Goal: Task Accomplishment & Management: Manage account settings

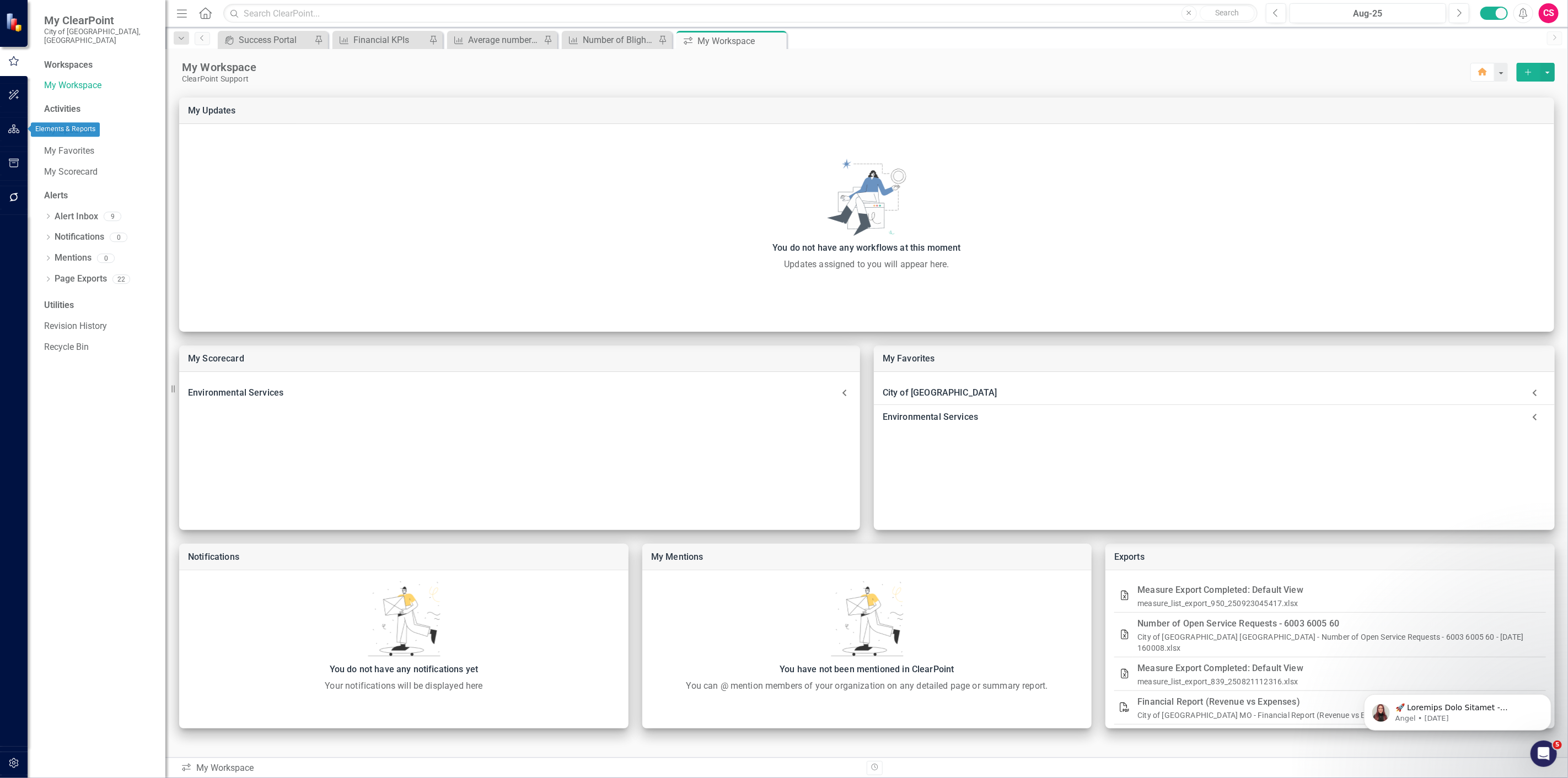
click at [10, 127] on icon "button" at bounding box center [14, 129] width 12 height 9
click at [74, 118] on link "Scorecards" at bounding box center [77, 124] width 45 height 12
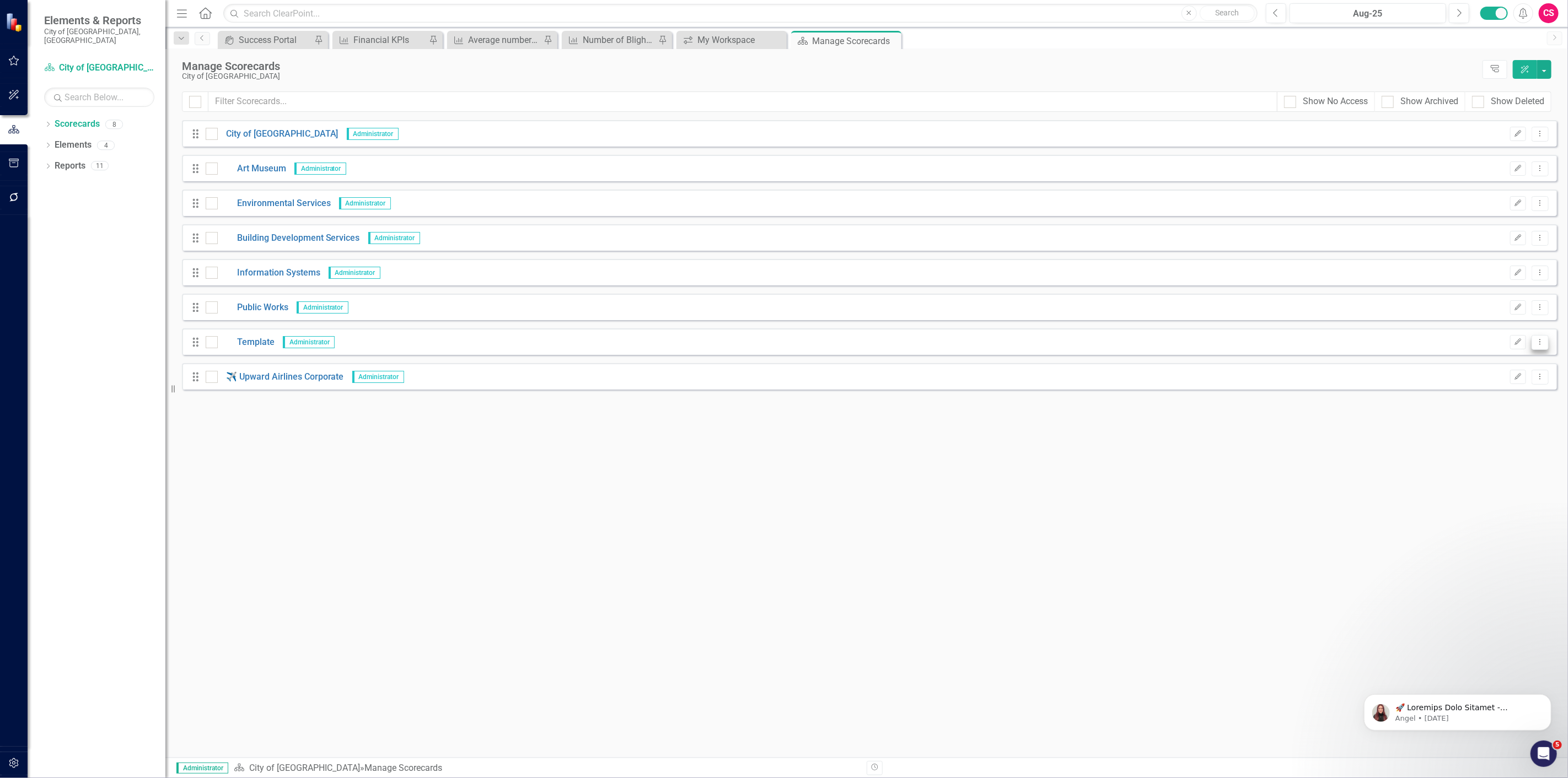
drag, startPoint x: 1545, startPoint y: 342, endPoint x: 1536, endPoint y: 349, distance: 11.4
click at [1546, 340] on button "Dropdown Menu" at bounding box center [1540, 342] width 17 height 15
click at [1511, 386] on link "Copy Duplicate Scorecard" at bounding box center [1488, 380] width 122 height 20
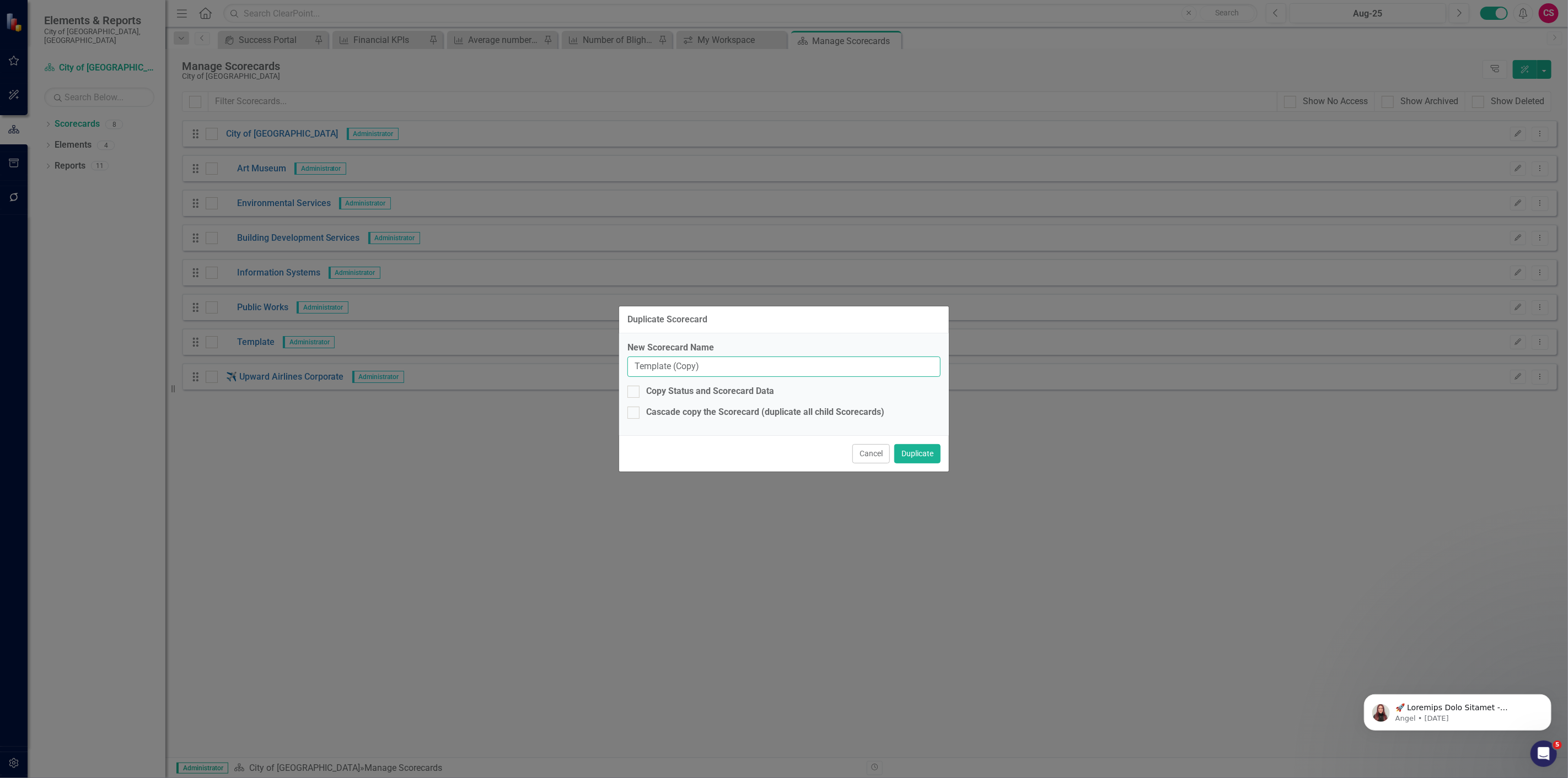
drag, startPoint x: 733, startPoint y: 361, endPoint x: 570, endPoint y: 365, distance: 163.0
click at [570, 365] on div "Duplicate Scorecard New Scorecard Name Template (Copy) Copy Status and Scorecar…" at bounding box center [784, 389] width 1568 height 778
click at [792, 369] on input "Template (Copy)" at bounding box center [783, 366] width 313 height 20
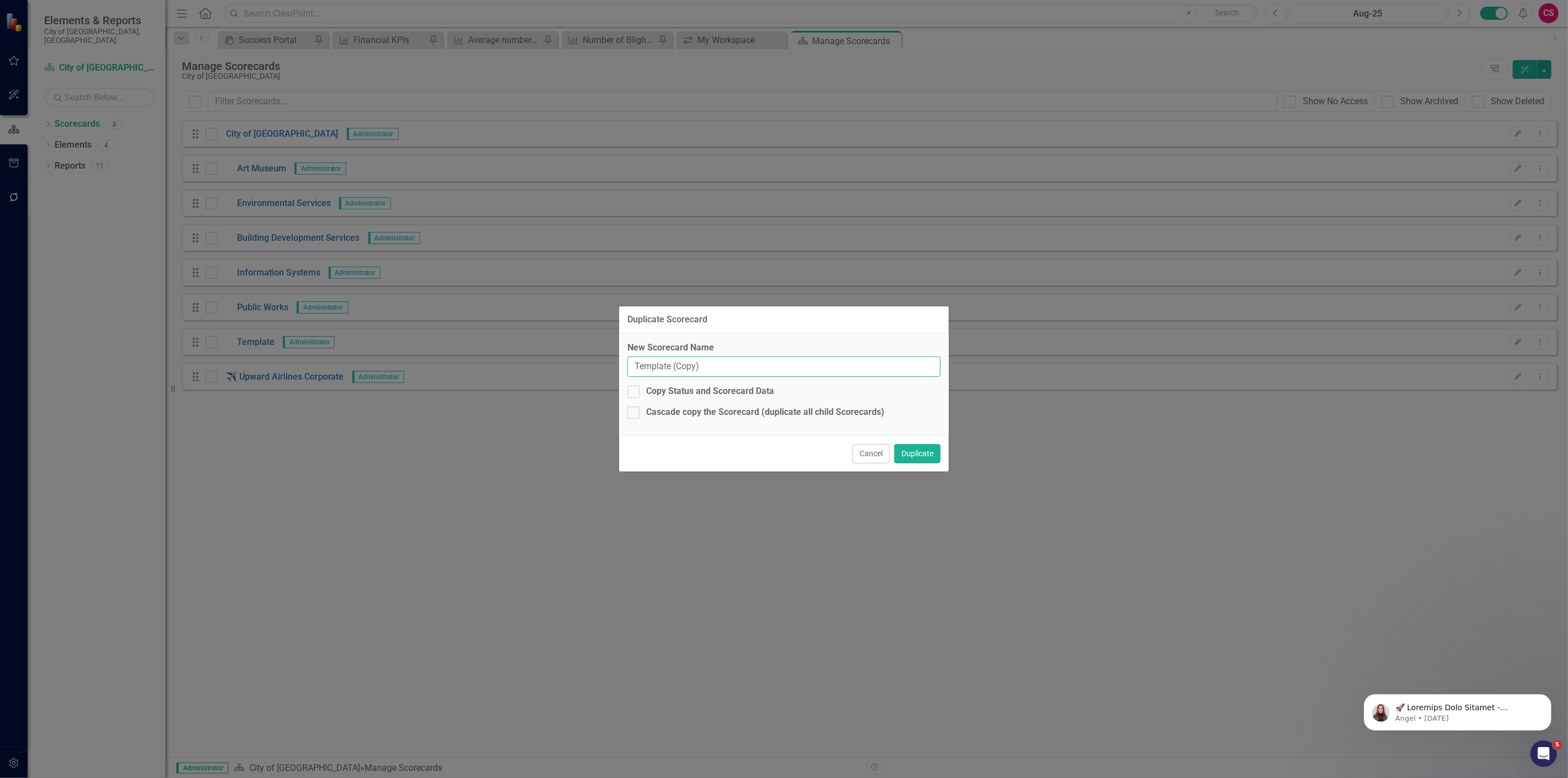
paste input "Belonging and Intercultural Development"
type input "Belonging and Intercultural Development"
click at [920, 460] on button "Duplicate" at bounding box center [917, 454] width 46 height 19
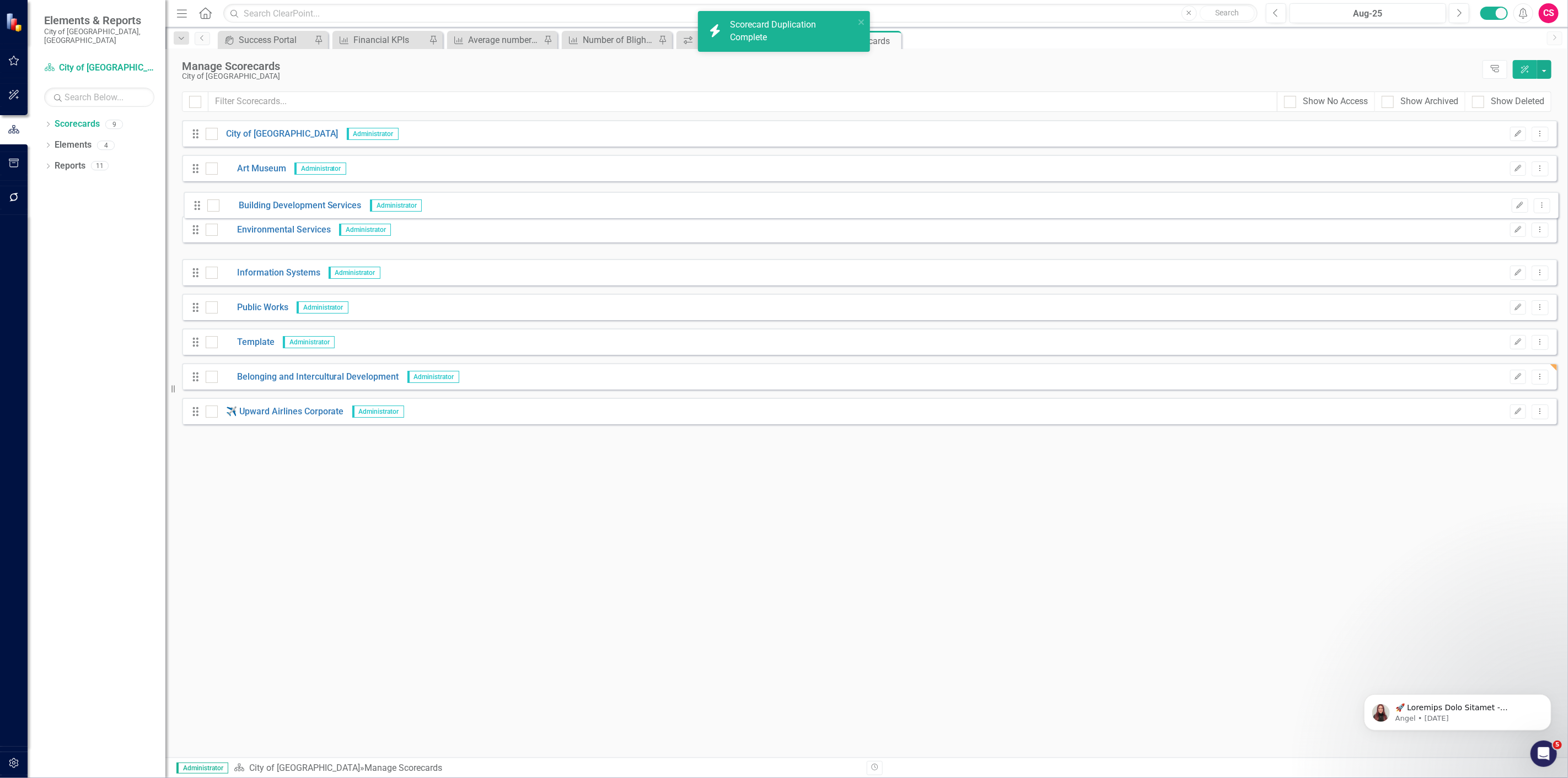
drag, startPoint x: 197, startPoint y: 239, endPoint x: 198, endPoint y: 207, distance: 32.0
click at [198, 207] on div "Drag City of Springfield Administrator Edit Dropdown Menu Drag Art Museum Admin…" at bounding box center [869, 272] width 1375 height 304
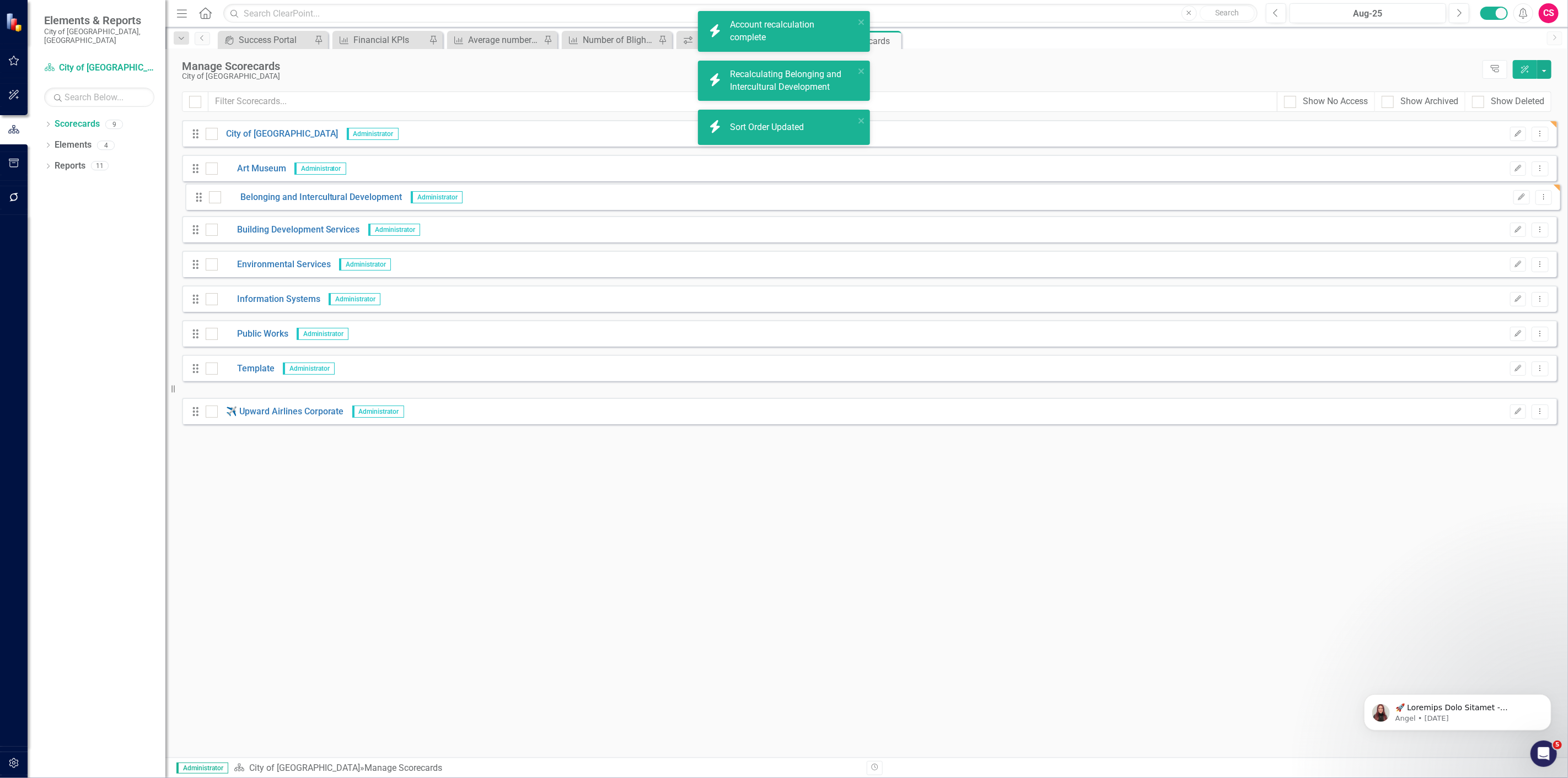
drag, startPoint x: 194, startPoint y: 372, endPoint x: 197, endPoint y: 193, distance: 179.0
click at [197, 193] on div "Drag City of Springfield Administrator Edit Dropdown Menu Drag Art Museum Admin…" at bounding box center [869, 272] width 1375 height 304
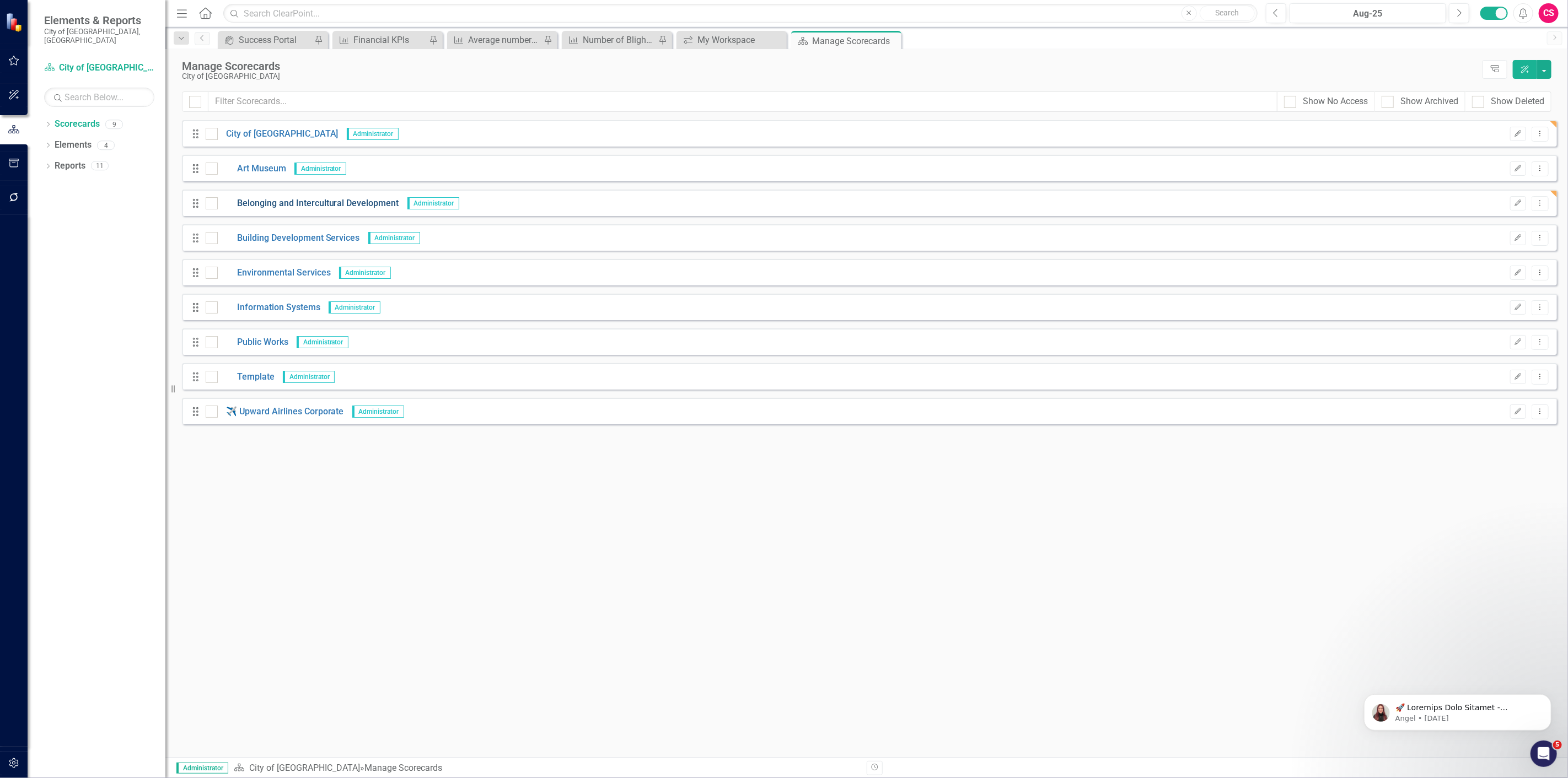
click at [281, 202] on link "Belonging and Intercultural Development" at bounding box center [308, 203] width 181 height 12
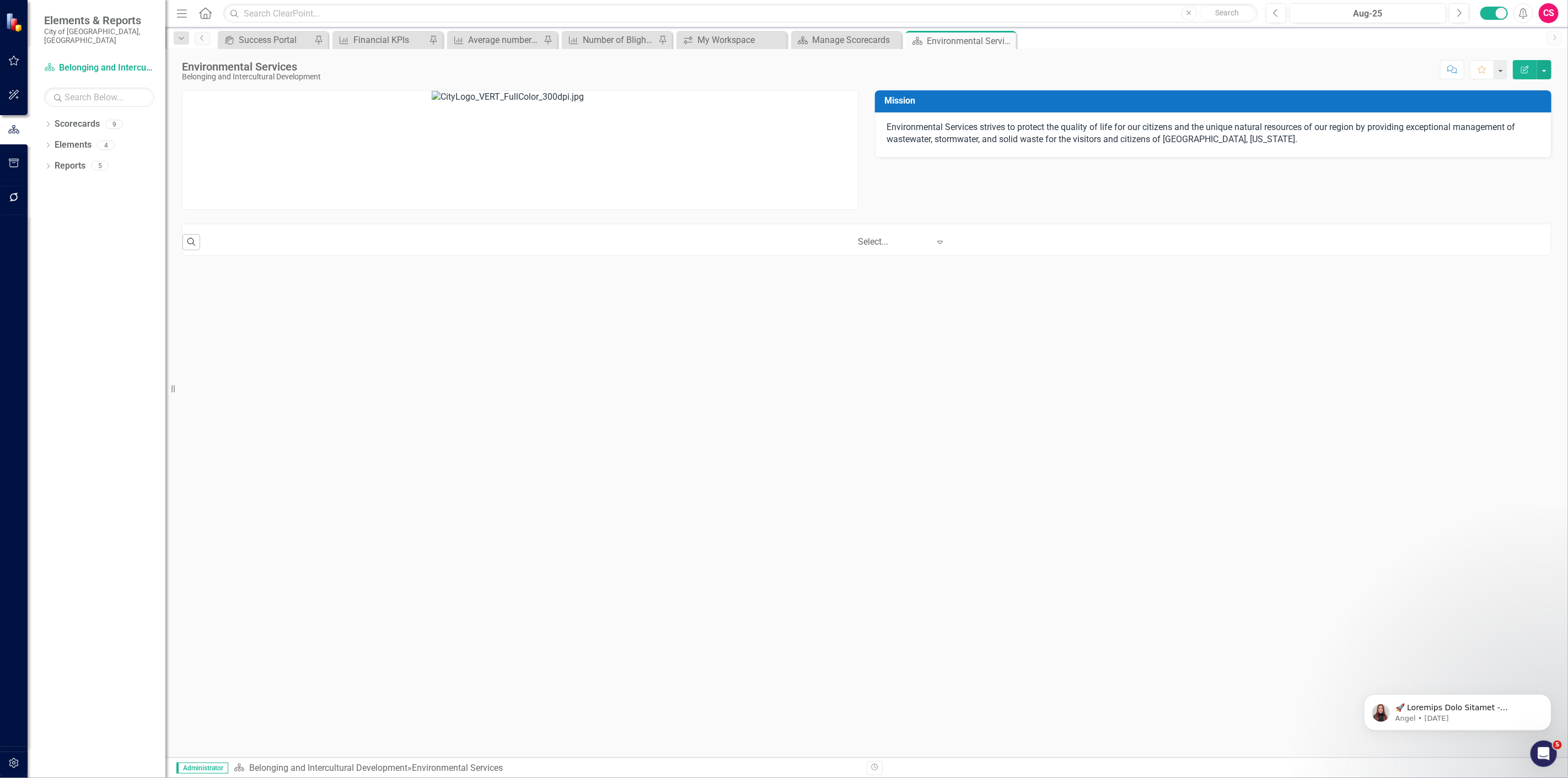
click at [1530, 72] on button "Edit Report" at bounding box center [1525, 70] width 24 height 19
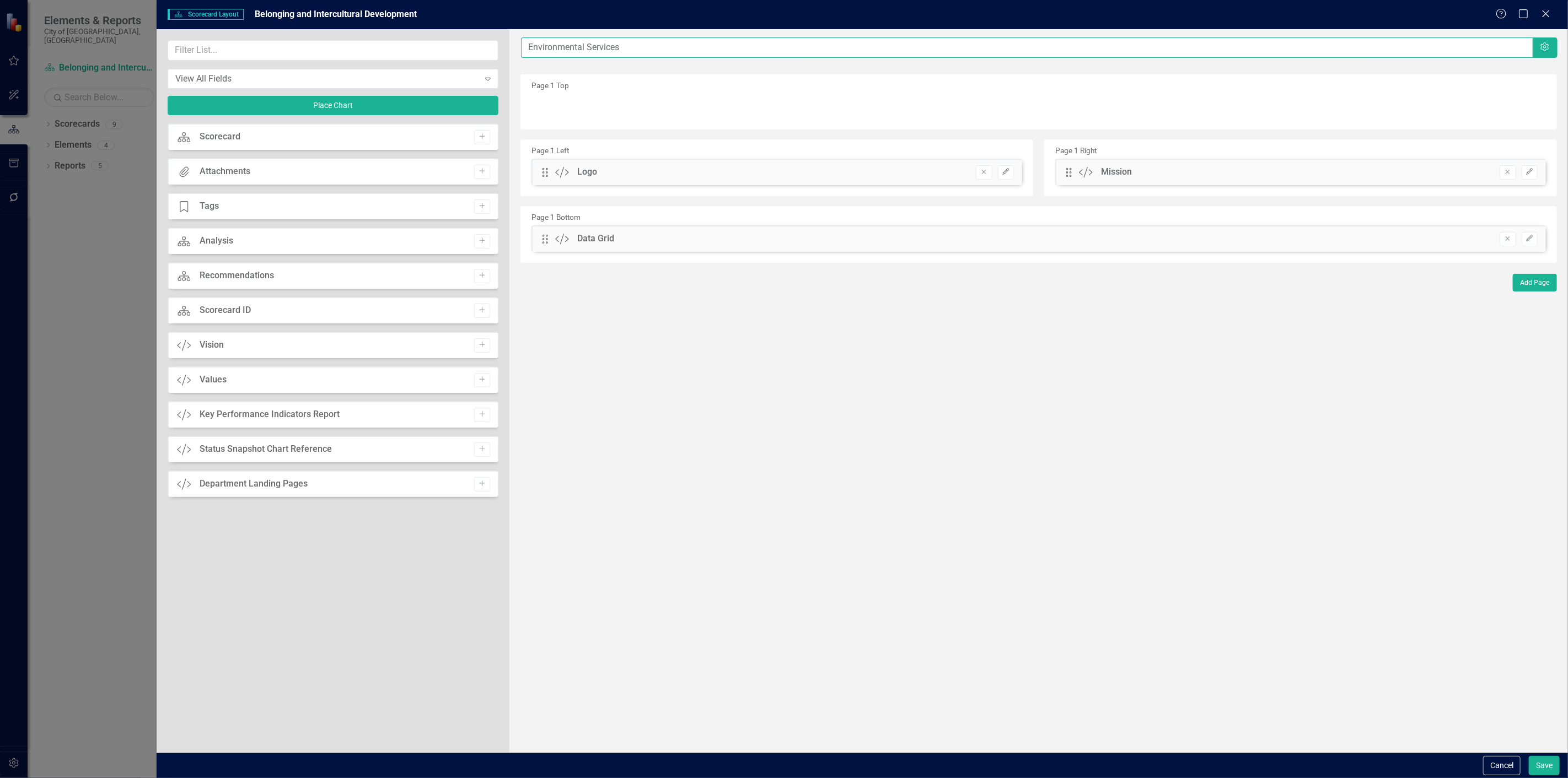
drag, startPoint x: 579, startPoint y: 37, endPoint x: 407, endPoint y: 33, distance: 172.0
click at [407, 32] on div "View All Fields Expand Place Chart Scorecard Scorecard Add Attachments Attachme…" at bounding box center [862, 390] width 1411 height 723
paste input "Belonging and Intercultural Development"
type input "Belonging and Intercultural Development"
click at [1541, 769] on button "Save" at bounding box center [1544, 766] width 31 height 19
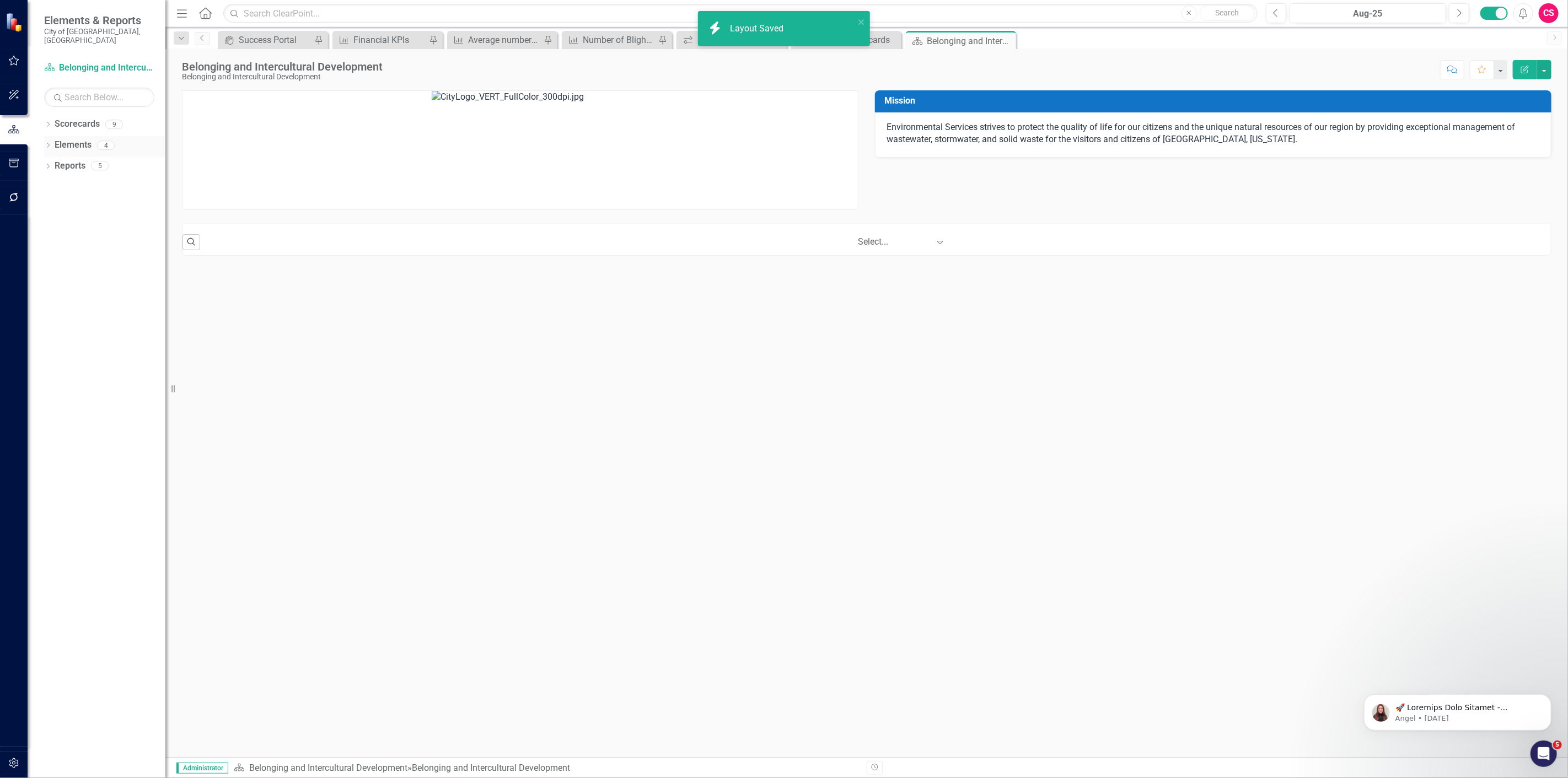
click at [82, 139] on link "Elements" at bounding box center [73, 145] width 37 height 12
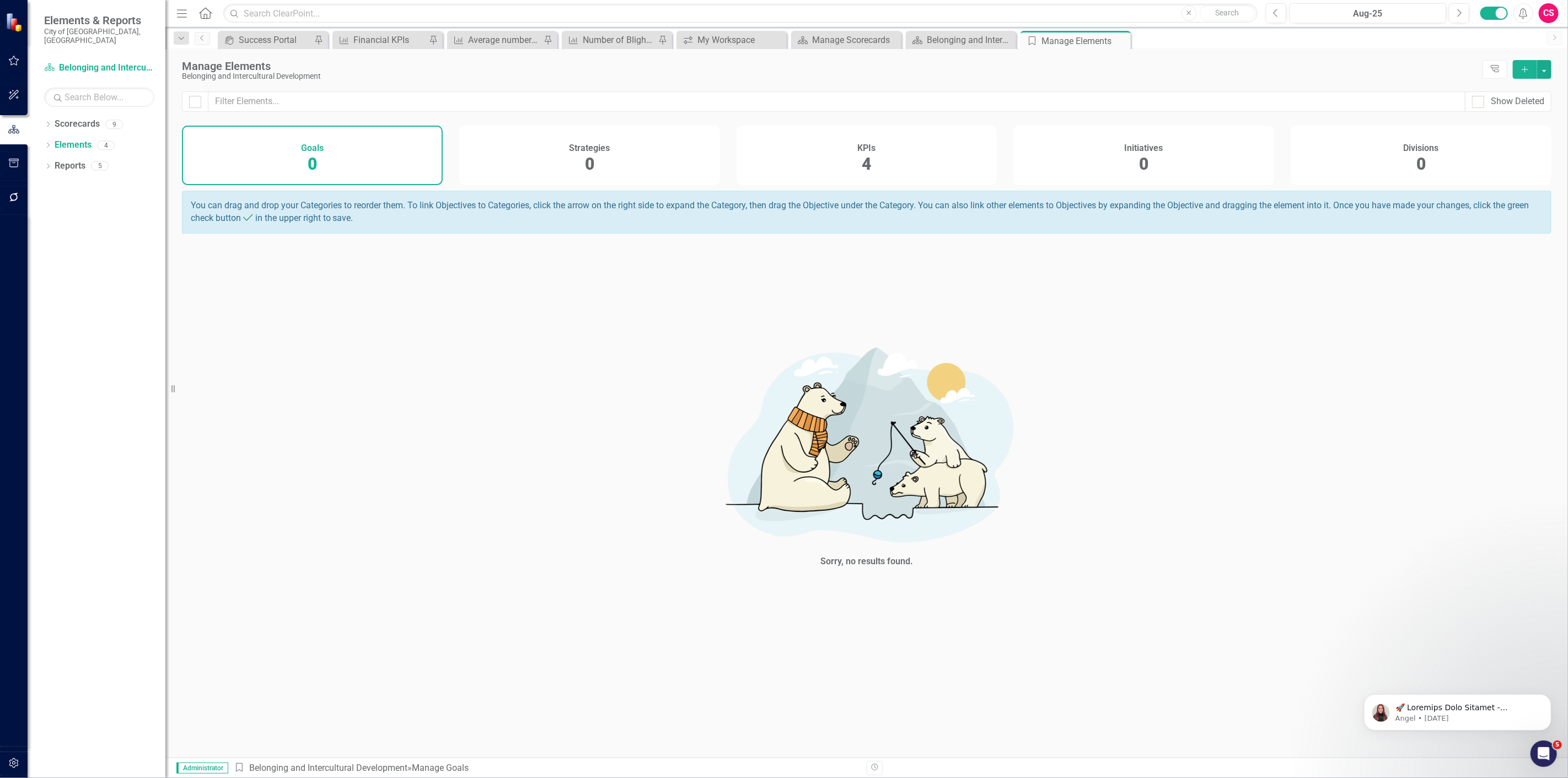
click at [930, 153] on div "KPIs 4" at bounding box center [867, 155] width 261 height 60
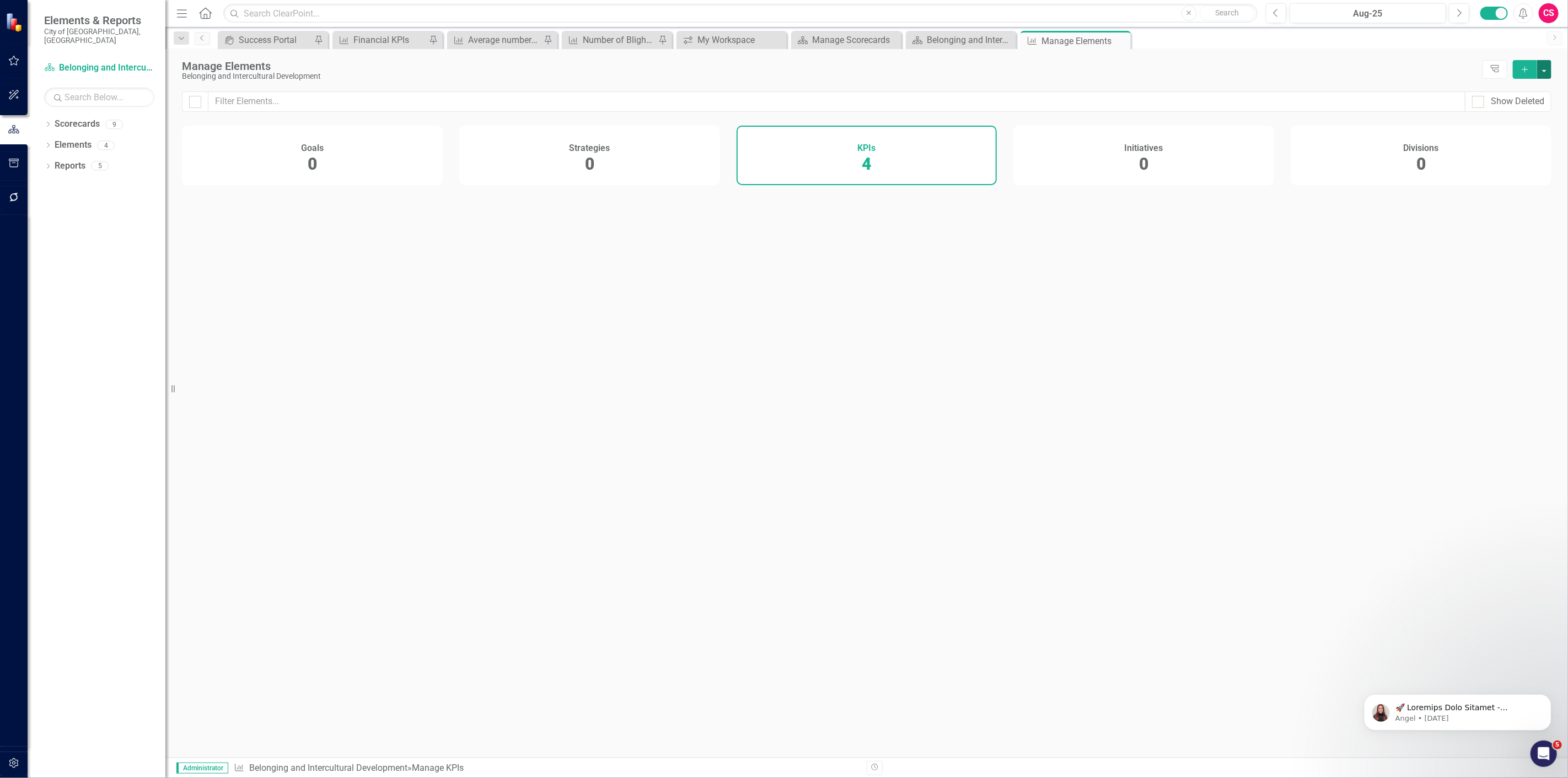
click at [1545, 68] on button "button" at bounding box center [1544, 69] width 15 height 19
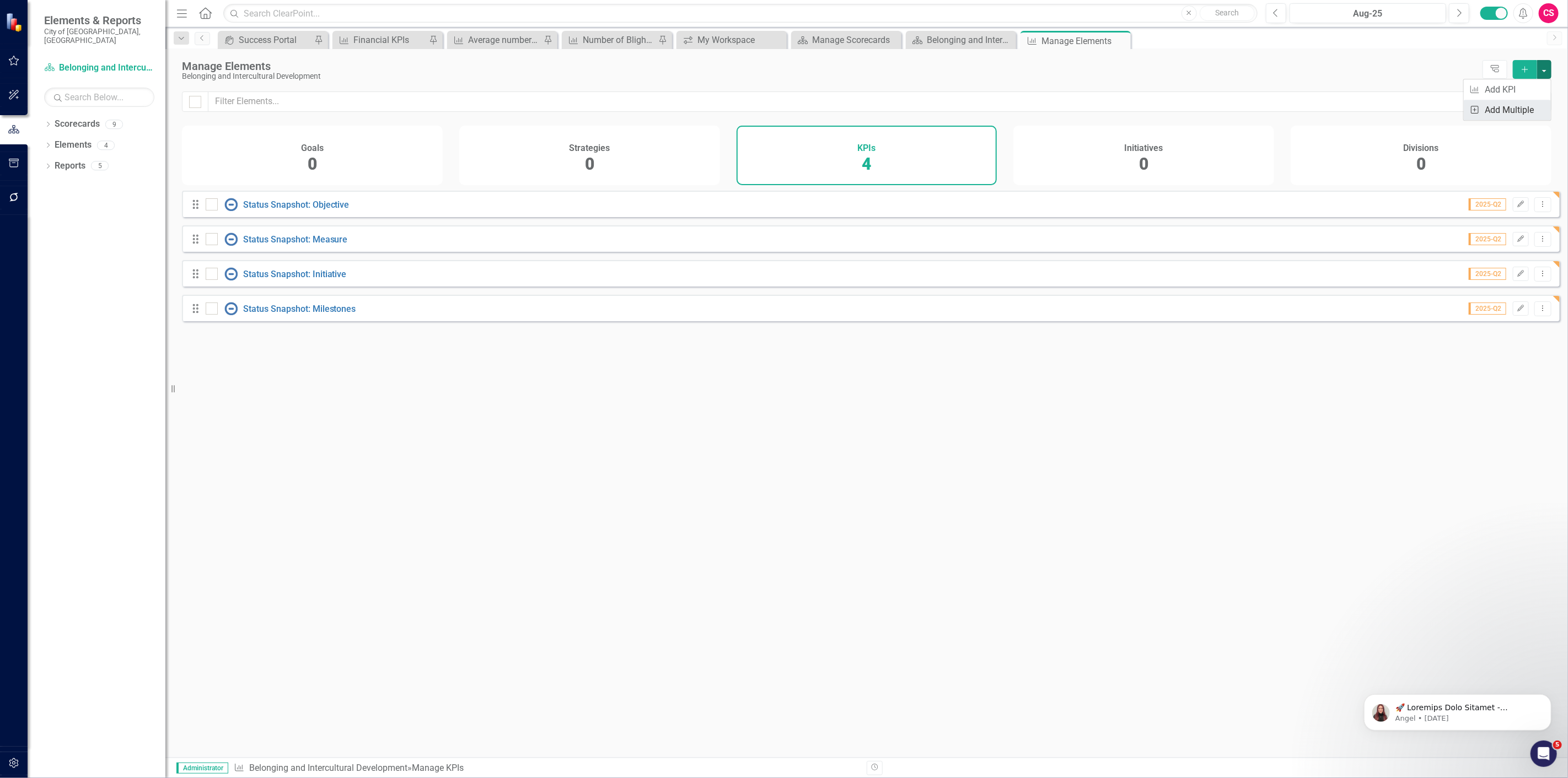
click at [1526, 106] on link "Add Multiple Add Multiple" at bounding box center [1508, 110] width 87 height 20
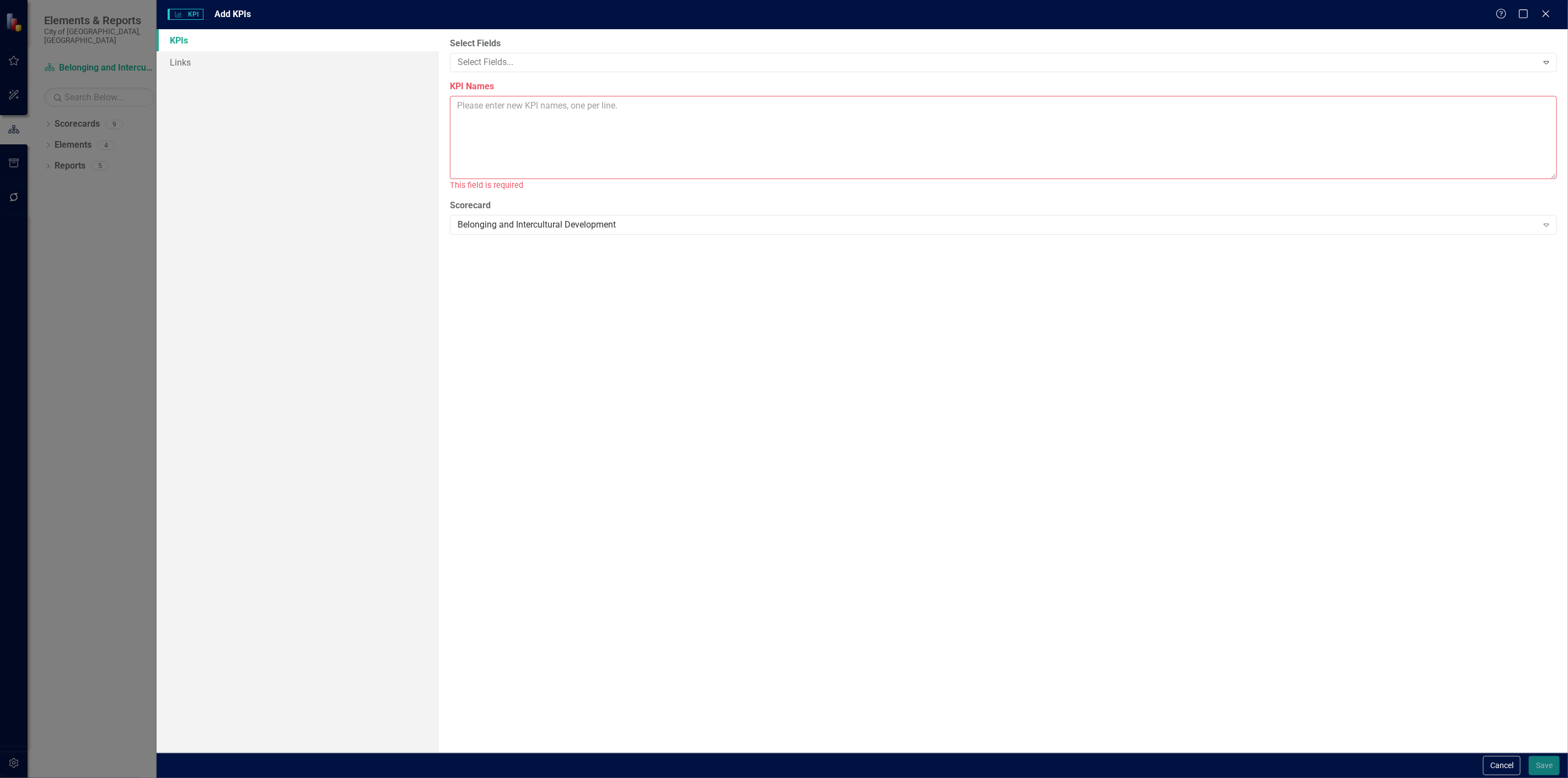
click at [797, 135] on textarea "KPI Names" at bounding box center [1003, 137] width 1107 height 83
paste textarea "Total material development meetings to create professional development training…"
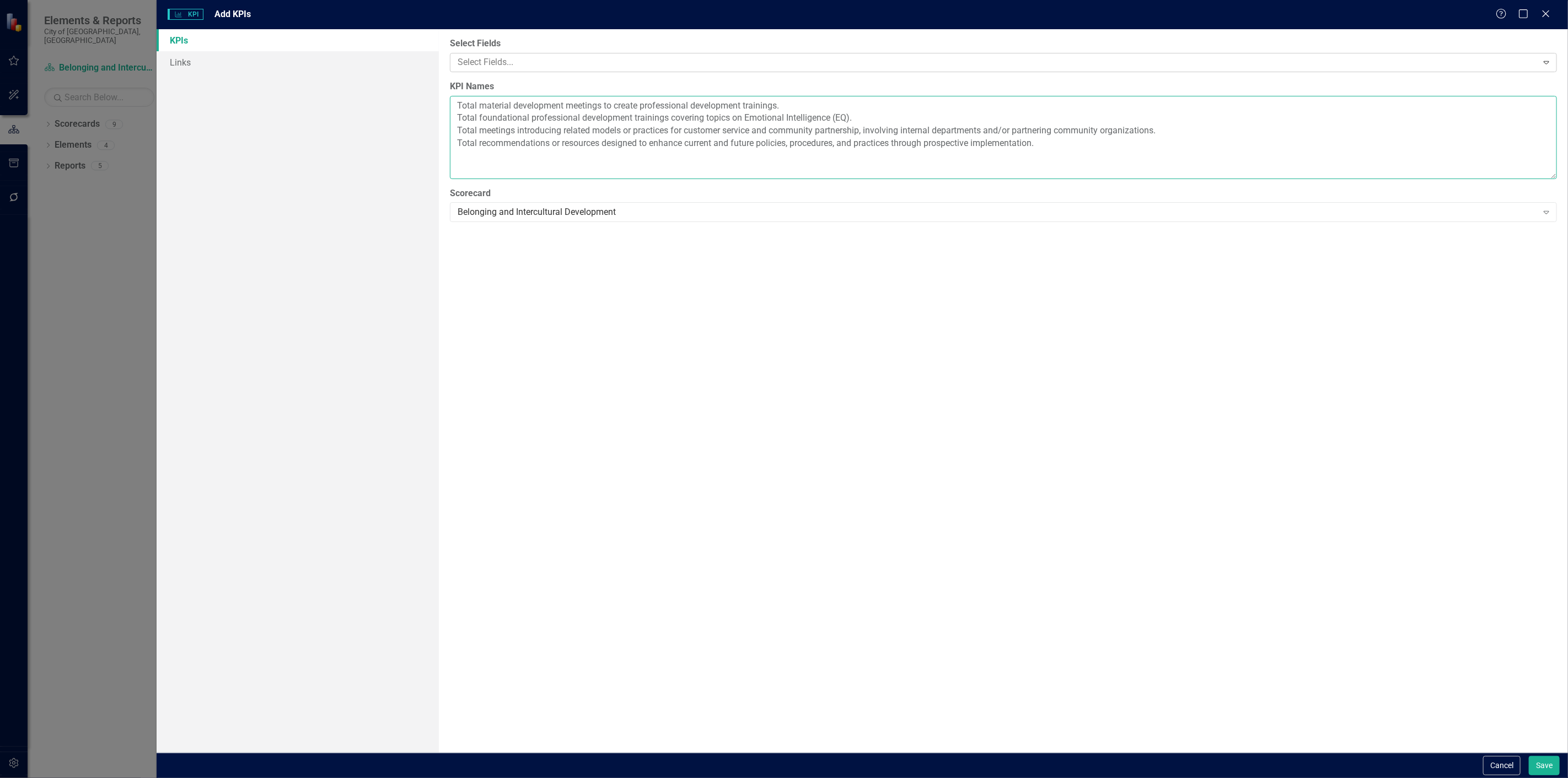
type textarea "Total material development meetings to create professional development training…"
click at [602, 69] on div "Select Fields..." at bounding box center [994, 62] width 1084 height 17
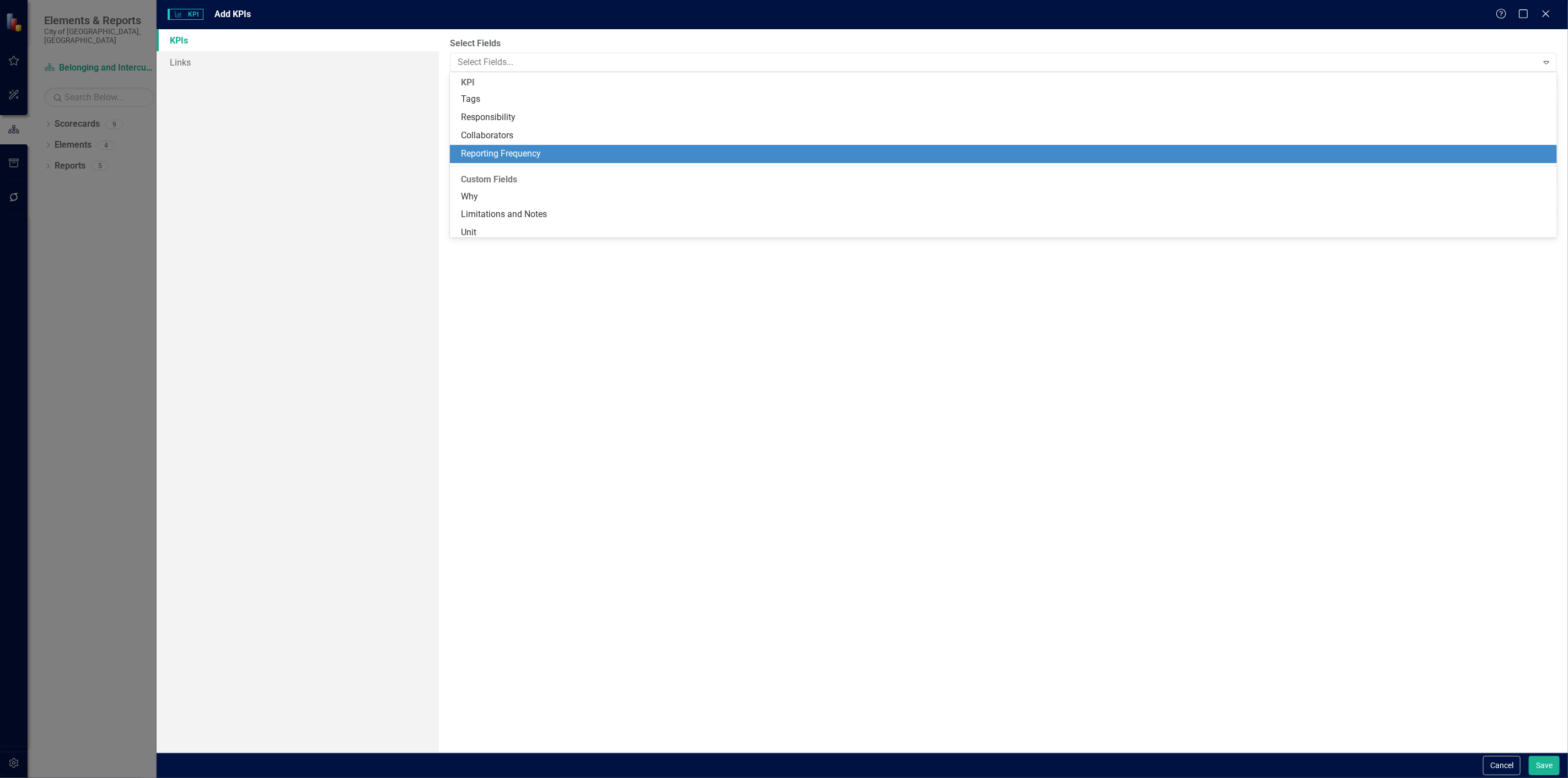
click at [544, 159] on div "Reporting Frequency" at bounding box center [1005, 154] width 1089 height 12
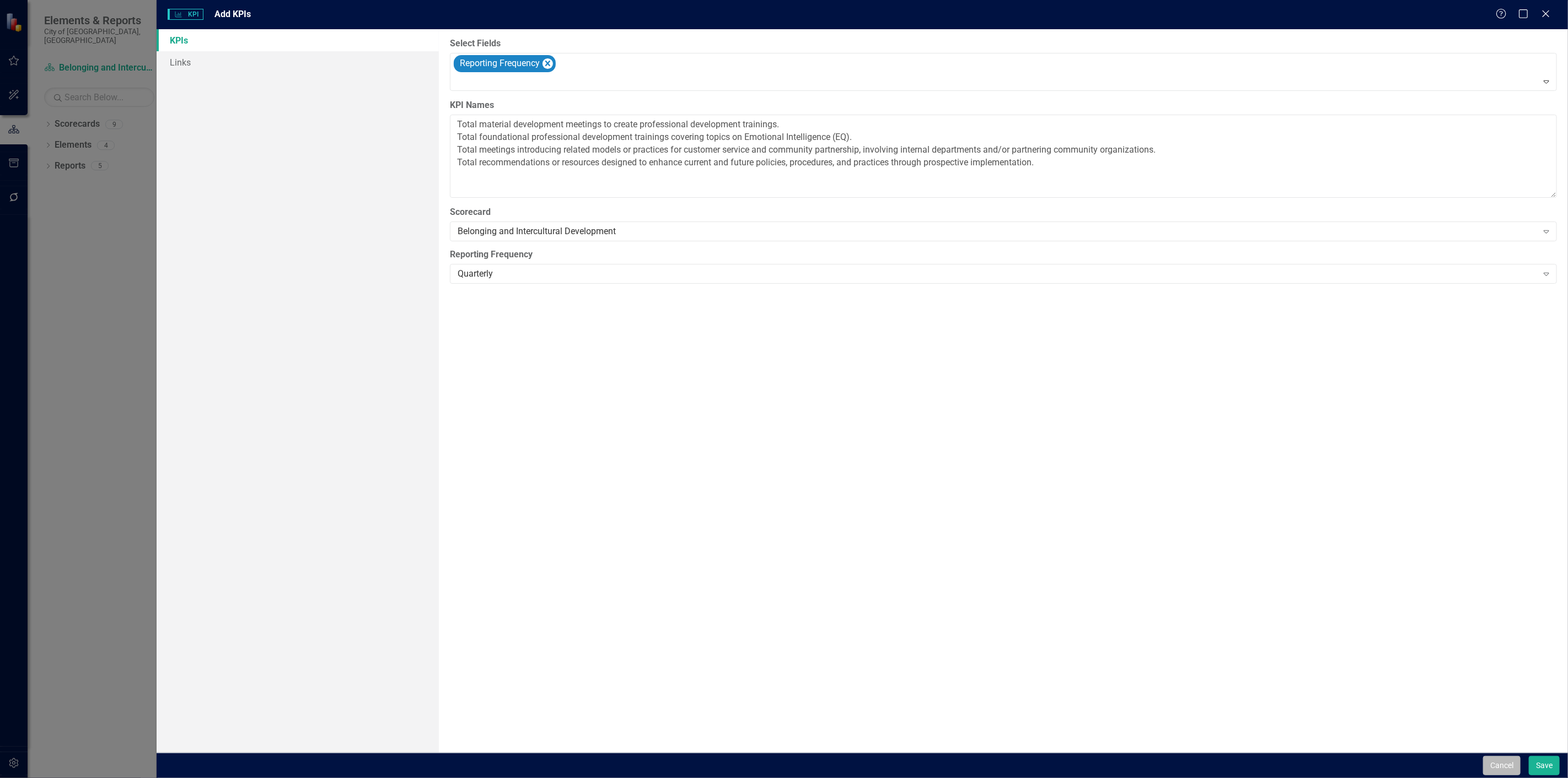
click at [1496, 764] on button "Cancel" at bounding box center [1502, 766] width 37 height 19
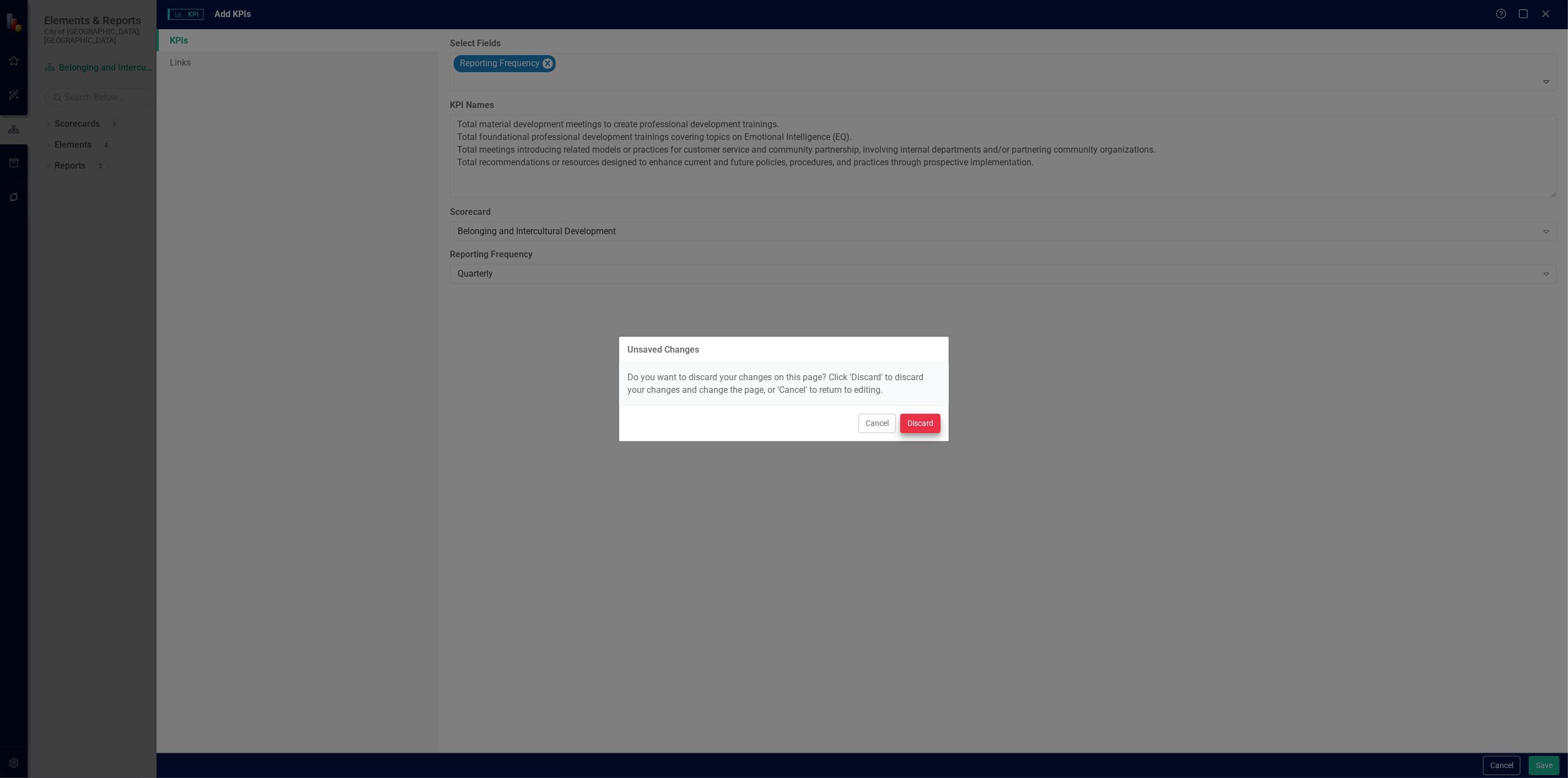
drag, startPoint x: 948, startPoint y: 415, endPoint x: 930, endPoint y: 417, distance: 18.1
click at [946, 415] on div "Cancel Discard" at bounding box center [783, 423] width 330 height 36
click at [930, 419] on button "Discard" at bounding box center [921, 424] width 40 height 19
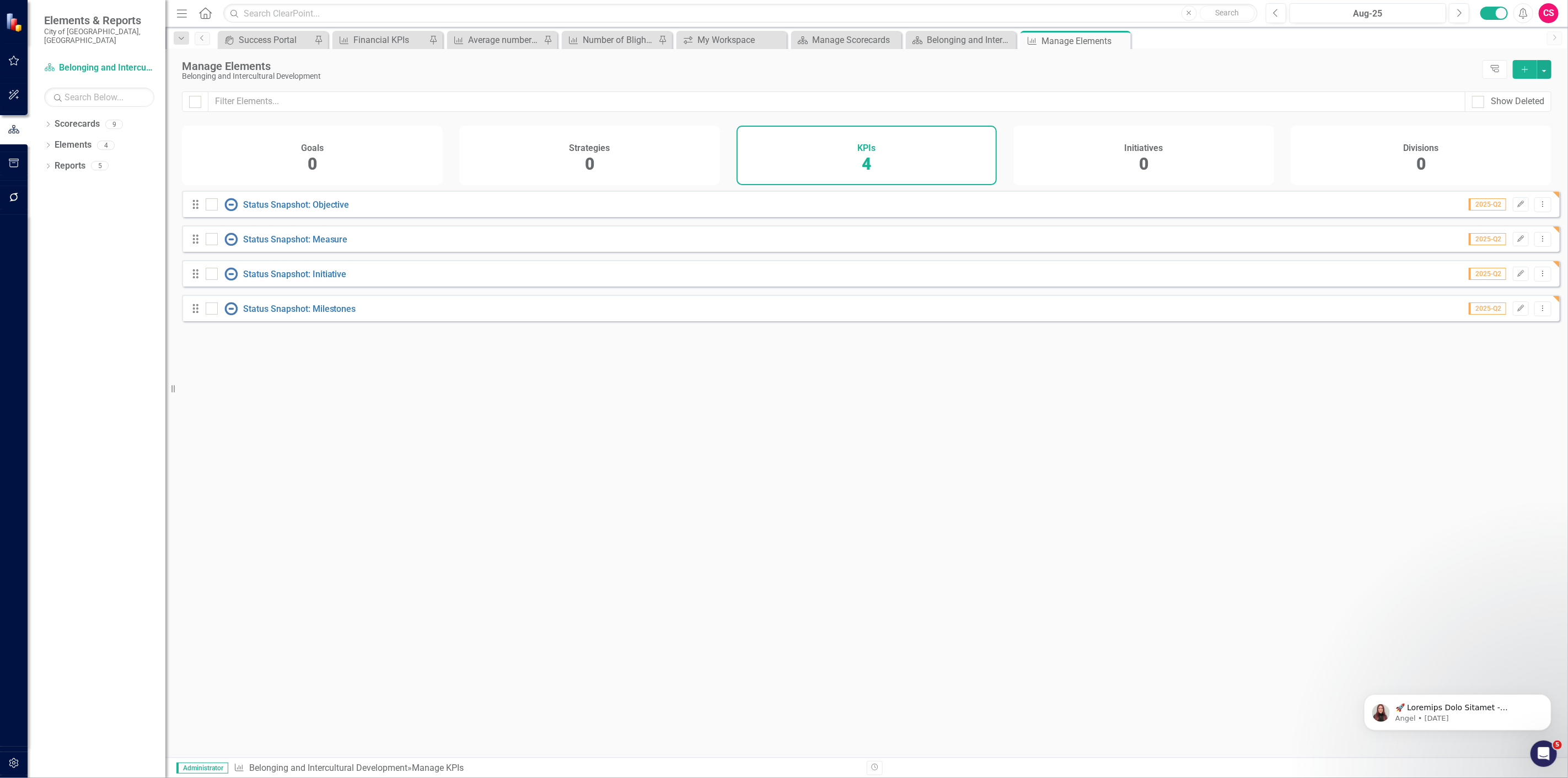
click at [15, 761] on icon "button" at bounding box center [14, 763] width 12 height 9
click at [69, 254] on div "System Setup" at bounding box center [99, 263] width 110 height 18
click at [78, 257] on link "System Setup" at bounding box center [99, 263] width 110 height 12
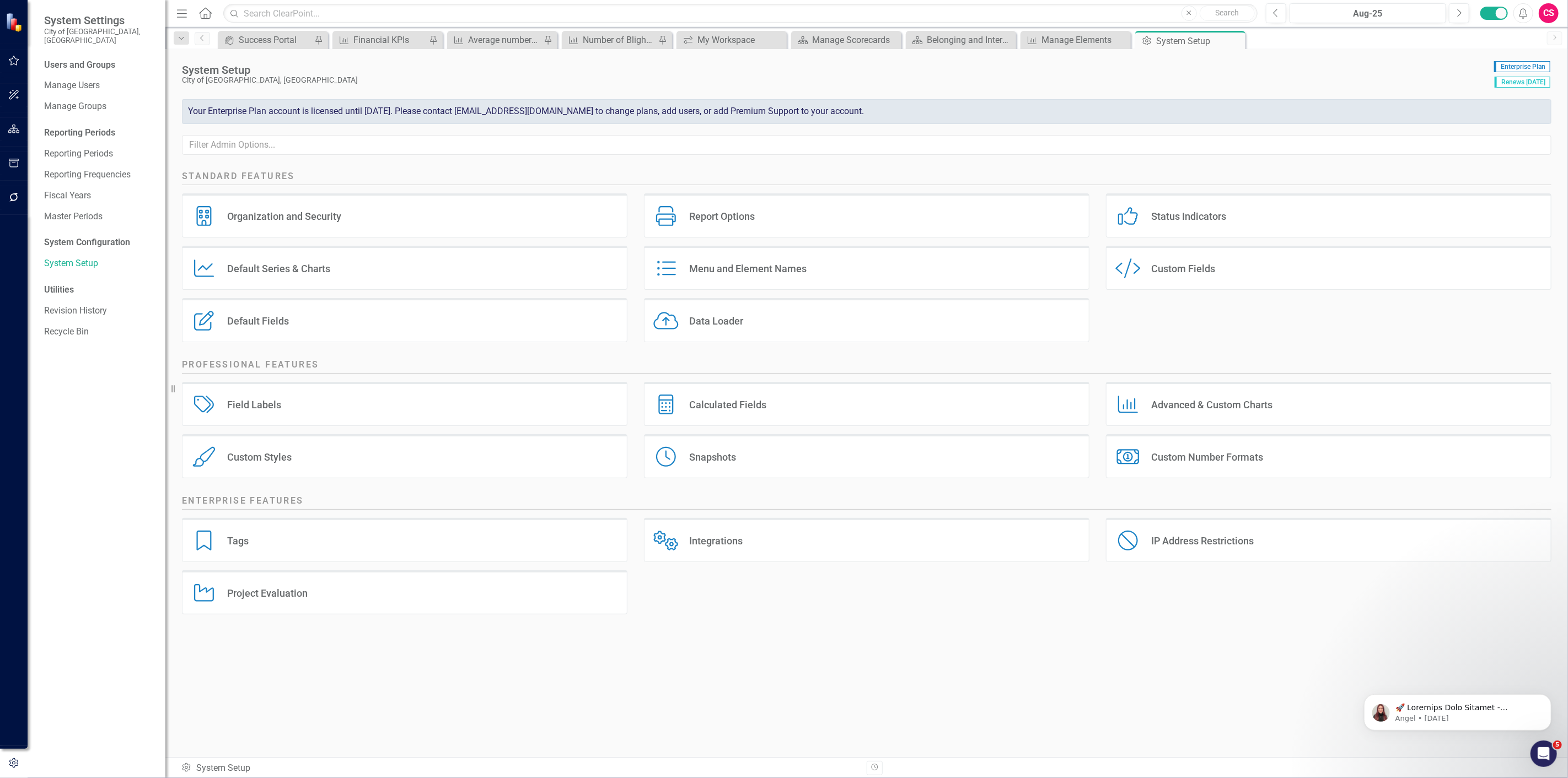
click at [352, 280] on div "Default Series Default Series & Charts" at bounding box center [404, 268] width 445 height 44
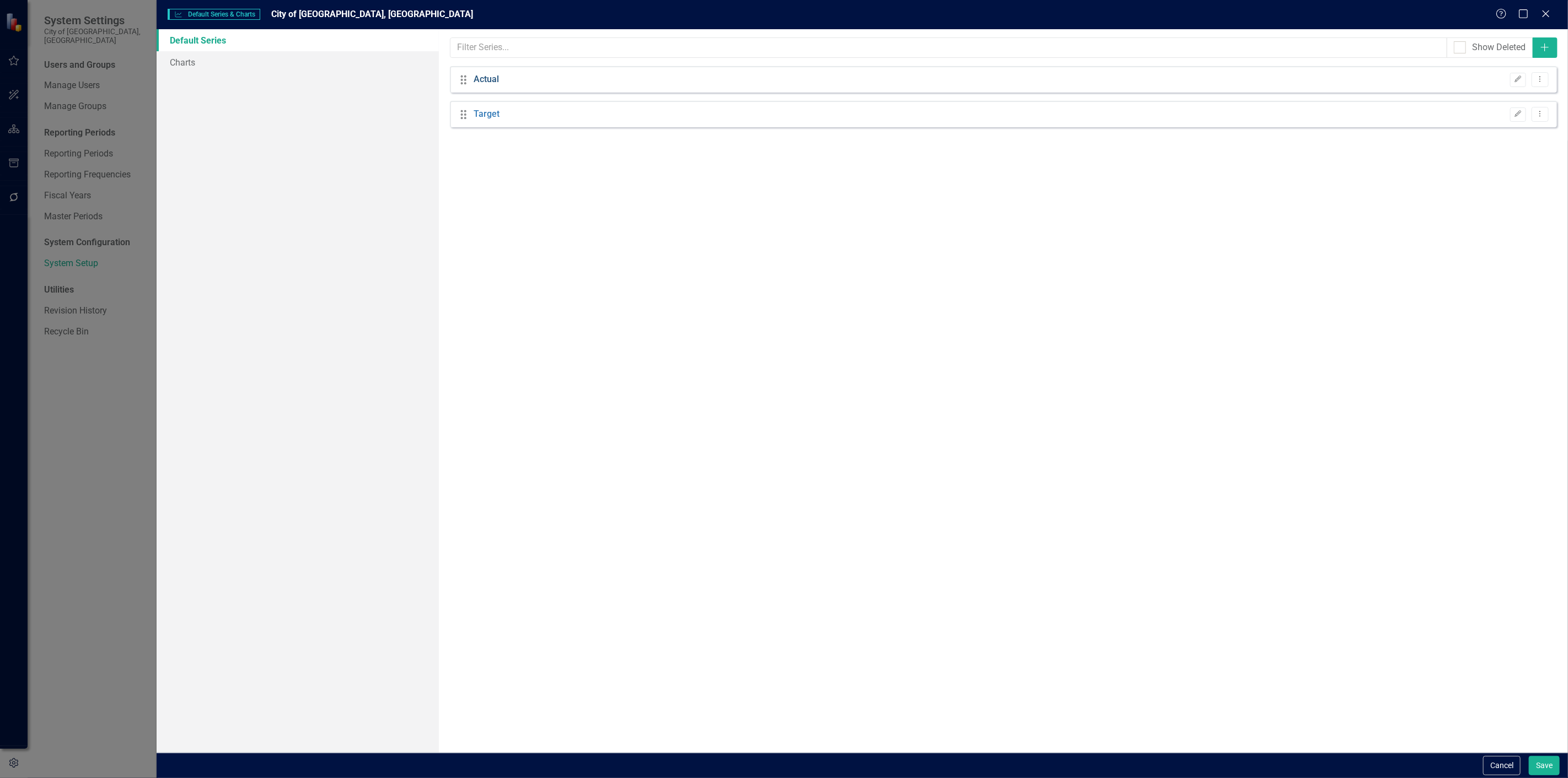
click at [486, 79] on link "Actual" at bounding box center [486, 80] width 26 height 12
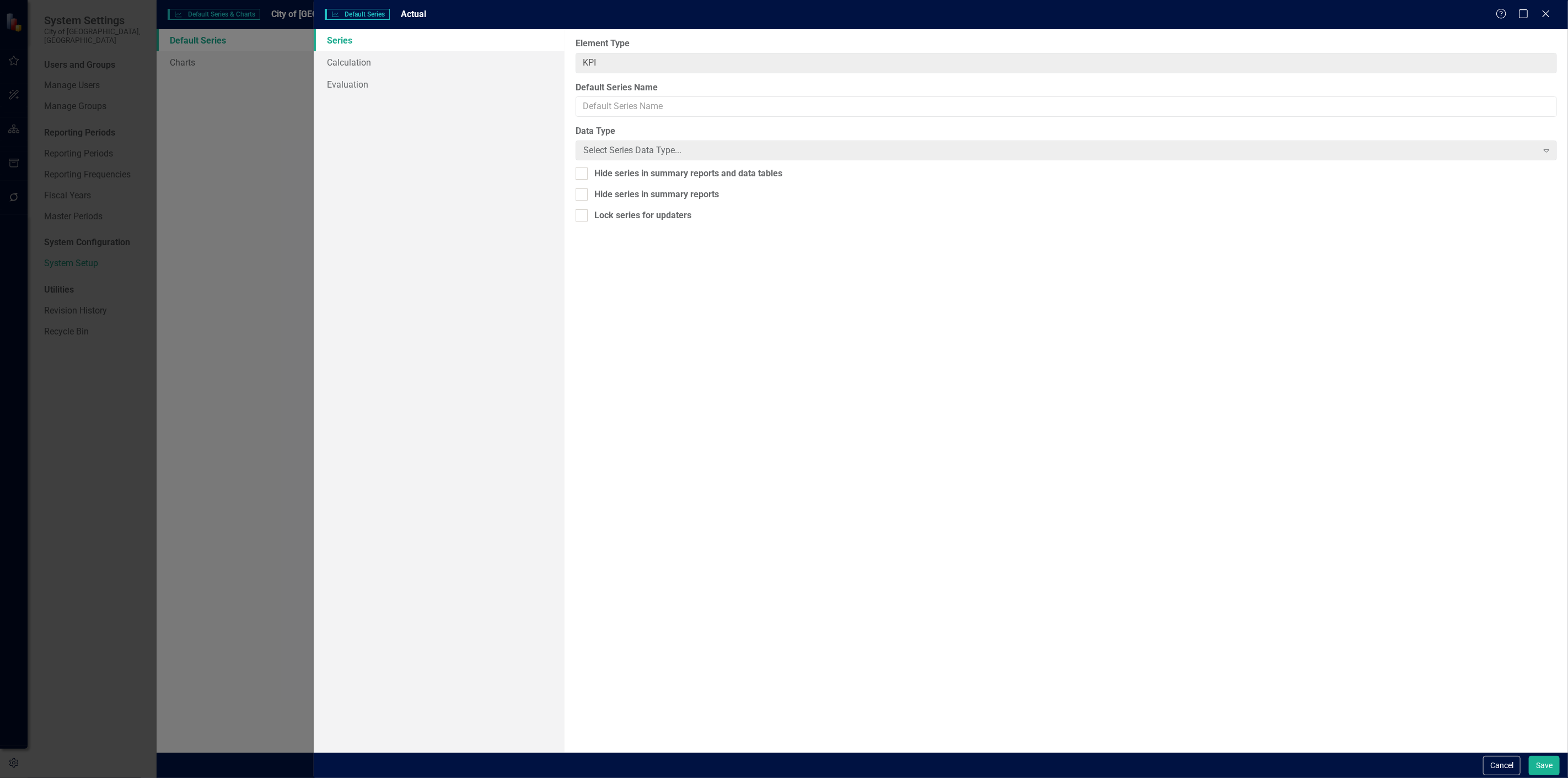
type input "Actual"
click at [601, 146] on div "Percentage" at bounding box center [1061, 150] width 955 height 12
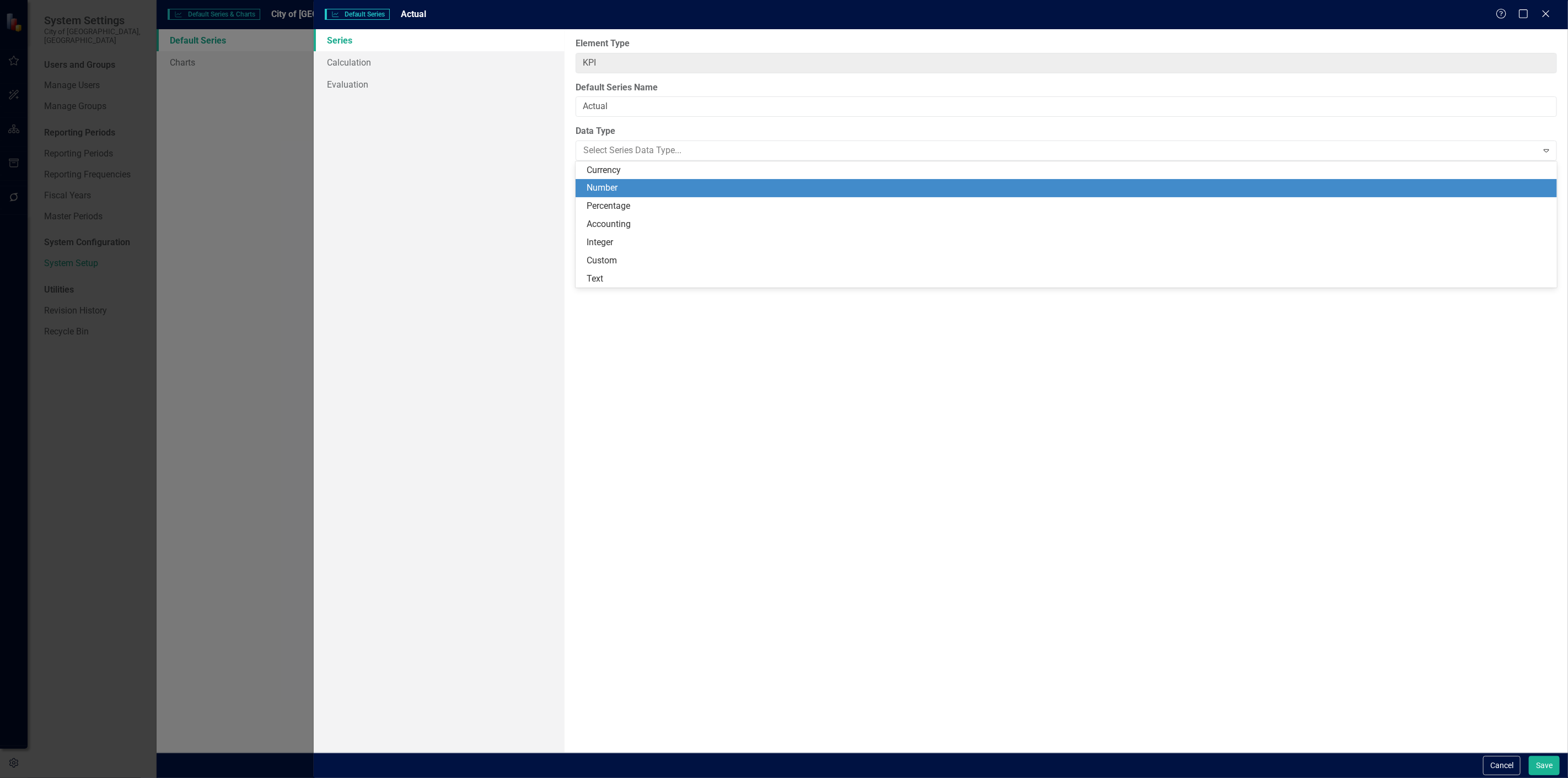
click at [624, 184] on div "Number" at bounding box center [1068, 188] width 964 height 12
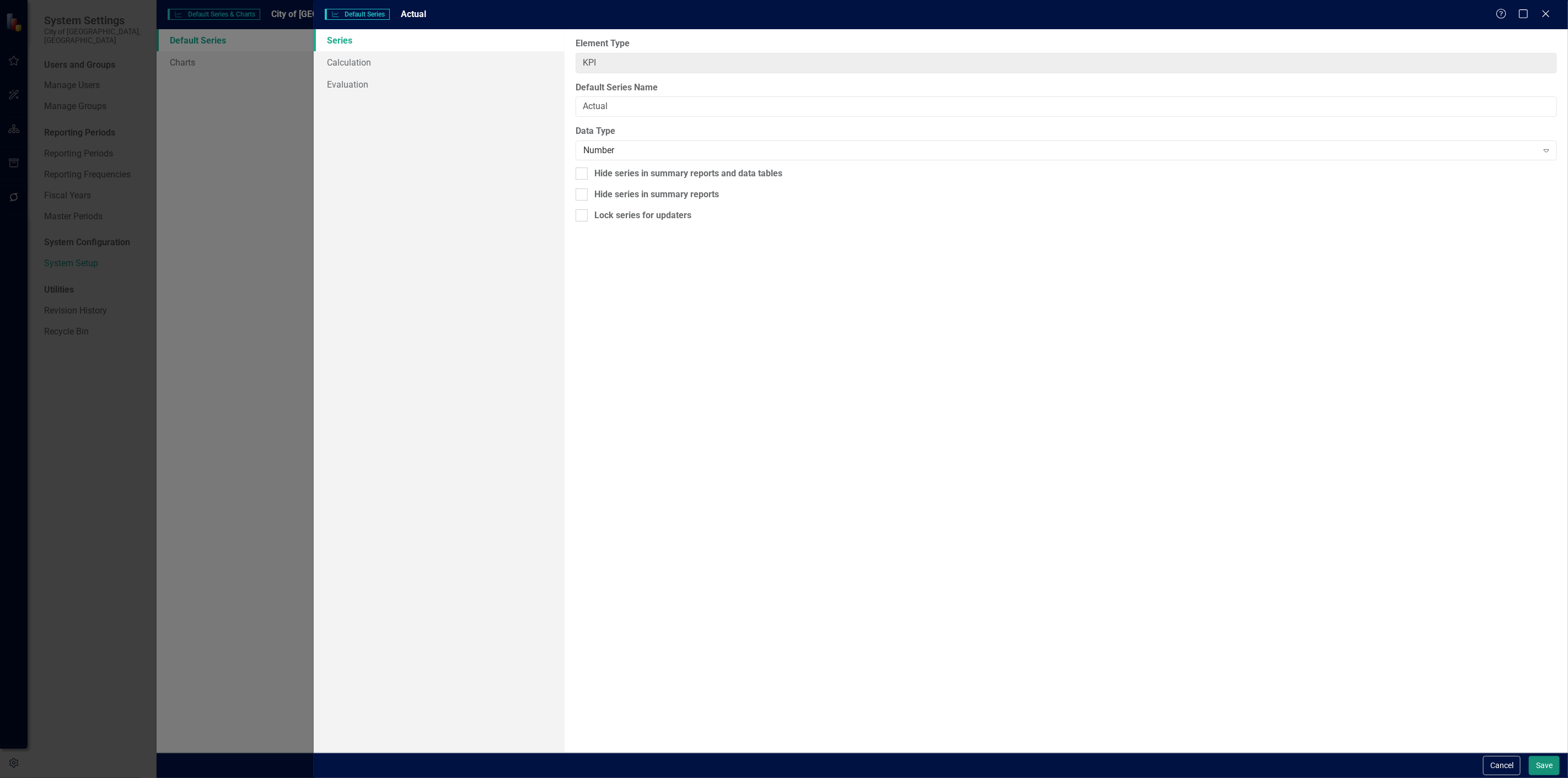
click at [1544, 768] on button "Save" at bounding box center [1544, 766] width 31 height 19
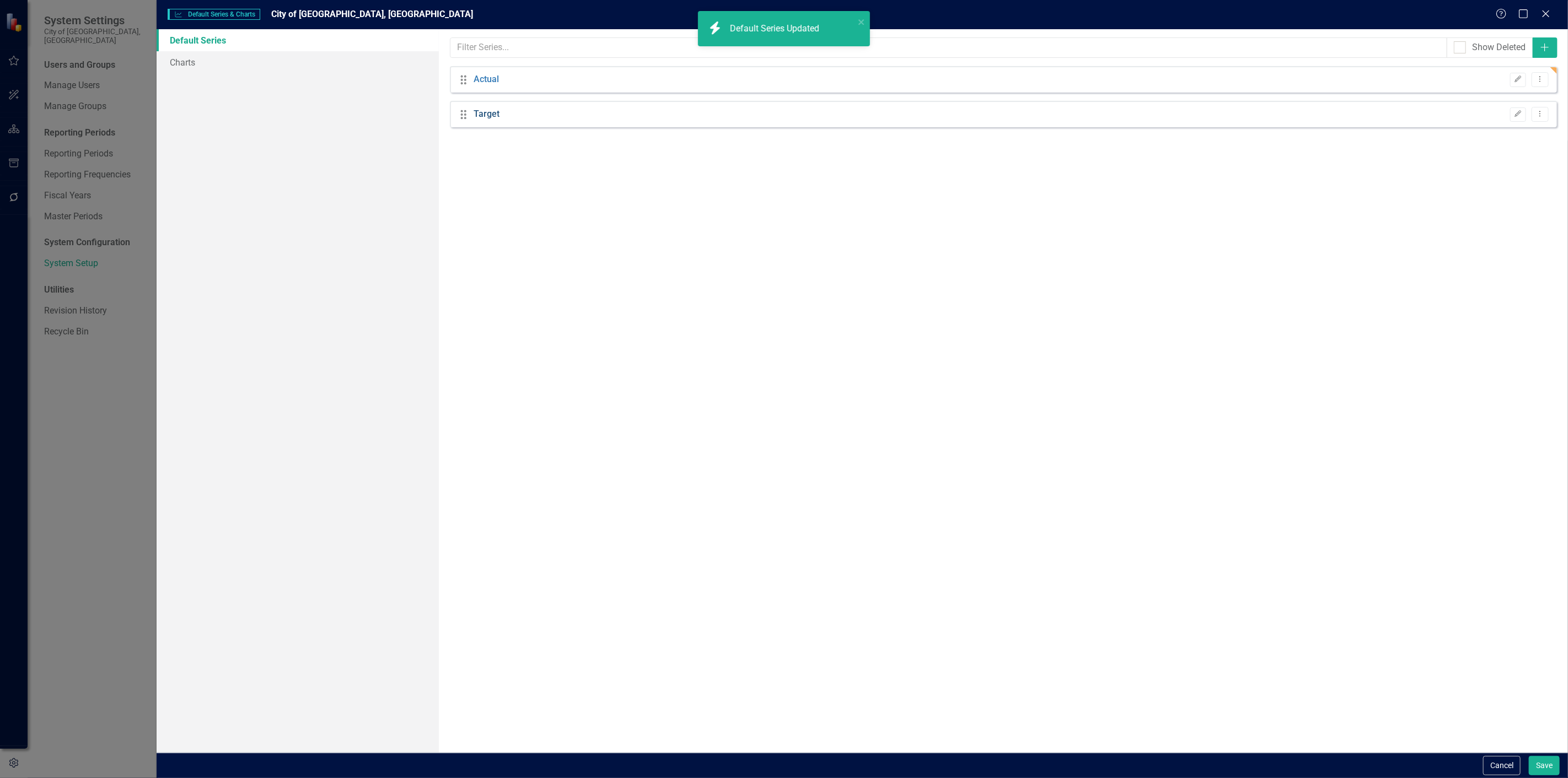
click at [491, 108] on link "Target" at bounding box center [486, 114] width 26 height 12
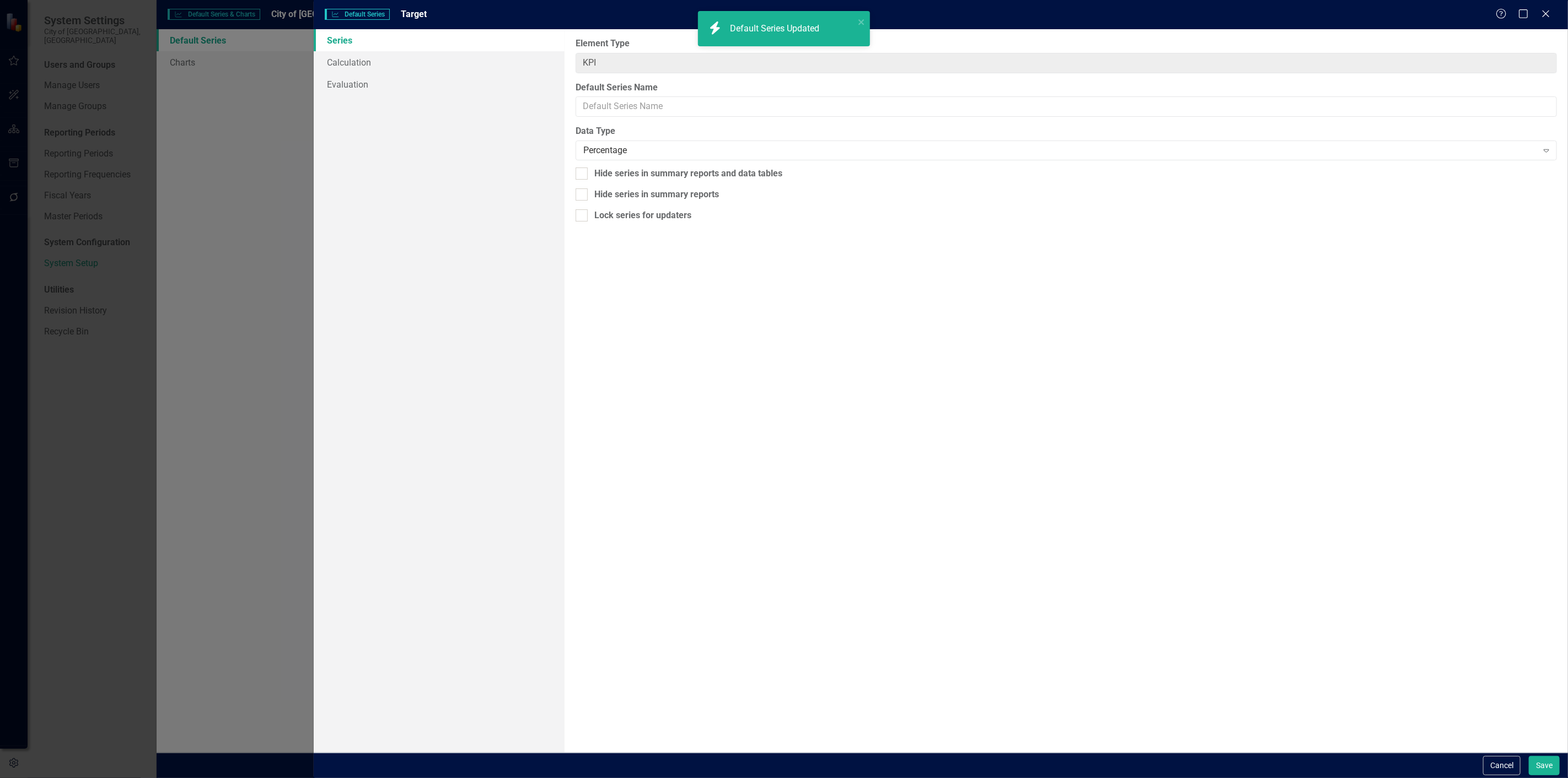
type input "Target"
click at [622, 155] on div "Percentage" at bounding box center [1061, 150] width 955 height 12
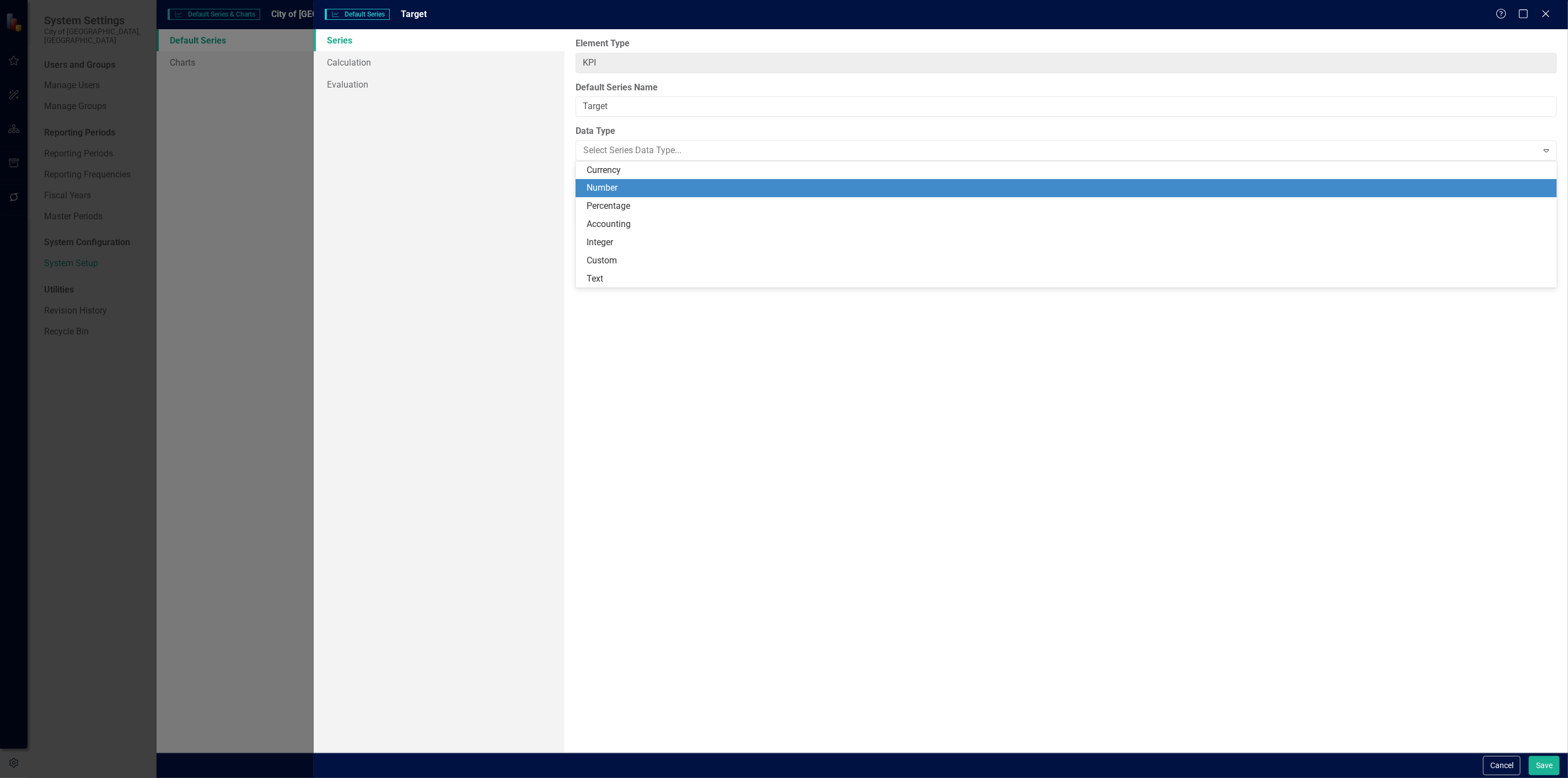
drag, startPoint x: 632, startPoint y: 190, endPoint x: 647, endPoint y: 189, distance: 15.0
click at [633, 189] on div "Number" at bounding box center [1068, 188] width 964 height 12
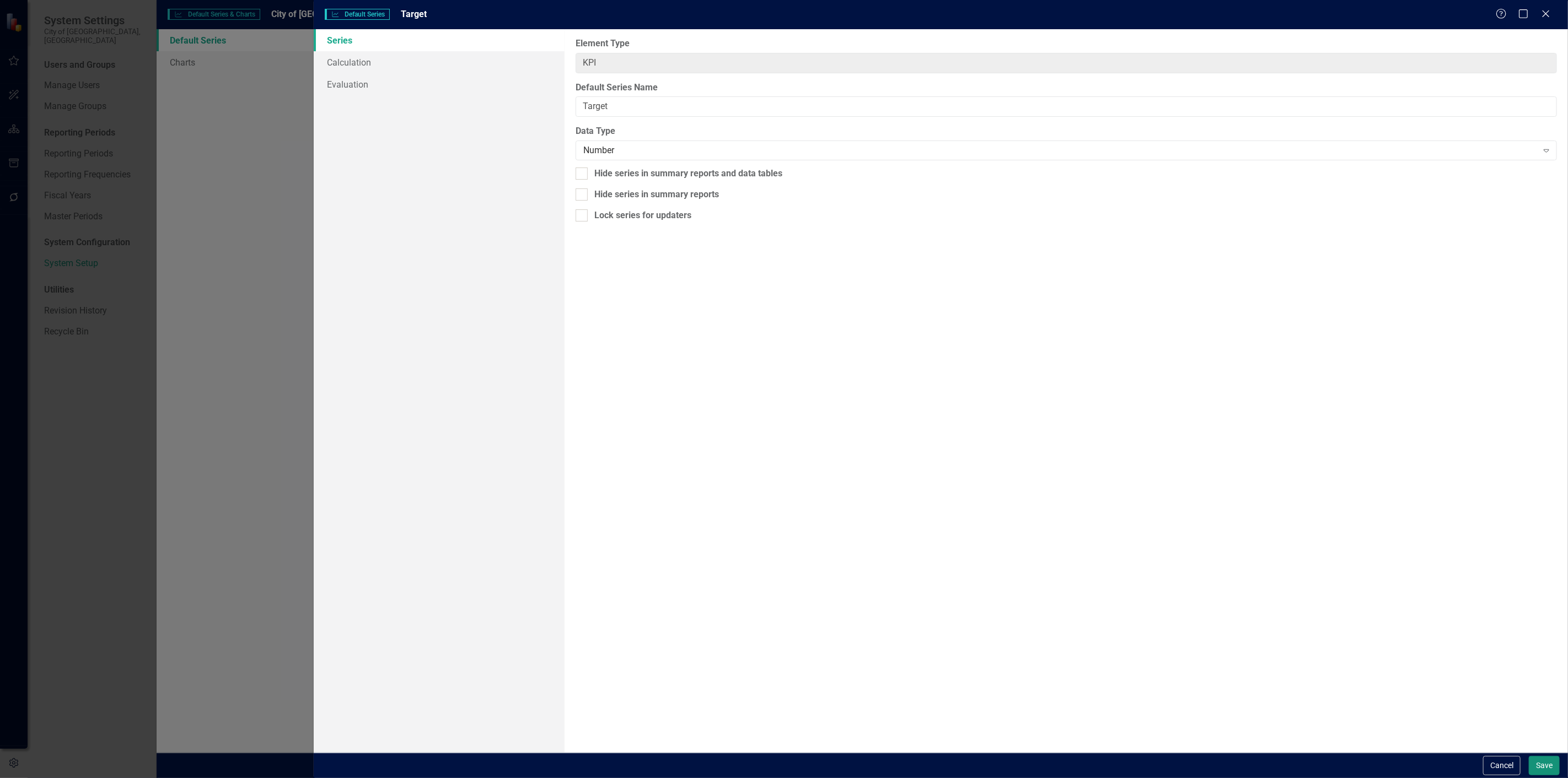
click at [1541, 761] on button "Save" at bounding box center [1544, 766] width 31 height 19
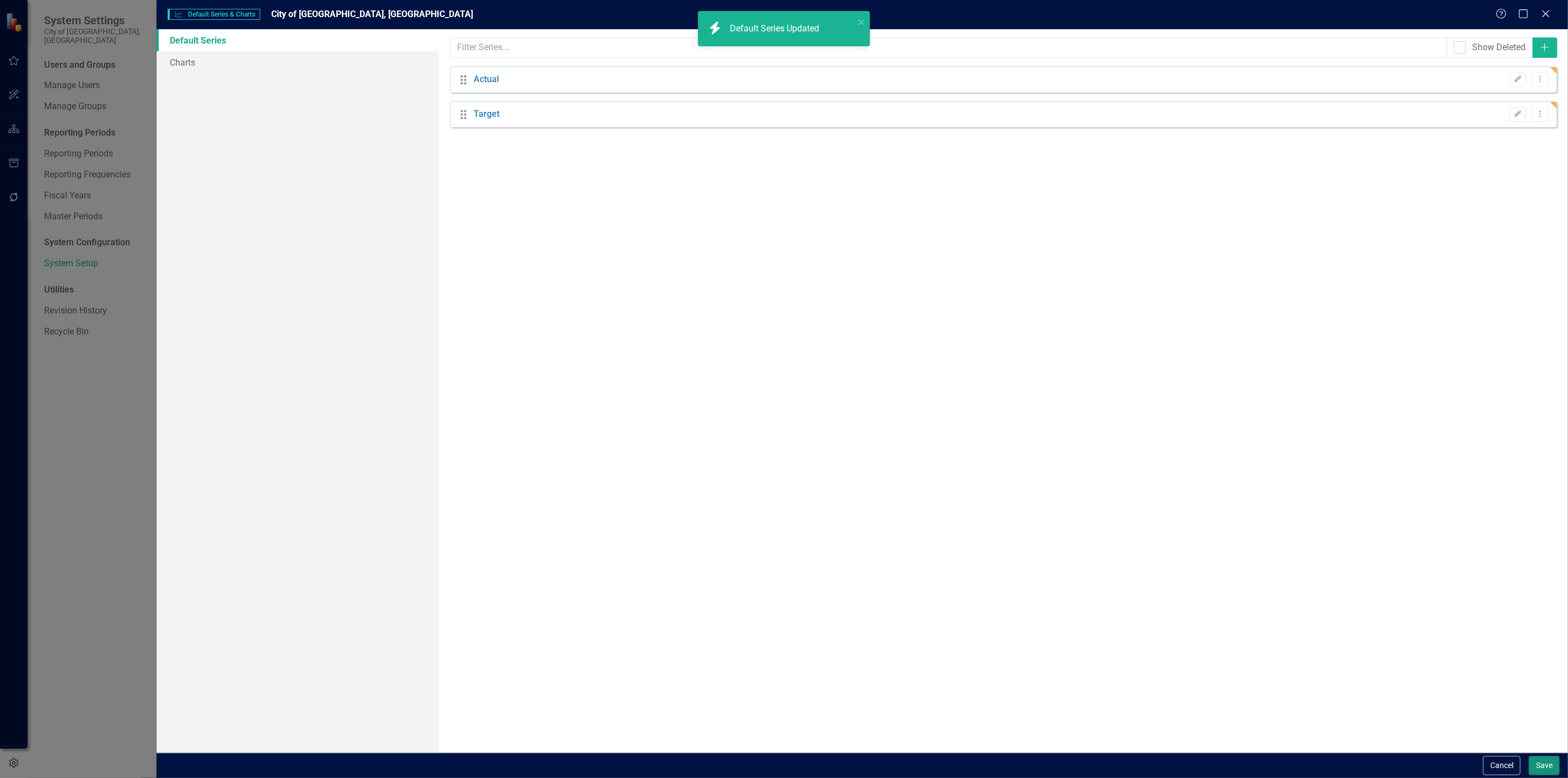
click at [1540, 763] on button "Save" at bounding box center [1544, 766] width 31 height 19
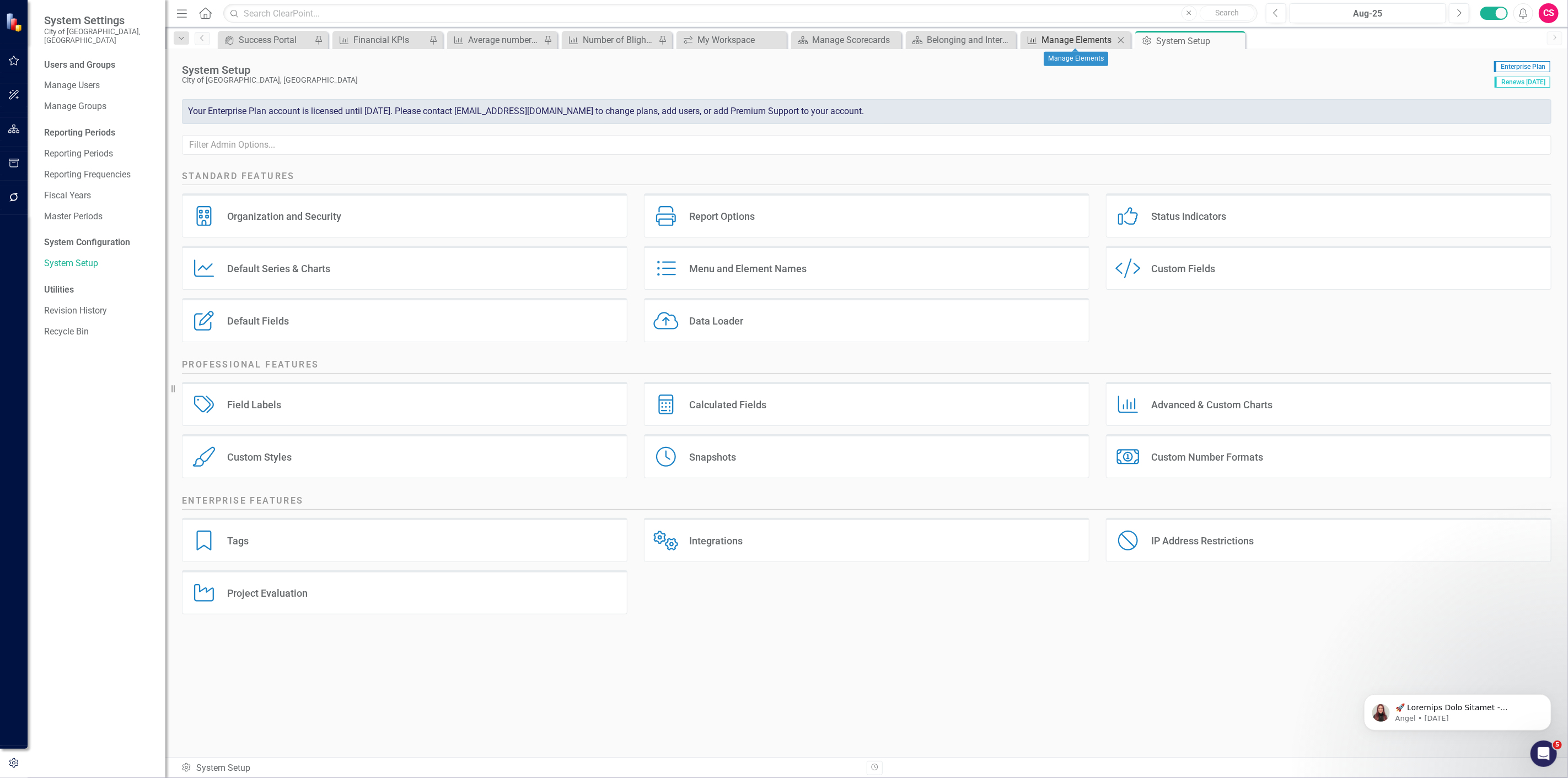
click at [1050, 43] on div "Manage Elements" at bounding box center [1077, 40] width 73 height 14
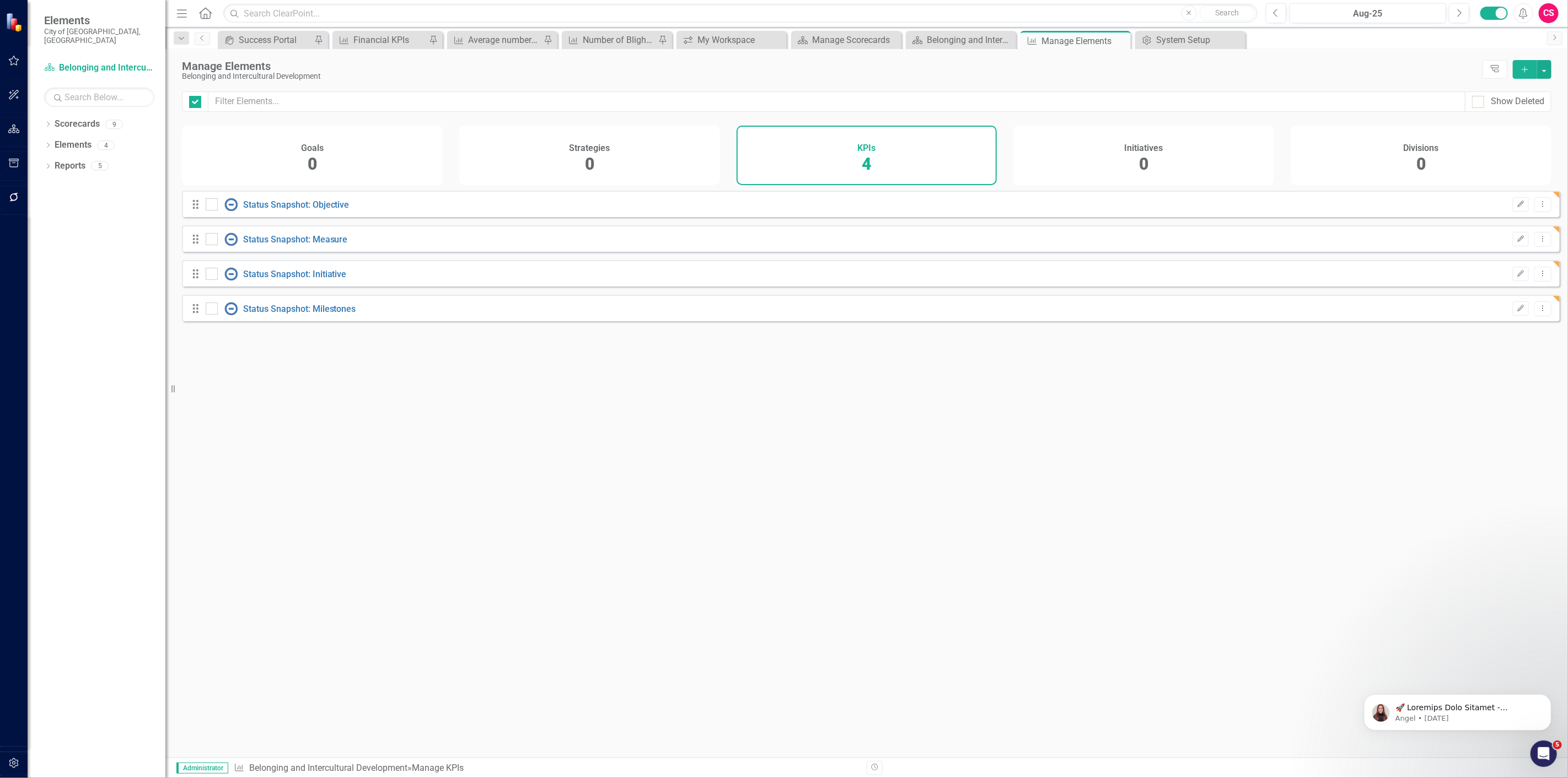
checkbox input "false"
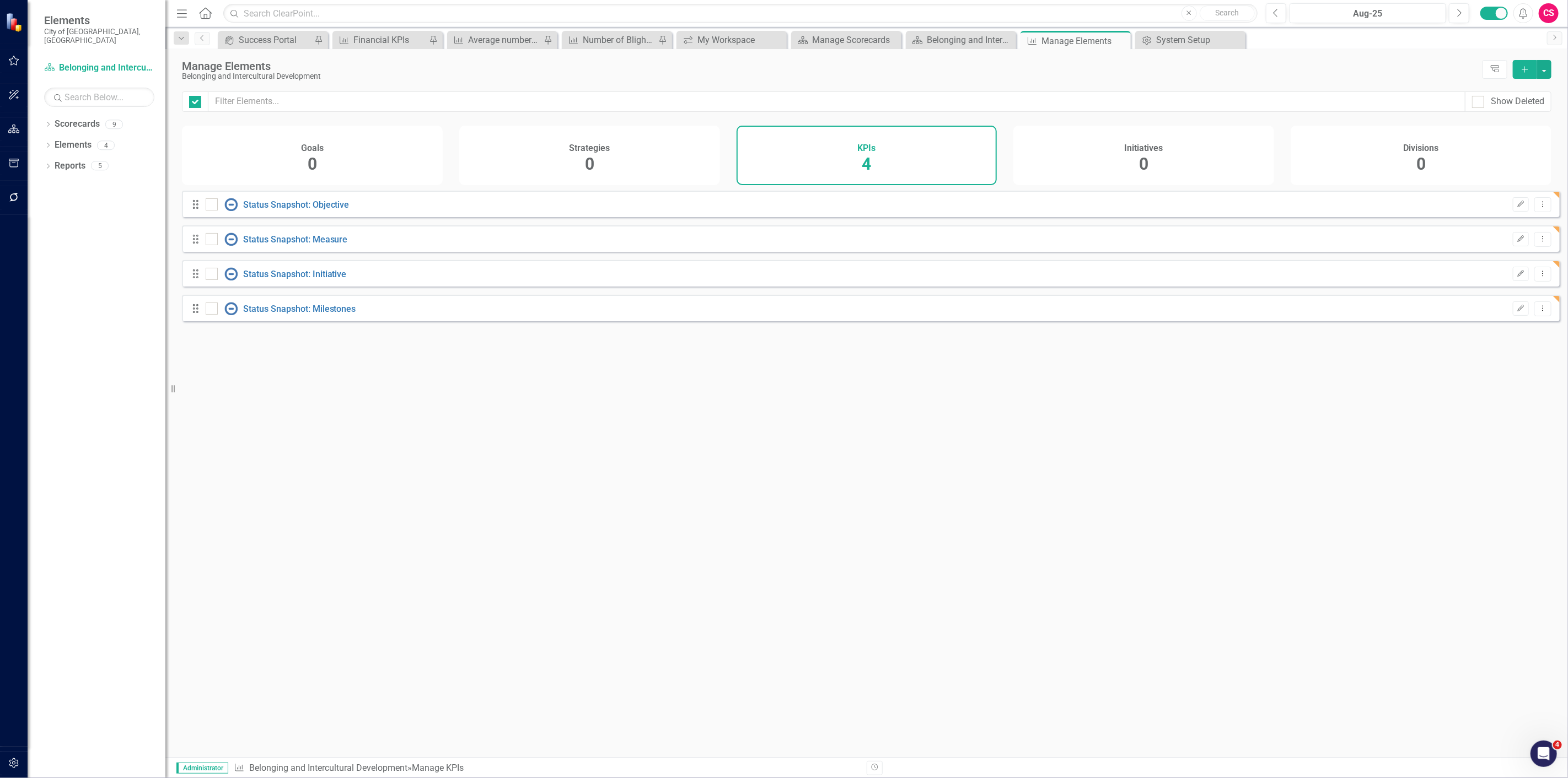
checkbox input "false"
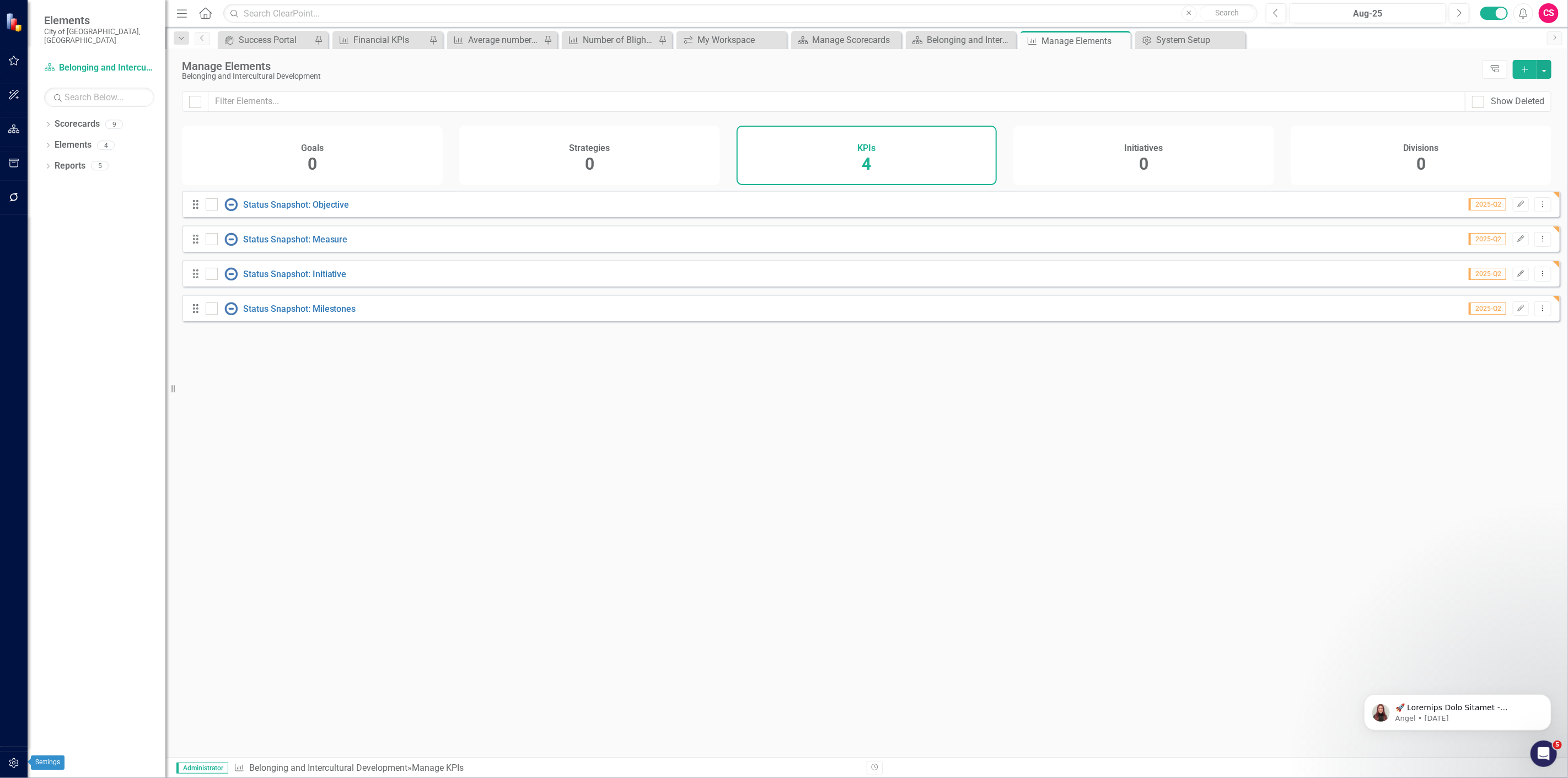
click at [6, 768] on button "button" at bounding box center [14, 763] width 25 height 23
click at [59, 79] on link "Manage Users" at bounding box center [99, 85] width 110 height 12
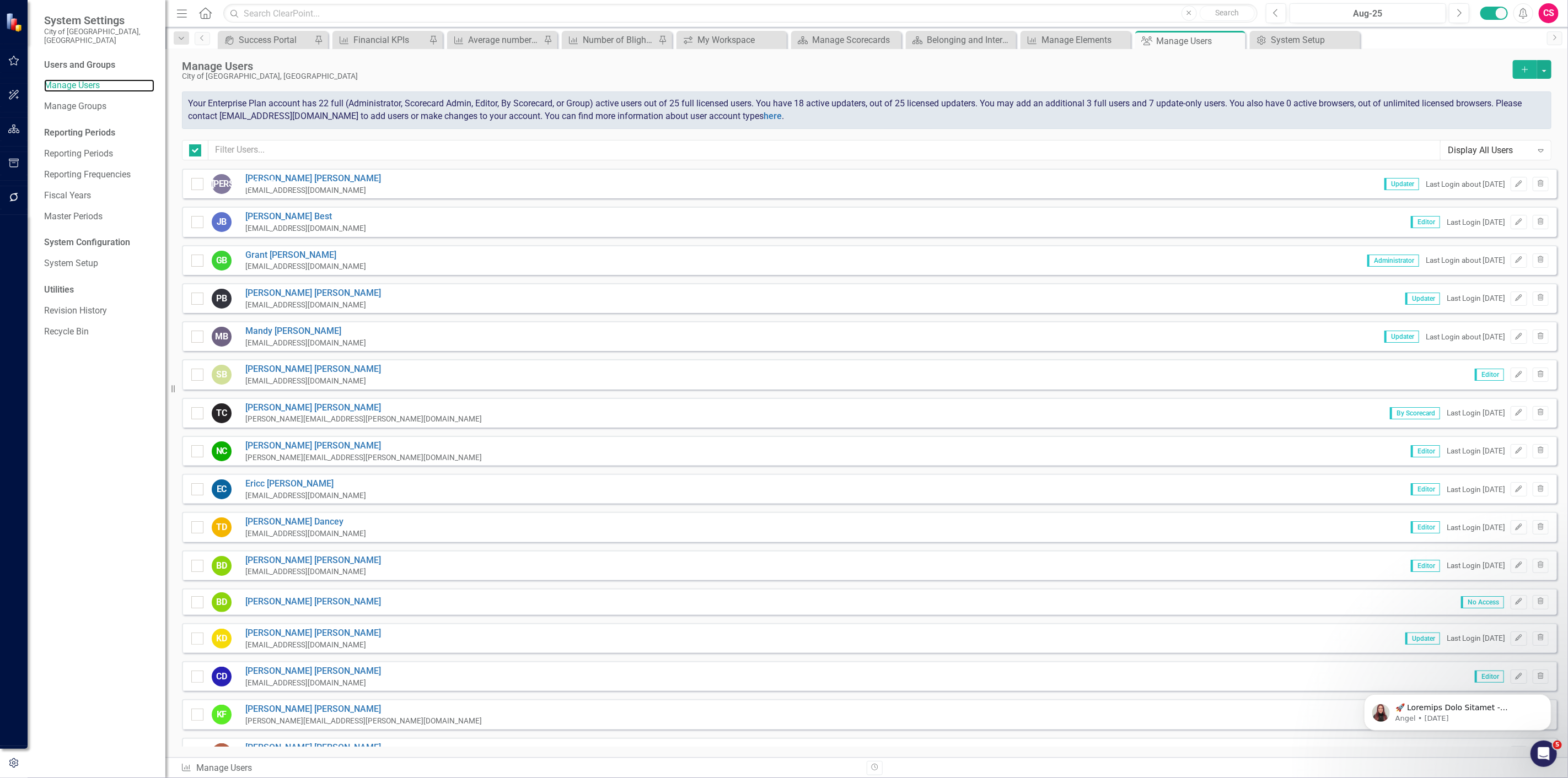
checkbox input "false"
click at [1540, 64] on button "button" at bounding box center [1544, 69] width 15 height 19
click at [1523, 107] on link "Add Multiple Add Multiple Users" at bounding box center [1499, 110] width 102 height 20
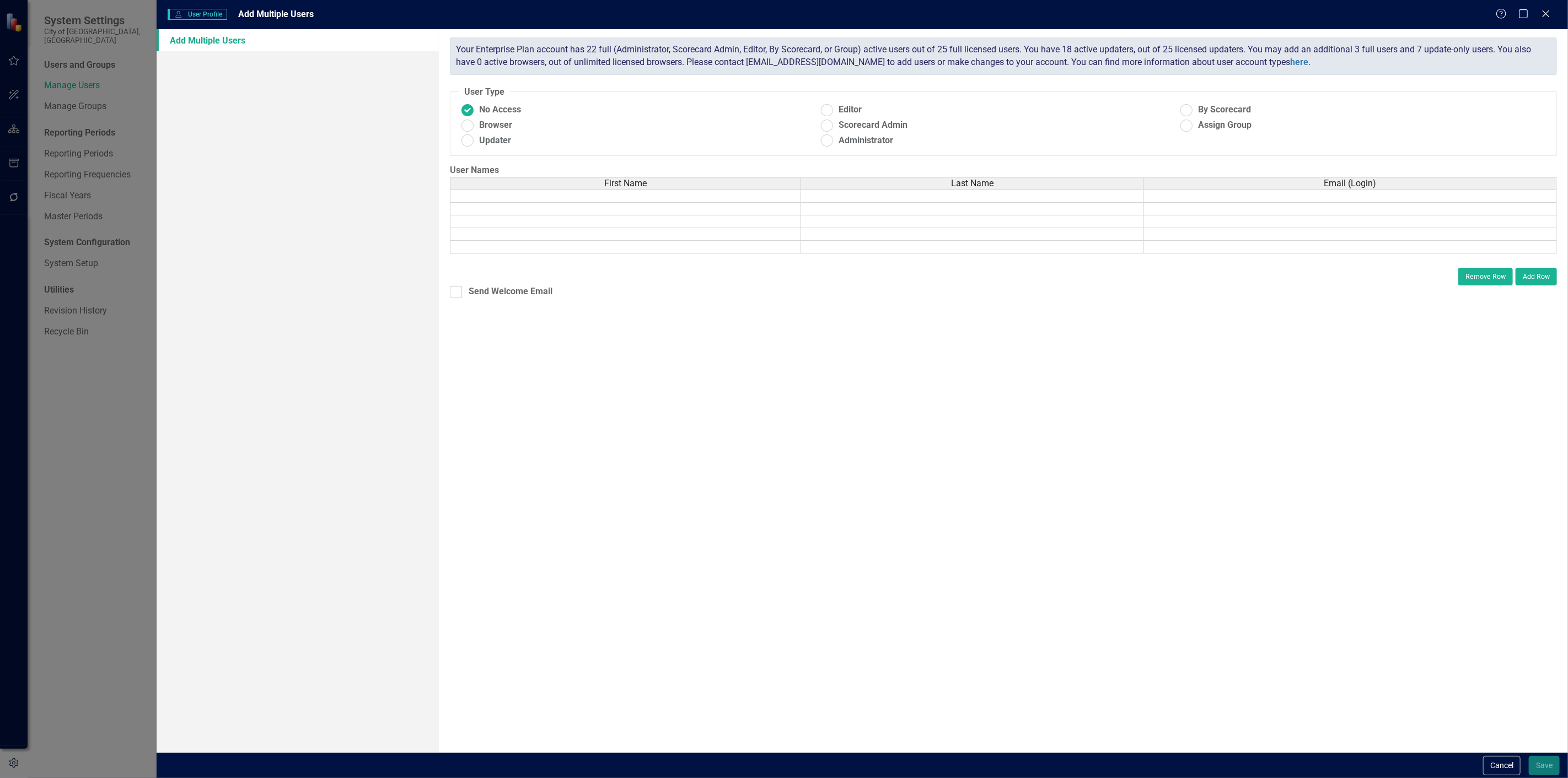
click at [534, 192] on td at bounding box center [625, 196] width 351 height 13
type textarea "Taj"
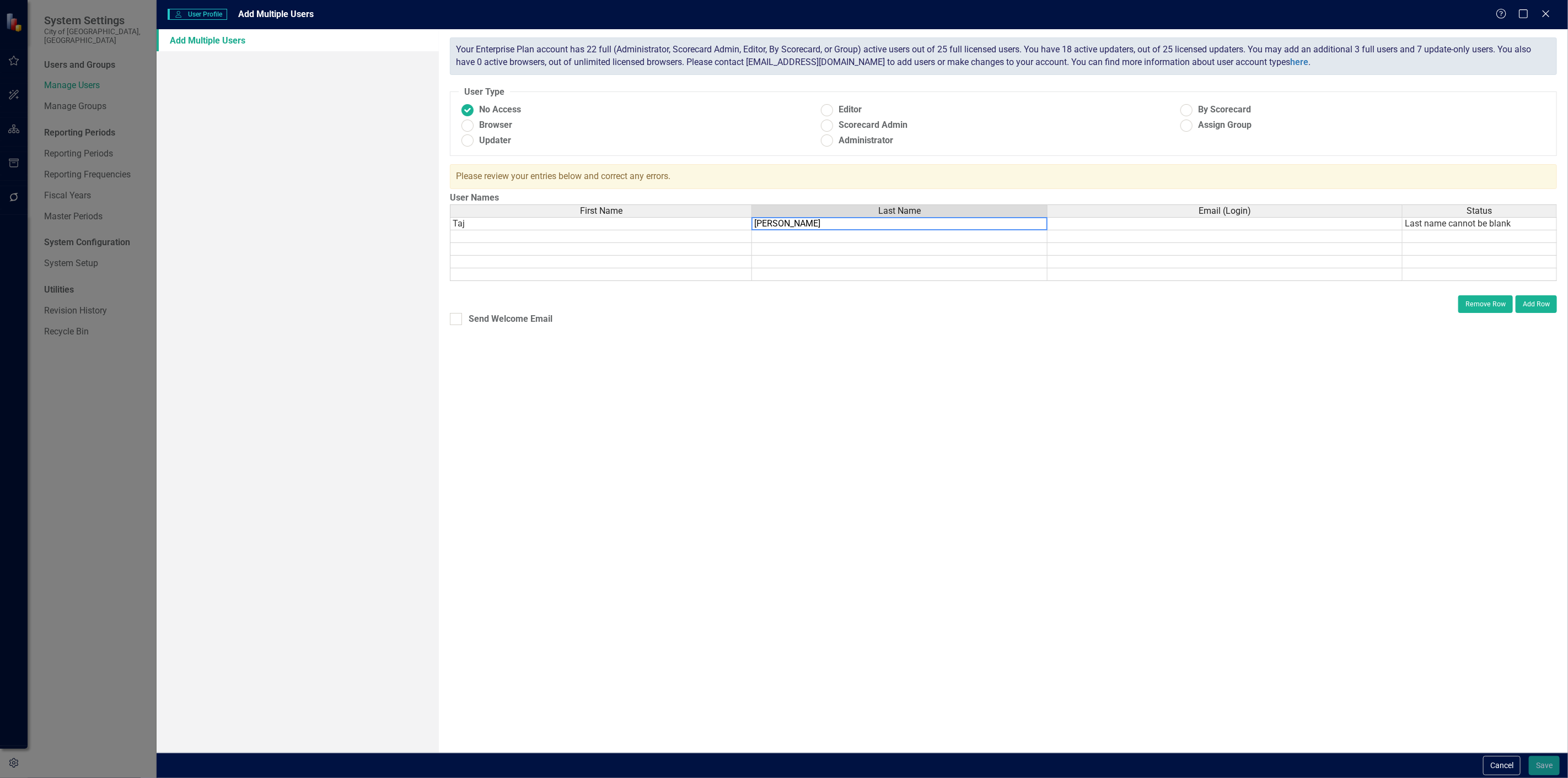
type textarea "[PERSON_NAME]"
drag, startPoint x: 1314, startPoint y: 221, endPoint x: 734, endPoint y: 415, distance: 611.6
click at [1314, 221] on td at bounding box center [1225, 223] width 355 height 13
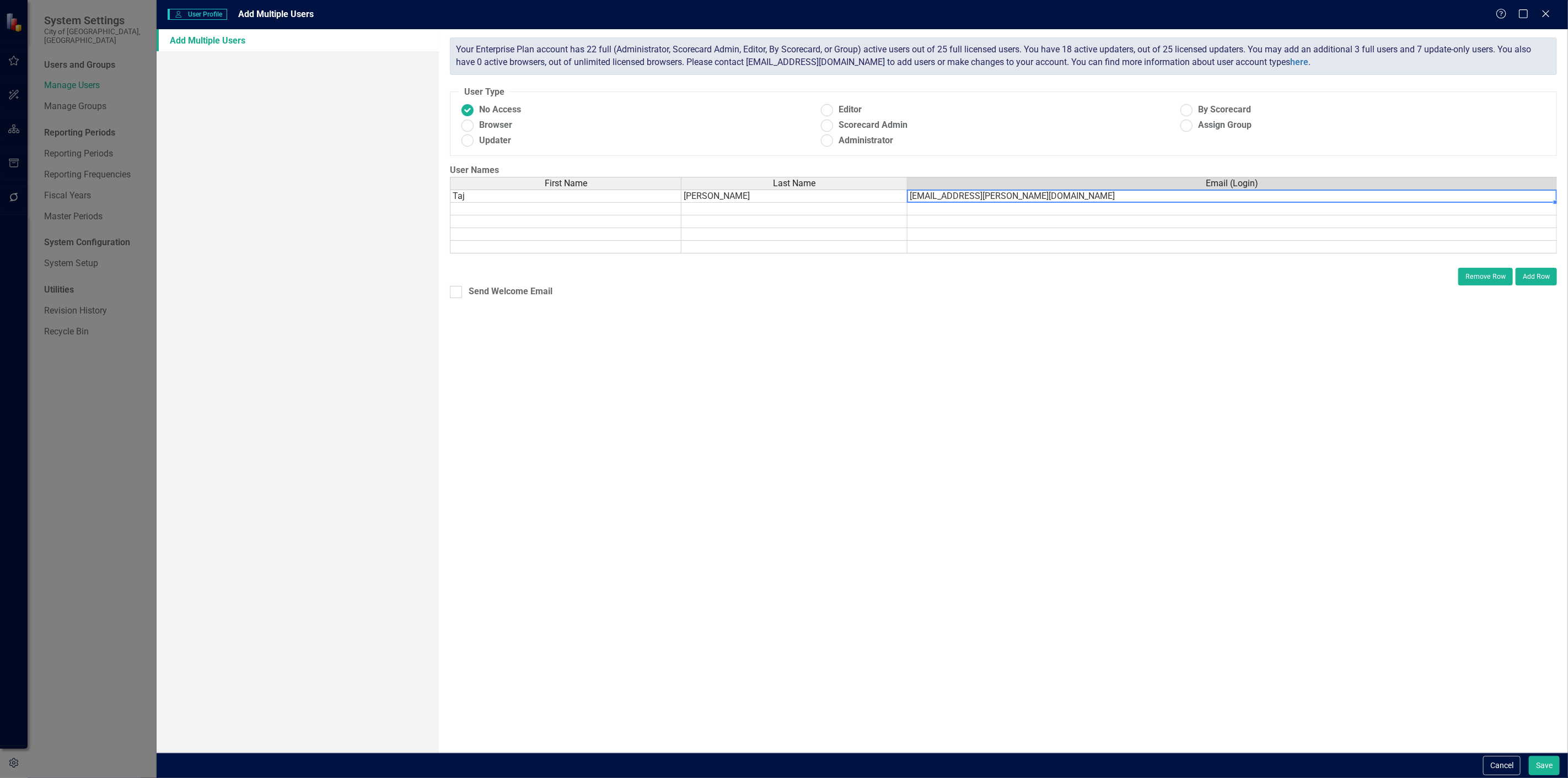
click at [559, 464] on div "ClearPoint has a wealth of options to help you ensure that people only have acc…" at bounding box center [1003, 390] width 1129 height 723
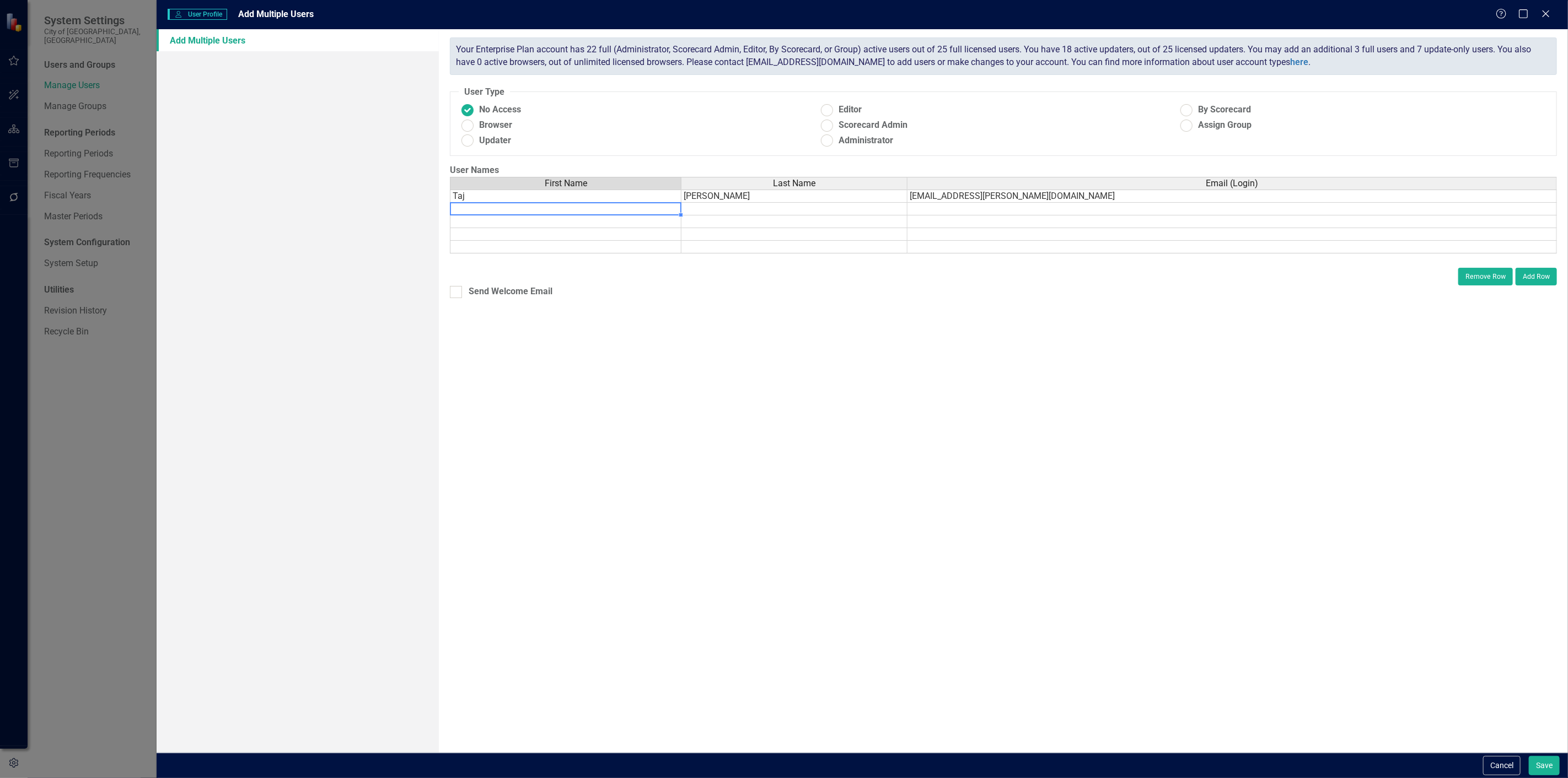
click at [487, 205] on td at bounding box center [565, 209] width 232 height 12
type textarea "[PERSON_NAME]"
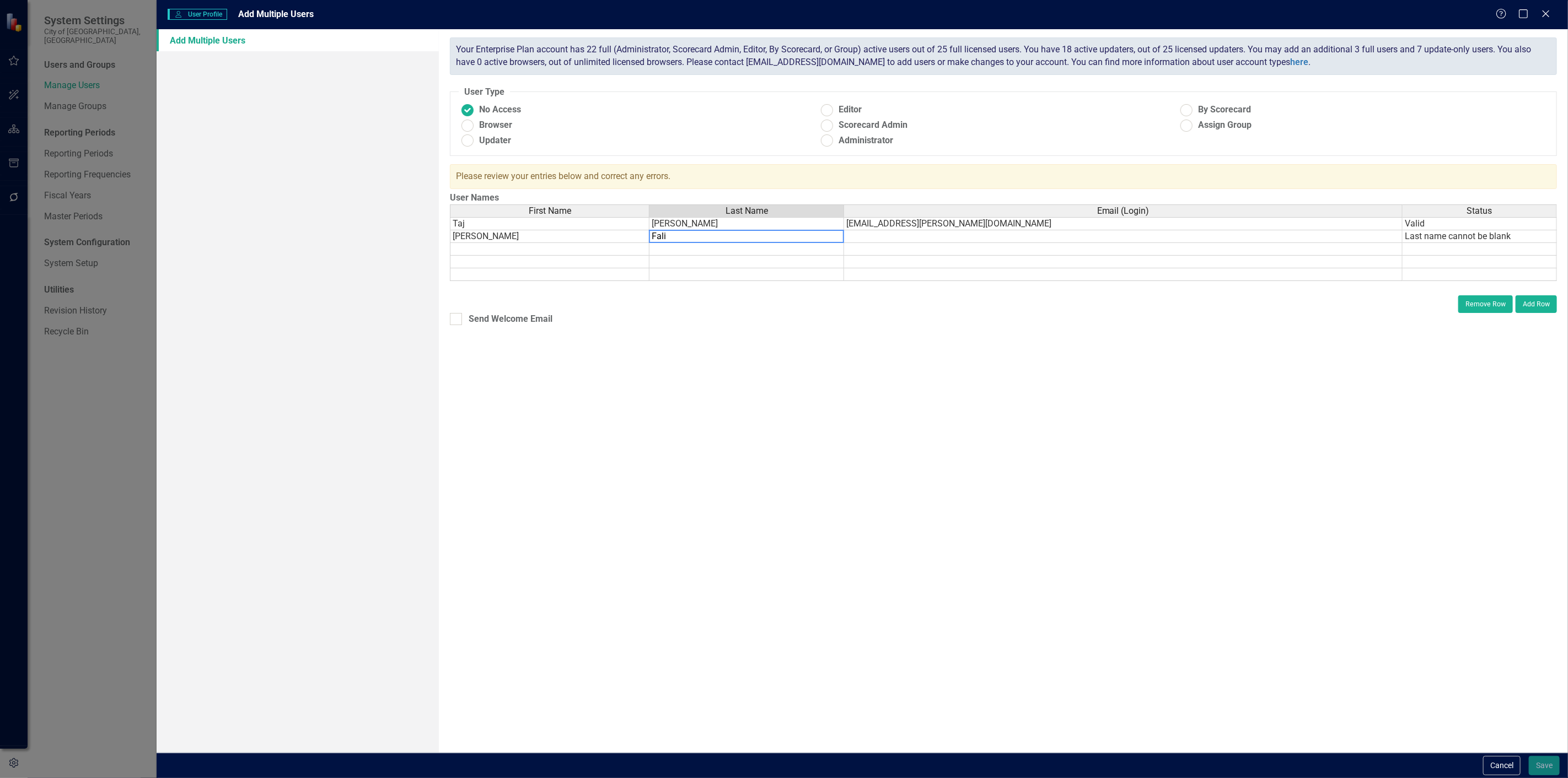
type textarea "Falia"
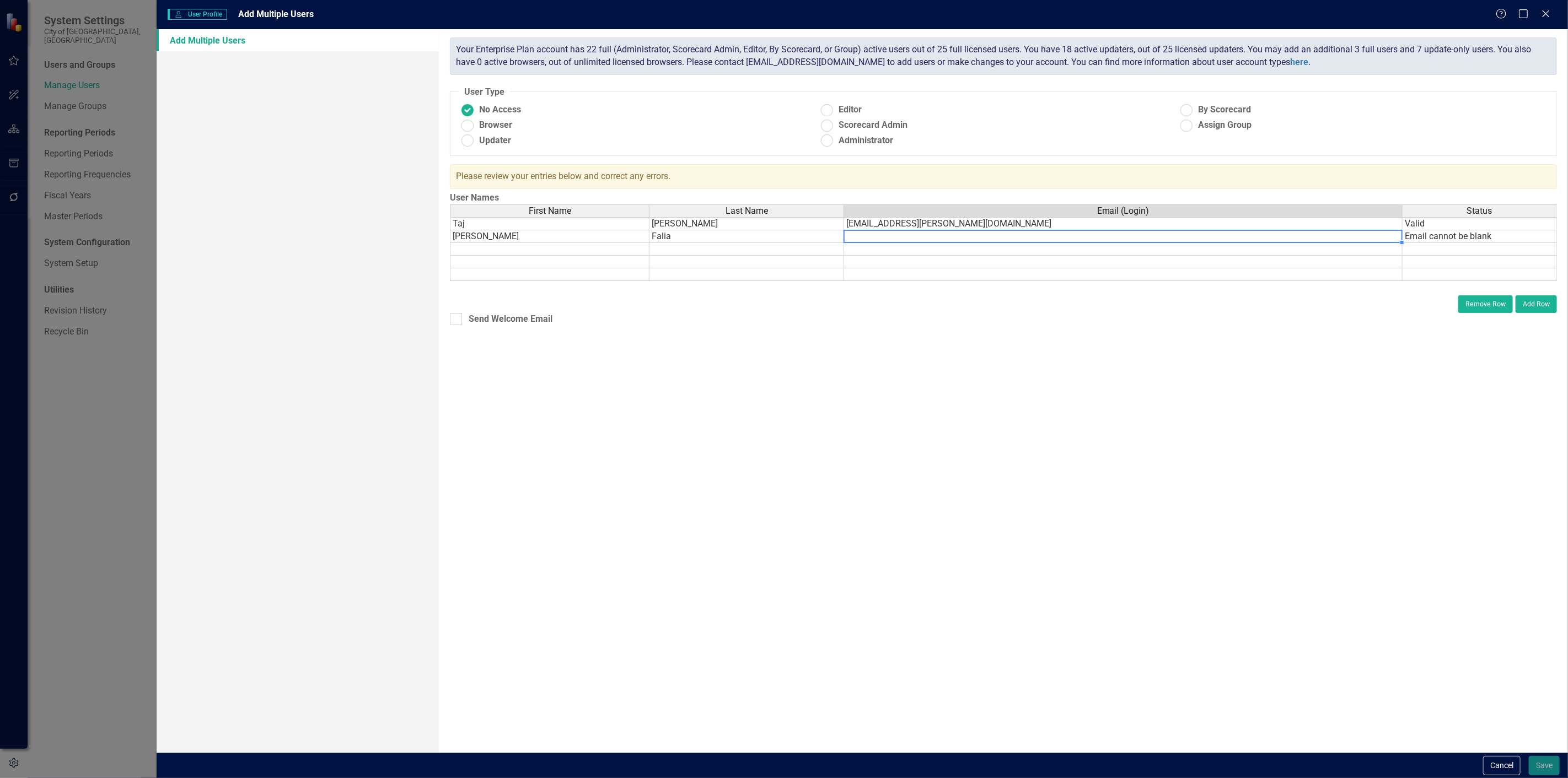
click at [963, 239] on td at bounding box center [1123, 236] width 559 height 12
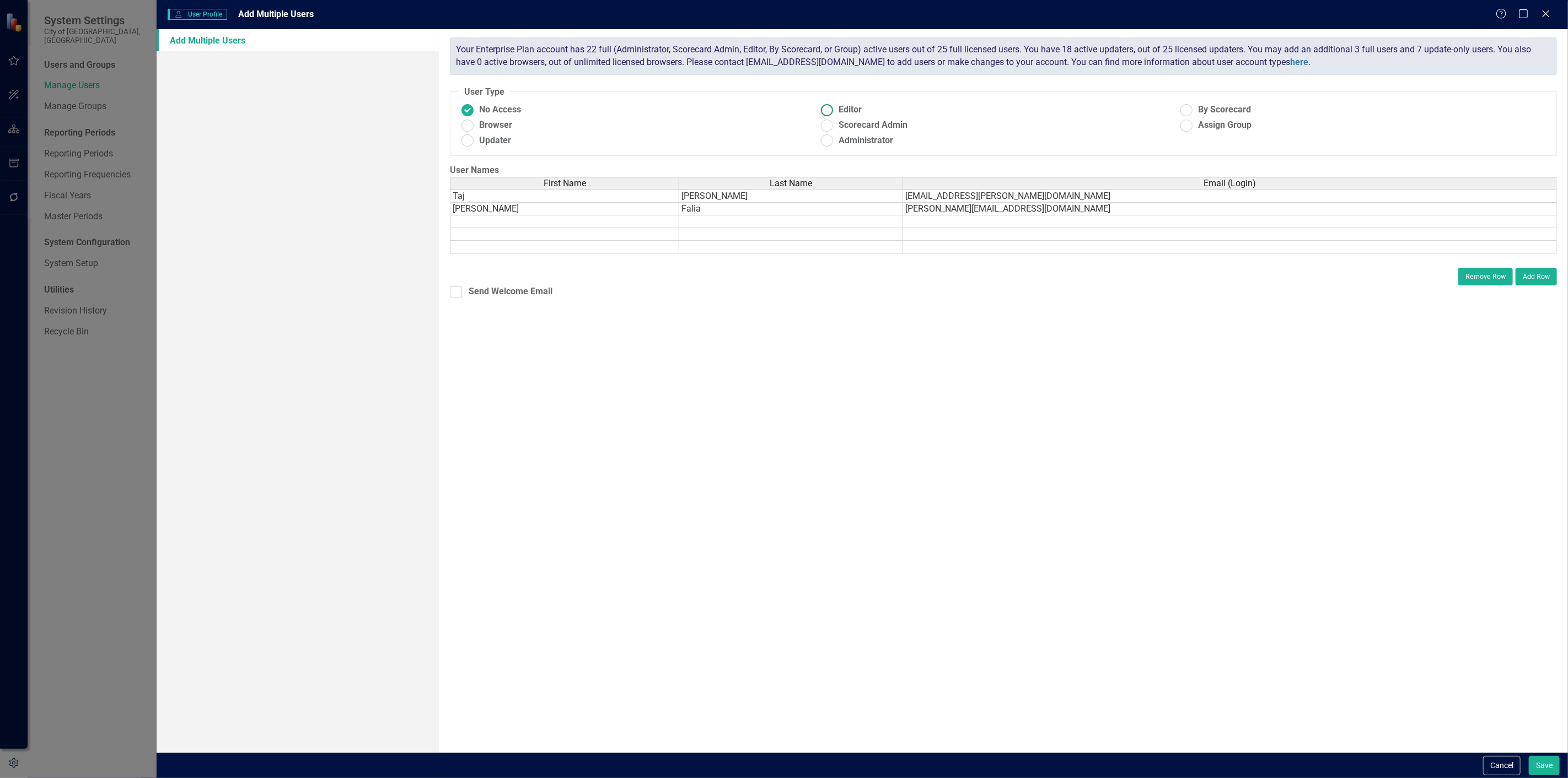
click at [834, 110] on ins at bounding box center [827, 110] width 17 height 17
click at [834, 110] on input "Editor" at bounding box center [827, 110] width 17 height 17
radio input "true"
click at [480, 136] on span "Updater" at bounding box center [495, 141] width 32 height 12
click at [477, 136] on input "Updater" at bounding box center [468, 141] width 17 height 17
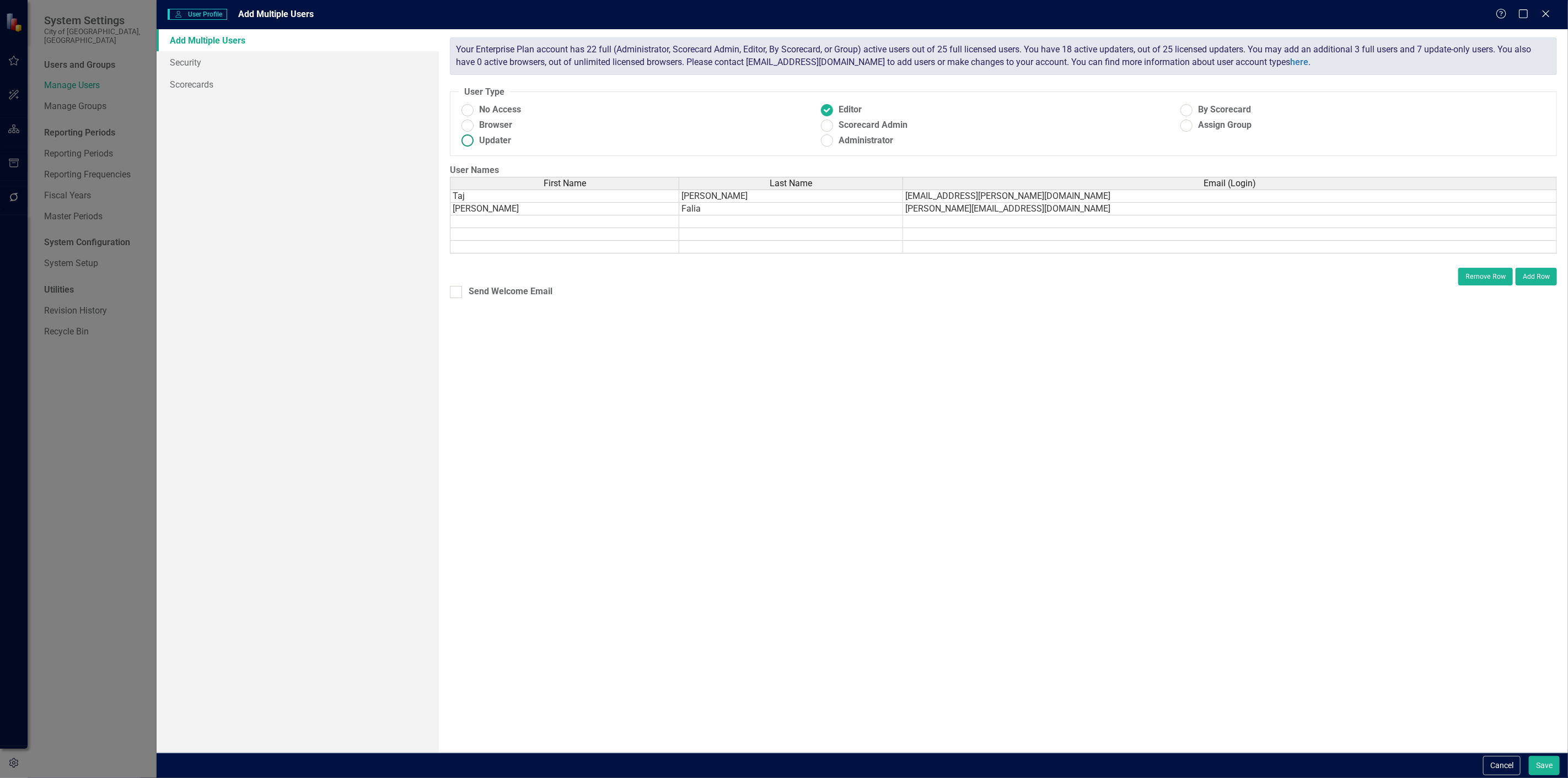
radio input "true"
click at [831, 108] on ins at bounding box center [827, 110] width 17 height 17
click at [831, 108] on input "Editor" at bounding box center [827, 110] width 17 height 17
radio input "true"
click at [236, 80] on link "Scorecards" at bounding box center [298, 85] width 282 height 22
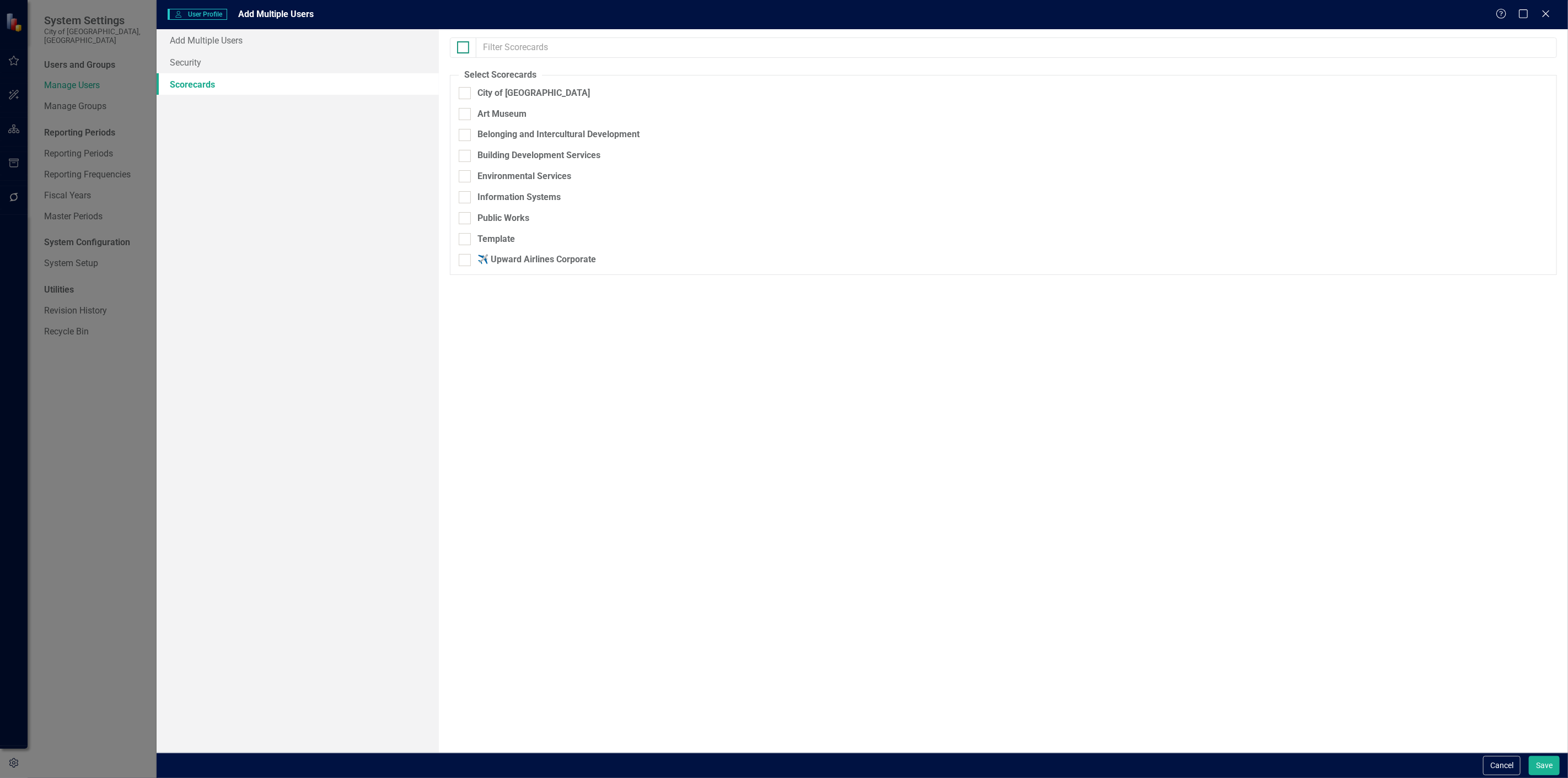
click at [466, 44] on div at bounding box center [463, 47] width 12 height 12
click at [464, 44] on input "checkbox" at bounding box center [461, 45] width 7 height 7
checkbox input "true"
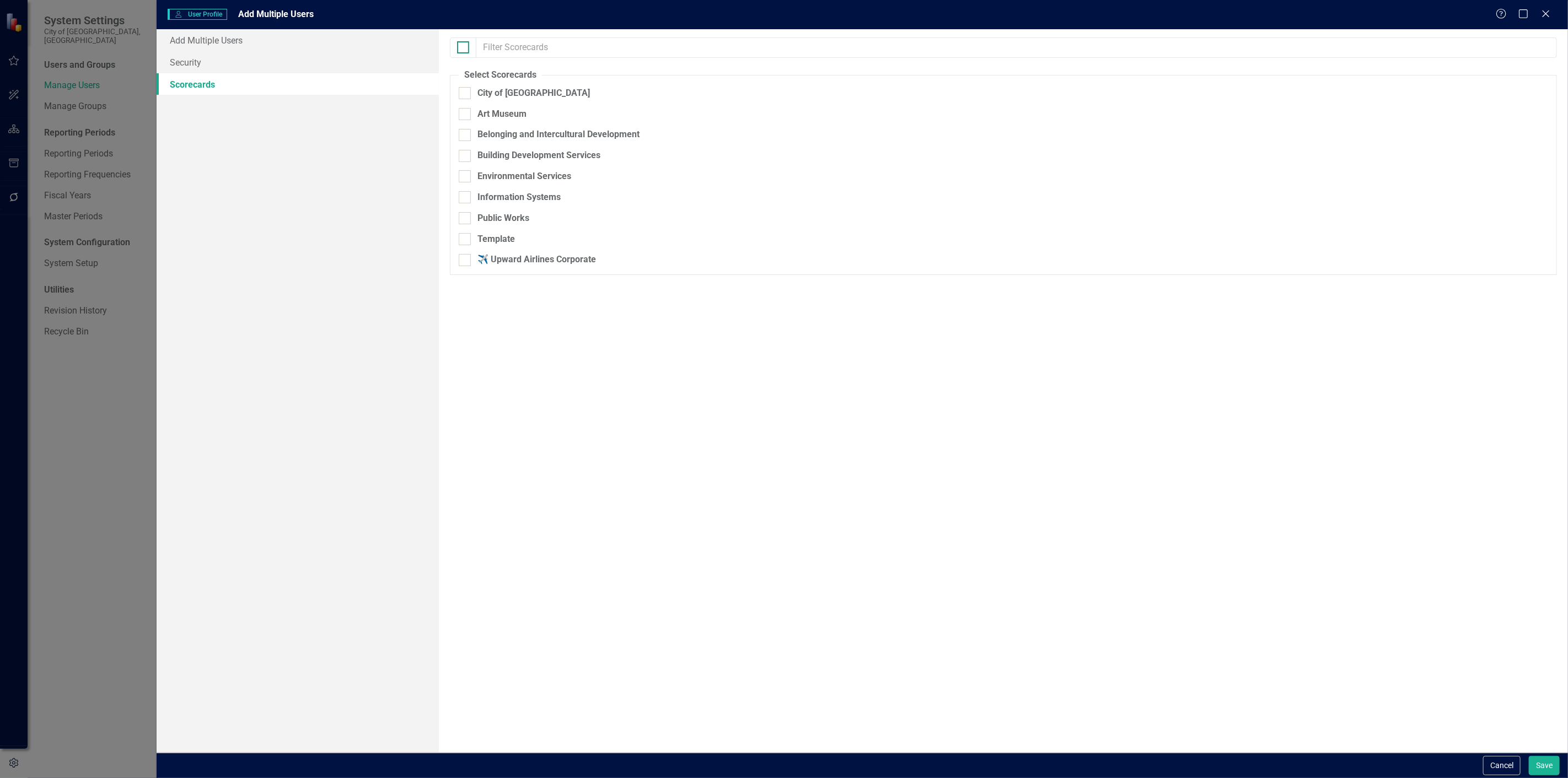
checkbox input "true"
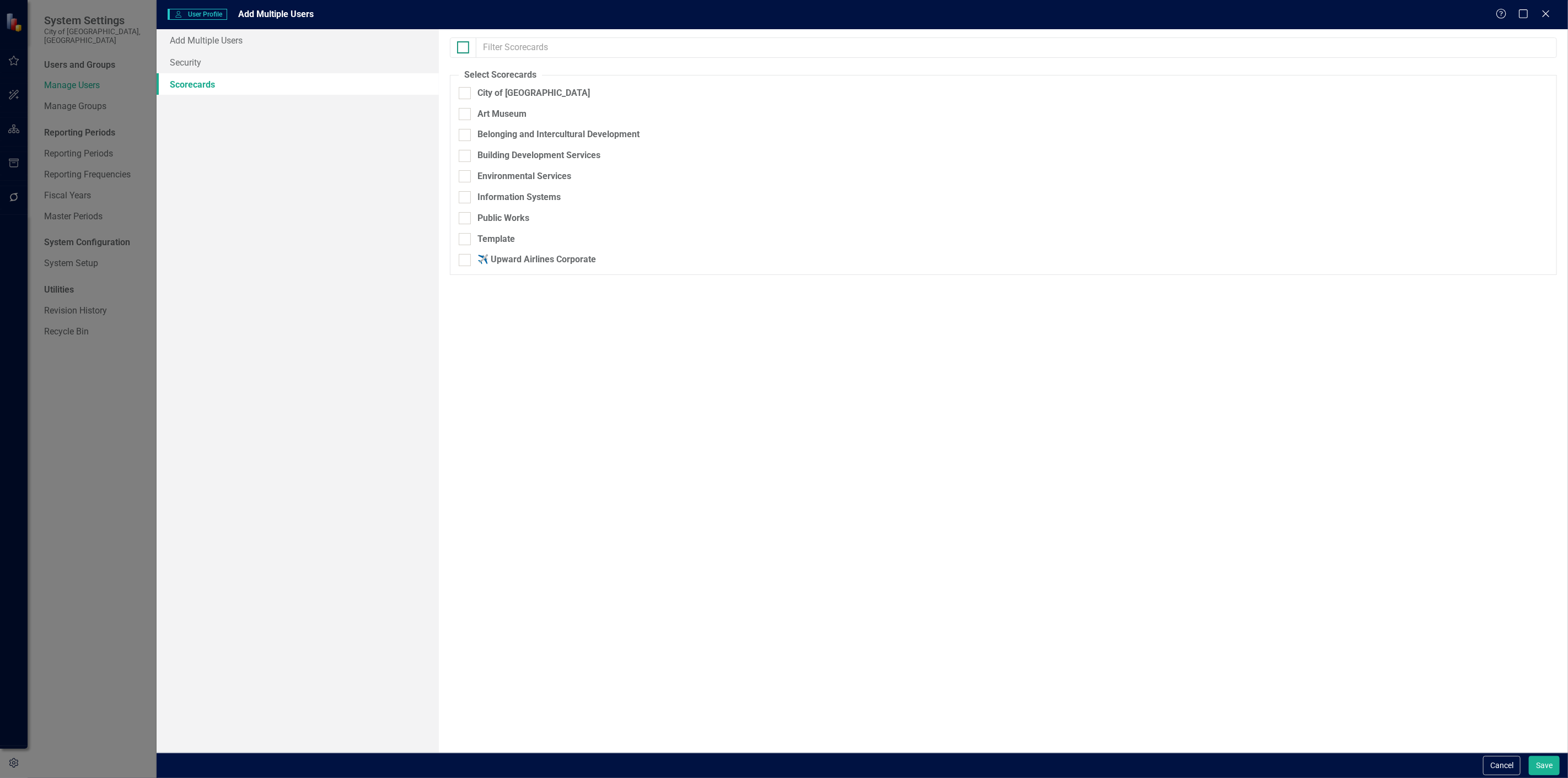
checkbox input "true"
click at [494, 239] on div "Template" at bounding box center [496, 239] width 37 height 12
click at [466, 239] on input "Template" at bounding box center [462, 236] width 7 height 7
checkbox input "false"
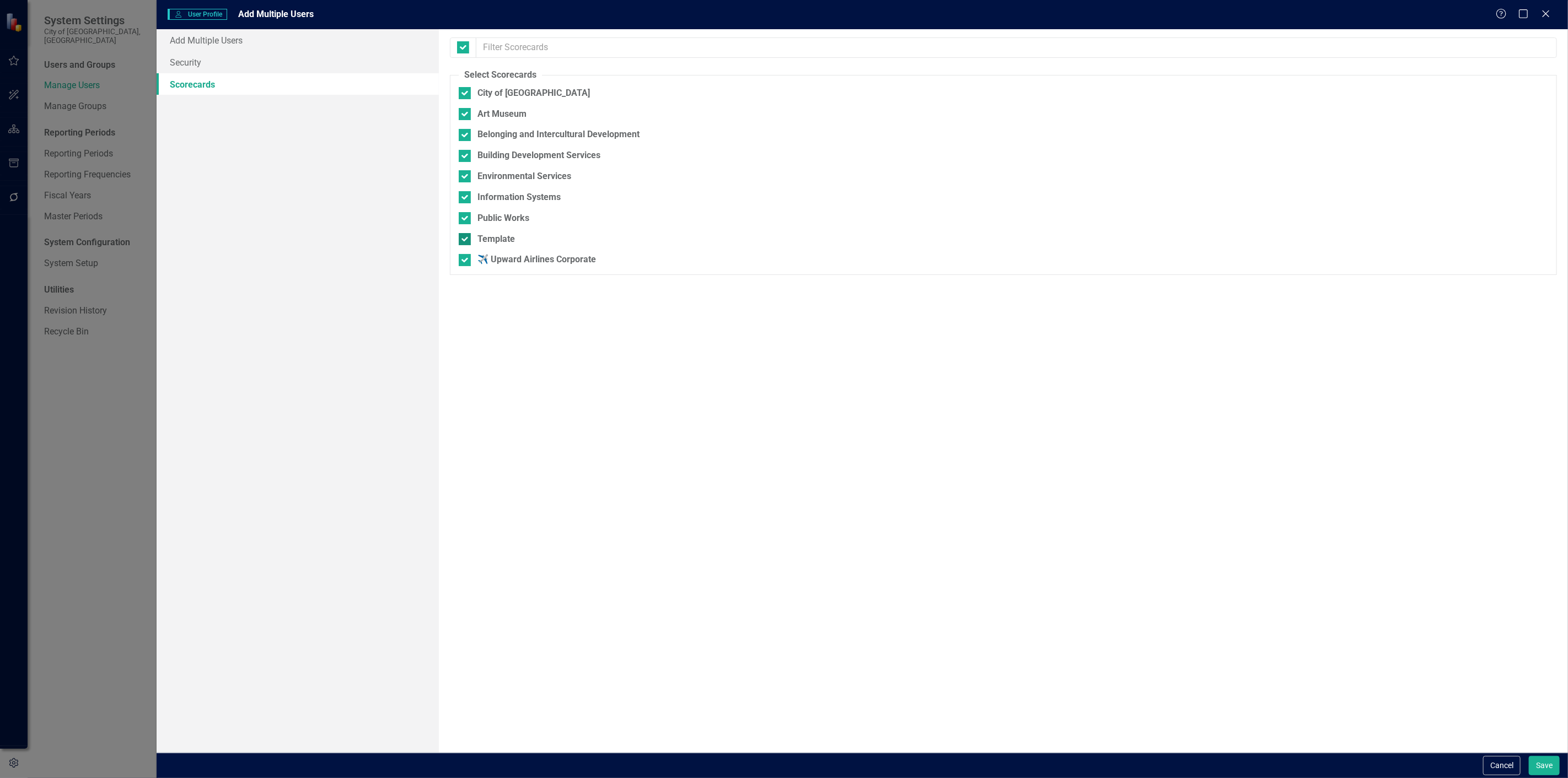
checkbox input "false"
click at [493, 257] on div "✈️ Upward Airlines Corporate" at bounding box center [536, 260] width 119 height 12
click at [466, 257] on input "✈️ Upward Airlines Corporate" at bounding box center [462, 257] width 7 height 7
checkbox input "false"
drag, startPoint x: 1567, startPoint y: 772, endPoint x: 1558, endPoint y: 770, distance: 9.2
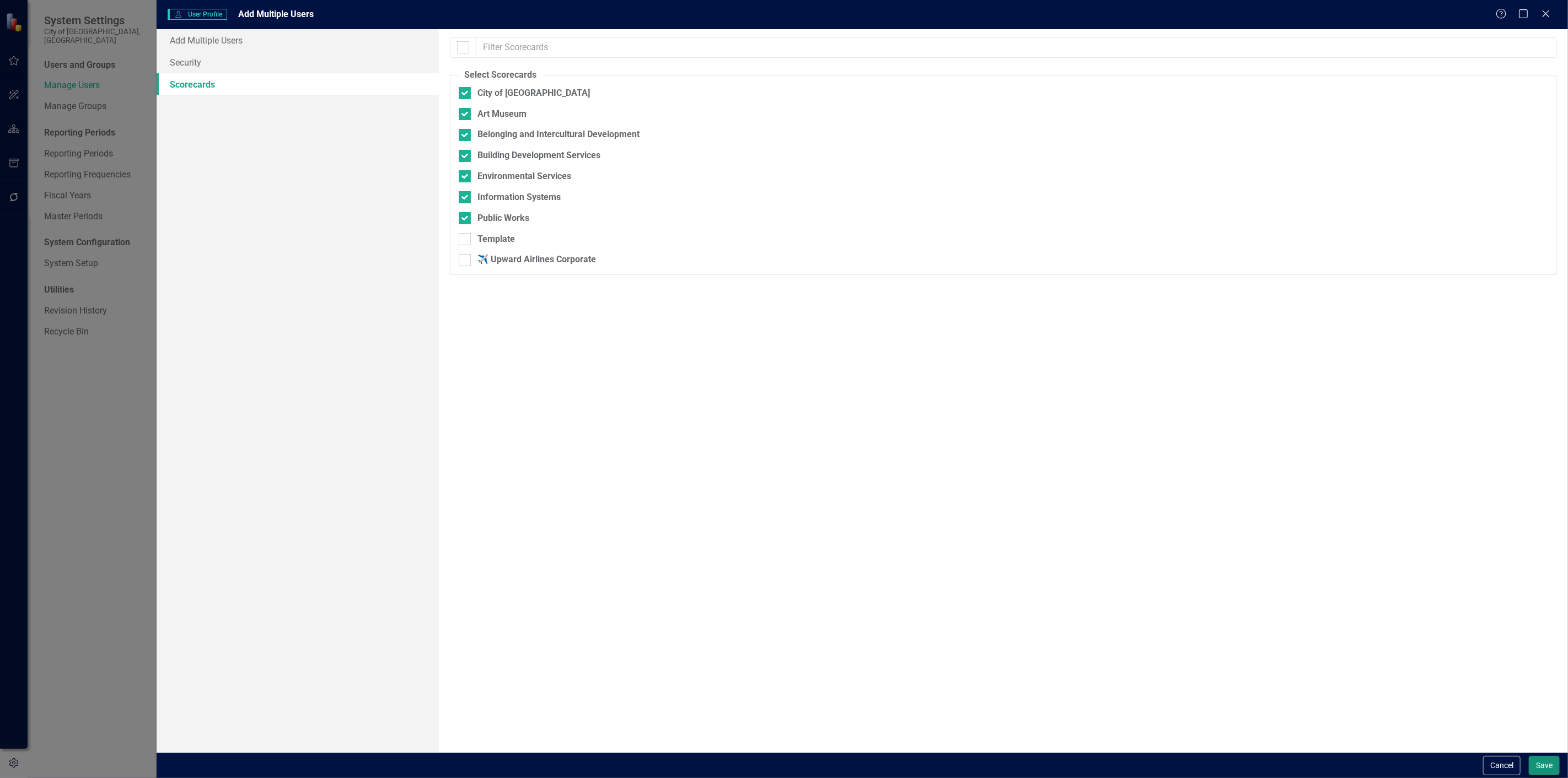
click at [1565, 772] on div "Cancel Save" at bounding box center [862, 766] width 1411 height 26
click at [1552, 769] on button "Save" at bounding box center [1544, 766] width 31 height 19
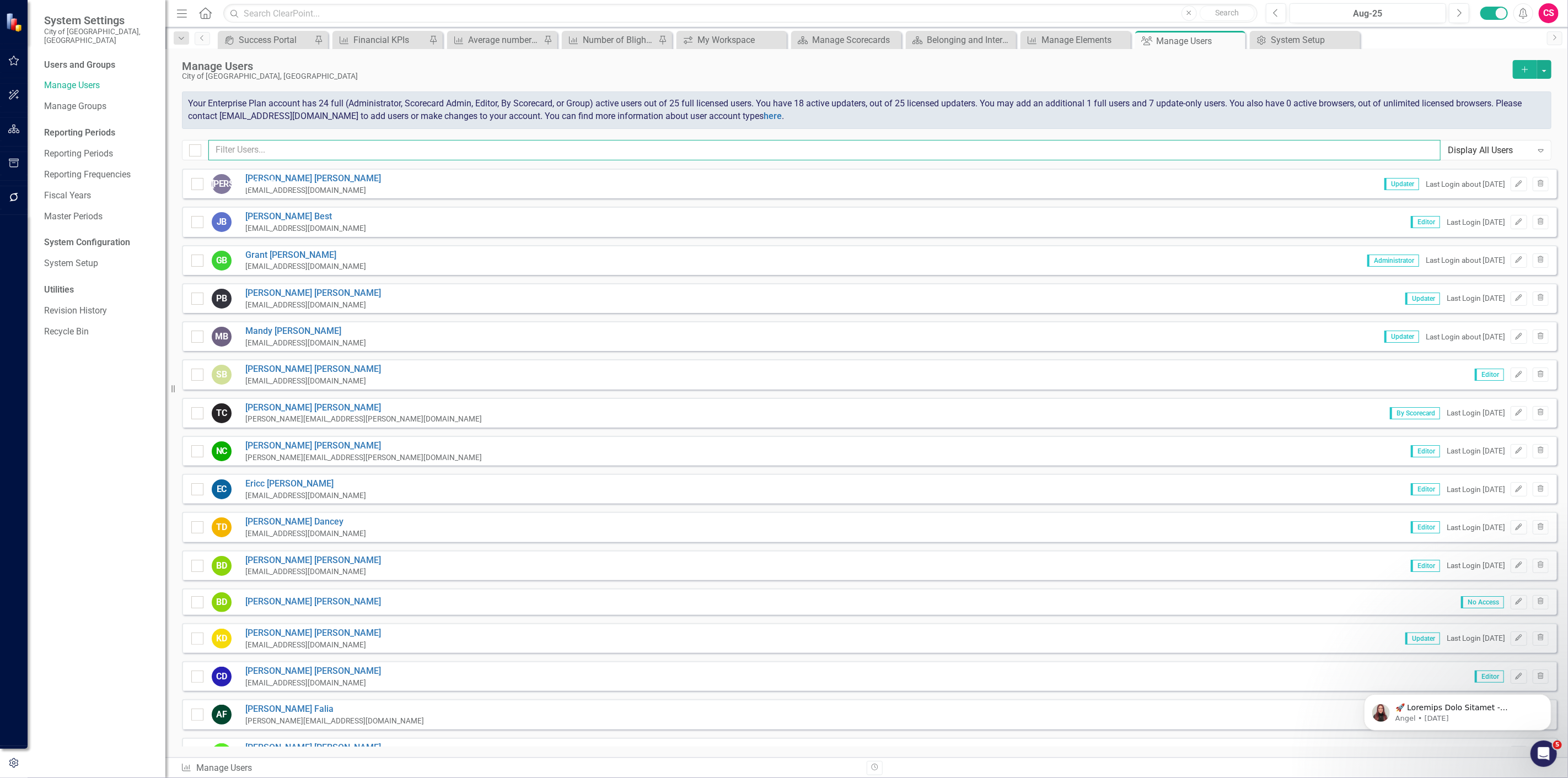
click at [284, 155] on input "text" at bounding box center [824, 150] width 1232 height 20
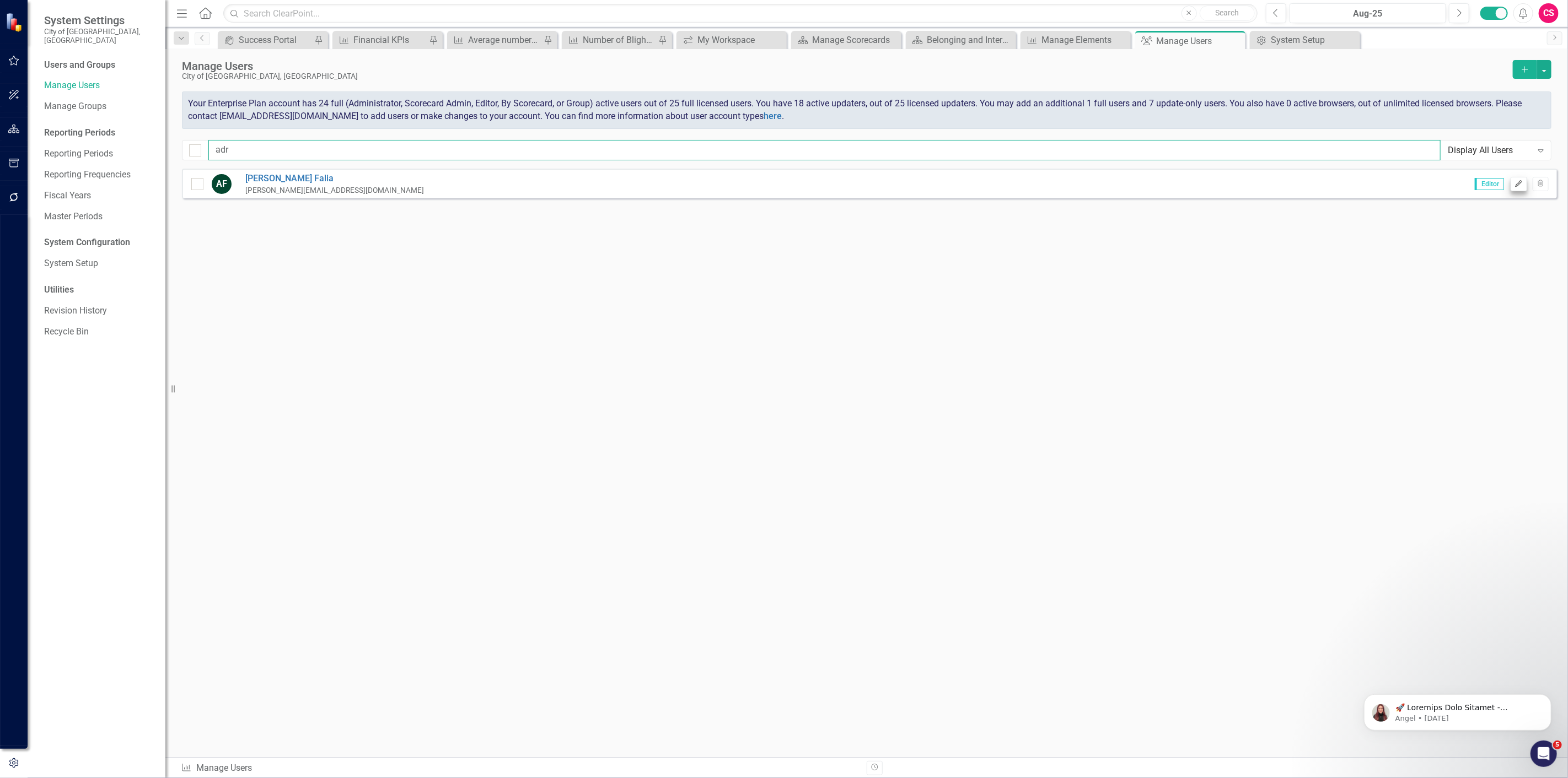
type input "adr"
click at [1525, 189] on button "Edit" at bounding box center [1518, 184] width 16 height 15
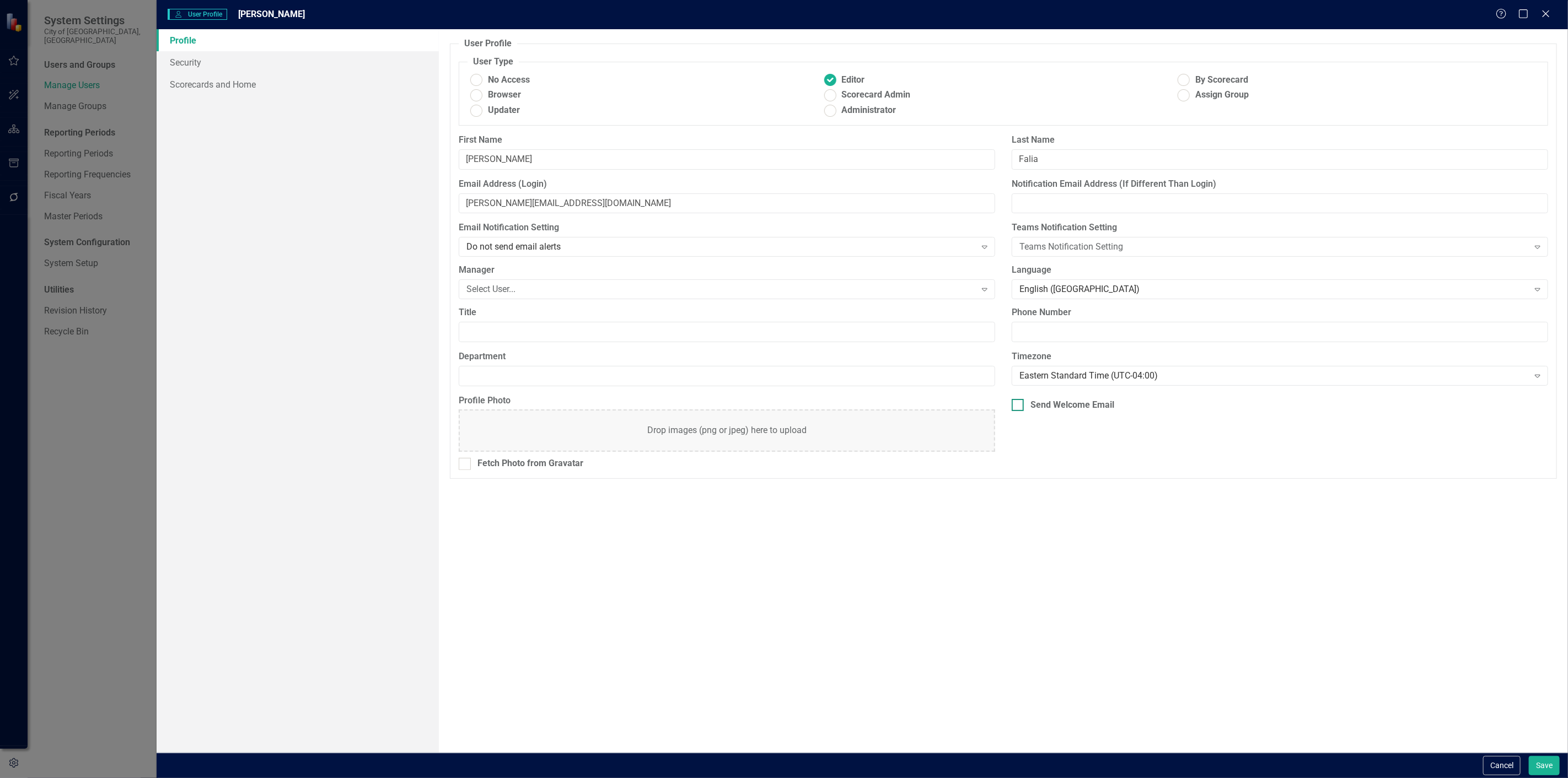
click at [1025, 406] on div "Send Welcome Email" at bounding box center [1279, 405] width 536 height 12
click at [1019, 406] on input "Send Welcome Email" at bounding box center [1015, 402] width 7 height 7
checkbox input "true"
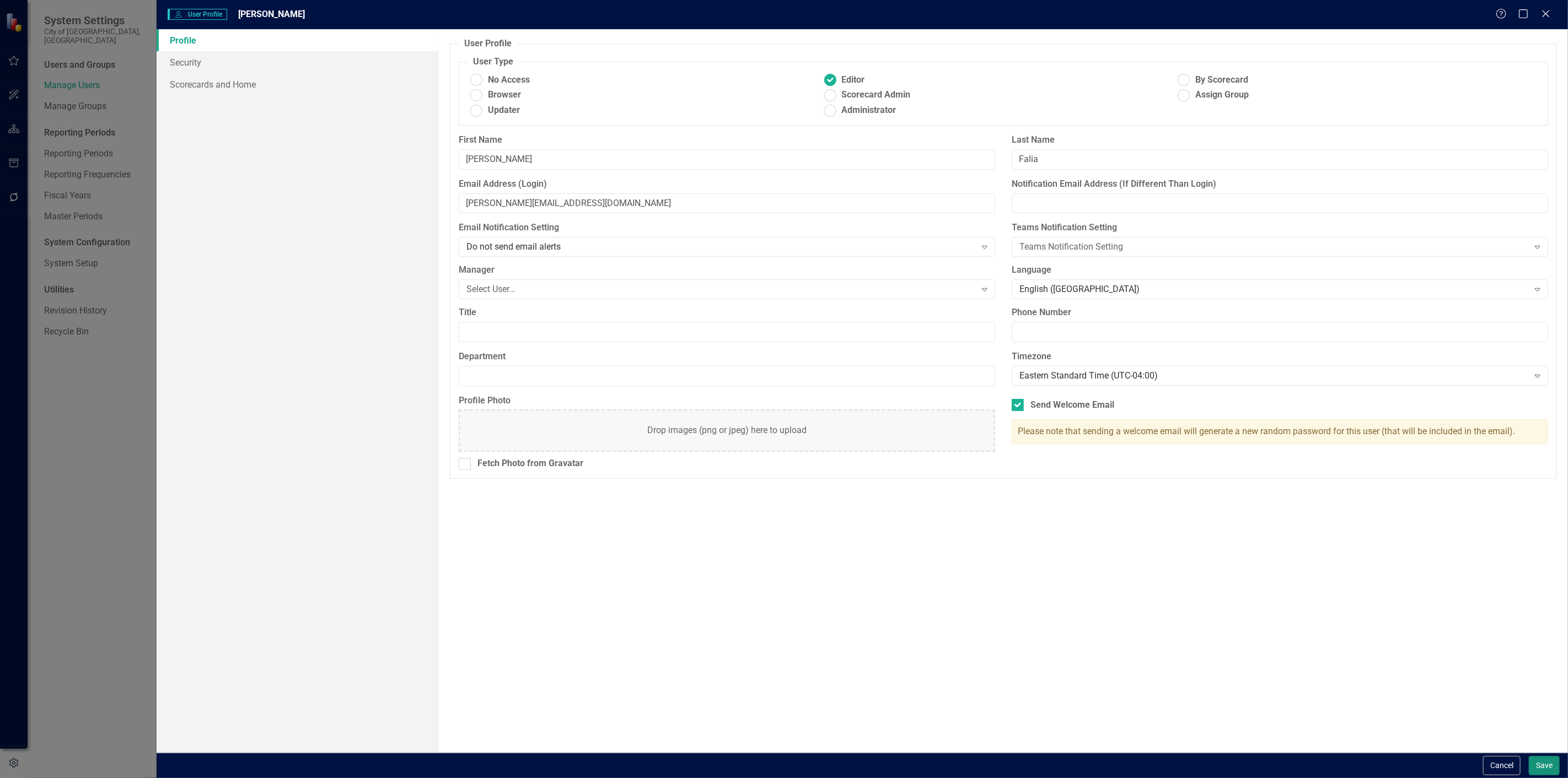
click at [1542, 770] on button "Save" at bounding box center [1544, 766] width 31 height 19
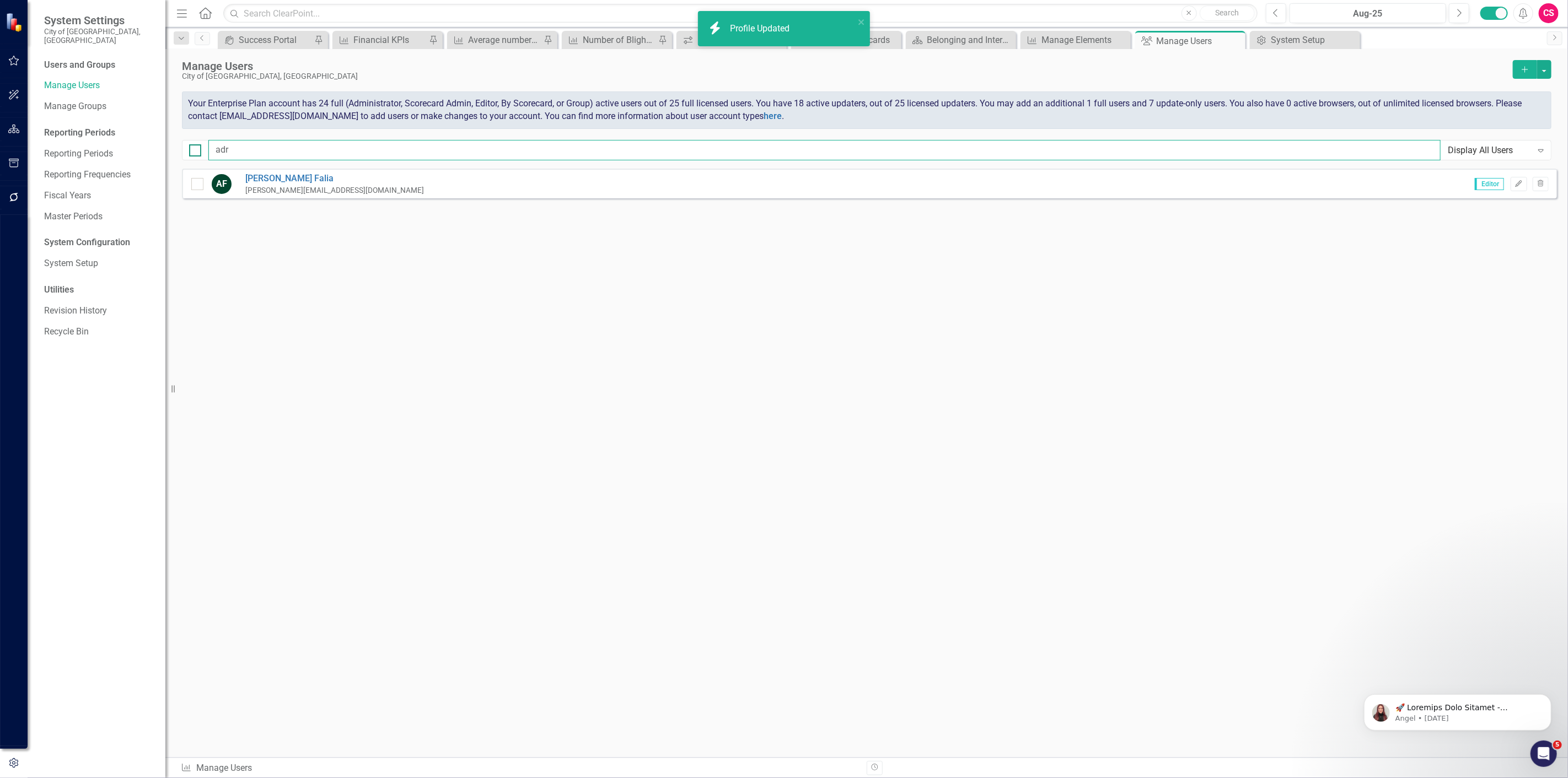
drag, startPoint x: 240, startPoint y: 146, endPoint x: 199, endPoint y: 148, distance: 41.0
click at [199, 148] on div "adr Display All Users Expand" at bounding box center [867, 150] width 1370 height 20
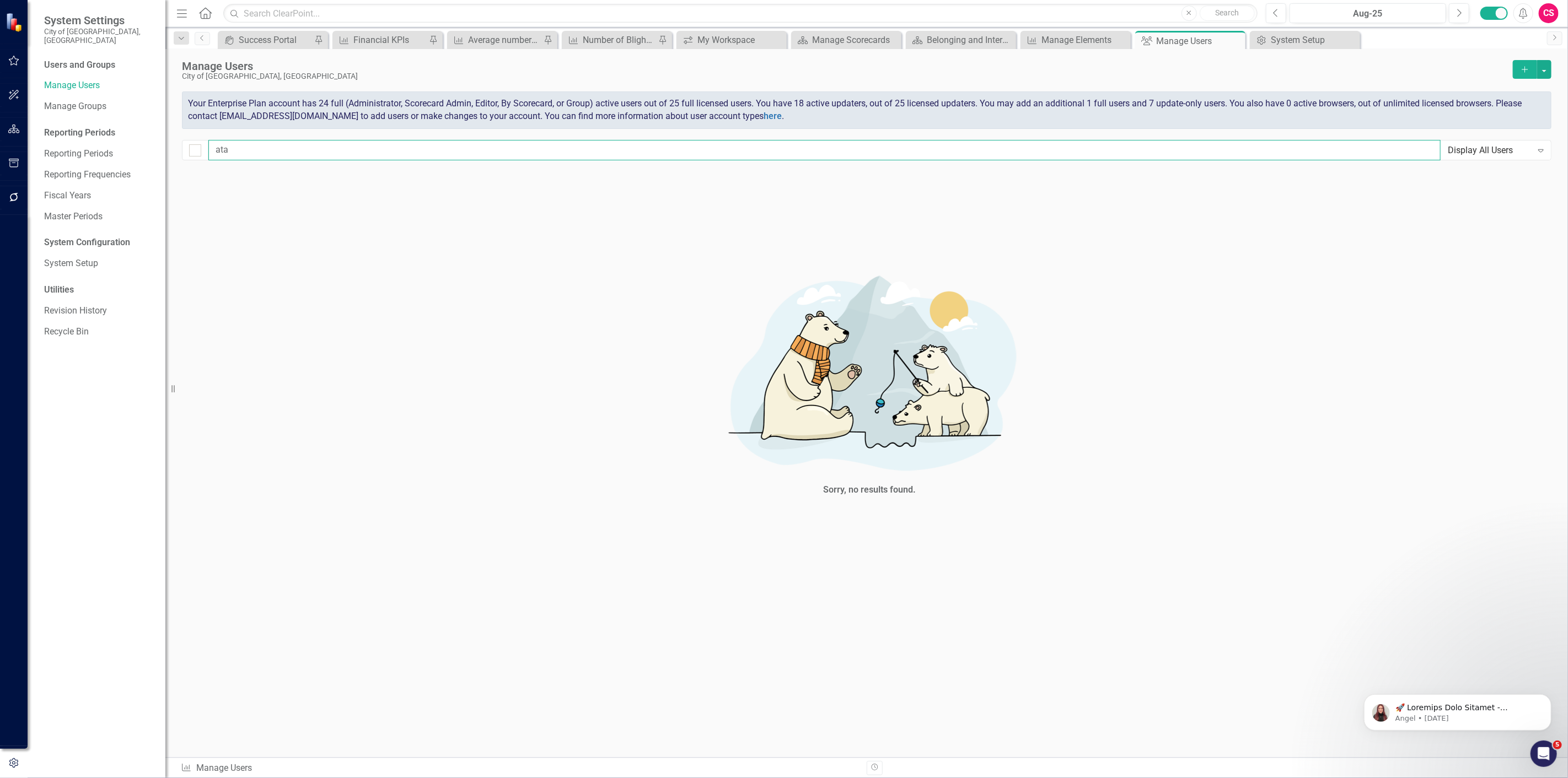
type input "at"
checkbox input "false"
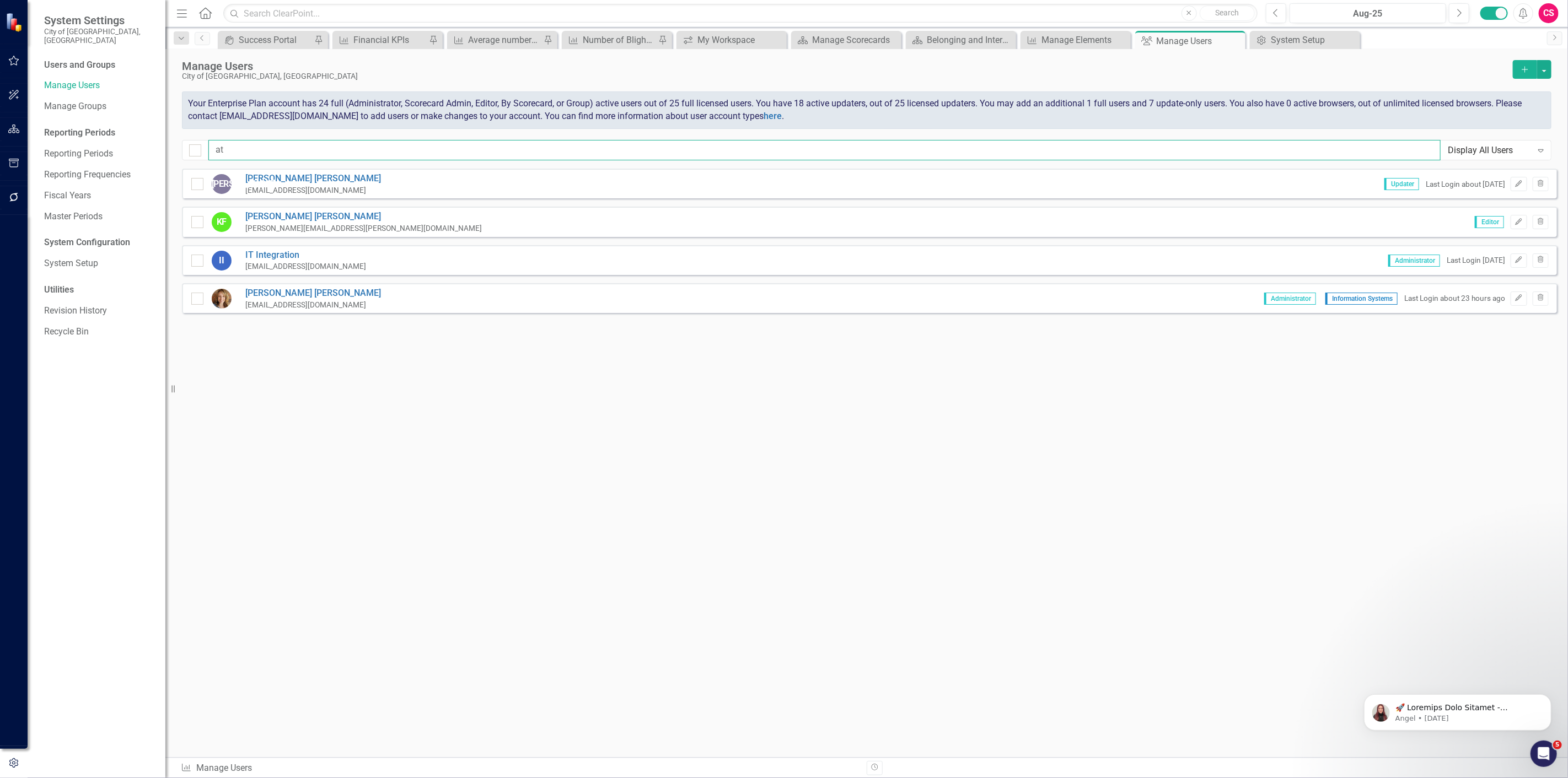
type input "a"
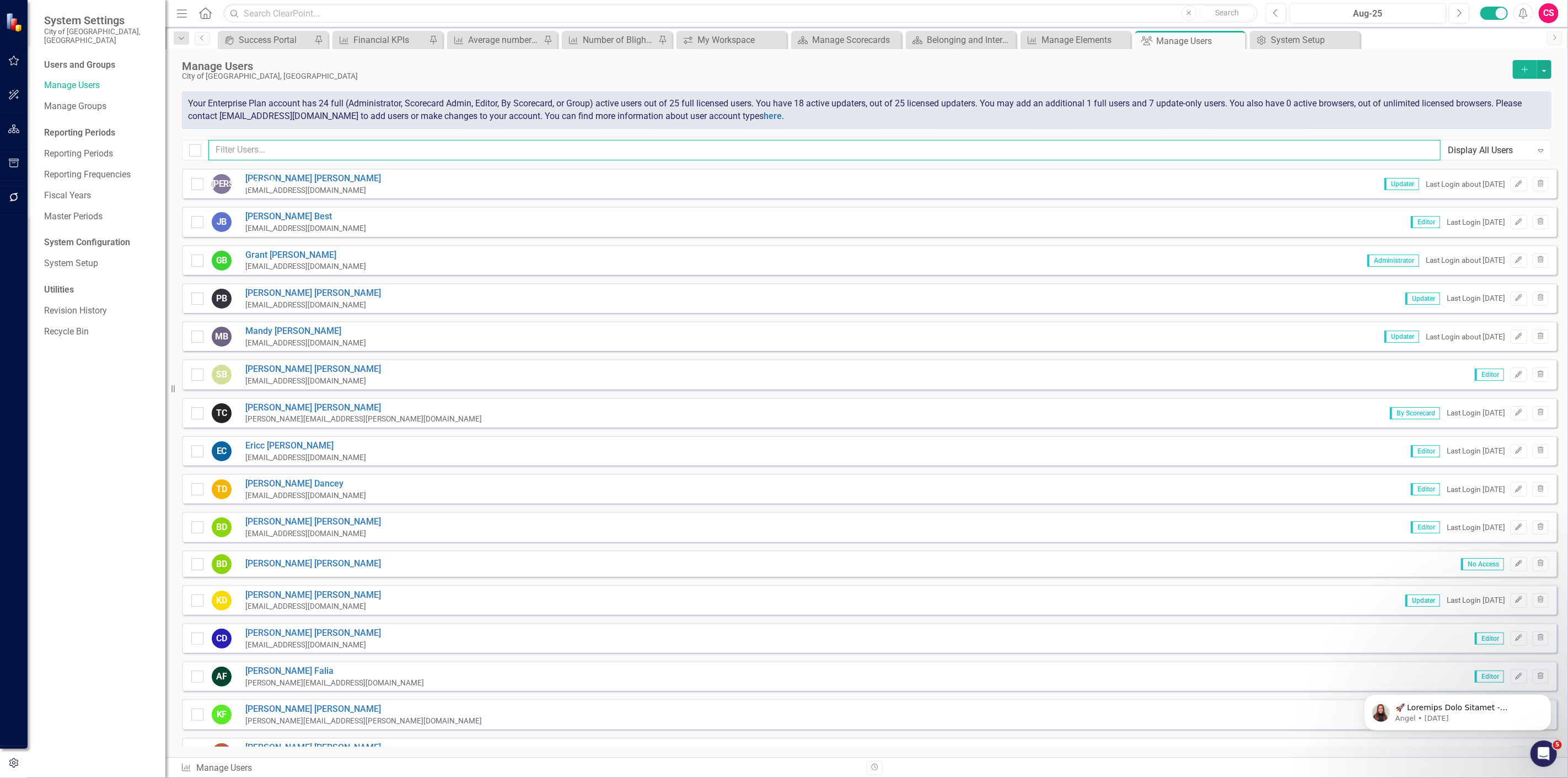
type input "r"
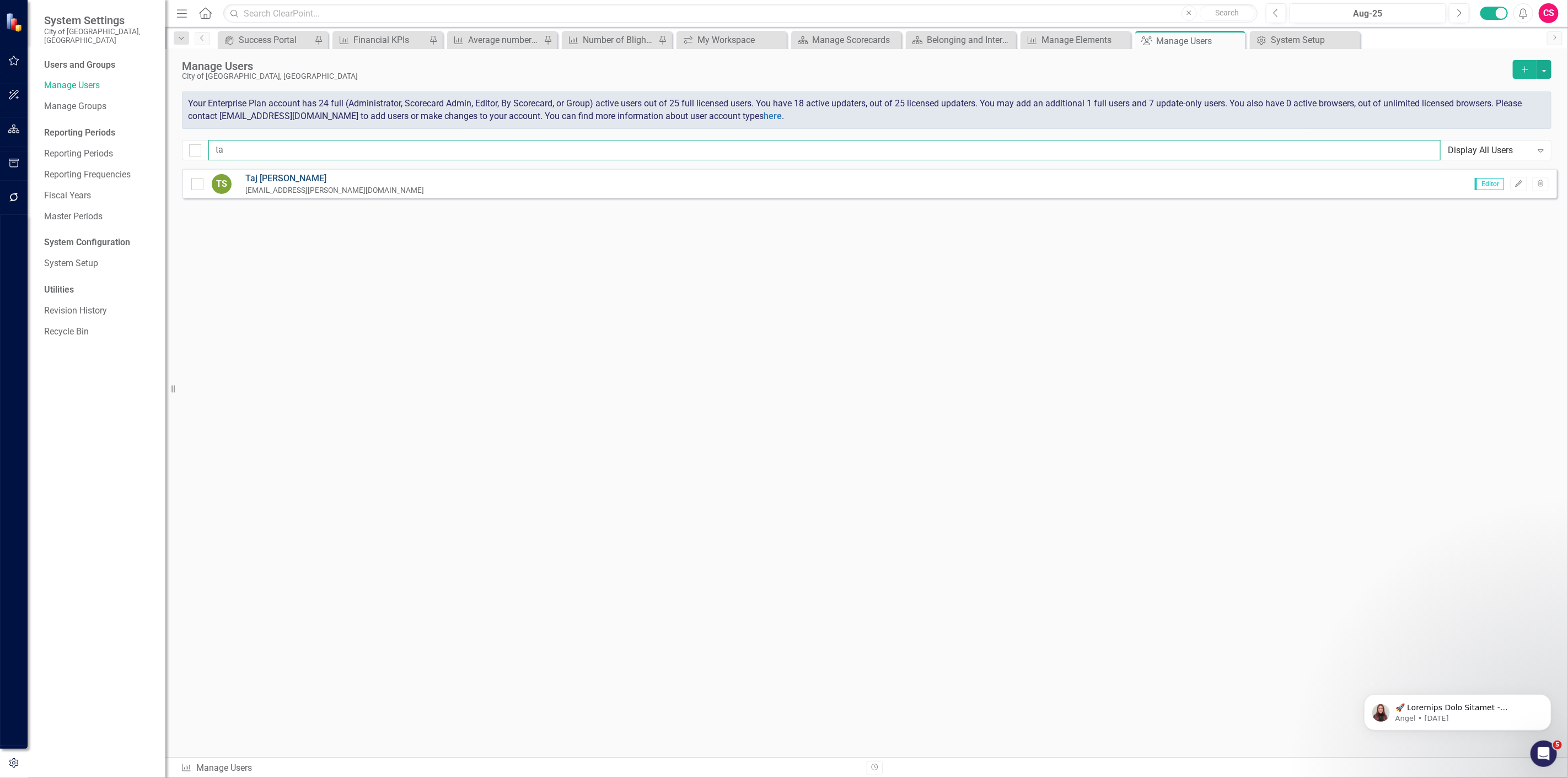
type input "ta"
click at [285, 175] on link "Taj Suleyman" at bounding box center [334, 179] width 178 height 12
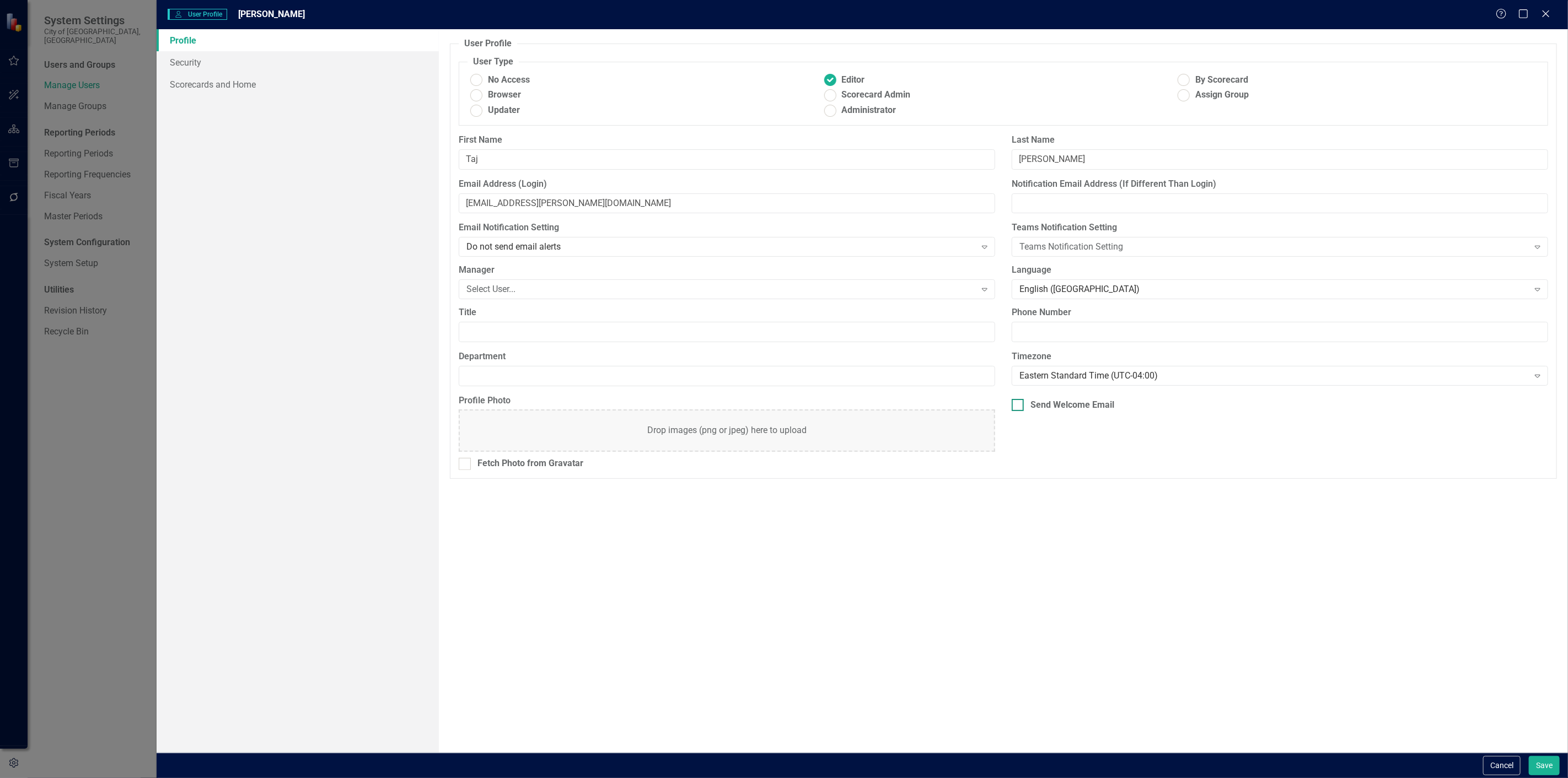
click at [1038, 408] on div "Send Welcome Email" at bounding box center [1072, 405] width 84 height 12
click at [1019, 406] on input "Send Welcome Email" at bounding box center [1015, 402] width 7 height 7
checkbox input "true"
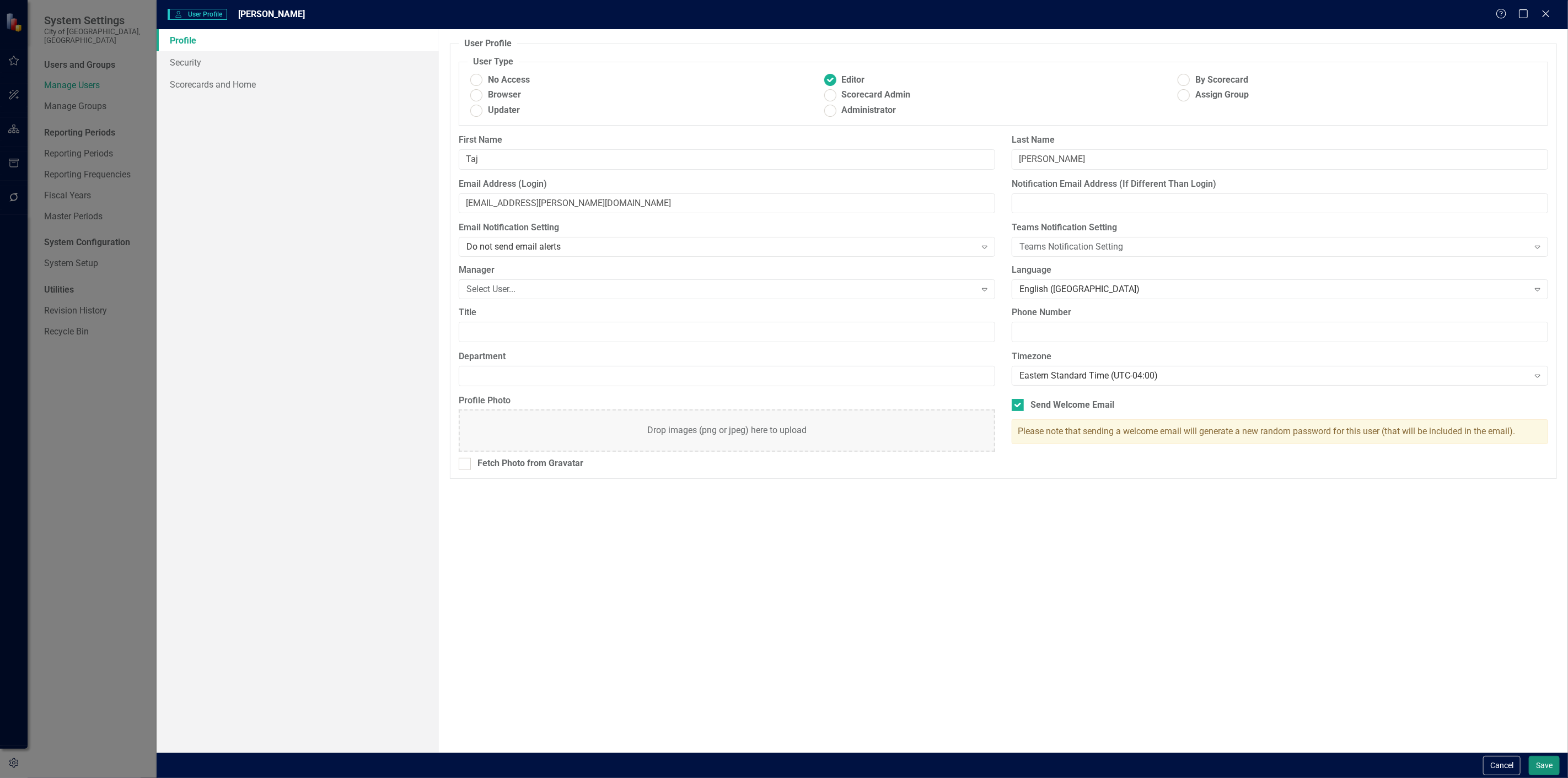
click at [1550, 767] on button "Save" at bounding box center [1544, 766] width 31 height 19
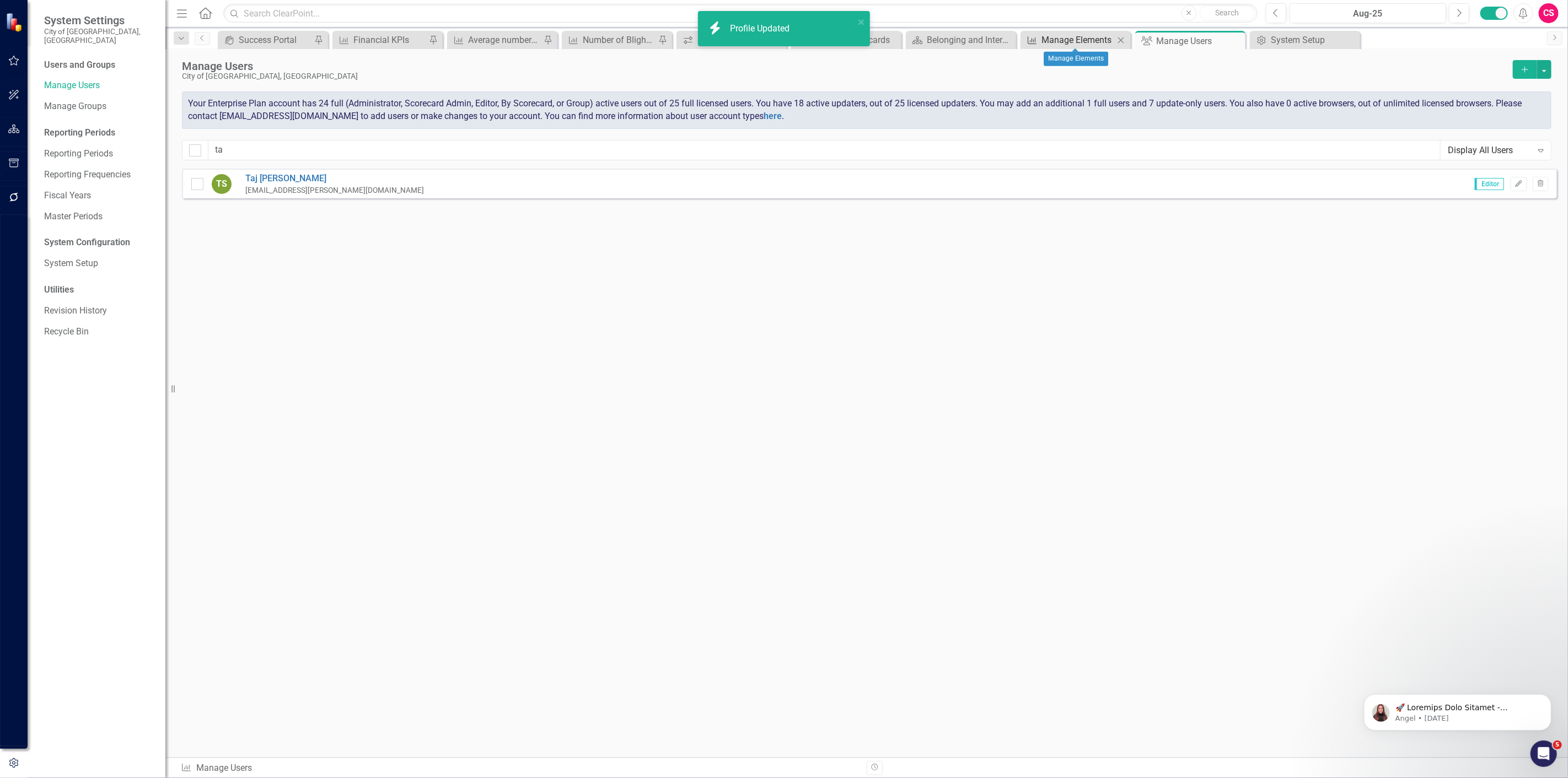
click at [1082, 37] on div "Manage Elements" at bounding box center [1077, 40] width 73 height 14
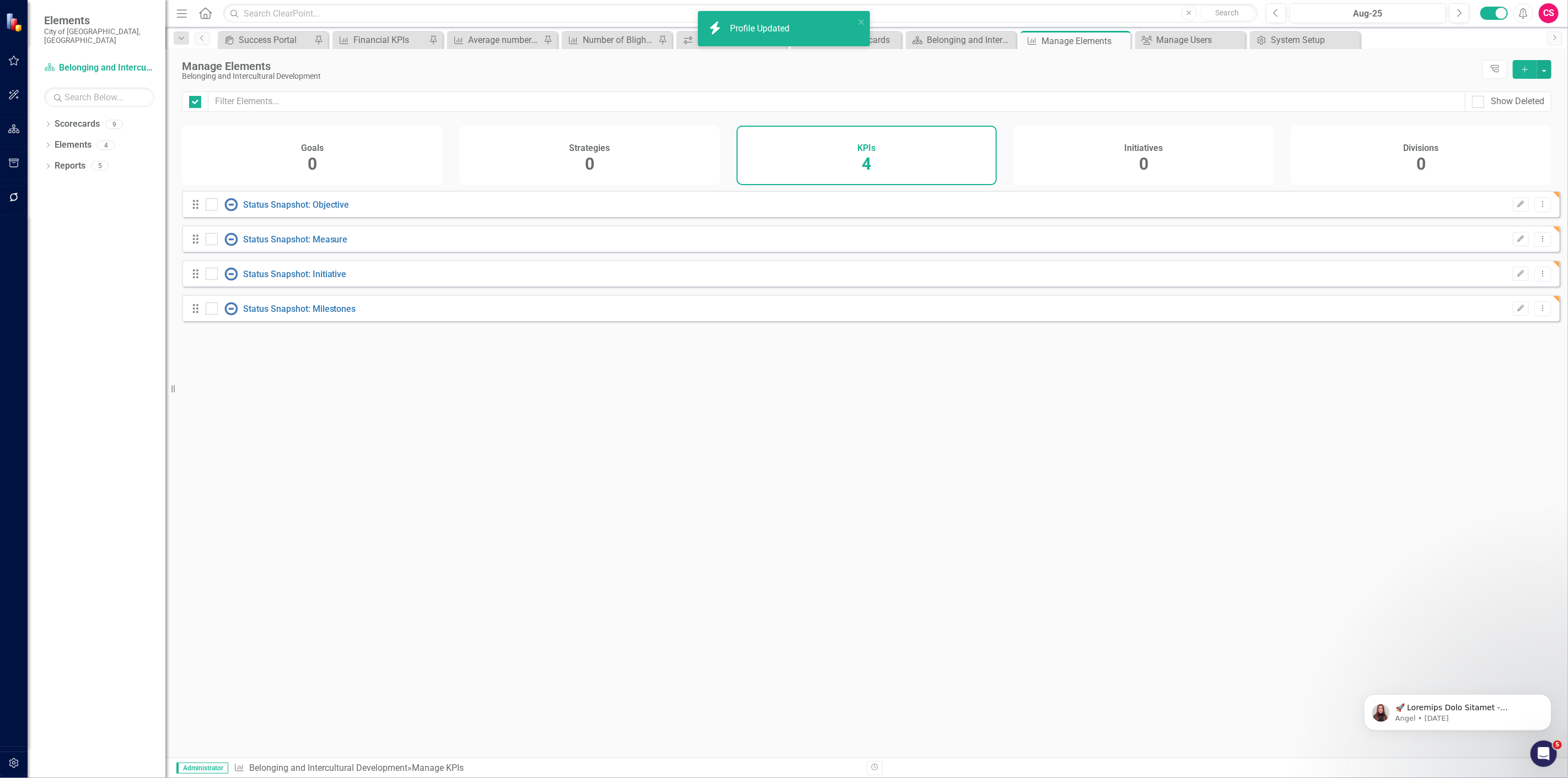
checkbox input "false"
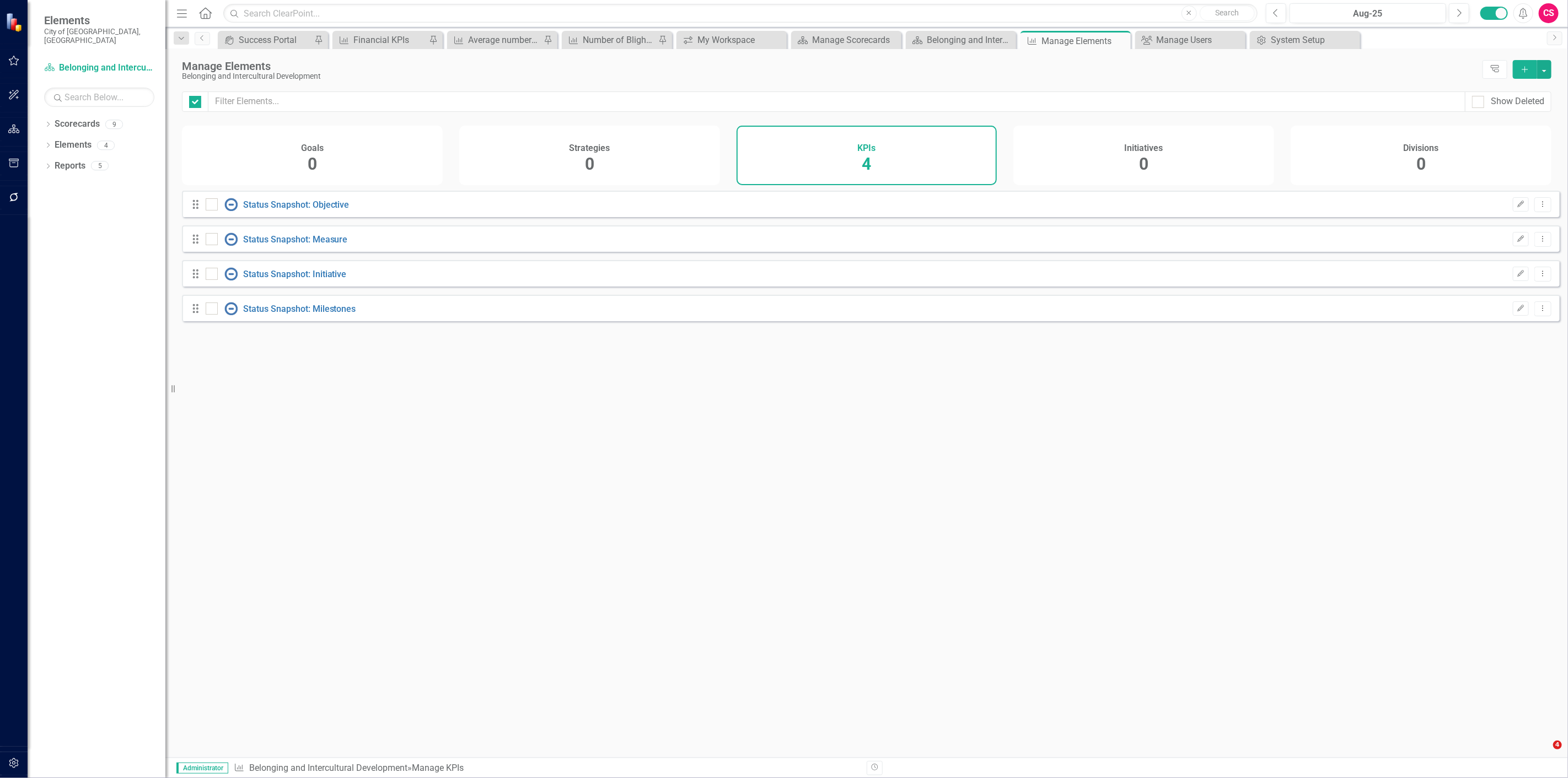
checkbox input "false"
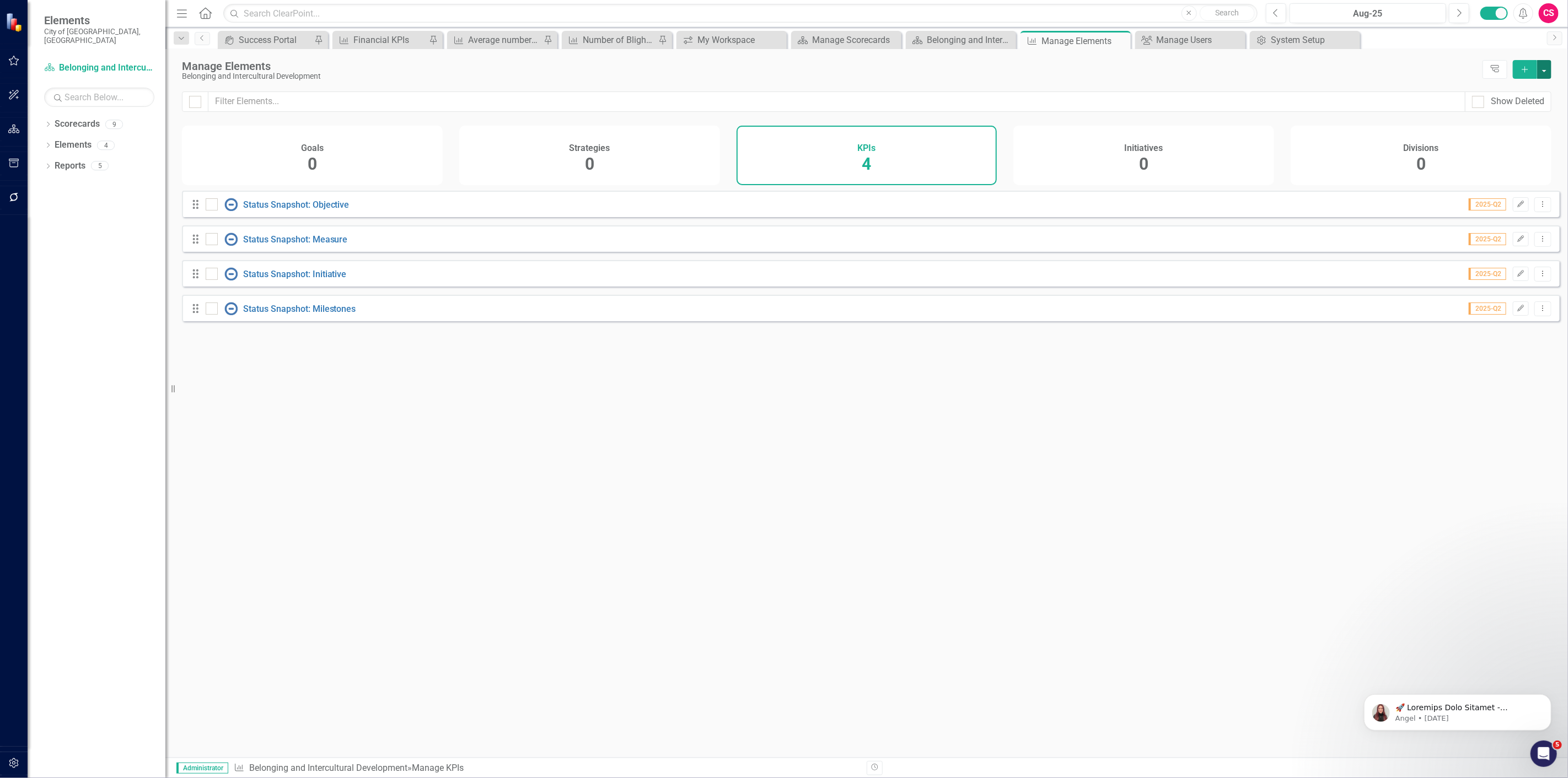
click at [1551, 62] on button "button" at bounding box center [1544, 69] width 15 height 19
click at [1519, 105] on link "Add Multiple Add Multiple" at bounding box center [1508, 110] width 87 height 20
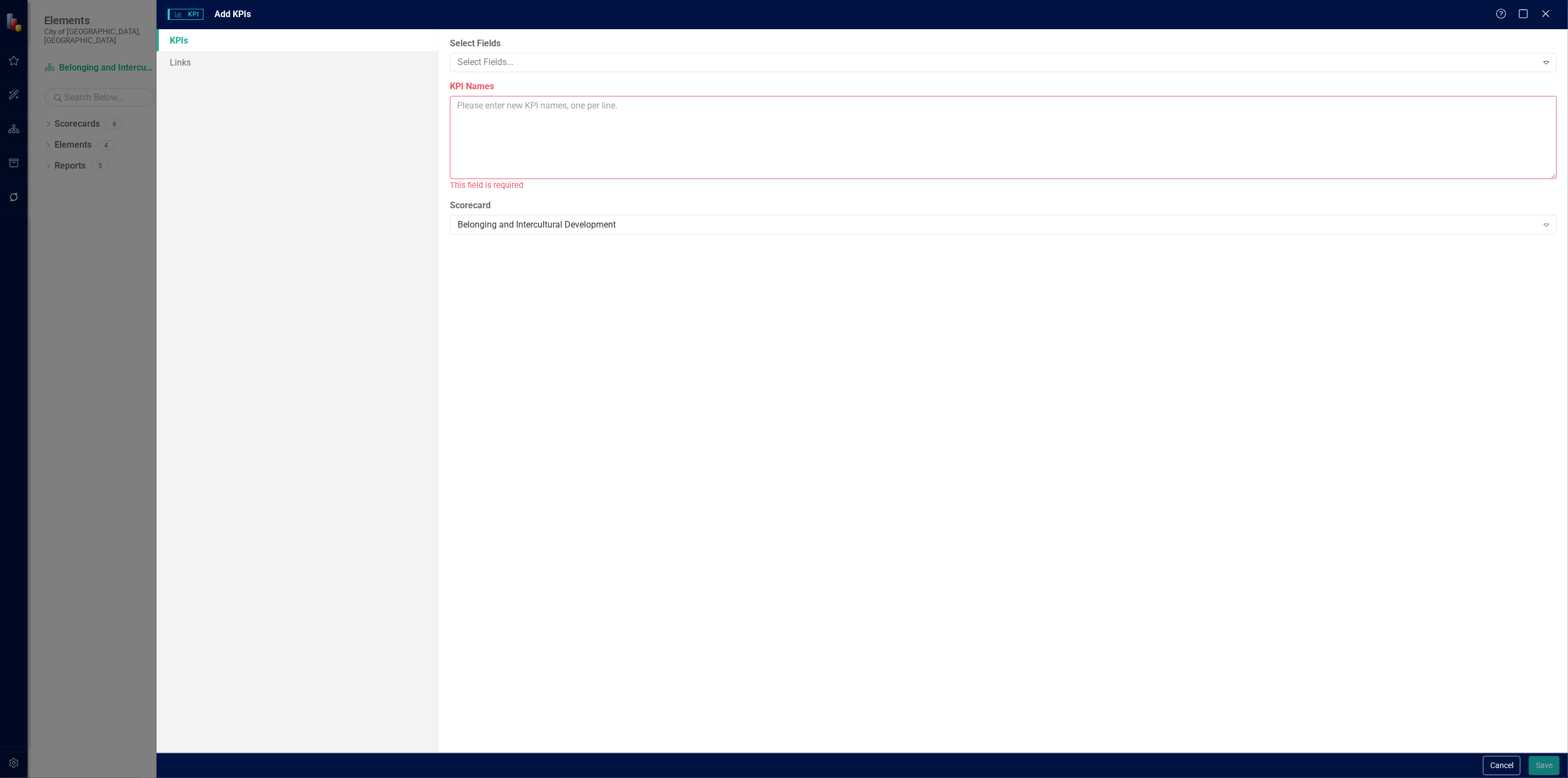
click at [695, 117] on textarea "KPI Names" at bounding box center [1003, 137] width 1107 height 83
paste textarea "Total material development meetings to create professional development training…"
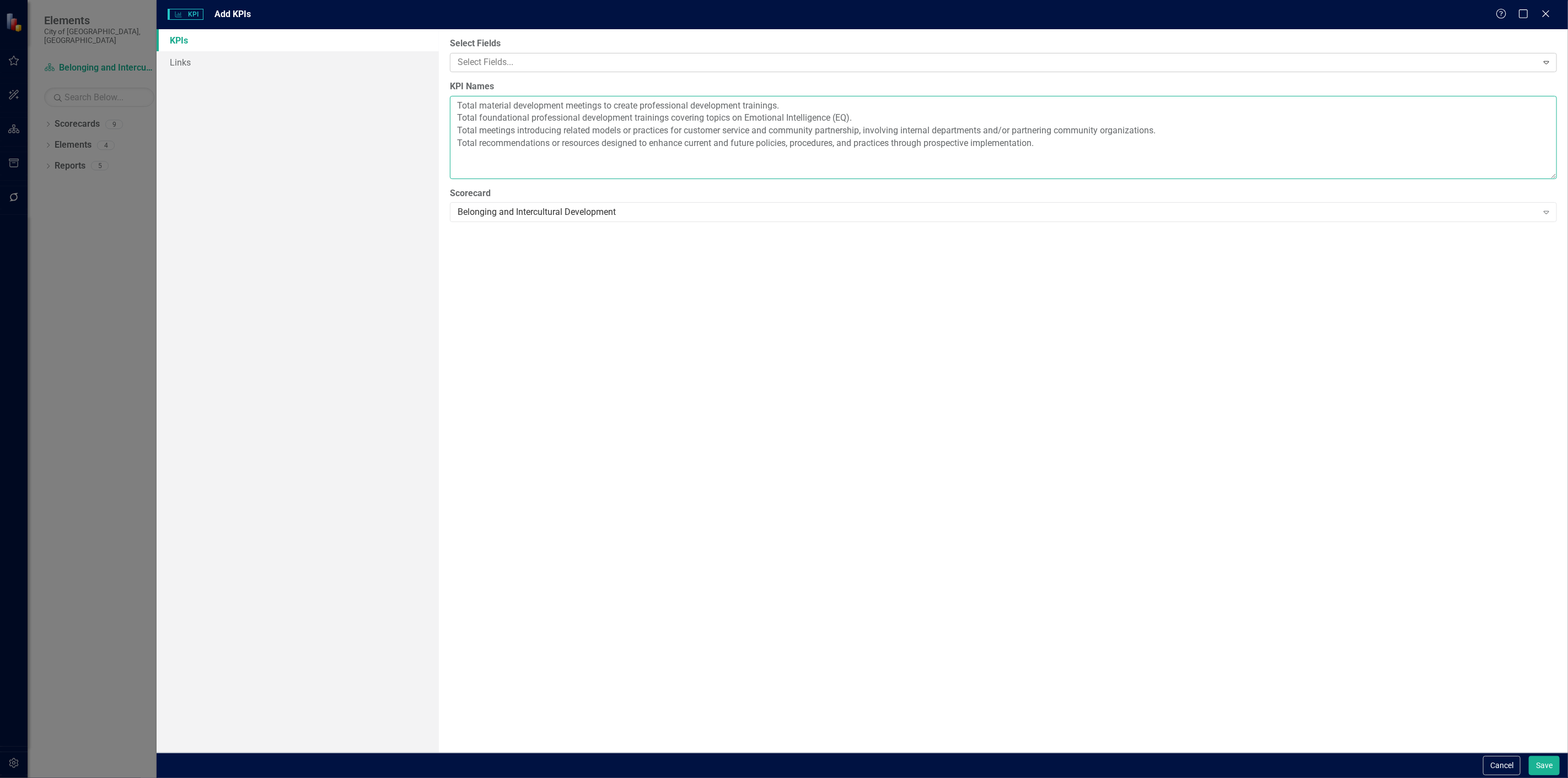
type textarea "Total material development meetings to create professional development training…"
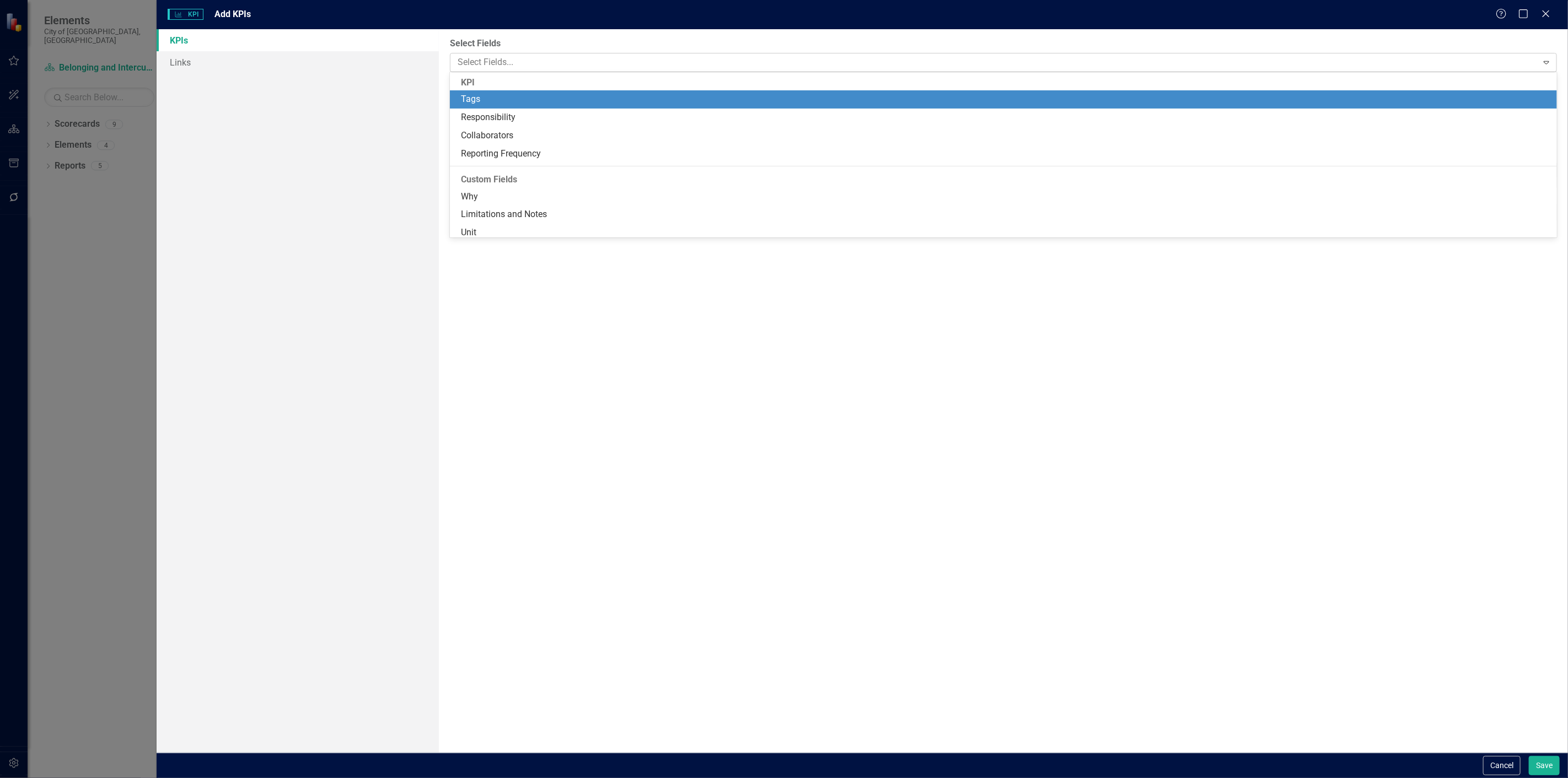
click at [574, 63] on div at bounding box center [995, 62] width 1084 height 15
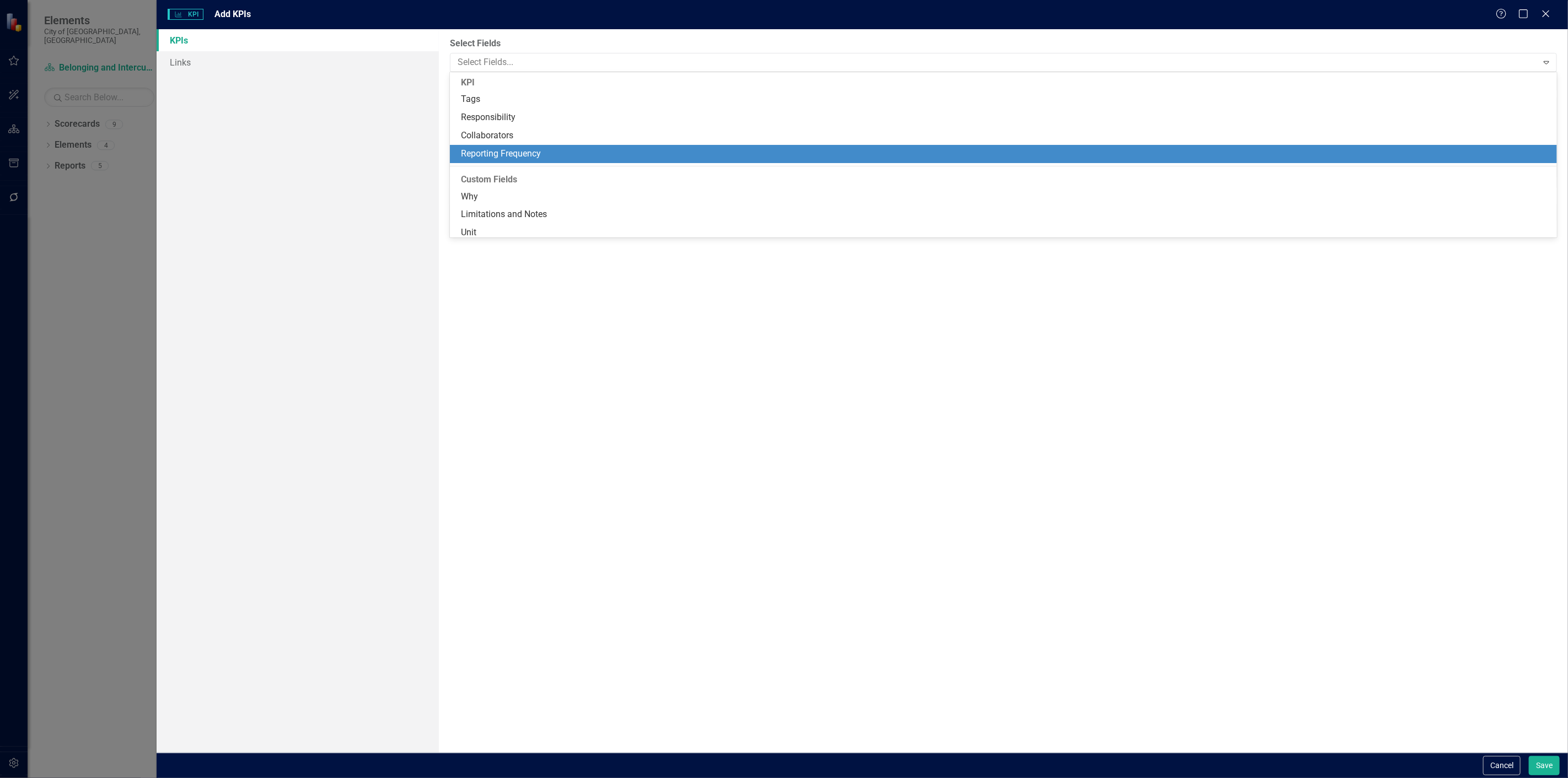
click at [507, 151] on div "Reporting Frequency" at bounding box center [1005, 154] width 1089 height 12
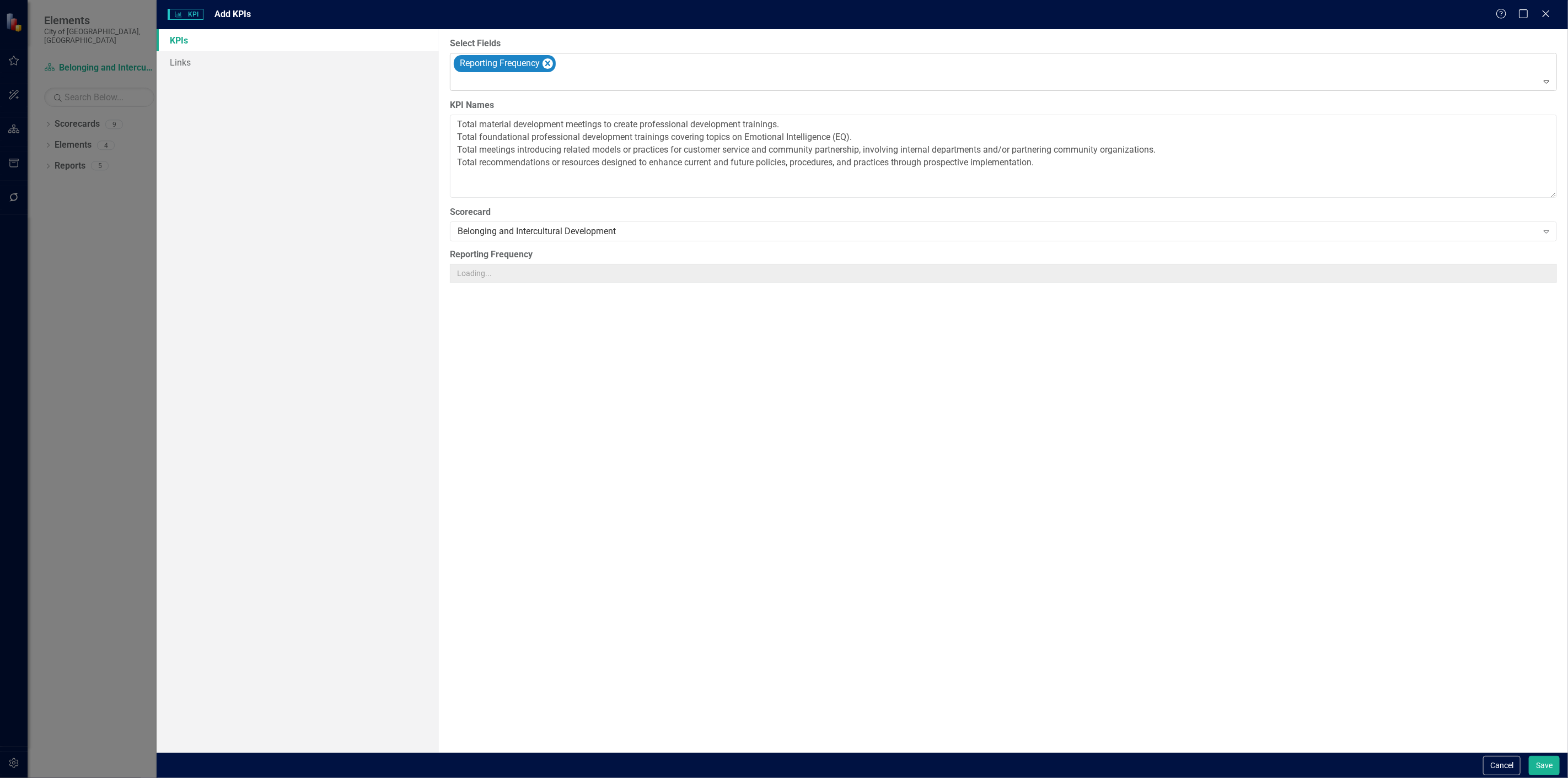
click at [494, 78] on div at bounding box center [1004, 82] width 1102 height 15
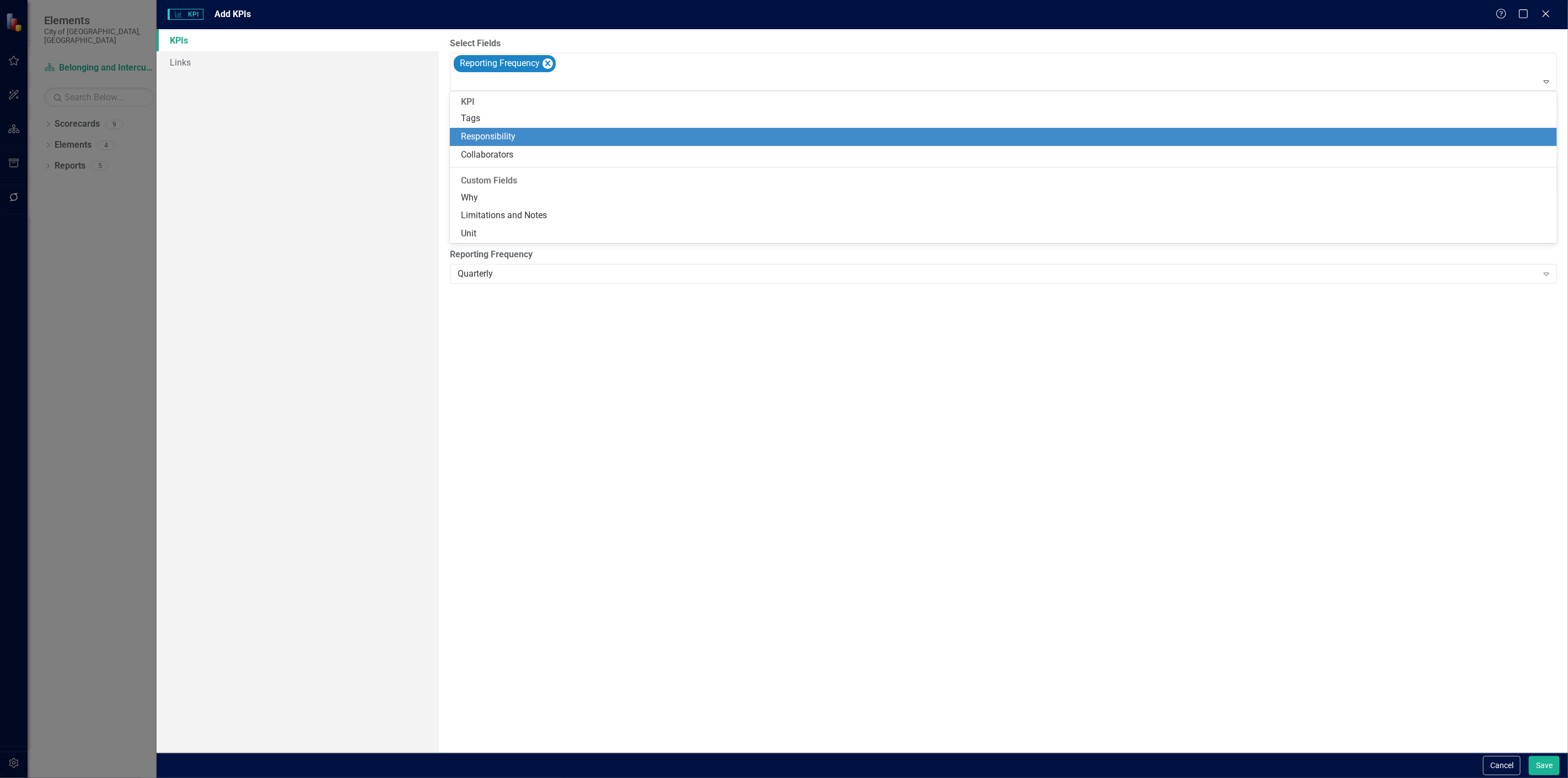
click at [486, 138] on div "Responsibility" at bounding box center [1005, 137] width 1089 height 12
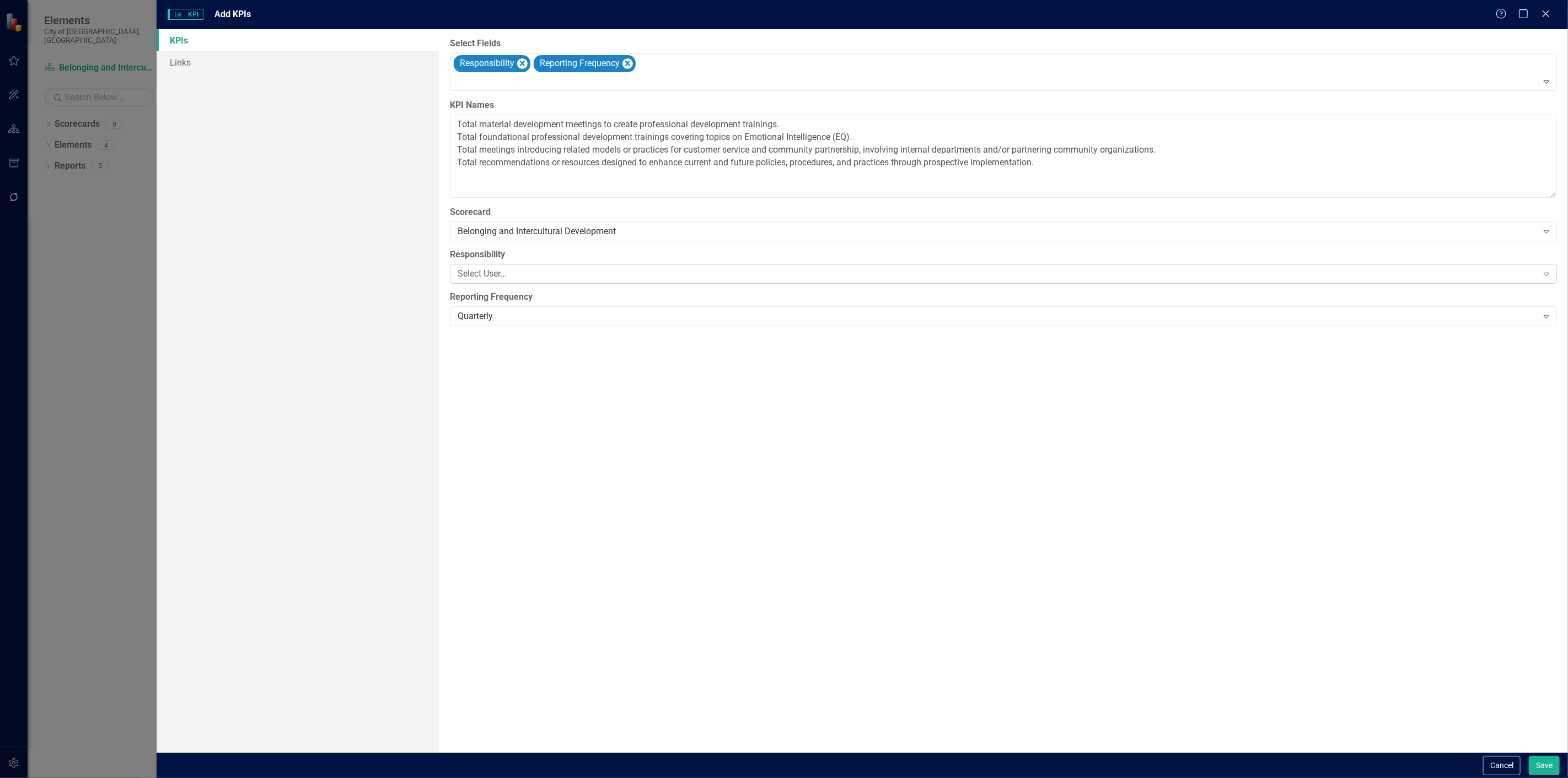
click at [515, 270] on div "Select User..." at bounding box center [998, 274] width 1080 height 12
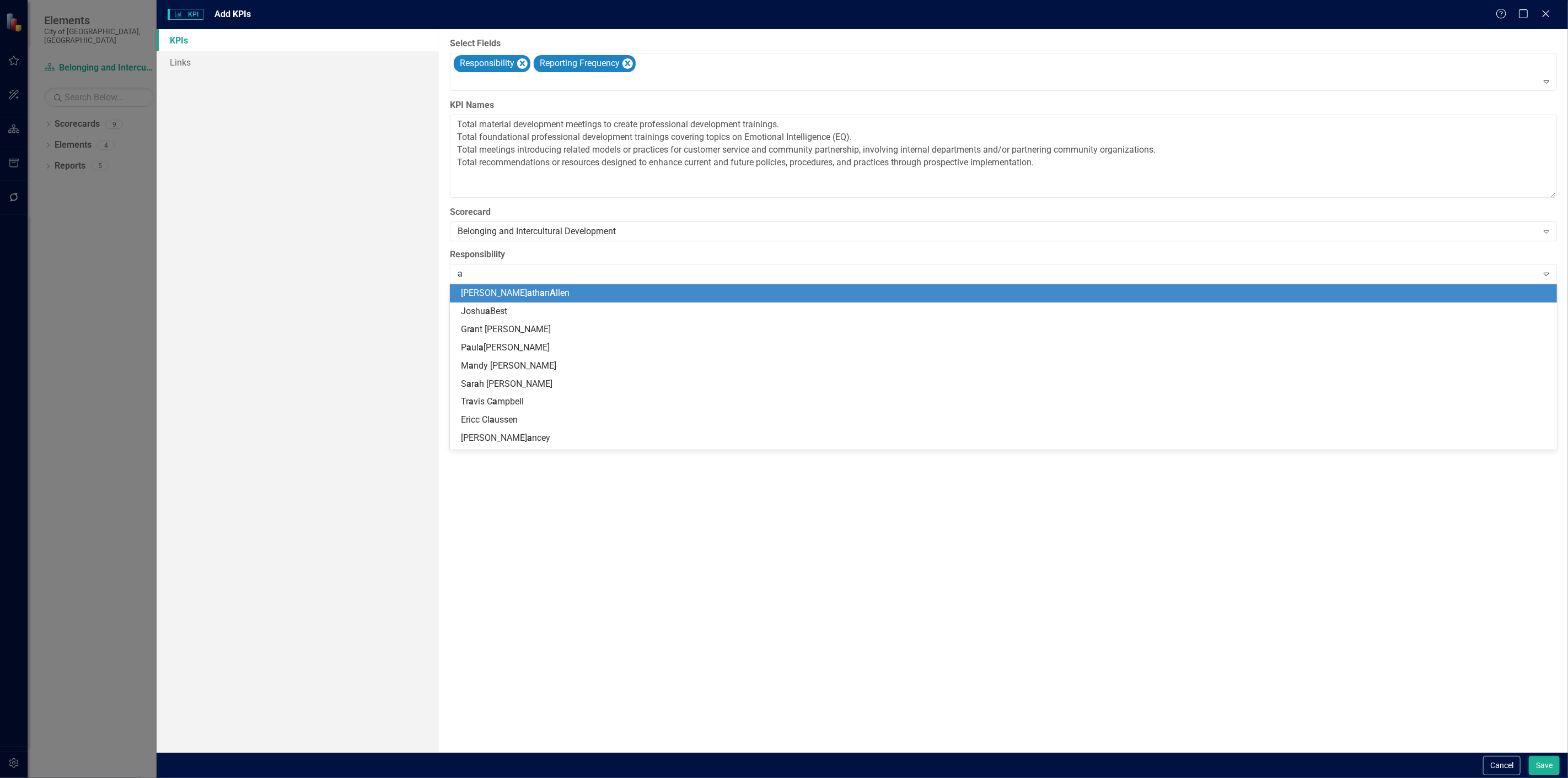
type input "ad"
click at [517, 299] on div "Ad riana Falia" at bounding box center [1005, 293] width 1089 height 12
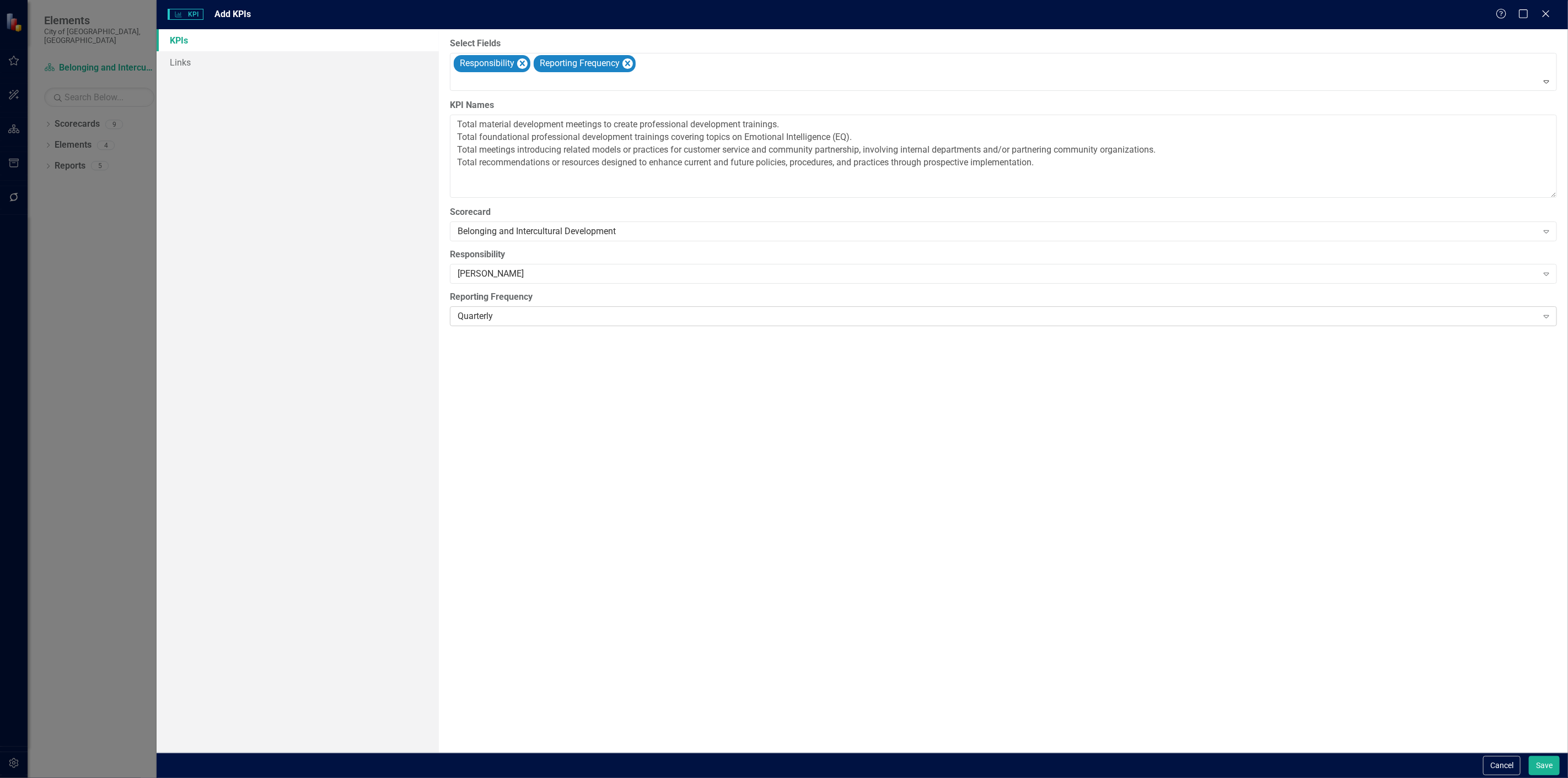
click at [510, 315] on div "Quarterly" at bounding box center [998, 316] width 1080 height 12
click at [359, 327] on div "KPIs Links" at bounding box center [298, 390] width 282 height 723
click at [724, 388] on div "Select Fields Responsibility Reporting Frequency Expand KPI Names Total materia…" at bounding box center [1003, 390] width 1129 height 723
click at [1542, 777] on div "Cancel Save" at bounding box center [862, 766] width 1411 height 26
click at [1542, 768] on button "Save" at bounding box center [1544, 766] width 31 height 19
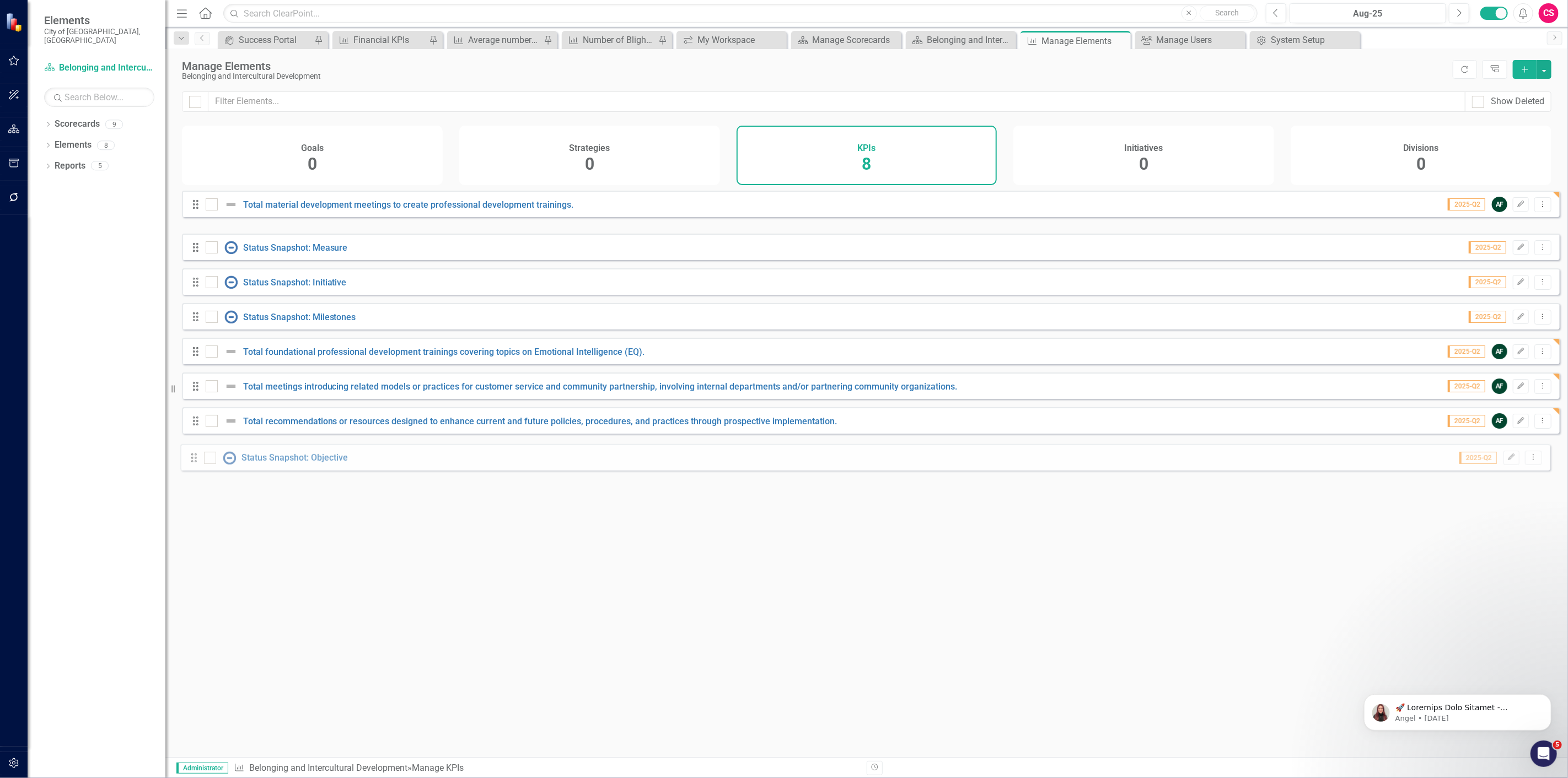
drag, startPoint x: 200, startPoint y: 257, endPoint x: 200, endPoint y: 311, distance: 54.0
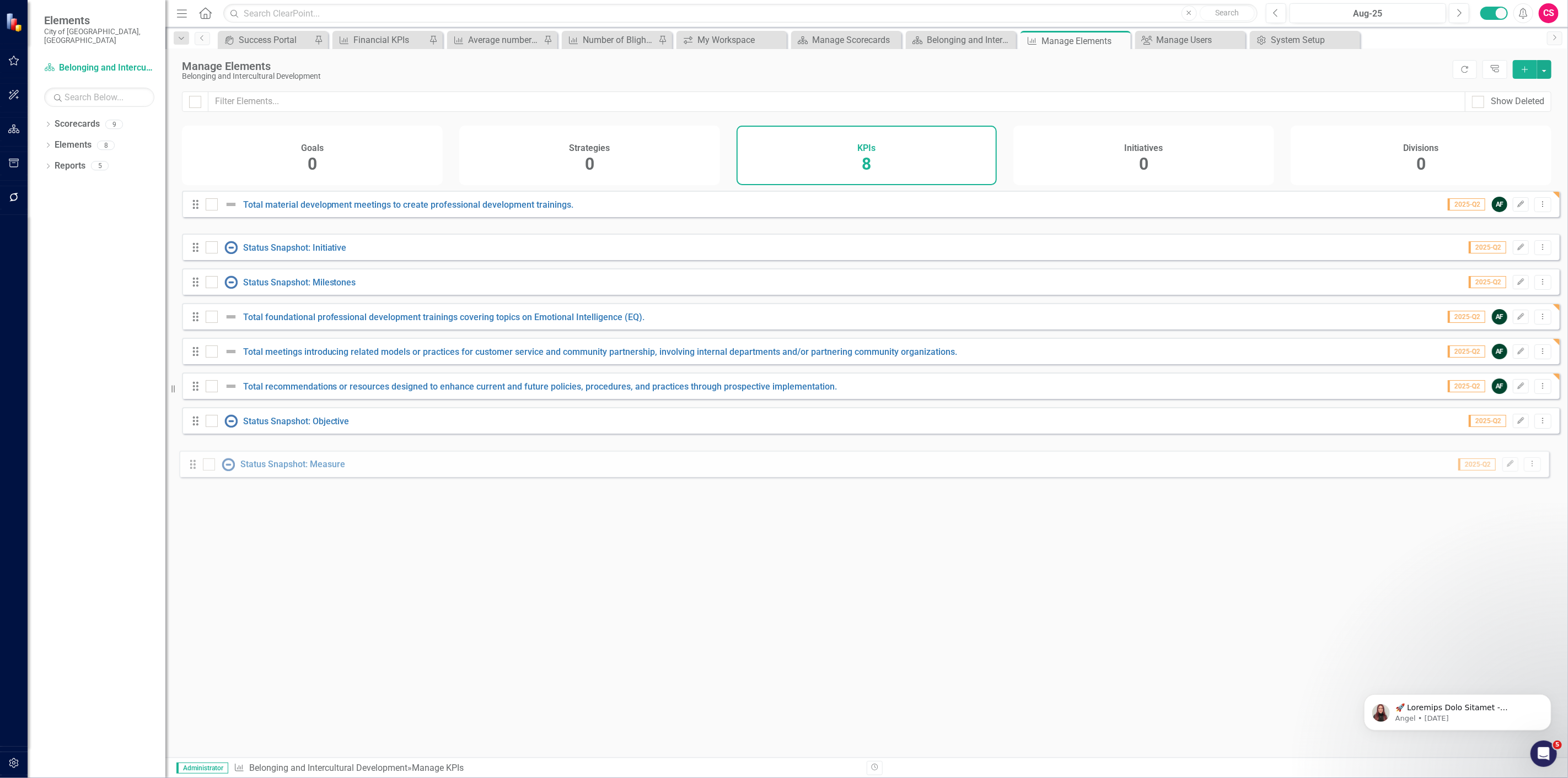
drag, startPoint x: 201, startPoint y: 332, endPoint x: 191, endPoint y: 465, distance: 133.4
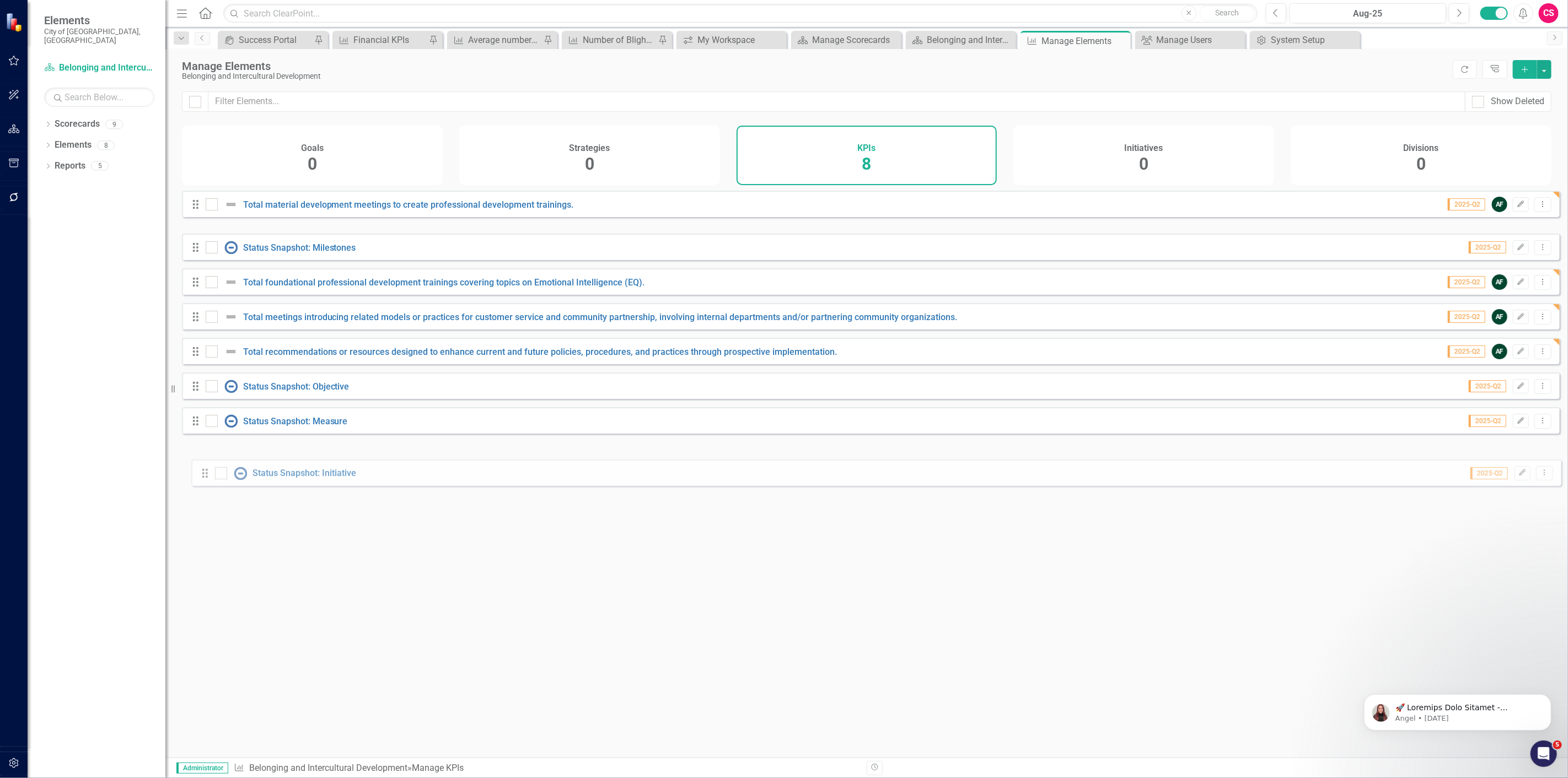
drag, startPoint x: 191, startPoint y: 246, endPoint x: 200, endPoint y: 473, distance: 227.2
click at [200, 478] on div "Looks like you don't have any KPIs set up yet. Why don't you add a KPI or learn…" at bounding box center [871, 460] width 1378 height 539
drag, startPoint x: 204, startPoint y: 260, endPoint x: 198, endPoint y: 459, distance: 199.1
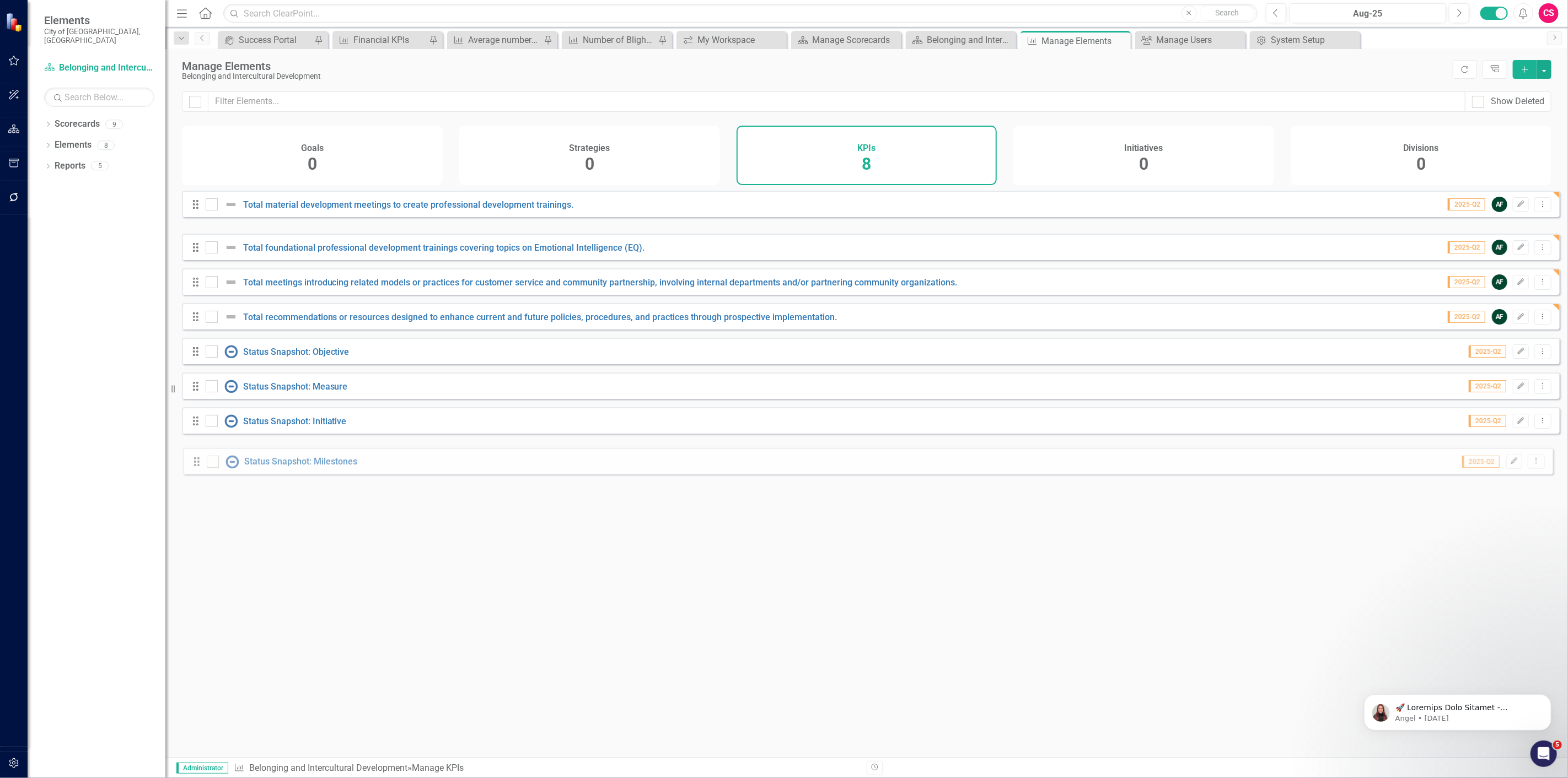
drag, startPoint x: 195, startPoint y: 245, endPoint x: 196, endPoint y: 459, distance: 214.0
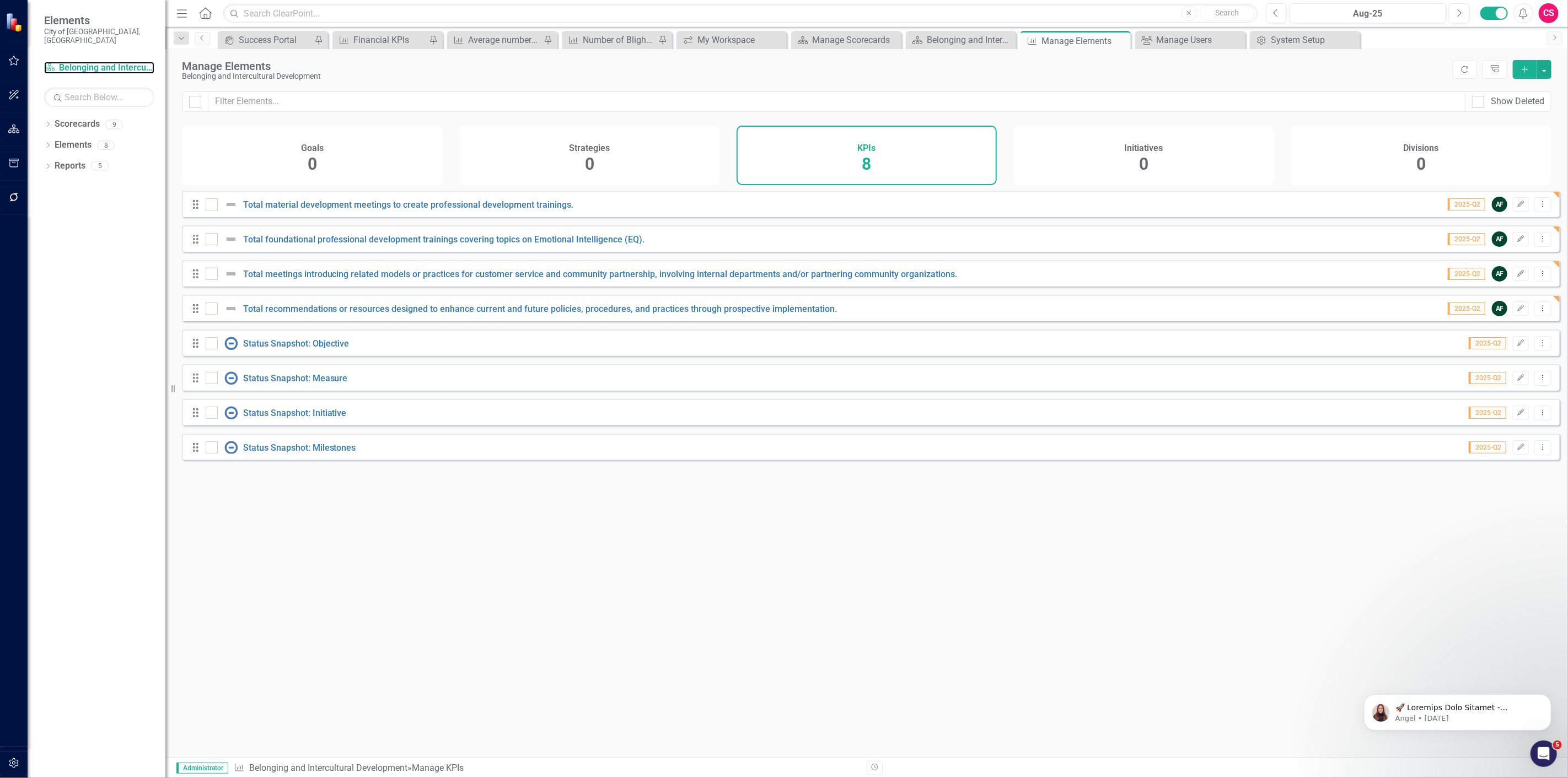
click at [119, 64] on link "Scorecard Belonging and Intercultural Development" at bounding box center [99, 68] width 110 height 12
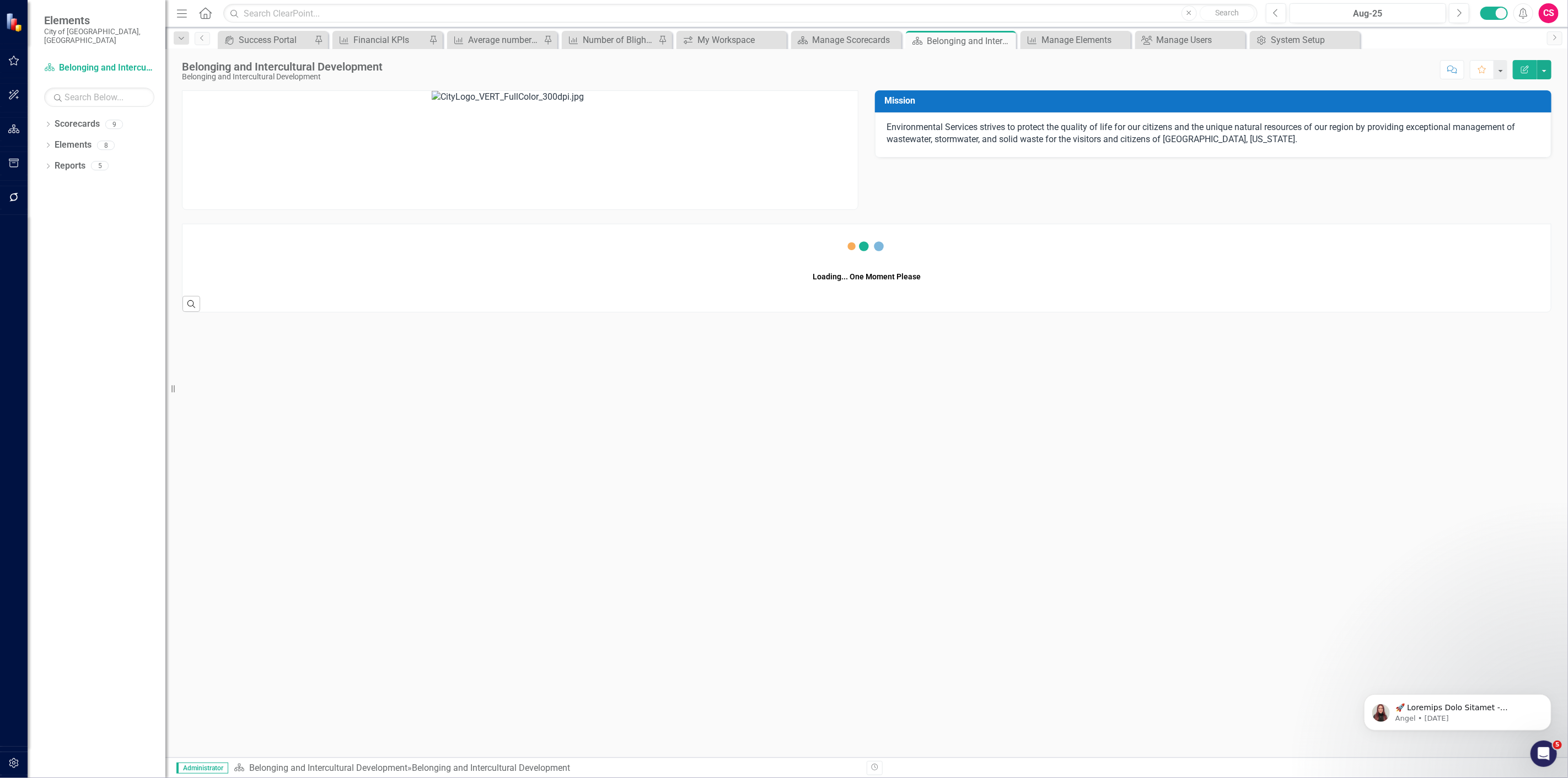
click at [1132, 128] on p "Environmental Services strives to protect the quality of life for our citizens …" at bounding box center [1213, 134] width 654 height 26
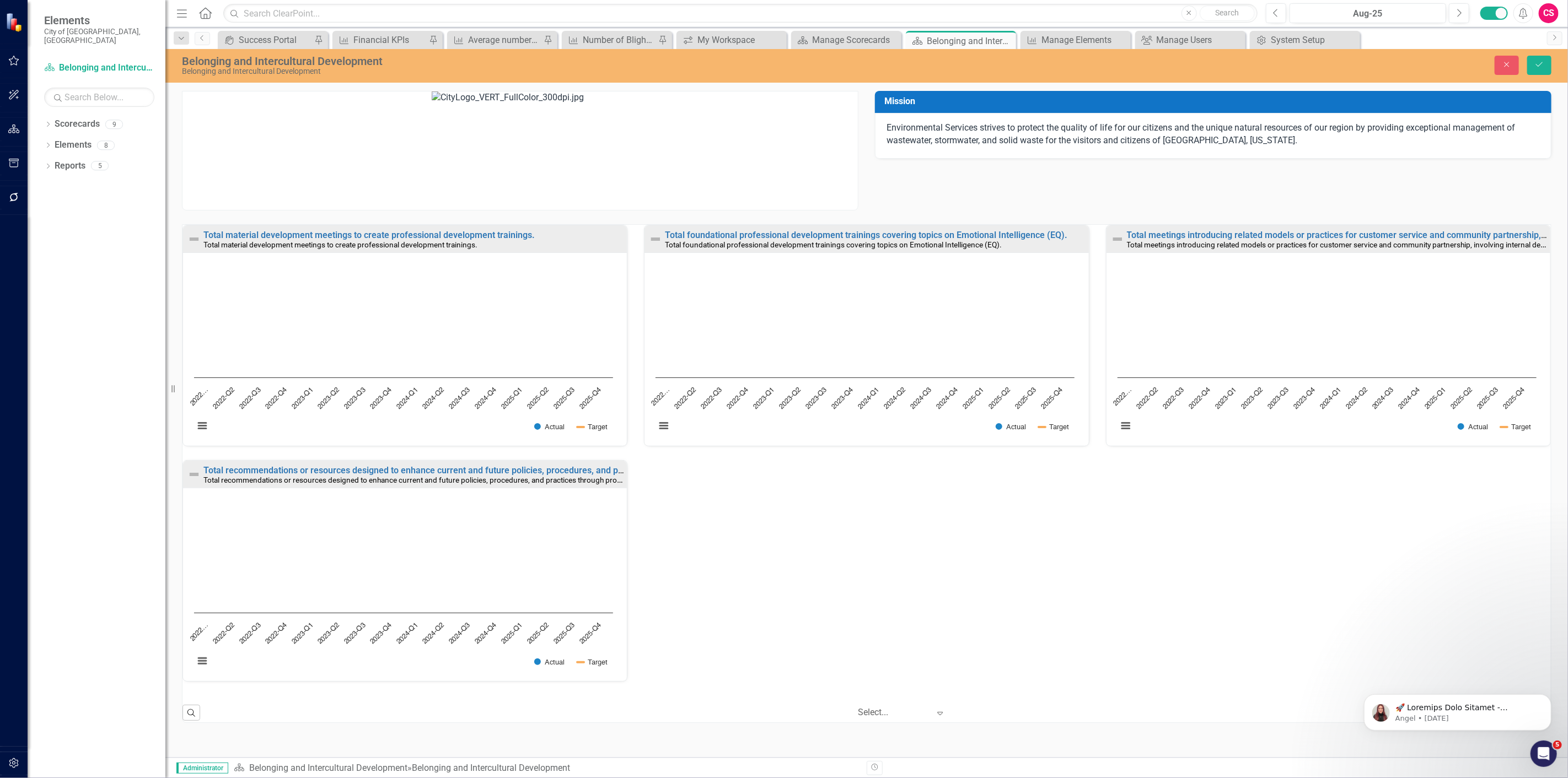
click at [1259, 138] on p "Environmental Services strives to protect the quality of life for our citizens …" at bounding box center [1213, 135] width 654 height 26
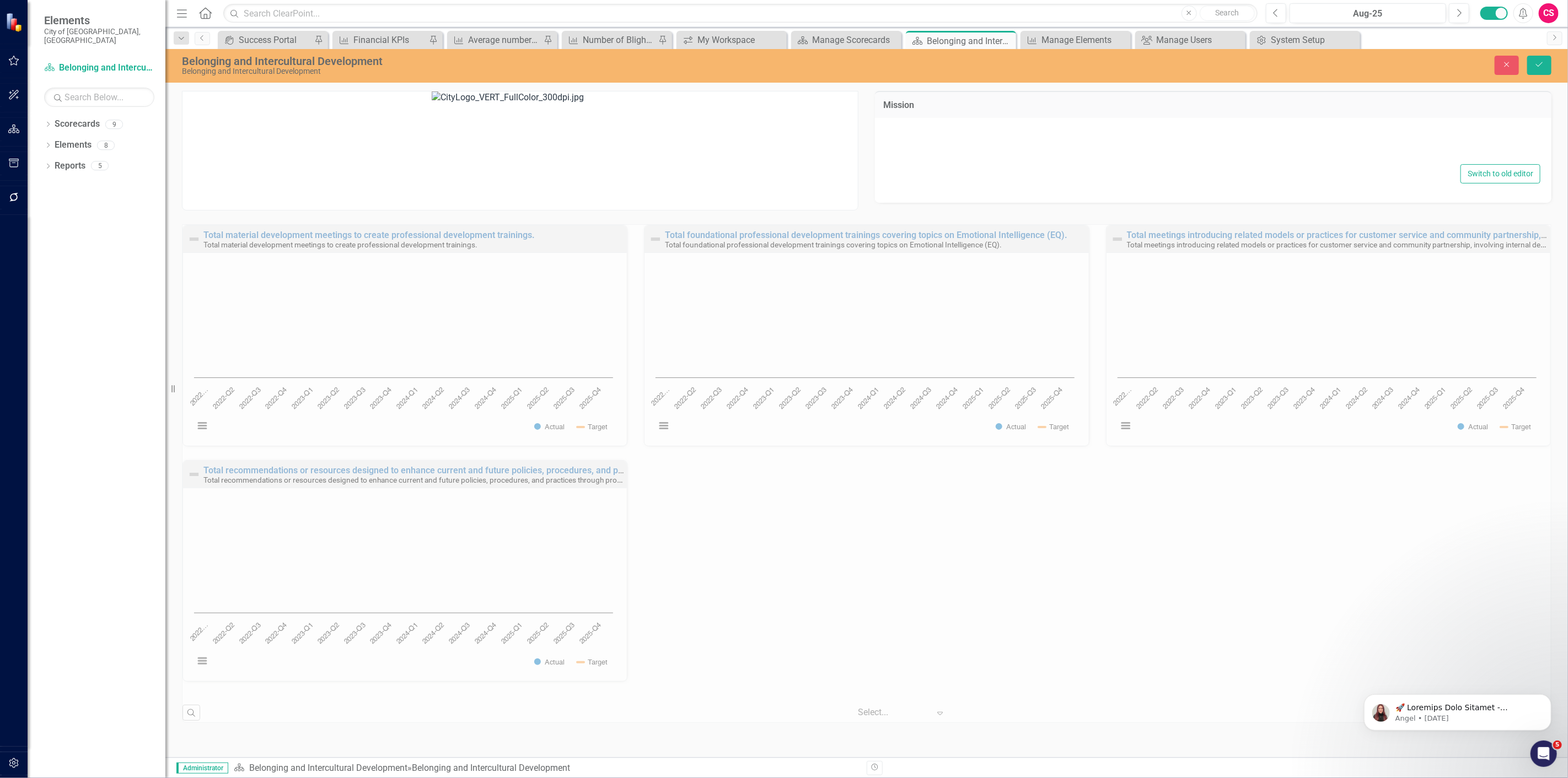
type textarea "<p>Environmental Services strives to protect the quality of life for our citize…"
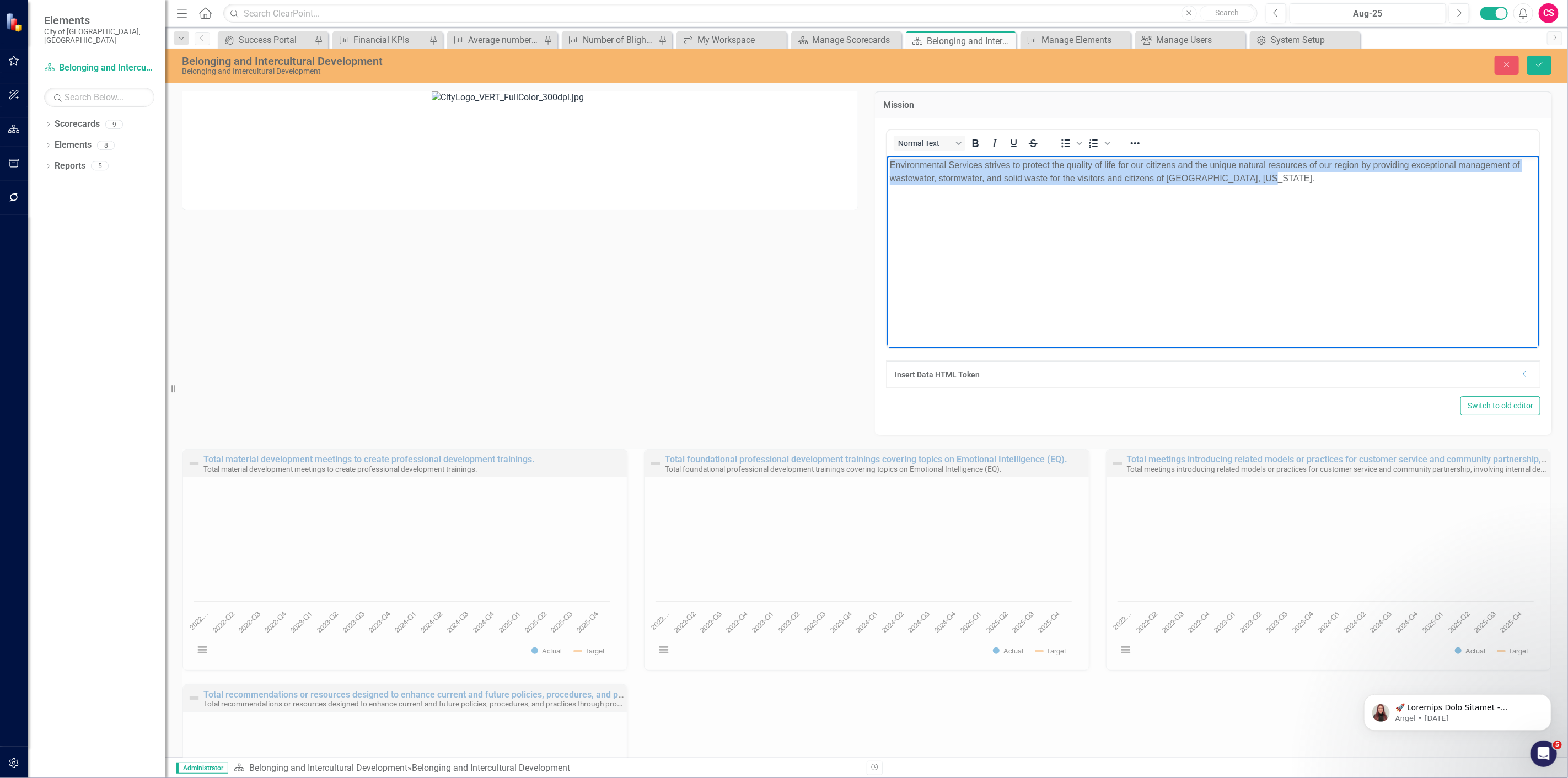
drag, startPoint x: 1320, startPoint y: 192, endPoint x: 632, endPoint y: 122, distance: 691.6
click at [887, 155] on html "Environmental Services strives to protect the quality of life for our citizens …" at bounding box center [1213, 238] width 652 height 165
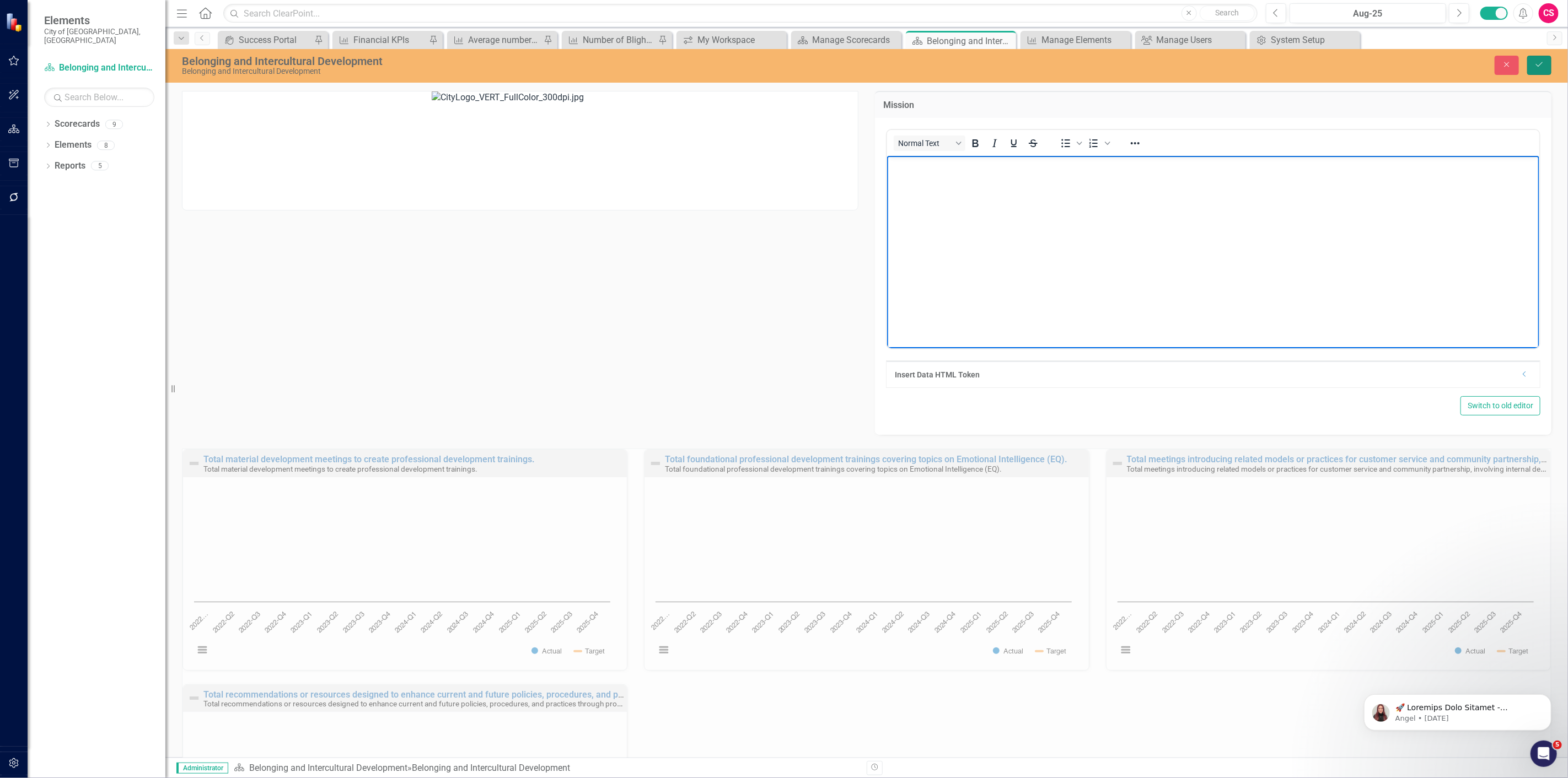
click at [1539, 64] on icon "Save" at bounding box center [1540, 64] width 10 height 8
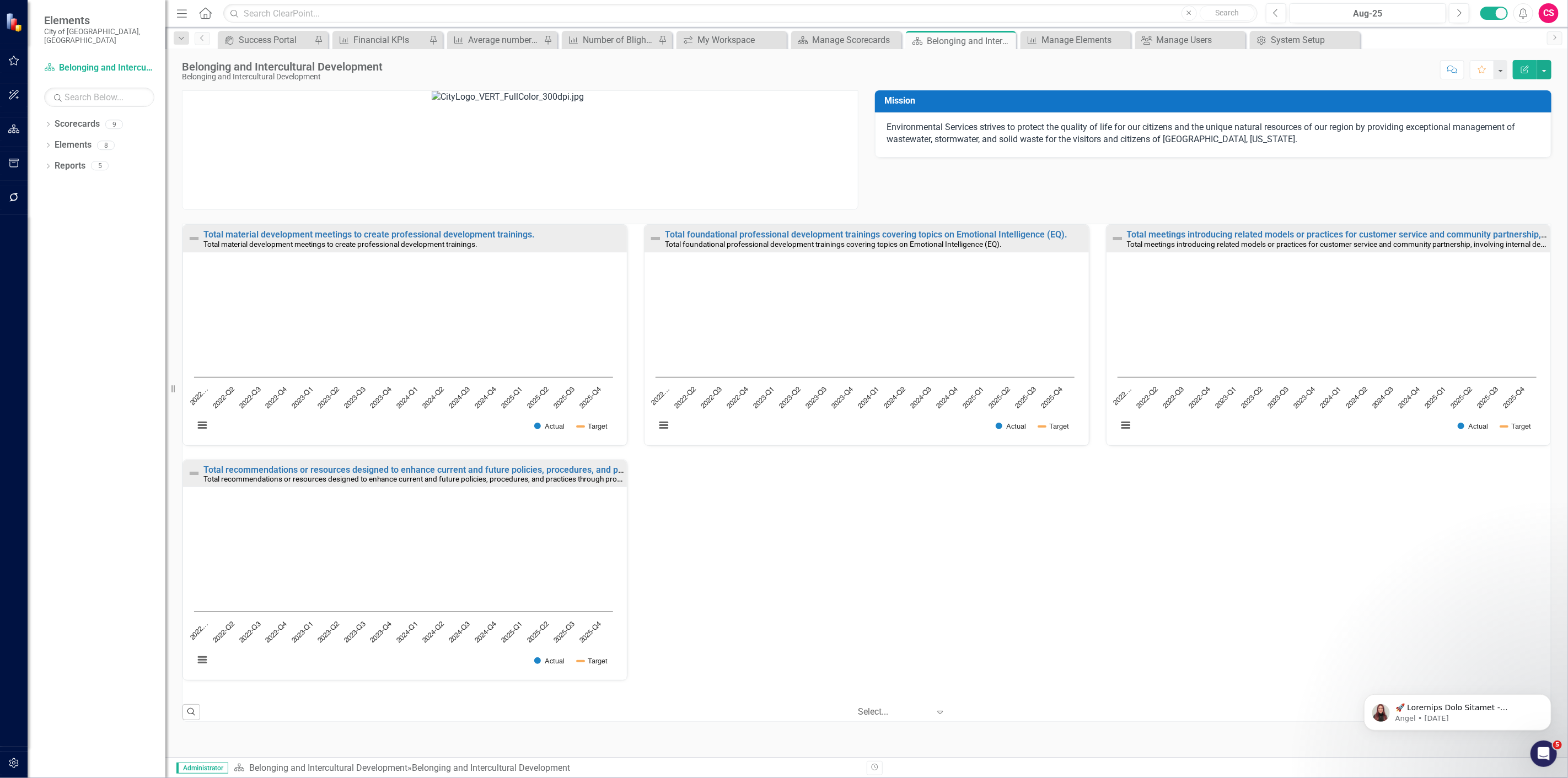
click at [19, 195] on button "button" at bounding box center [14, 198] width 25 height 23
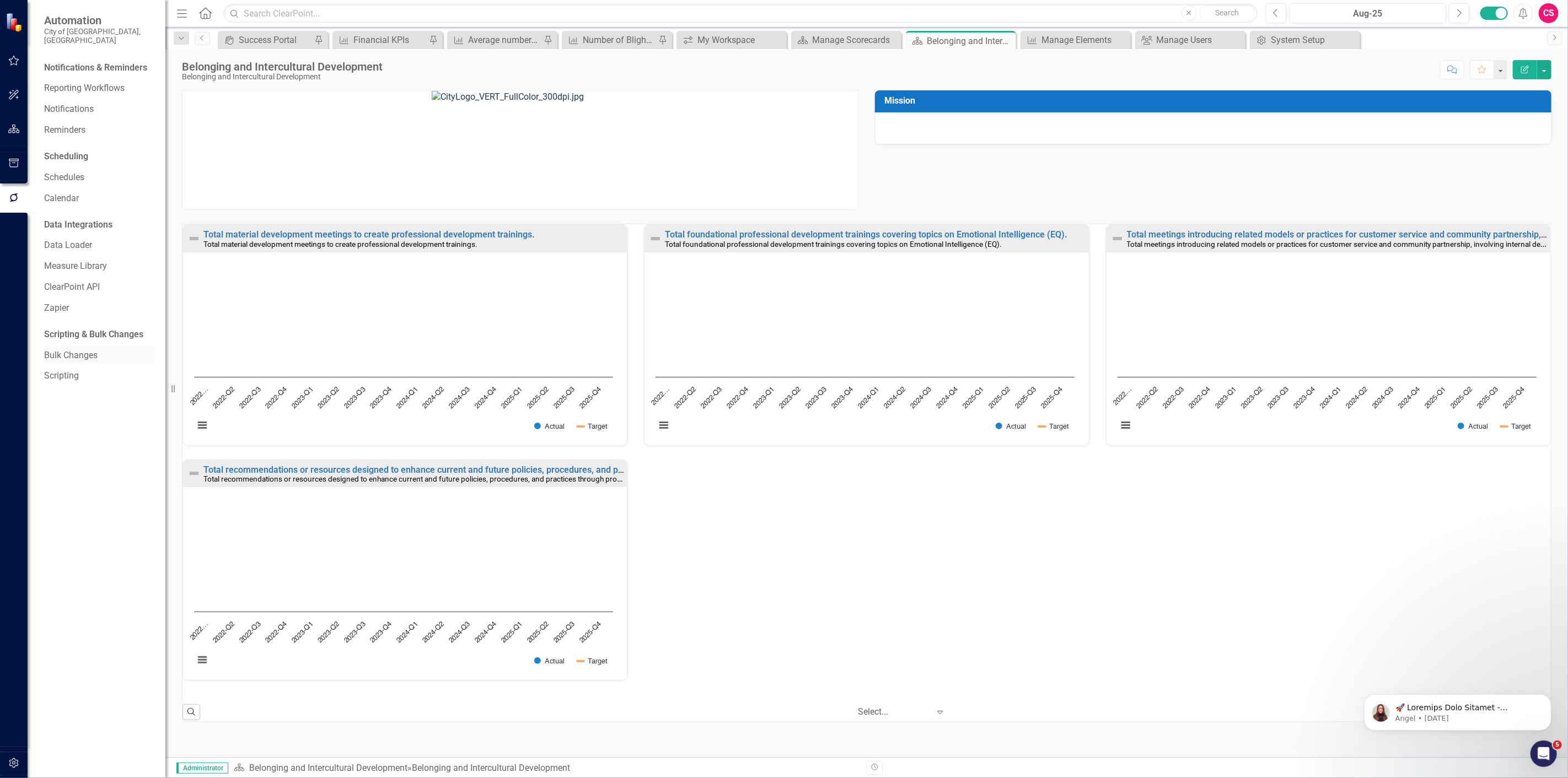
drag, startPoint x: 73, startPoint y: 343, endPoint x: 79, endPoint y: 347, distance: 7.2
click at [72, 349] on link "Bulk Changes" at bounding box center [99, 356] width 110 height 12
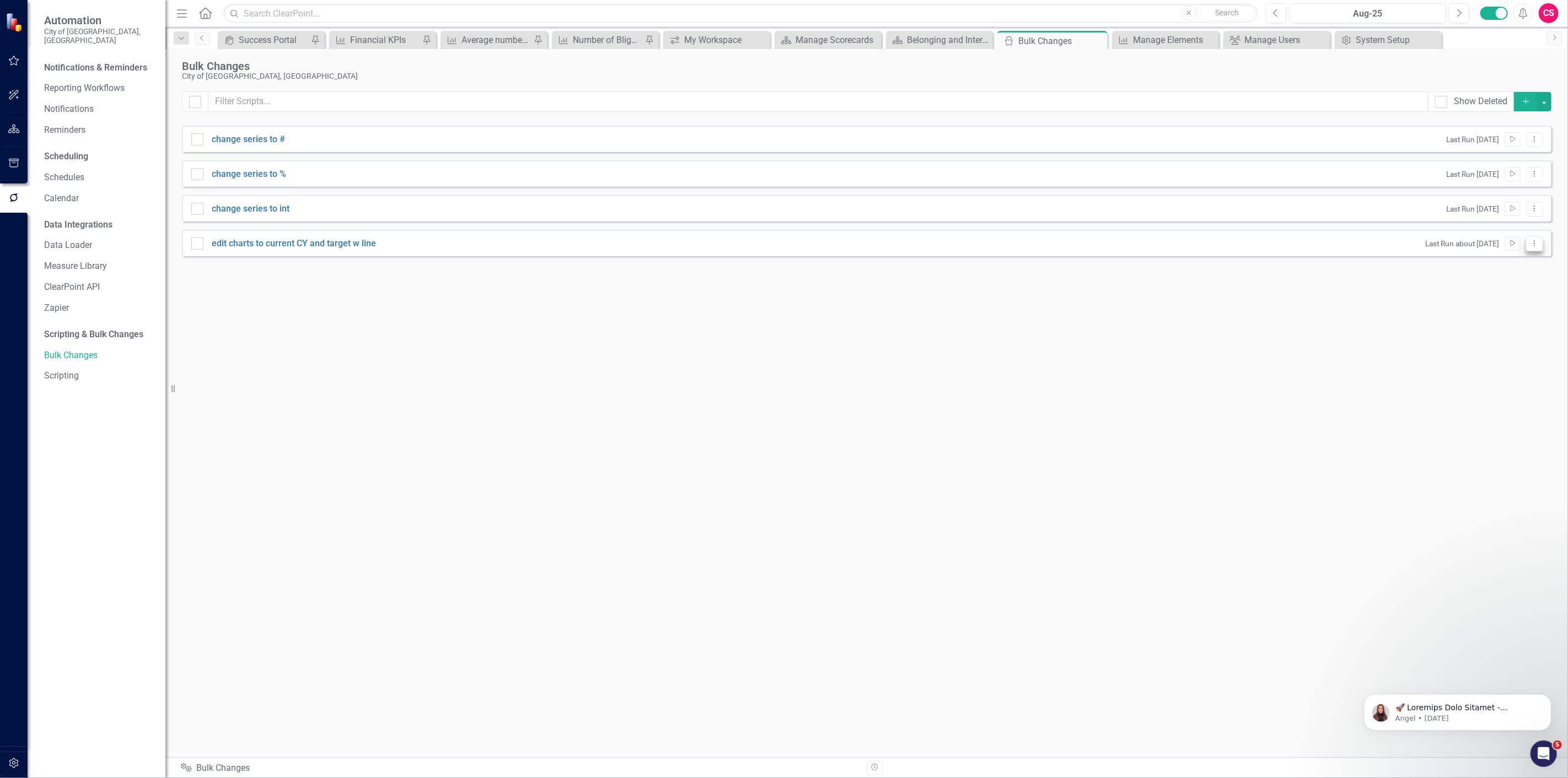
click at [1535, 246] on icon "Dropdown Menu" at bounding box center [1535, 243] width 10 height 7
click at [1512, 278] on link "Edit Edit Script" at bounding box center [1499, 282] width 88 height 20
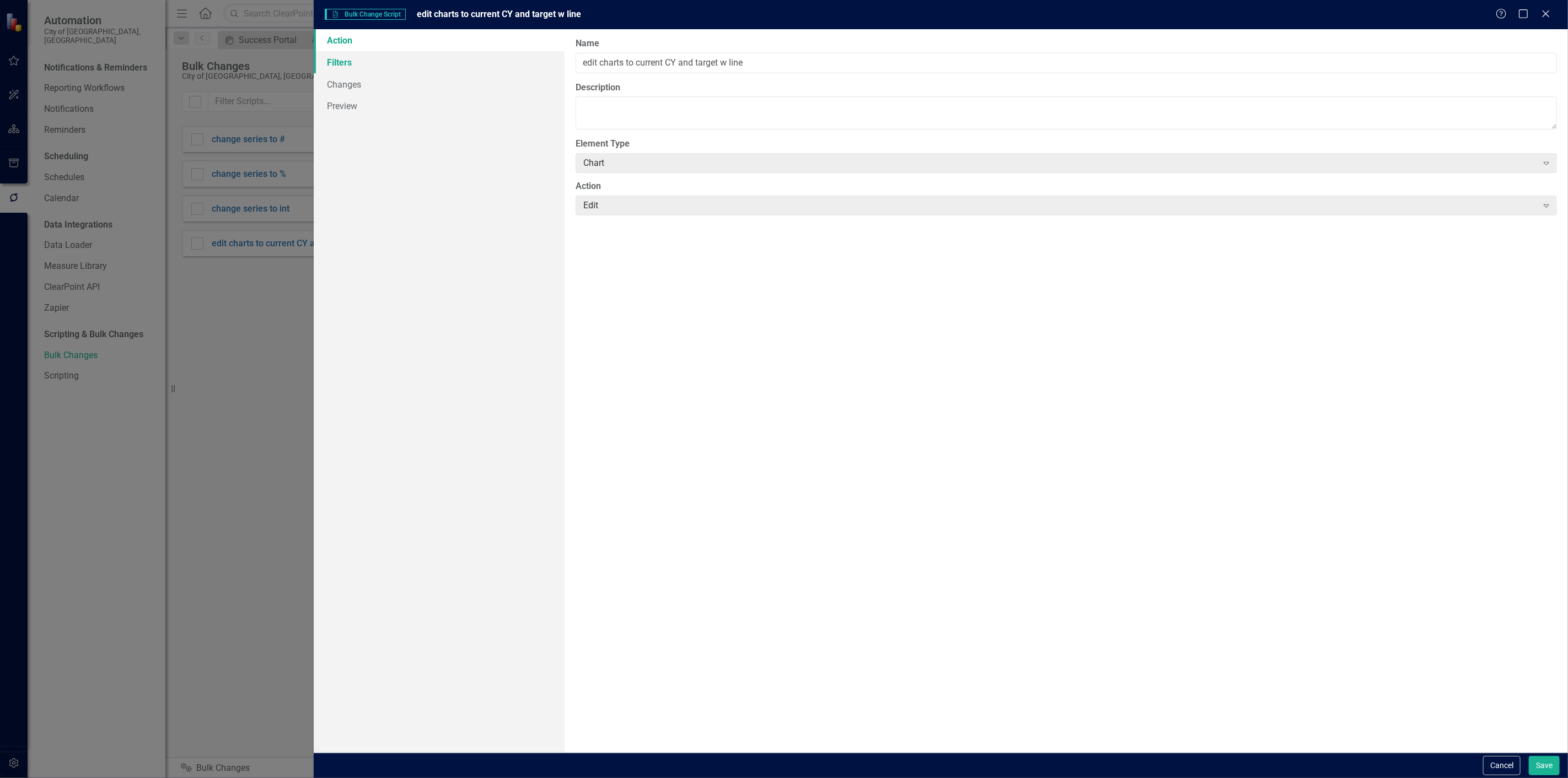
click at [388, 69] on link "Filters" at bounding box center [439, 62] width 251 height 22
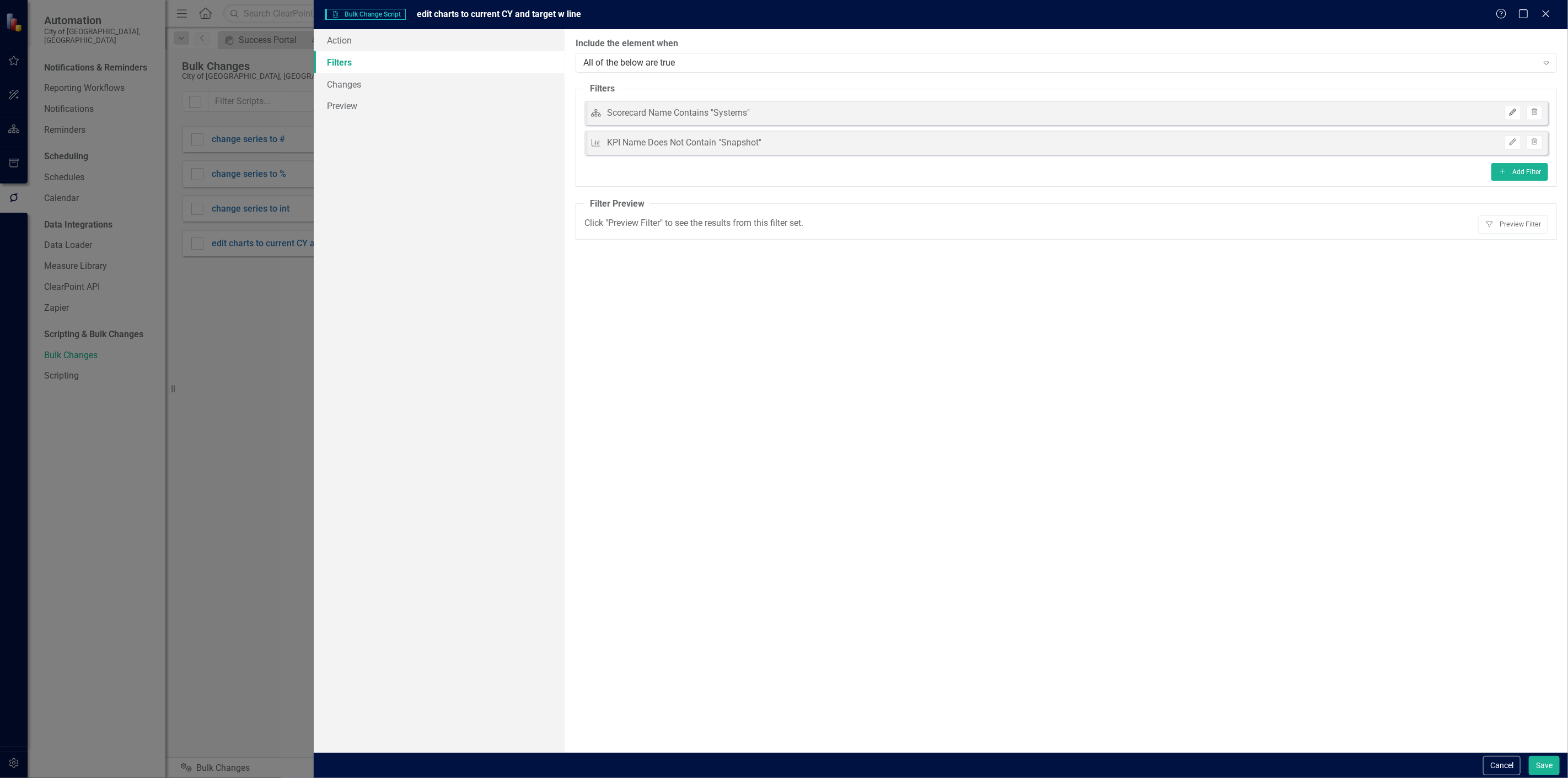
click at [1516, 110] on icon "Edit" at bounding box center [1512, 112] width 8 height 7
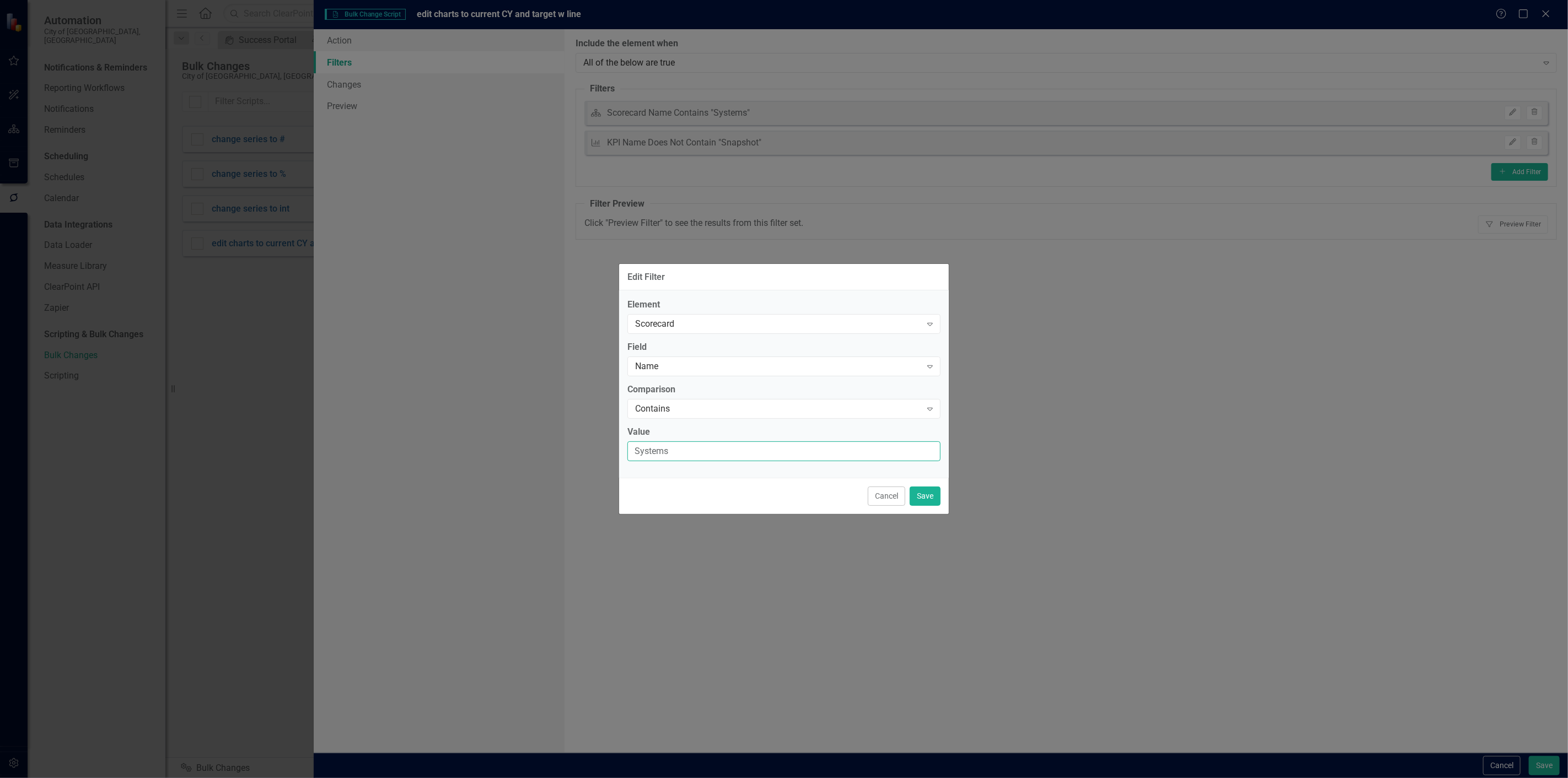
drag, startPoint x: 699, startPoint y: 451, endPoint x: 552, endPoint y: 455, distance: 147.1
click at [552, 455] on div "Edit Filter Element Scorecard Expand Field Name Expand Comparison Contains Expa…" at bounding box center [784, 389] width 1568 height 778
type input "intercult"
click at [927, 497] on button "Save" at bounding box center [925, 496] width 31 height 19
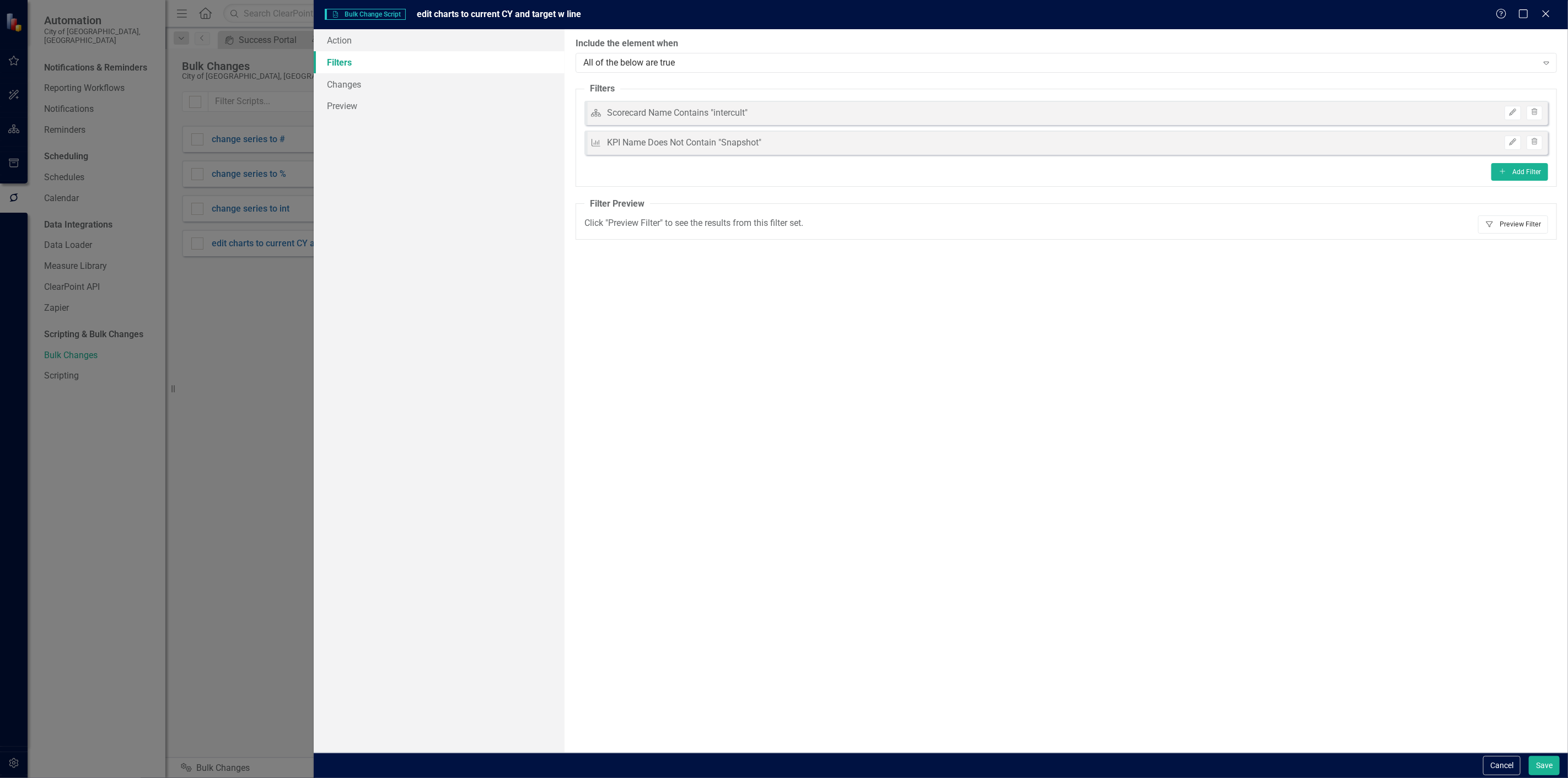
click at [1521, 217] on button "Filter Preview Filter" at bounding box center [1513, 224] width 70 height 17
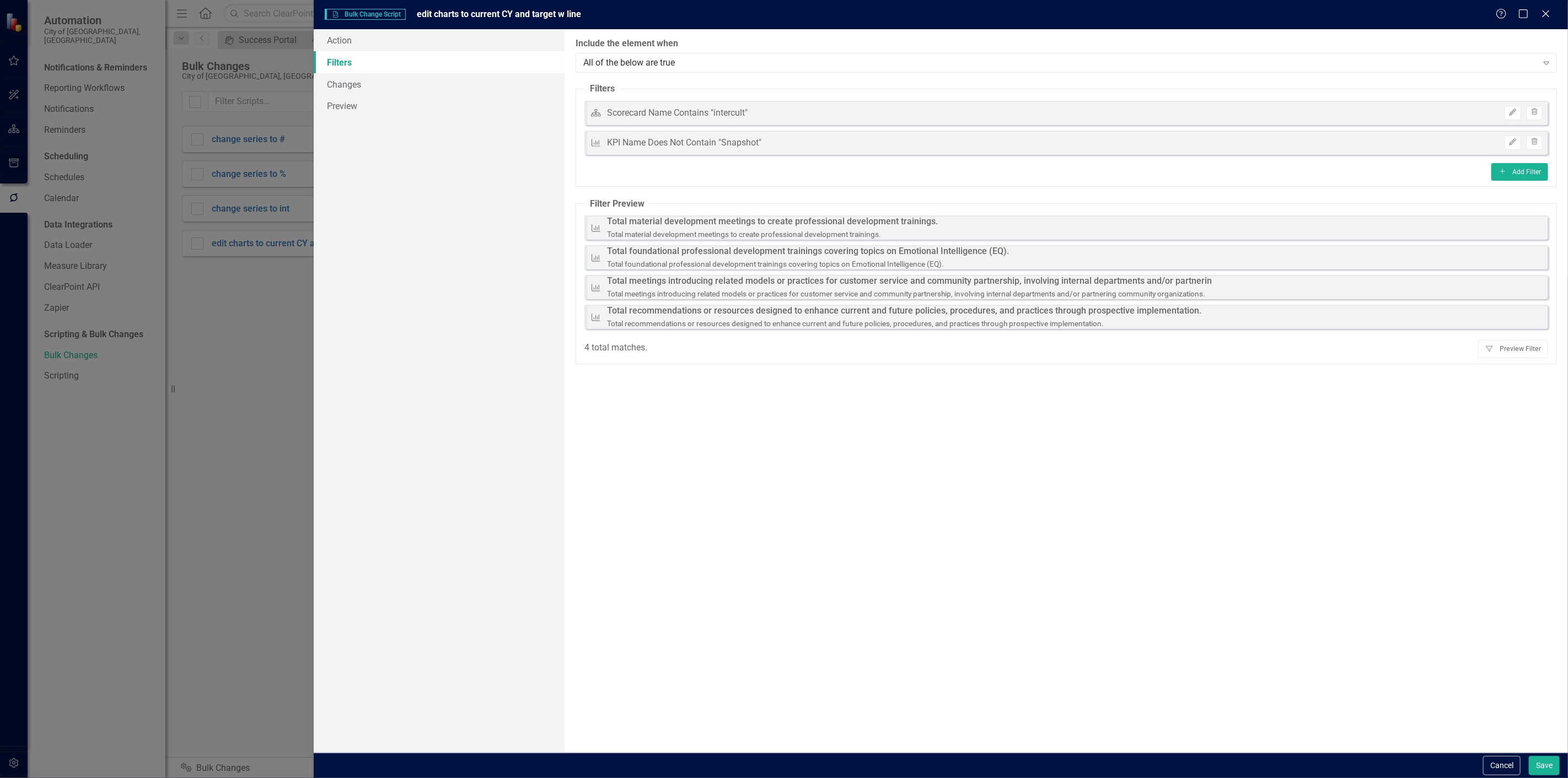
click at [334, 67] on link "Filters" at bounding box center [439, 62] width 251 height 22
drag, startPoint x: 360, startPoint y: 87, endPoint x: 357, endPoint y: 101, distance: 14.3
click at [359, 87] on link "Changes" at bounding box center [439, 85] width 251 height 22
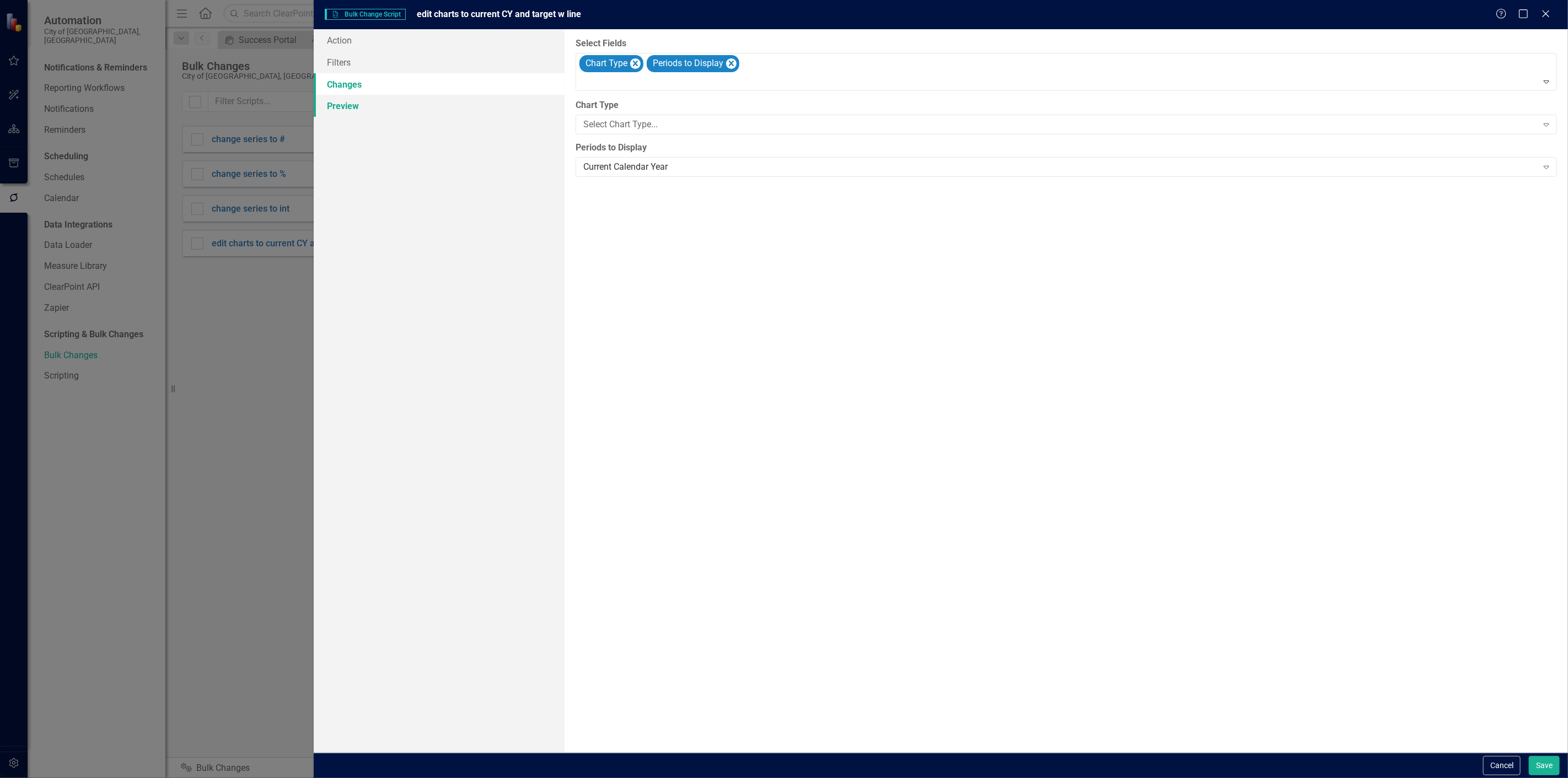
click at [357, 101] on link "Preview" at bounding box center [439, 106] width 251 height 22
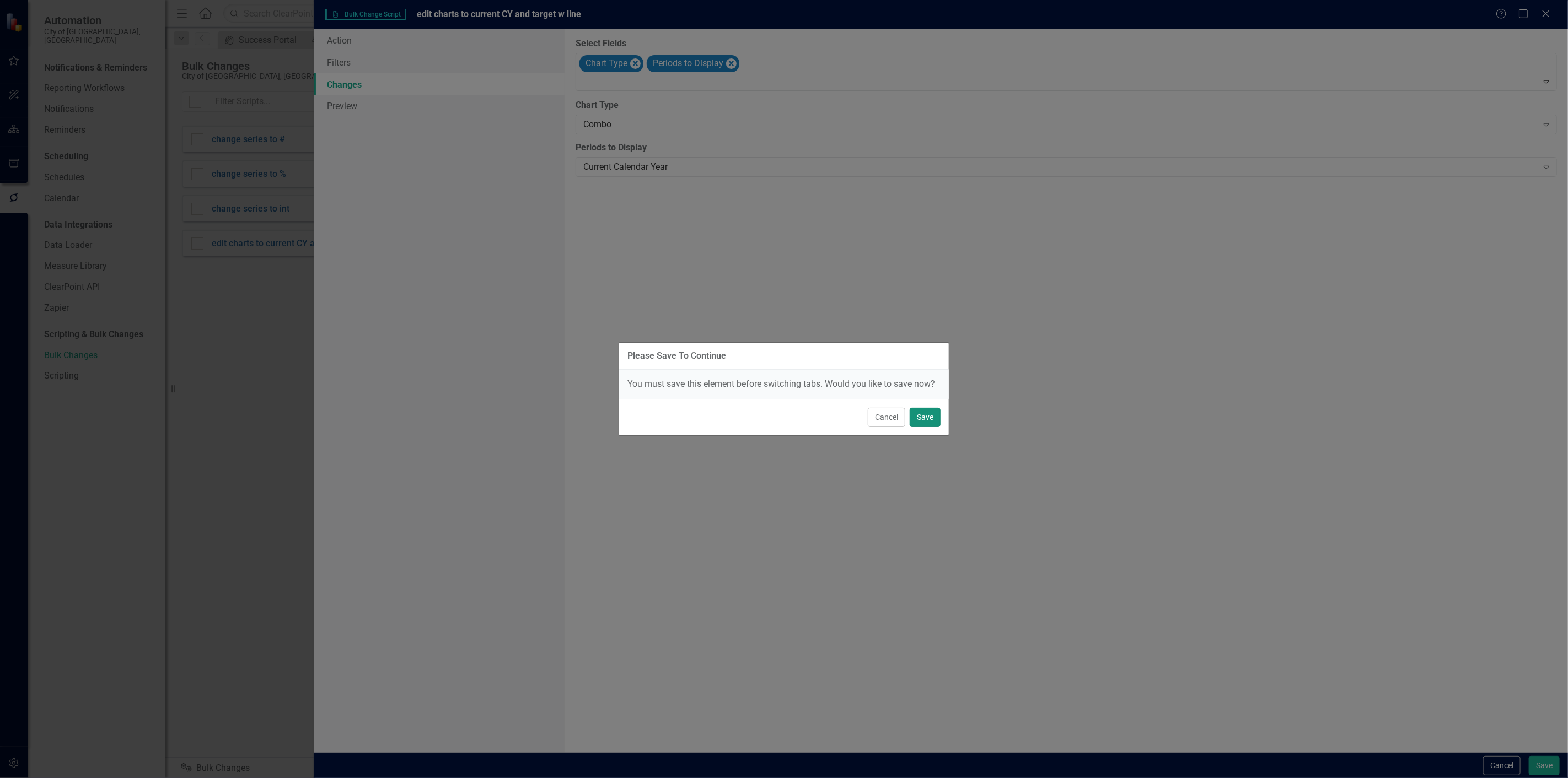
click at [930, 417] on button "Save" at bounding box center [925, 417] width 31 height 19
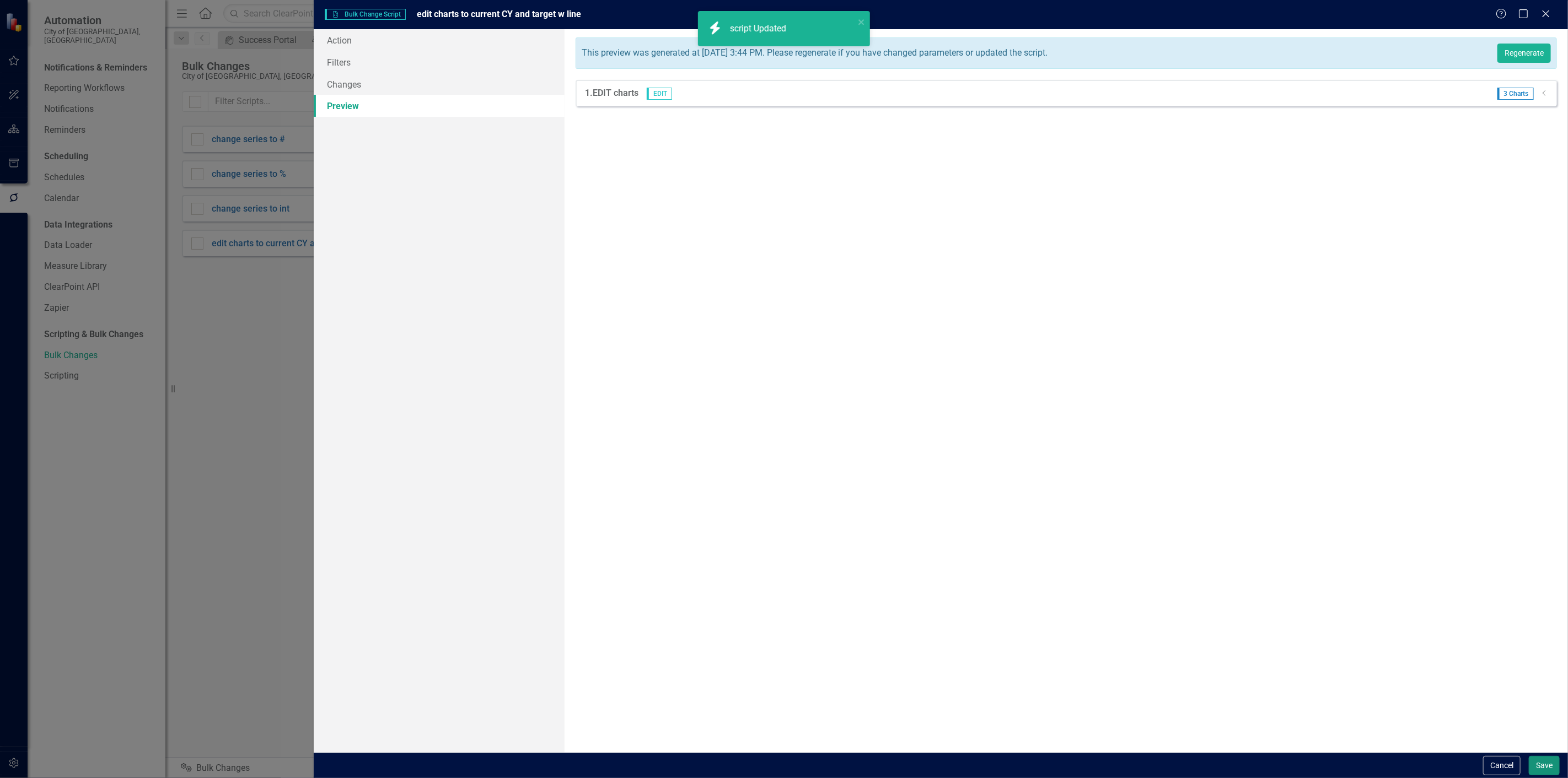
drag, startPoint x: 1541, startPoint y: 769, endPoint x: 8, endPoint y: 25, distance: 1704.0
click at [1541, 769] on button "Save" at bounding box center [1544, 766] width 31 height 19
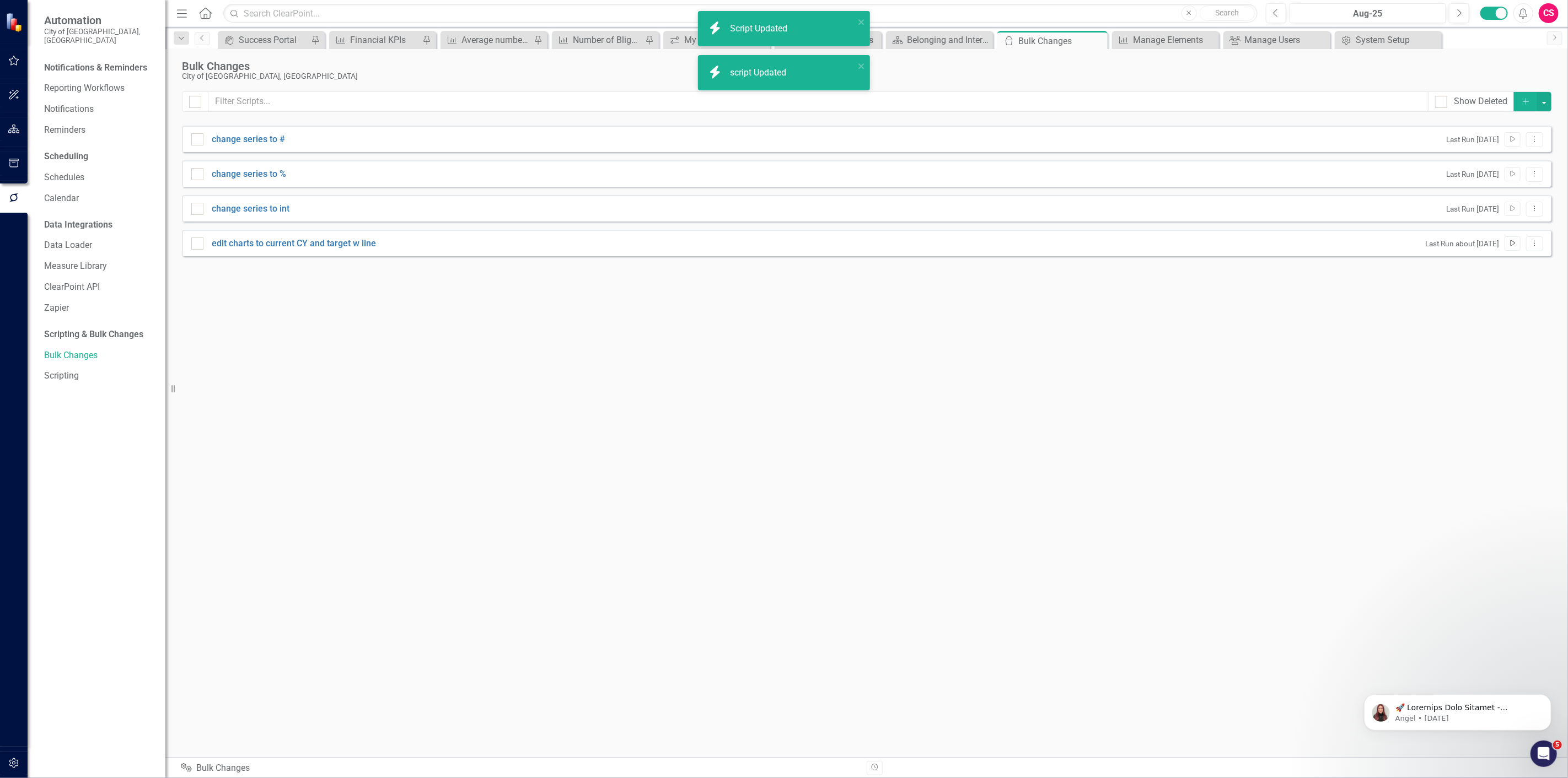
click at [1515, 243] on icon "Run Script" at bounding box center [1512, 243] width 8 height 7
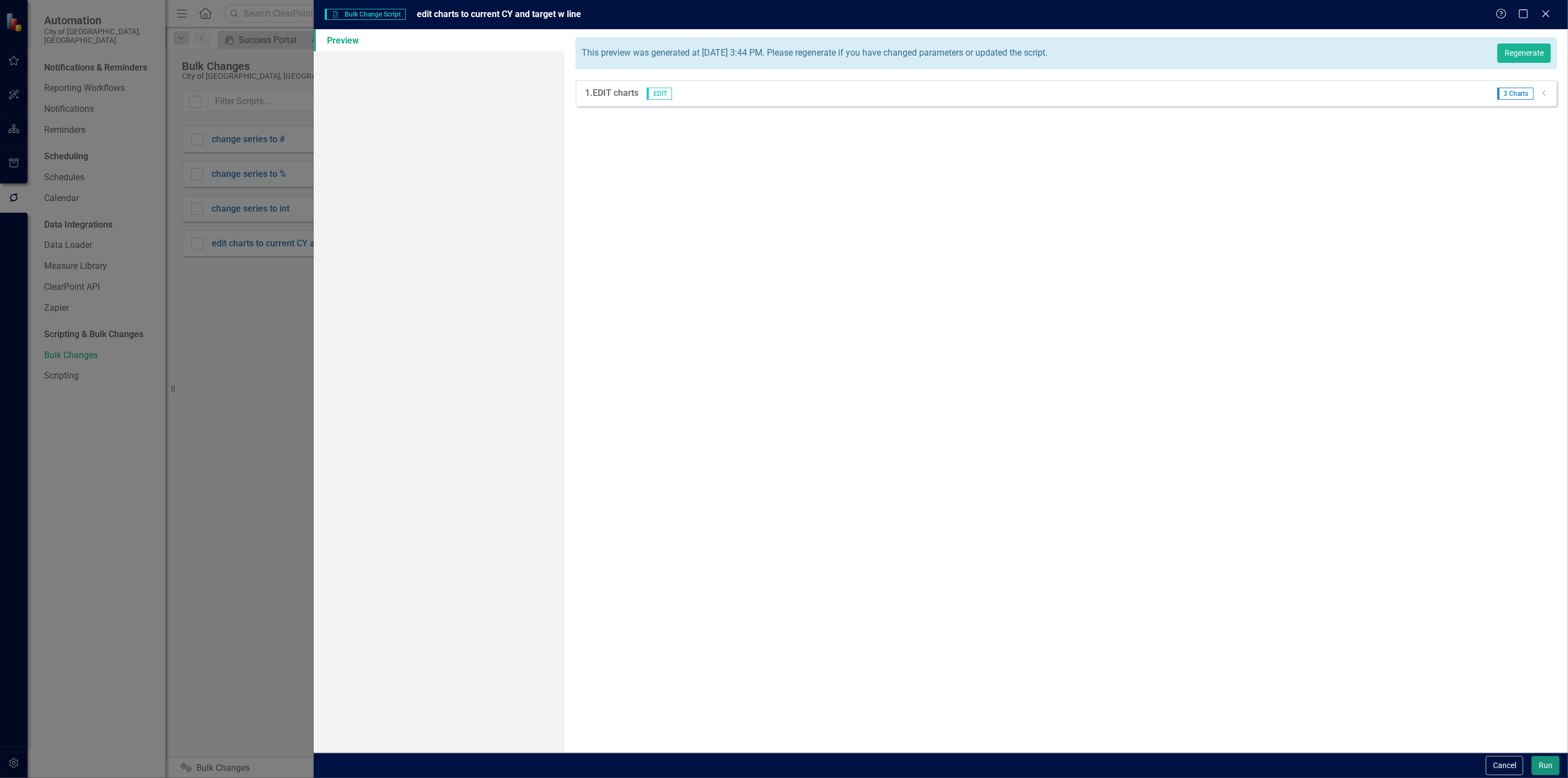
click at [1544, 764] on button "Run" at bounding box center [1546, 766] width 28 height 19
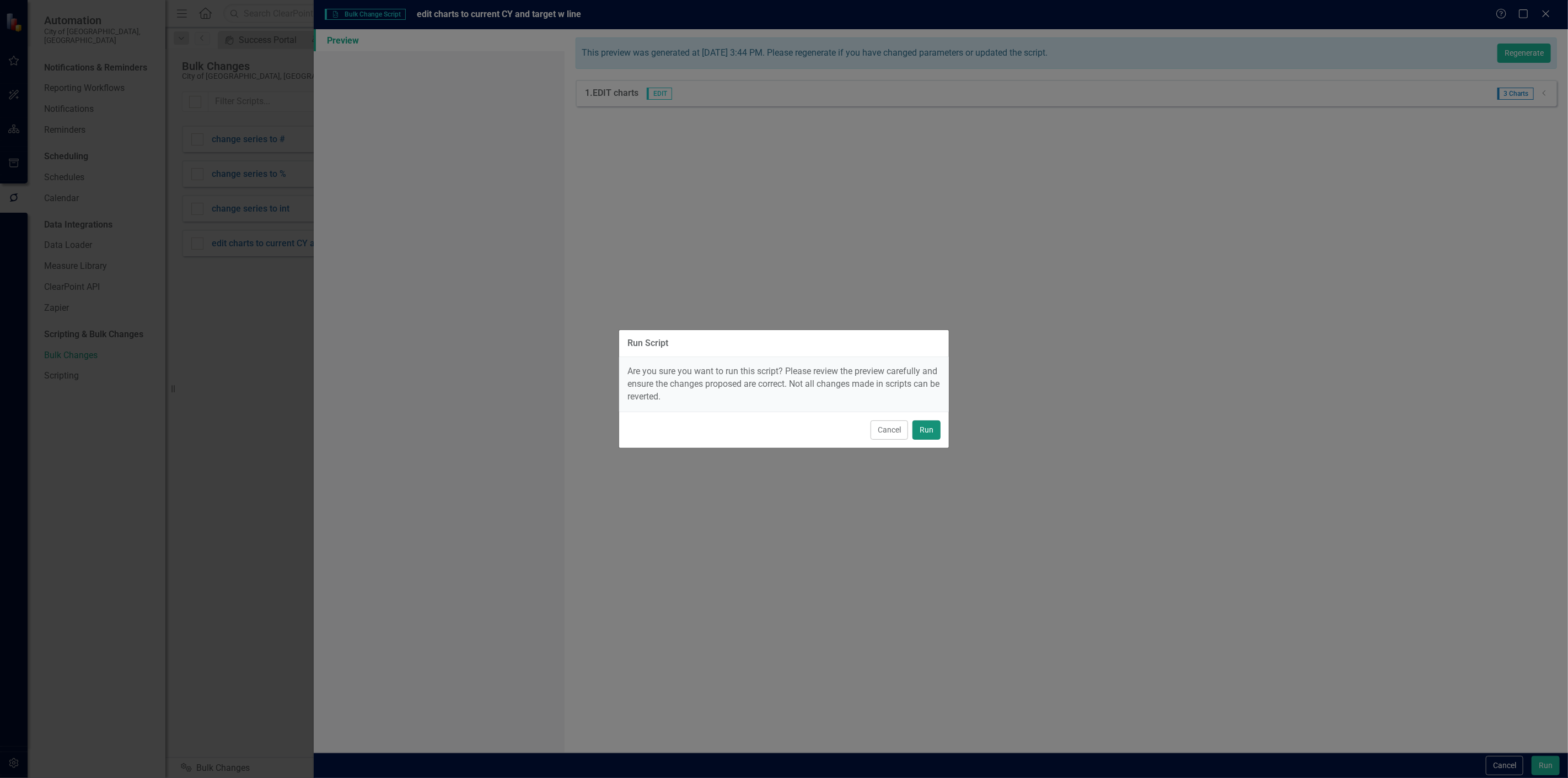
click at [929, 433] on button "Run" at bounding box center [926, 430] width 28 height 19
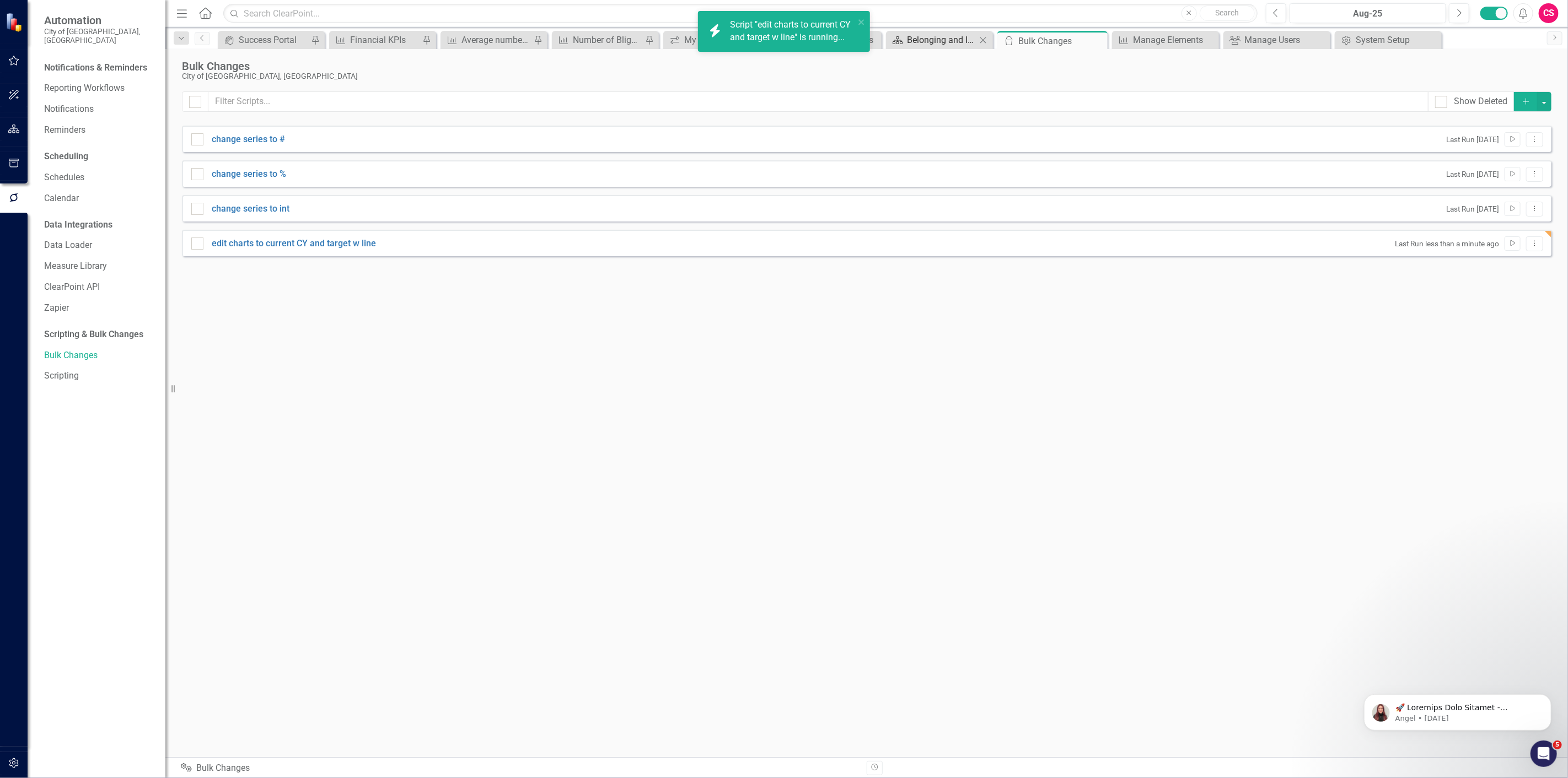
click at [933, 37] on div "Belonging and Intercultural Development" at bounding box center [941, 40] width 69 height 14
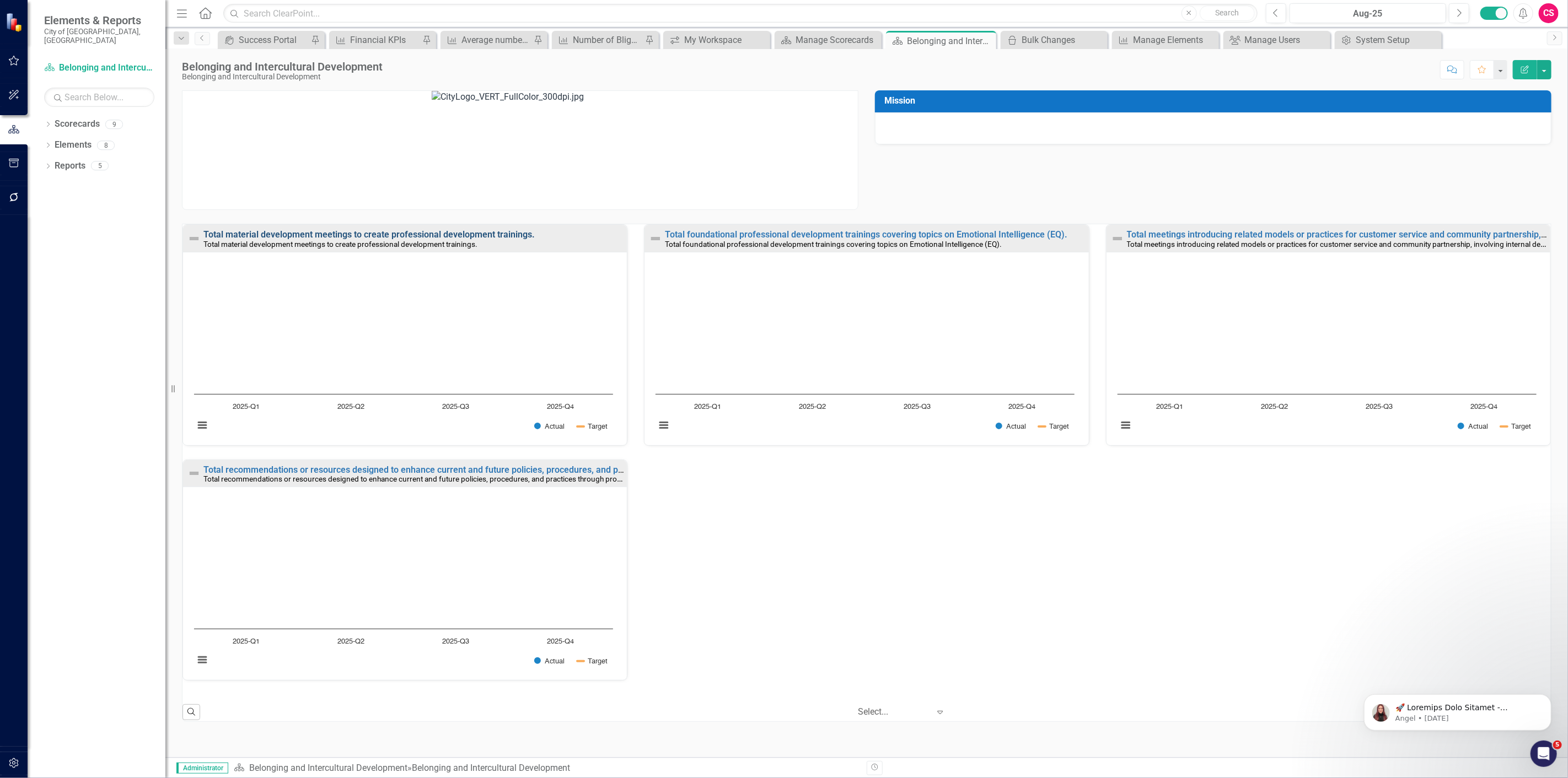
click at [327, 234] on link "Total material development meetings to create professional development training…" at bounding box center [369, 234] width 332 height 10
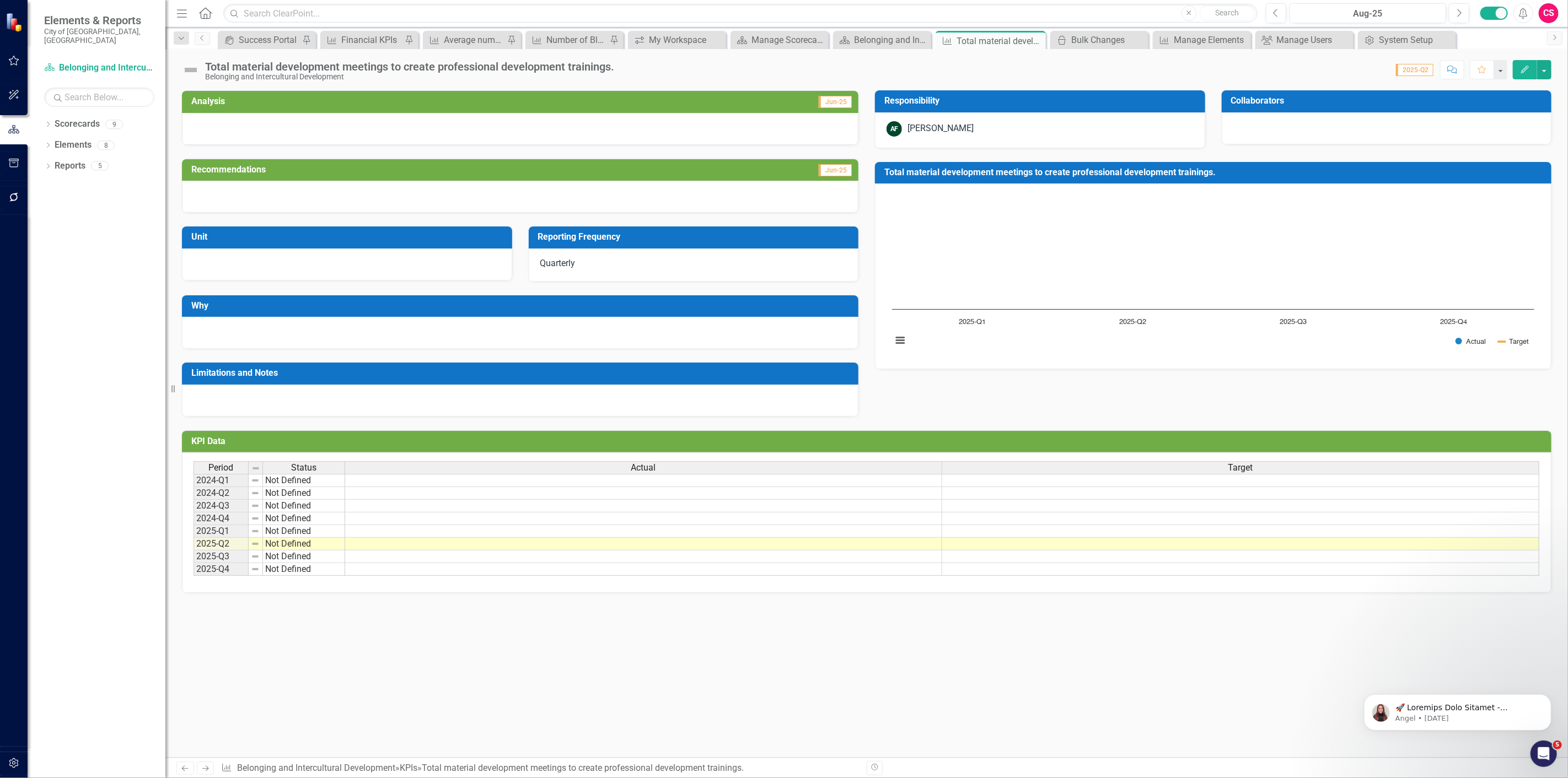
click at [460, 254] on div at bounding box center [347, 264] width 330 height 32
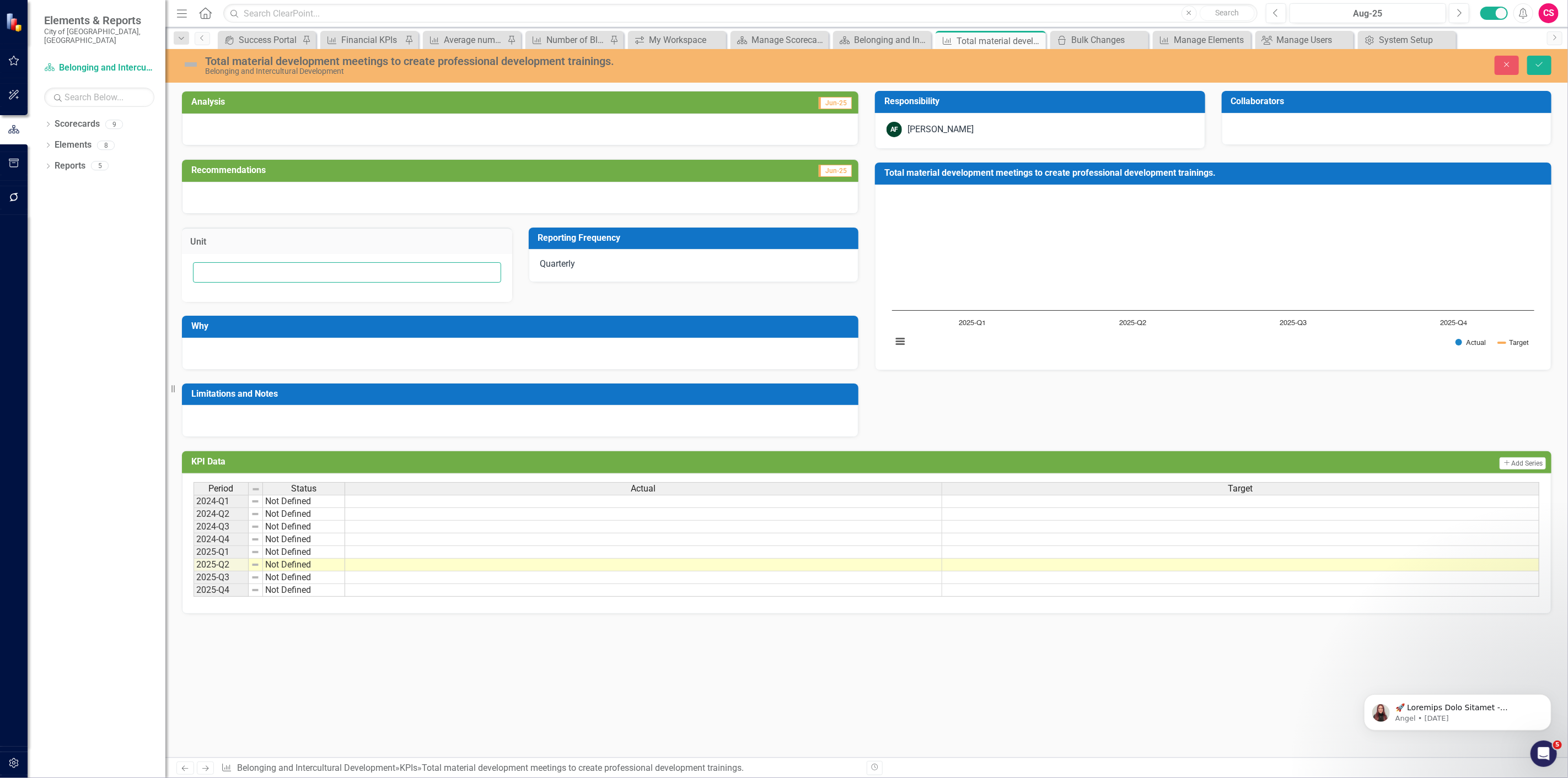
drag, startPoint x: 307, startPoint y: 279, endPoint x: 1401, endPoint y: 150, distance: 1101.6
click at [307, 278] on input "text" at bounding box center [347, 272] width 308 height 20
paste input "# of meetings"
type input "# of meetings"
click at [1537, 67] on icon "Save" at bounding box center [1540, 64] width 10 height 8
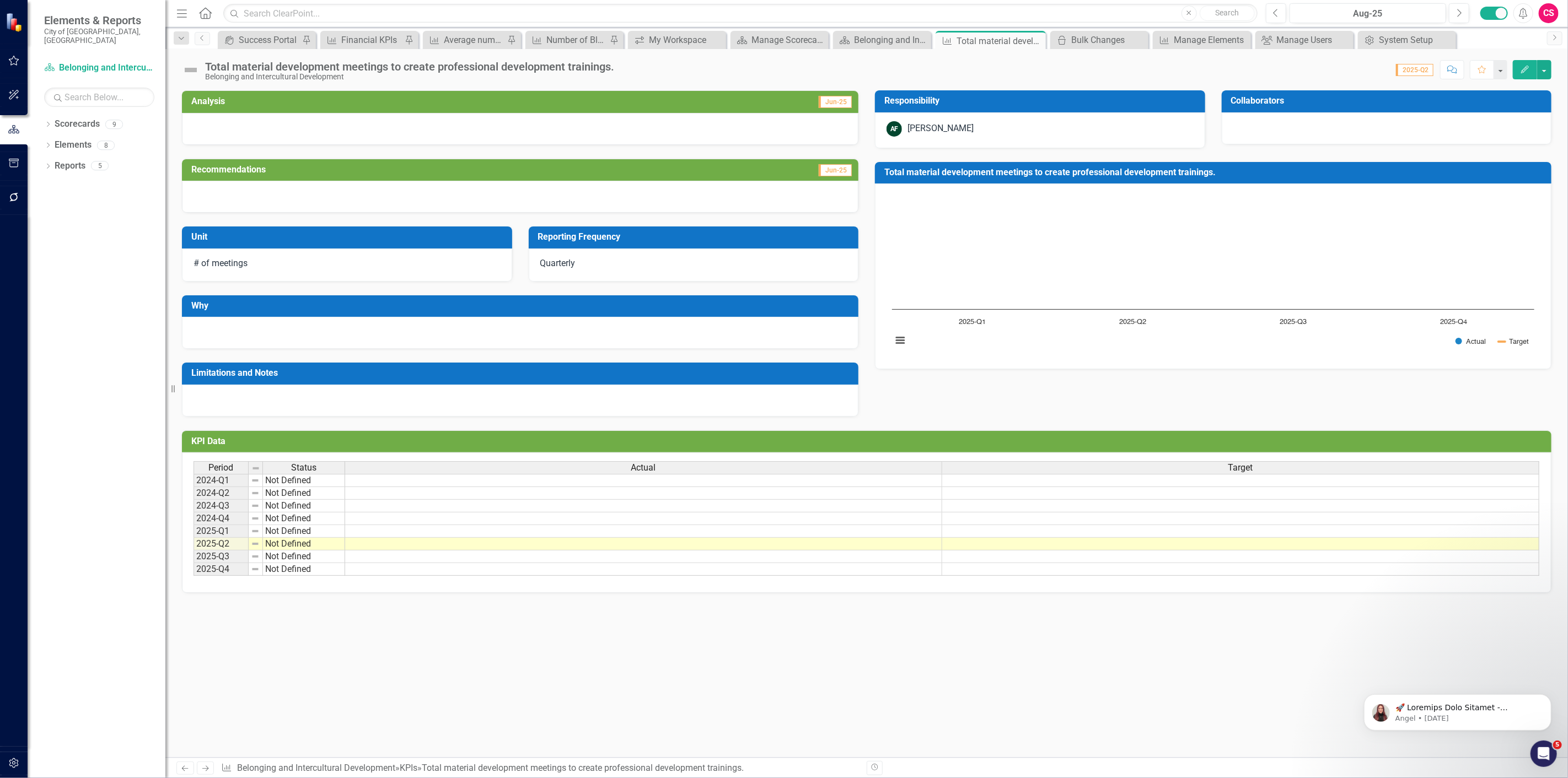
click at [207, 772] on link "Next" at bounding box center [205, 768] width 17 height 13
click at [273, 259] on div at bounding box center [347, 264] width 330 height 32
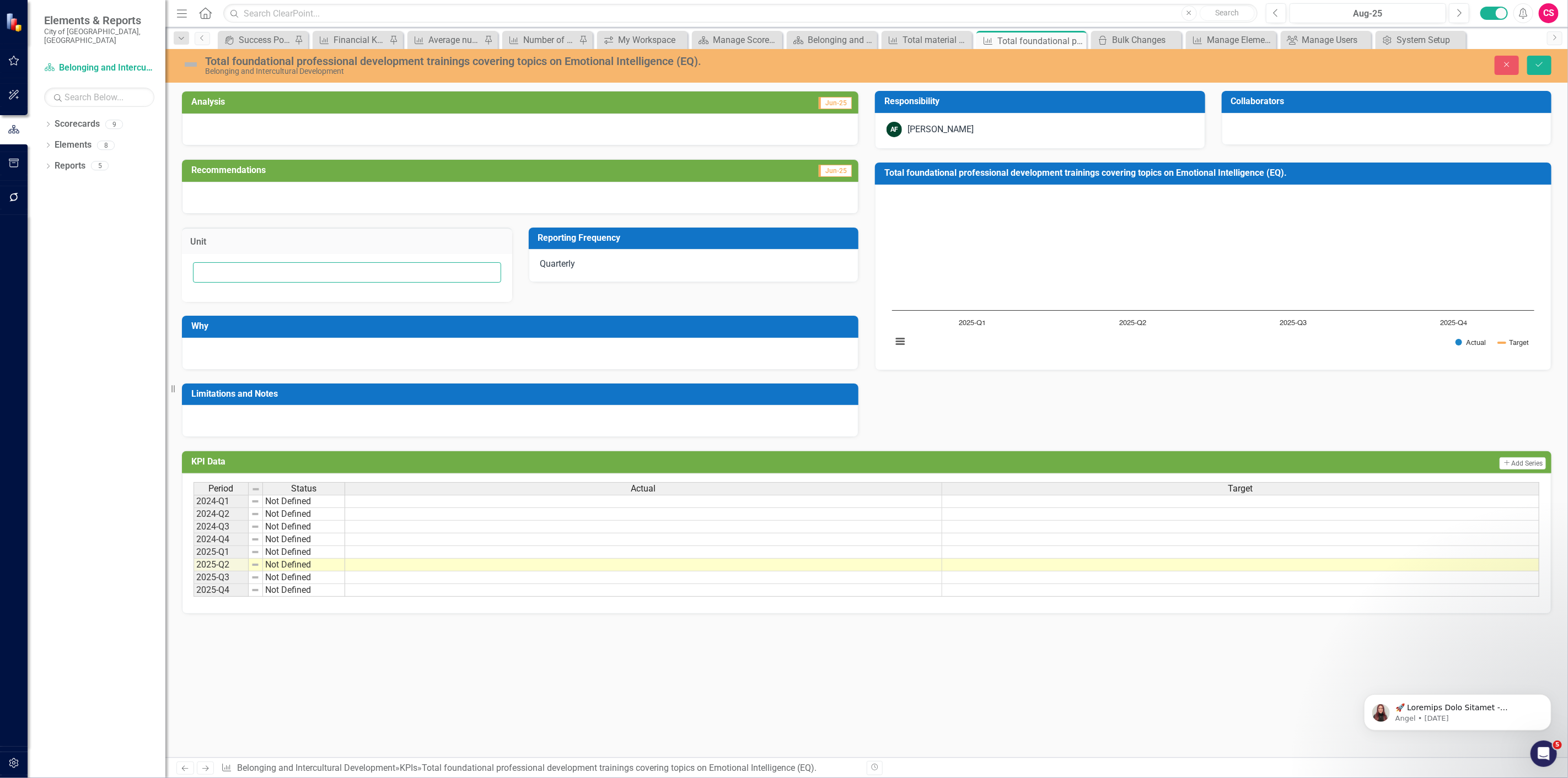
drag, startPoint x: 273, startPoint y: 268, endPoint x: 849, endPoint y: 171, distance: 584.1
click at [273, 268] on input "text" at bounding box center [347, 272] width 308 height 20
paste input "# of trainings"
type input "# of trainings"
click at [1553, 66] on div "Close Save" at bounding box center [1276, 65] width 568 height 19
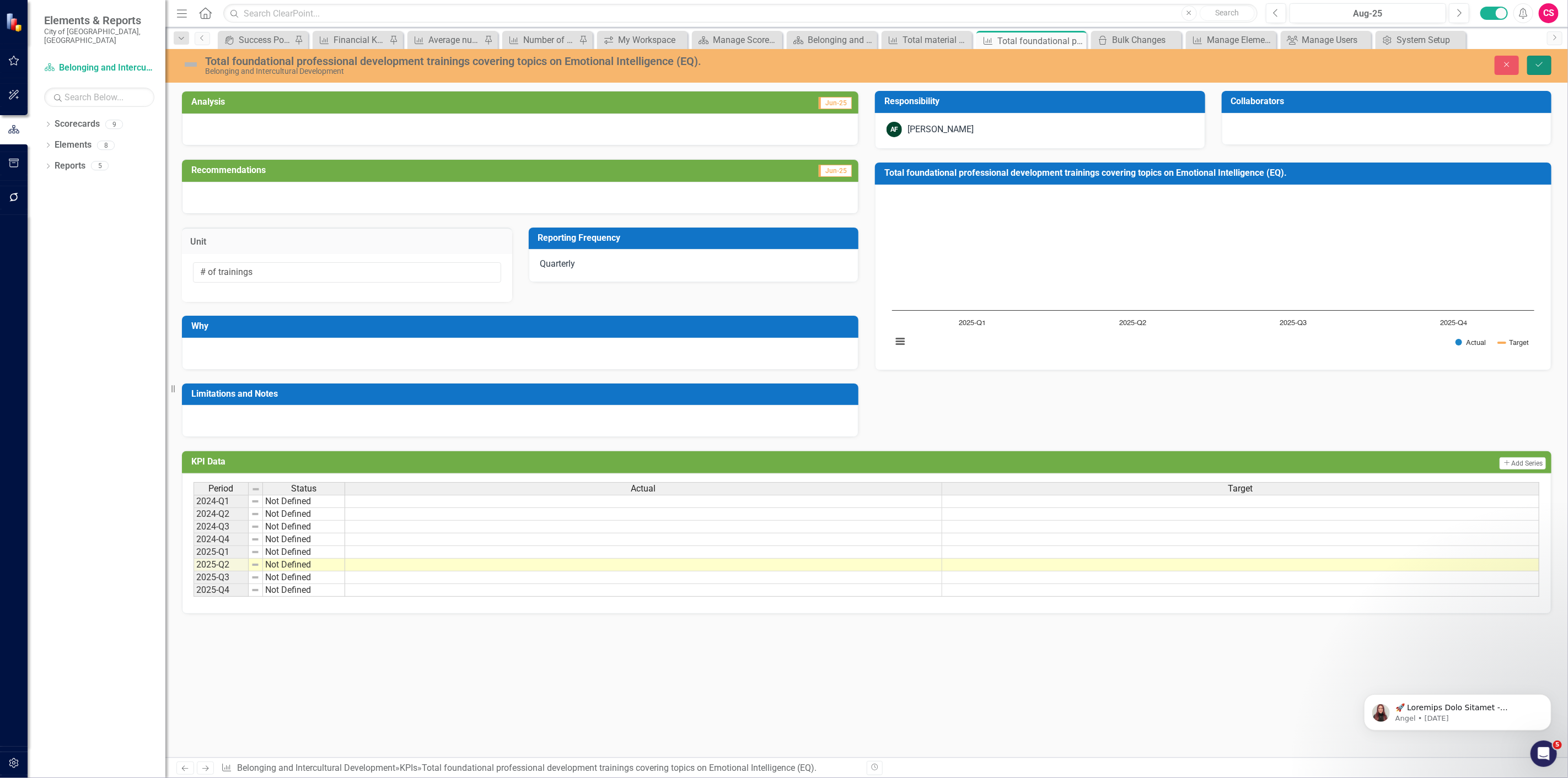
click at [1548, 67] on button "Save" at bounding box center [1539, 65] width 24 height 19
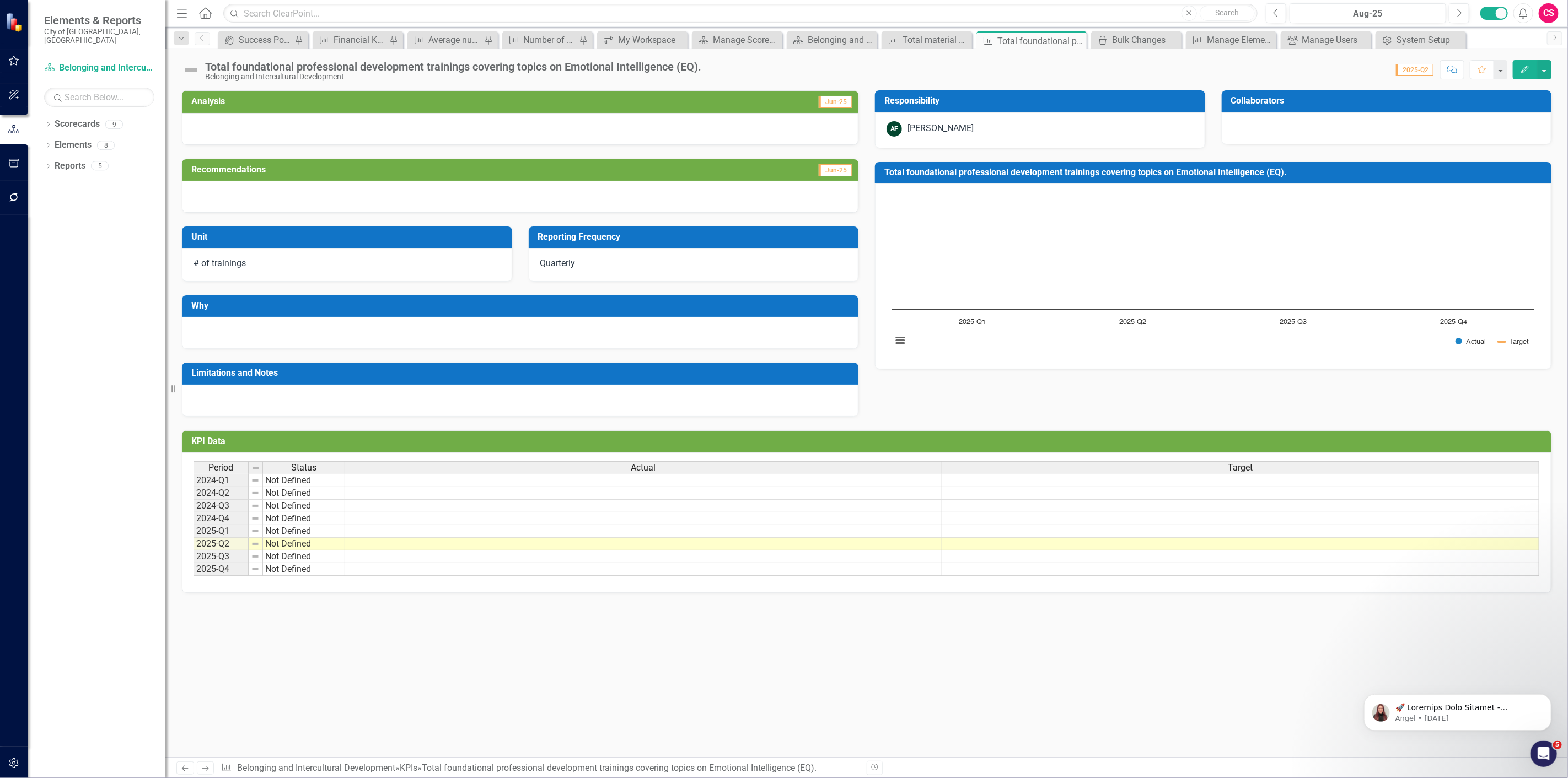
click at [206, 774] on link "Next" at bounding box center [205, 768] width 17 height 13
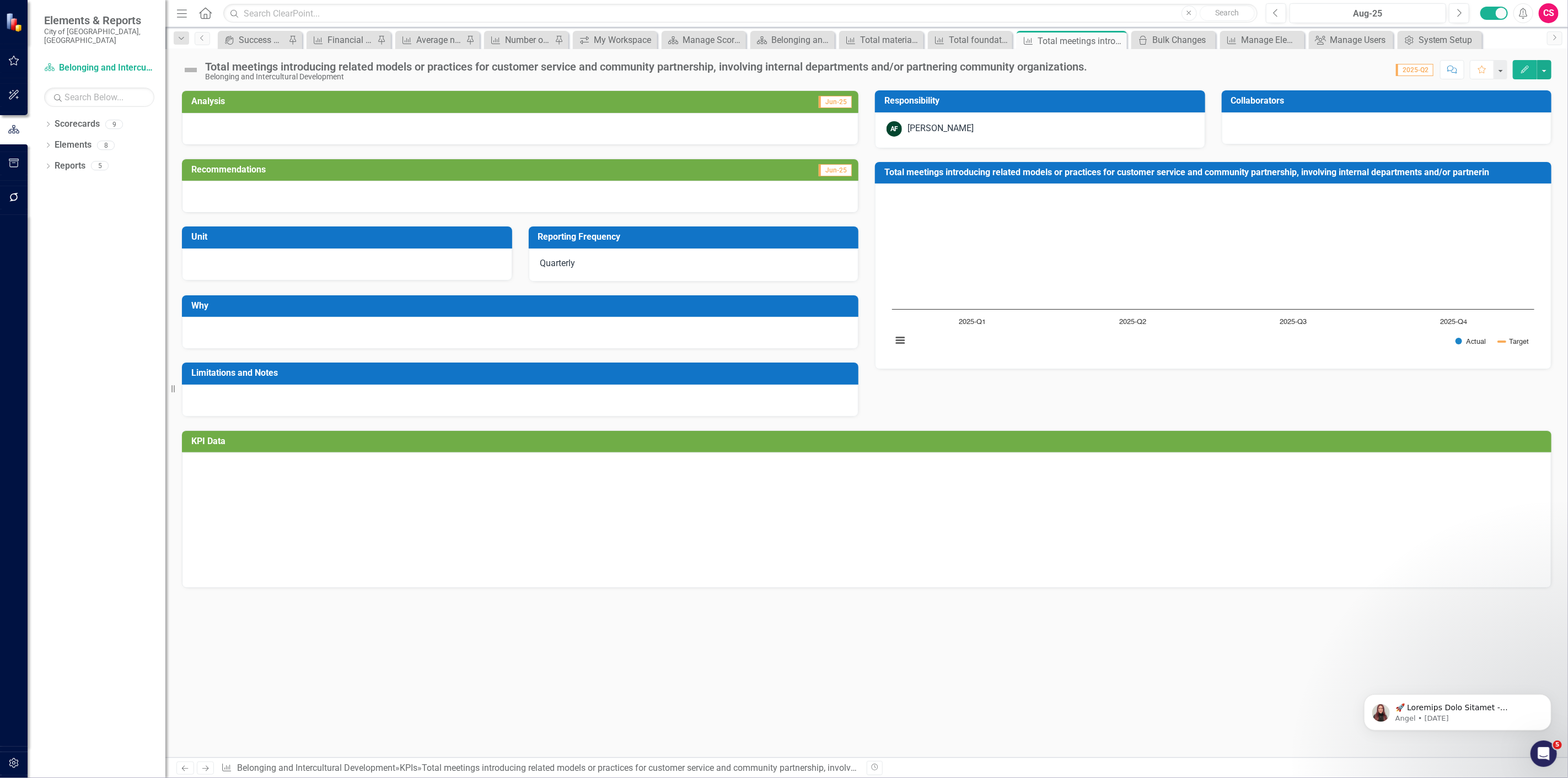
click at [305, 245] on td "Unit" at bounding box center [349, 239] width 316 height 18
drag, startPoint x: 305, startPoint y: 245, endPoint x: 311, endPoint y: 259, distance: 15.2
click at [305, 244] on td "Unit" at bounding box center [349, 239] width 316 height 18
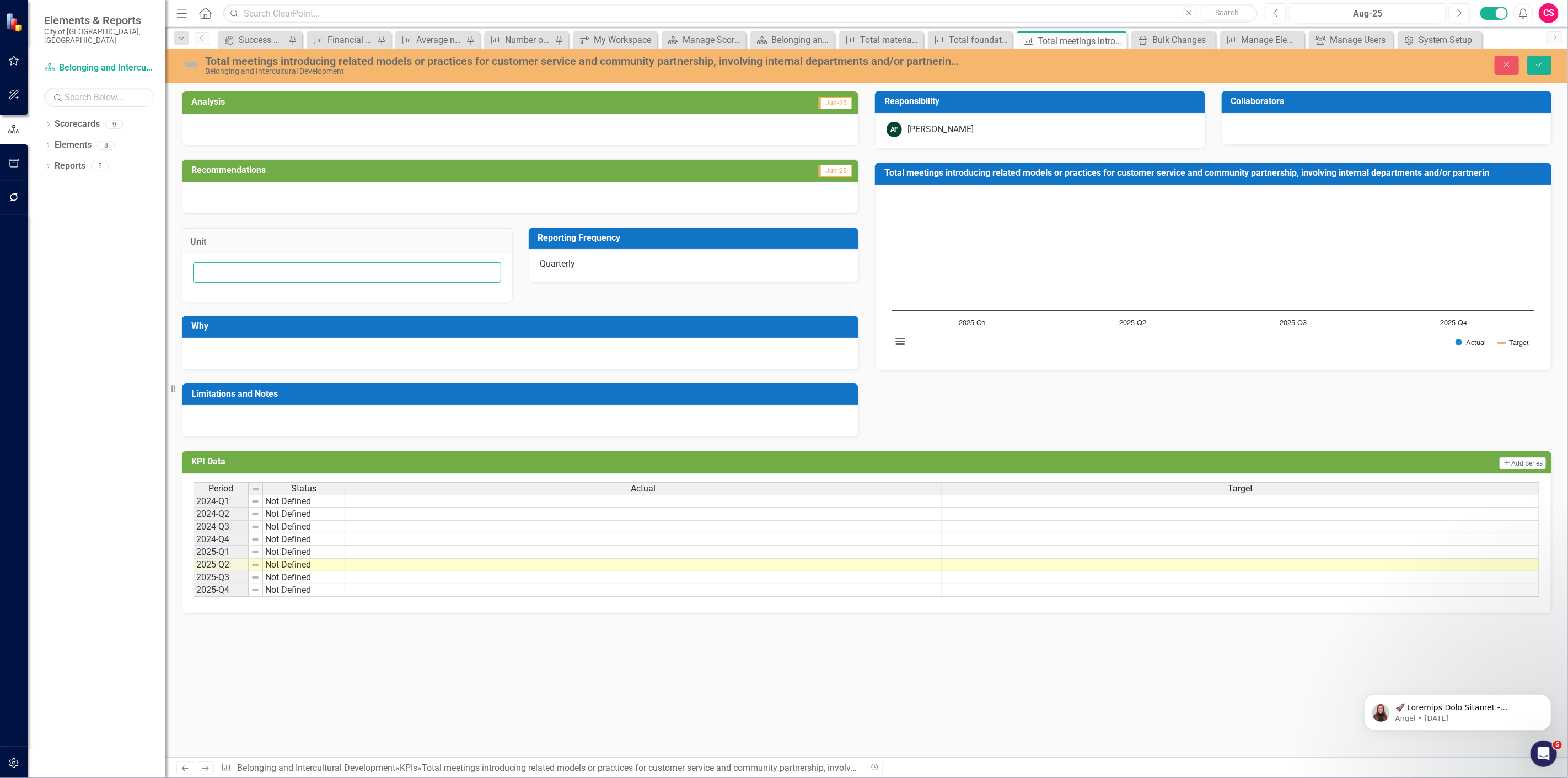
drag, startPoint x: 312, startPoint y: 276, endPoint x: 1545, endPoint y: 202, distance: 1235.2
click at [311, 273] on input "text" at bounding box center [347, 272] width 308 height 20
paste input "# of provided models or practices"
type input "# of provided models or practices"
click at [1535, 67] on icon "Save" at bounding box center [1540, 64] width 10 height 8
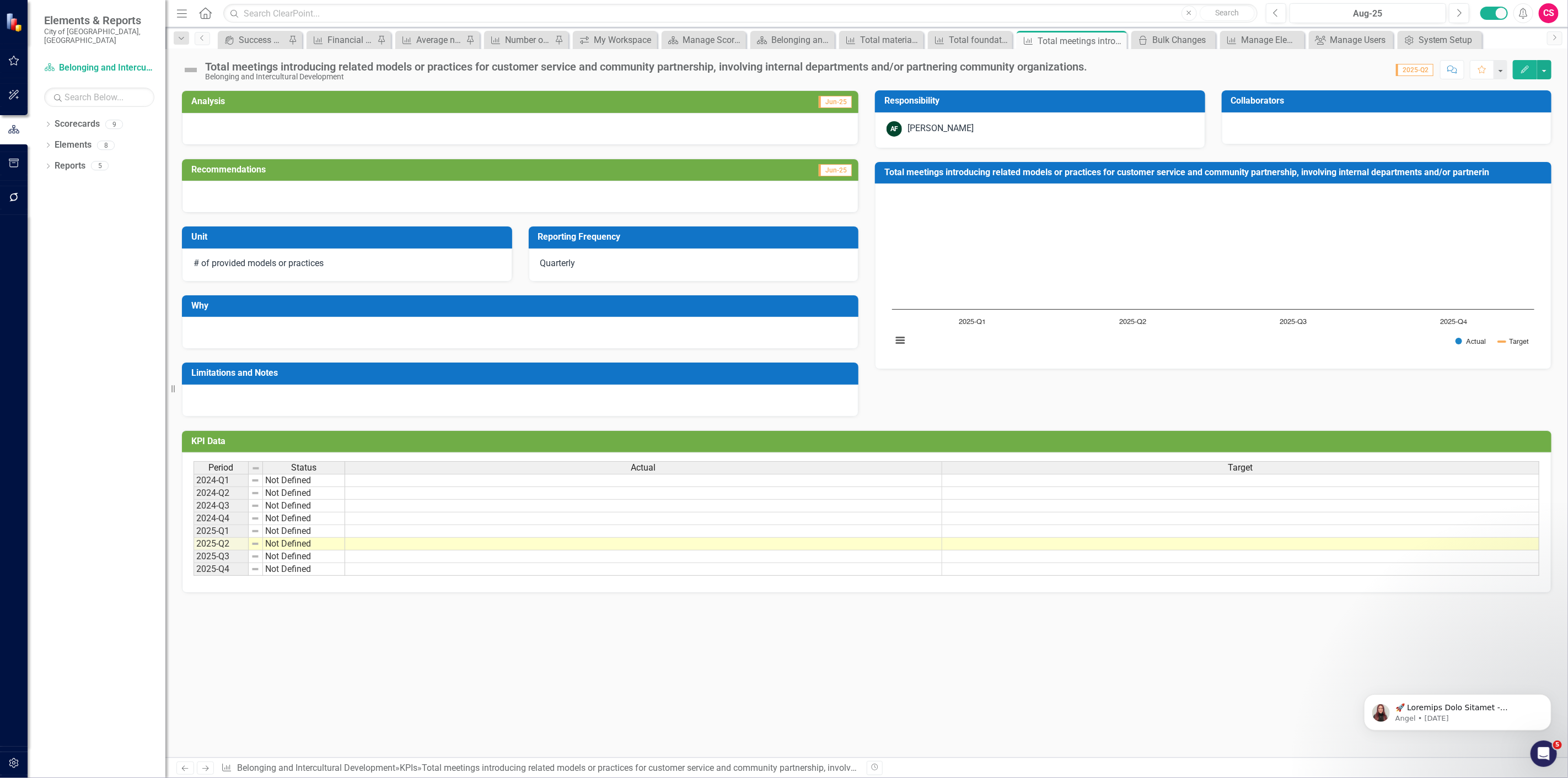
click at [208, 765] on link "Next" at bounding box center [205, 768] width 17 height 13
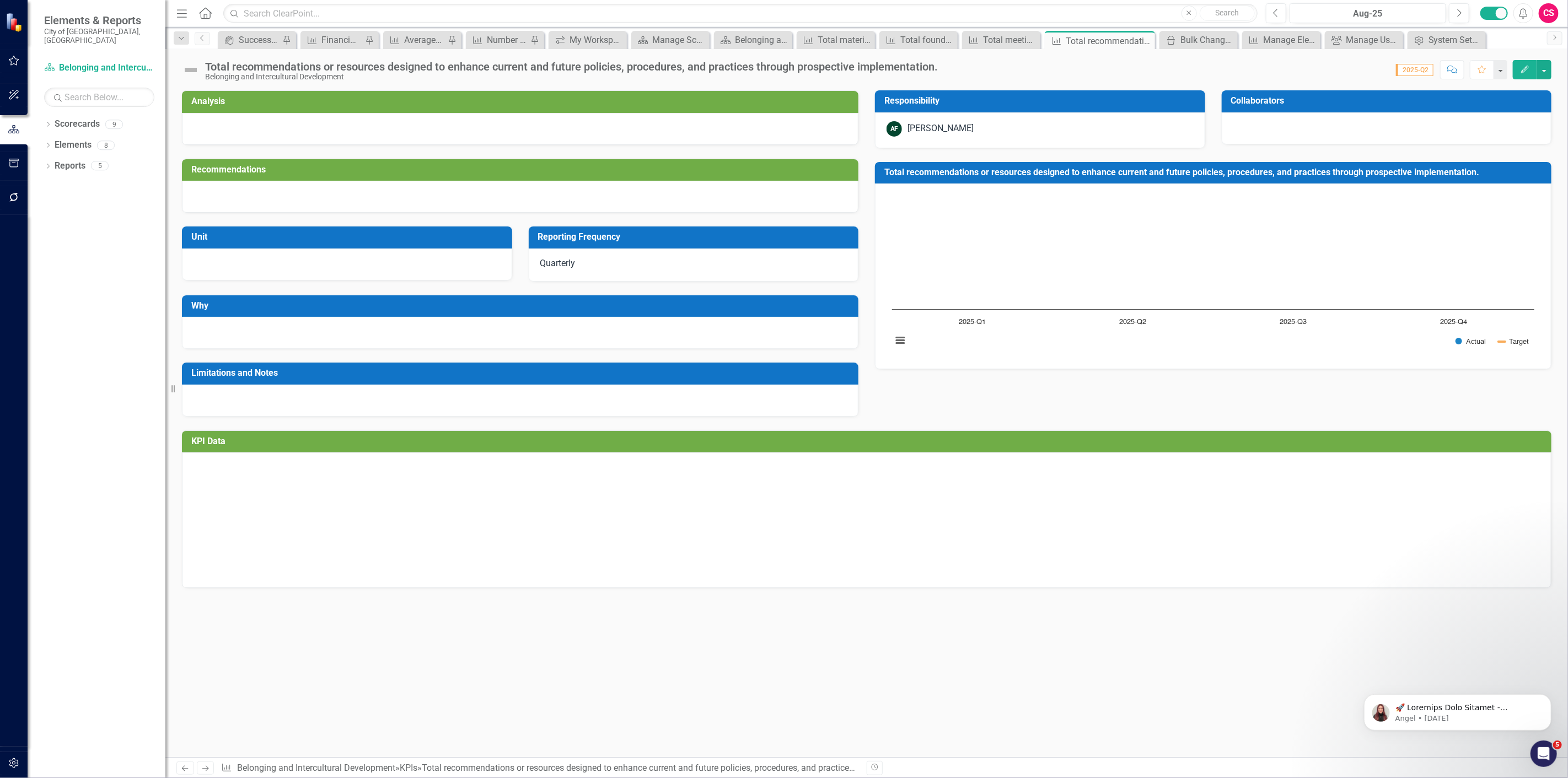
click at [232, 243] on td "Unit" at bounding box center [349, 239] width 316 height 18
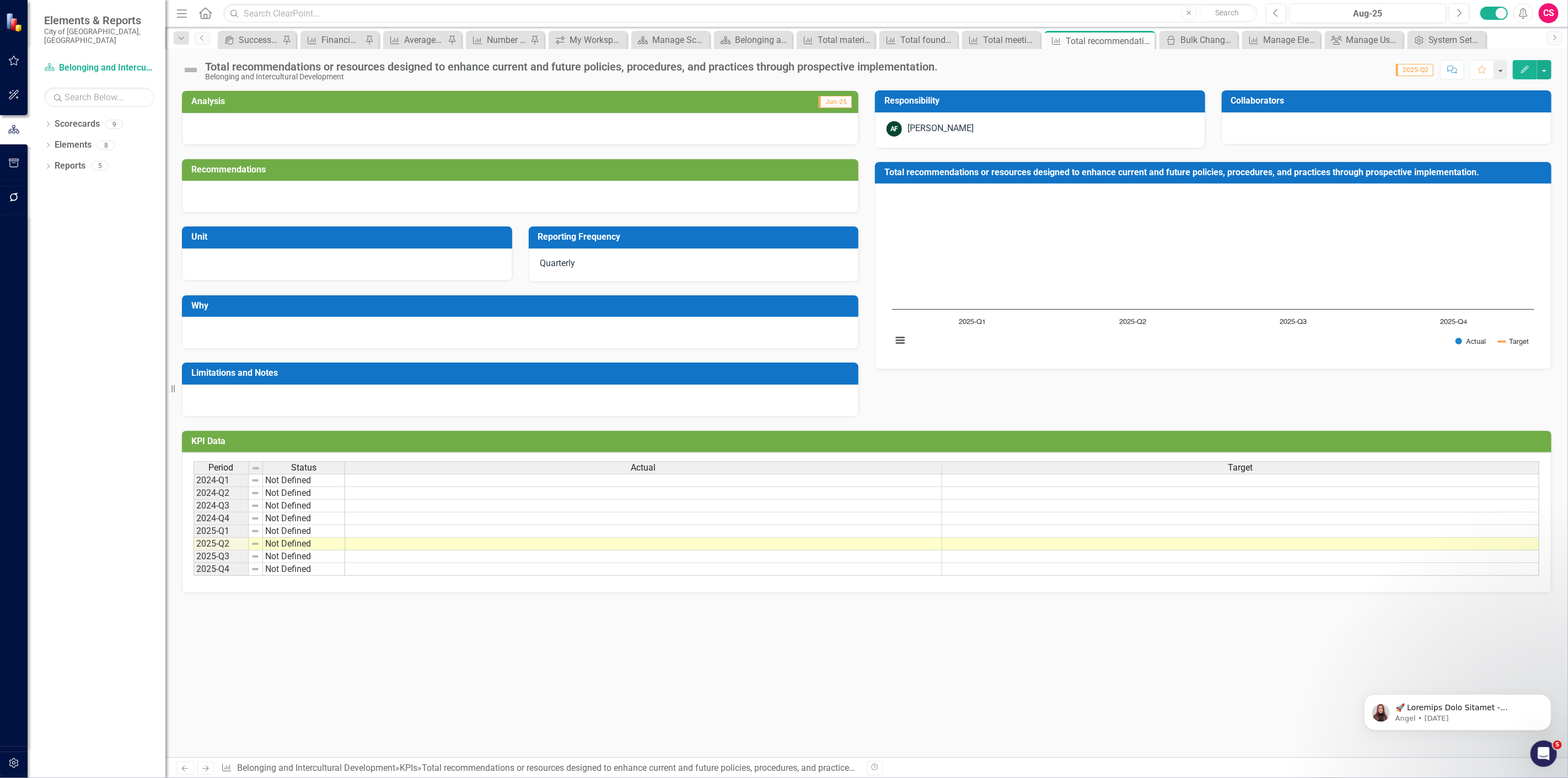
click at [232, 243] on td "Unit" at bounding box center [349, 239] width 316 height 18
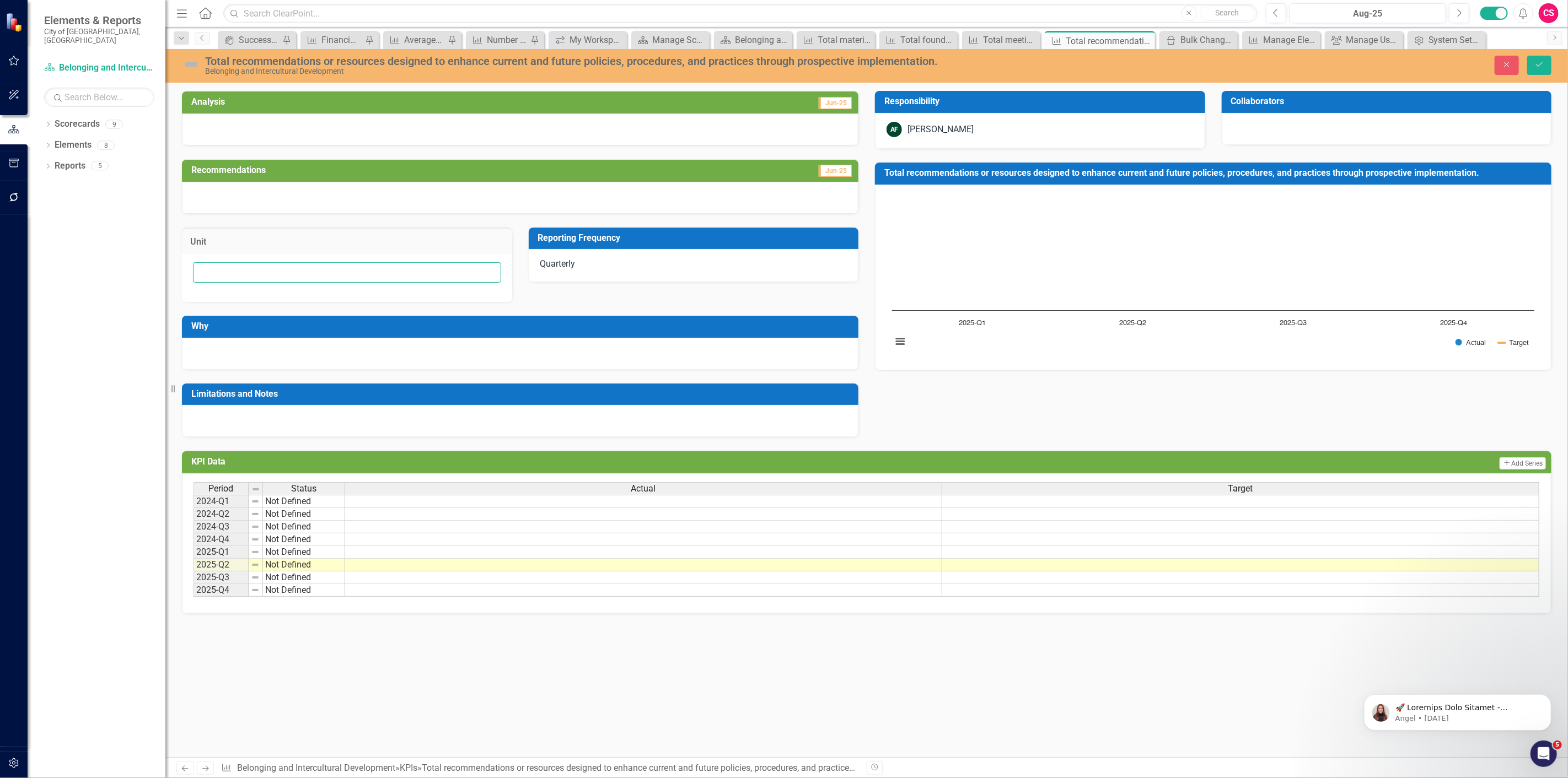
drag, startPoint x: 245, startPoint y: 268, endPoint x: 251, endPoint y: 266, distance: 6.3
click at [245, 269] on input "text" at bounding box center [347, 272] width 308 height 20
paste input "# of provided recommendations or resources"
type input "# of provided recommendations or resources"
click at [1548, 71] on button "Save" at bounding box center [1539, 65] width 24 height 19
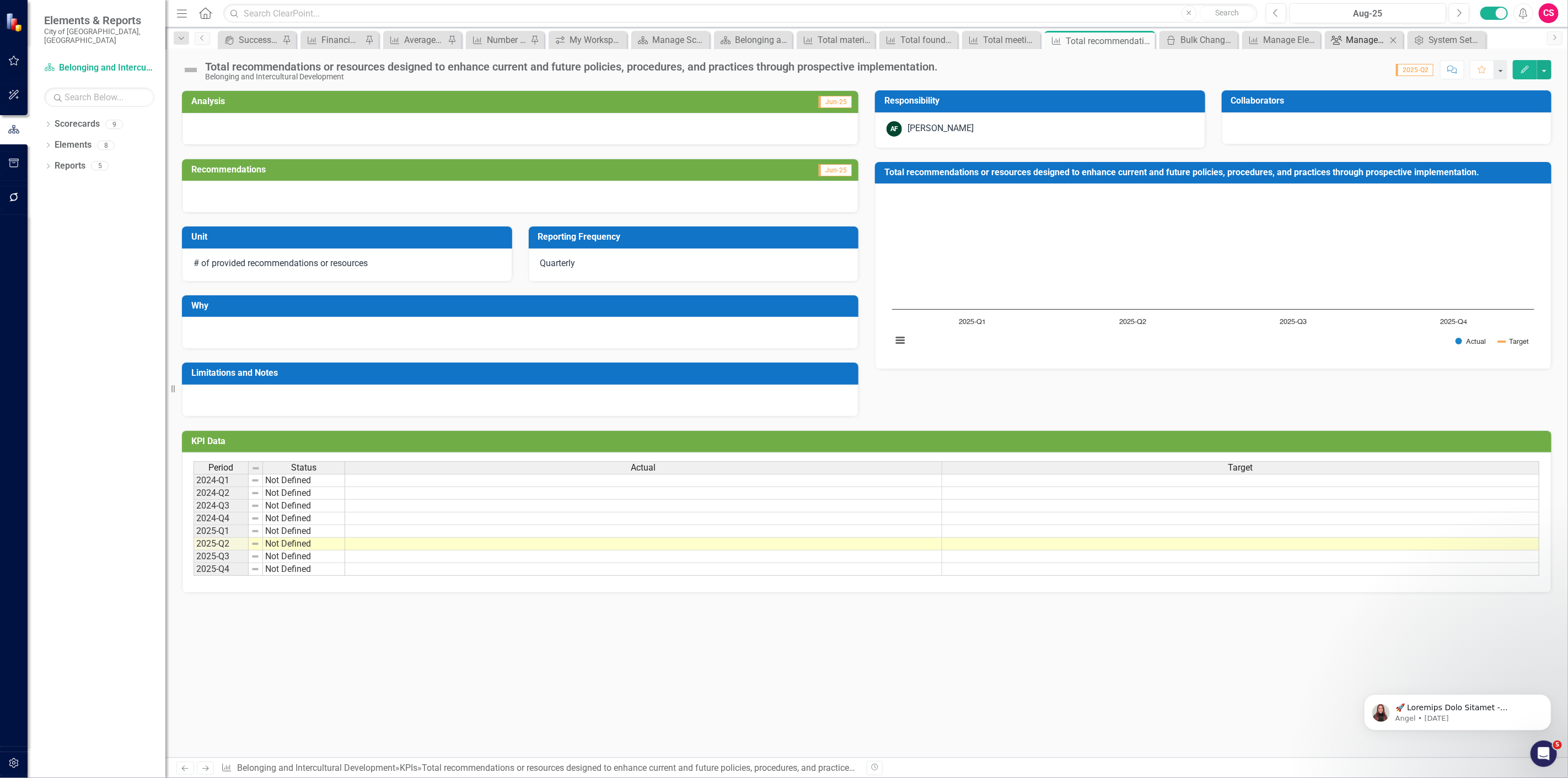
click at [1363, 43] on div "Manage Users" at bounding box center [1366, 40] width 41 height 14
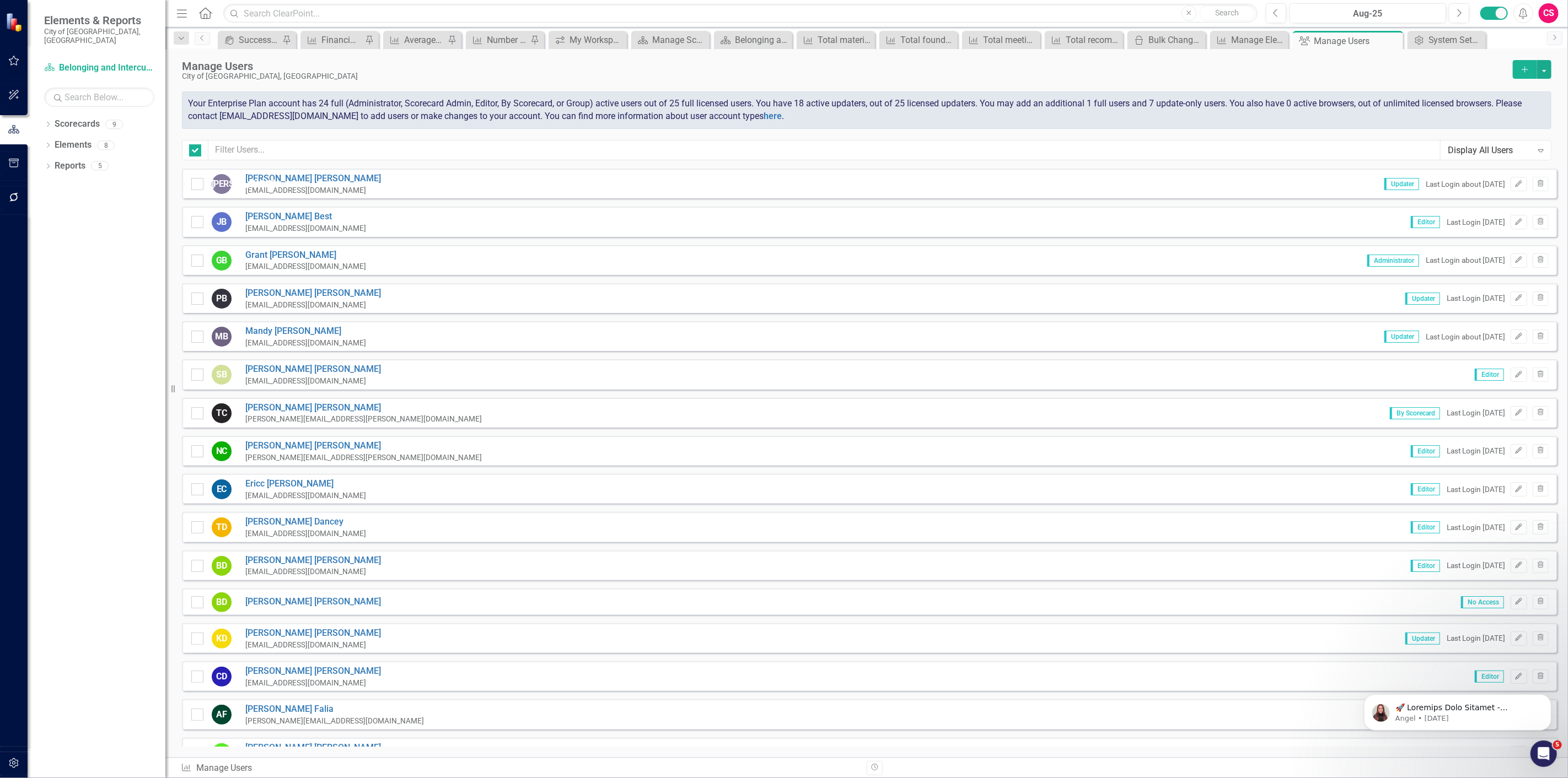
checkbox input "false"
click at [284, 173] on link "Jonathan Allen" at bounding box center [313, 179] width 135 height 12
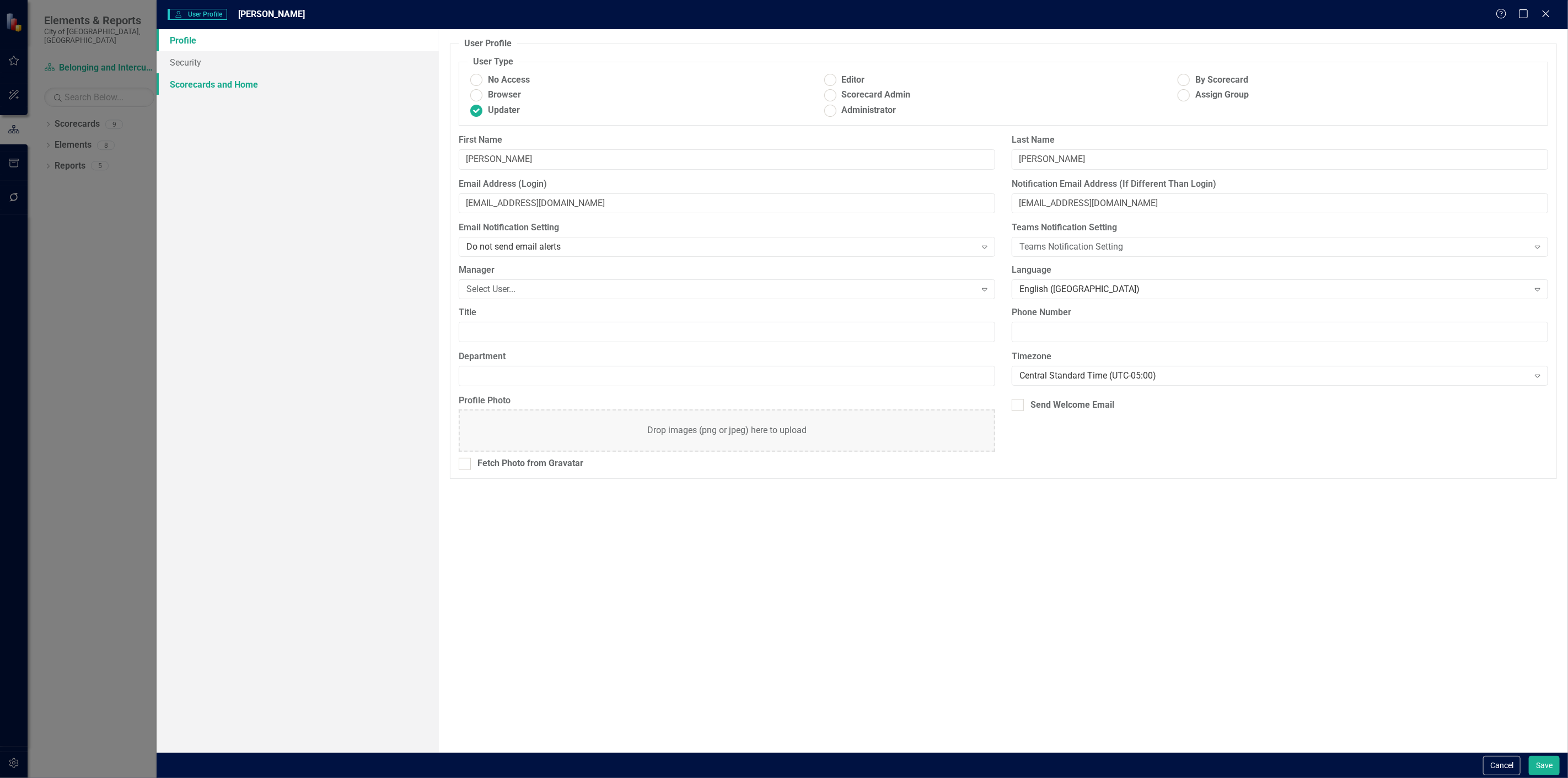
click at [263, 83] on link "Scorecards and Home" at bounding box center [298, 85] width 282 height 22
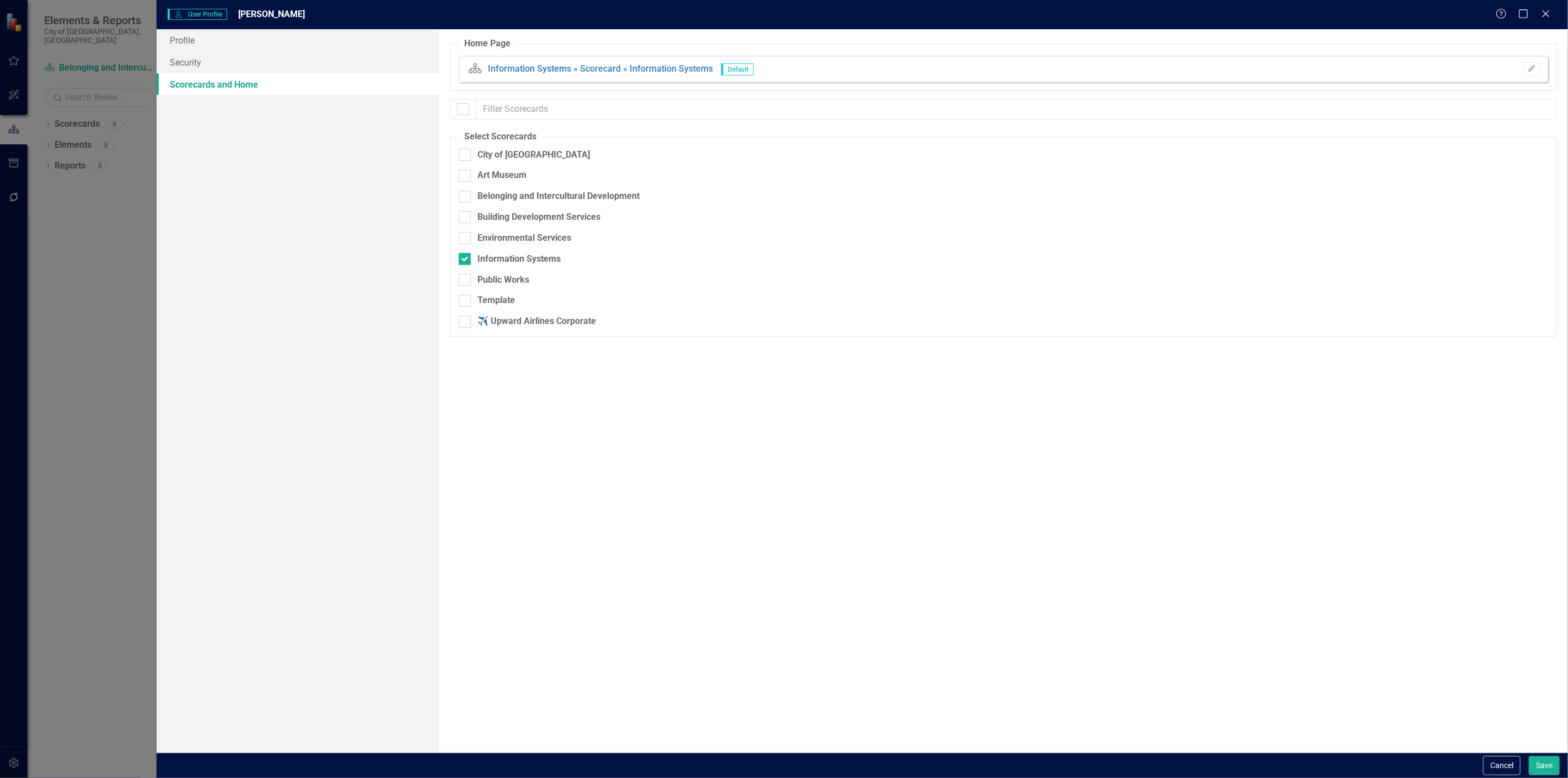
drag, startPoint x: 1495, startPoint y: 767, endPoint x: 1475, endPoint y: 759, distance: 21.5
click at [1495, 768] on button "Cancel" at bounding box center [1502, 766] width 37 height 19
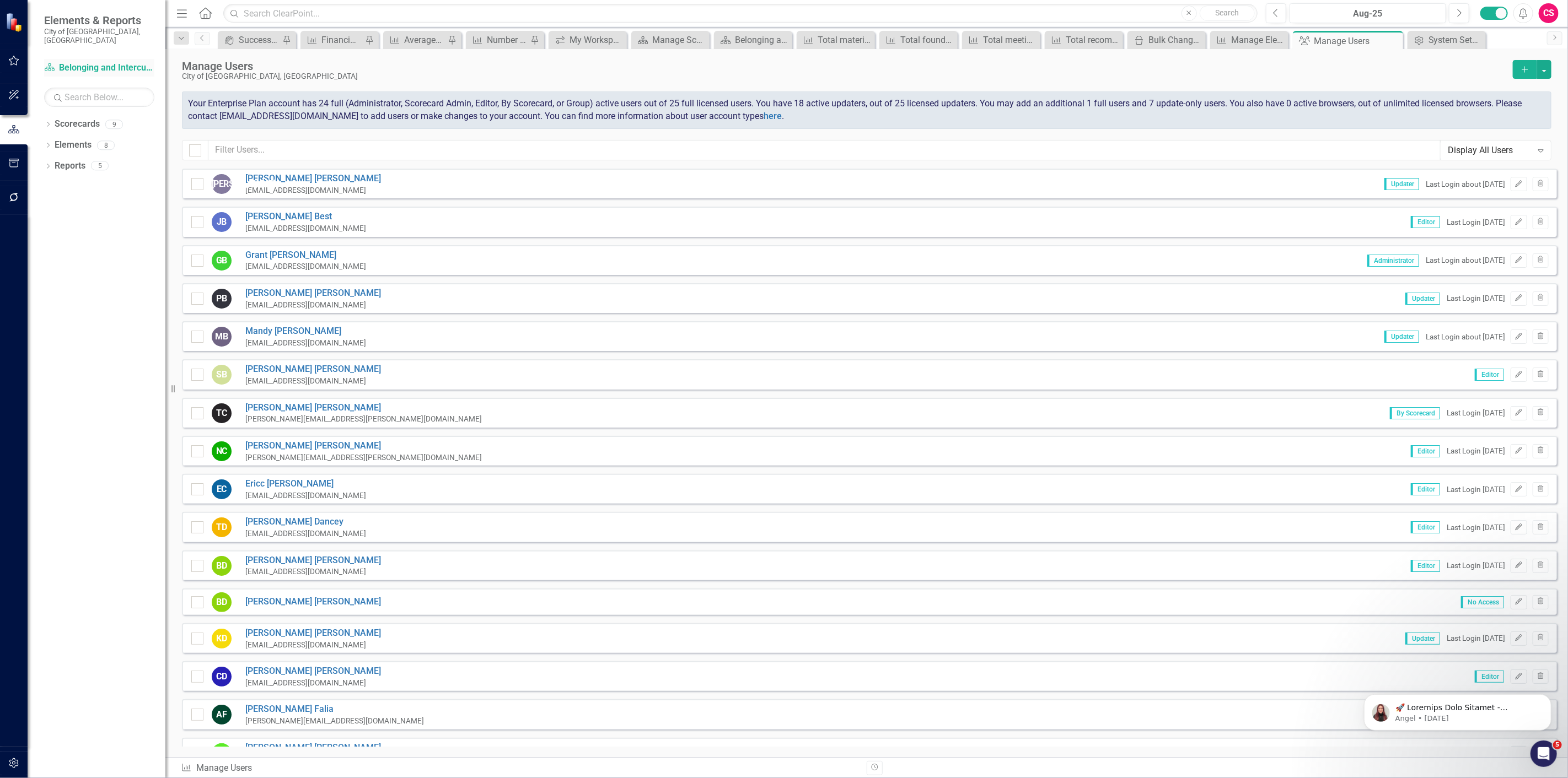
click at [69, 62] on link "Scorecard Belonging and Intercultural Development" at bounding box center [99, 68] width 110 height 12
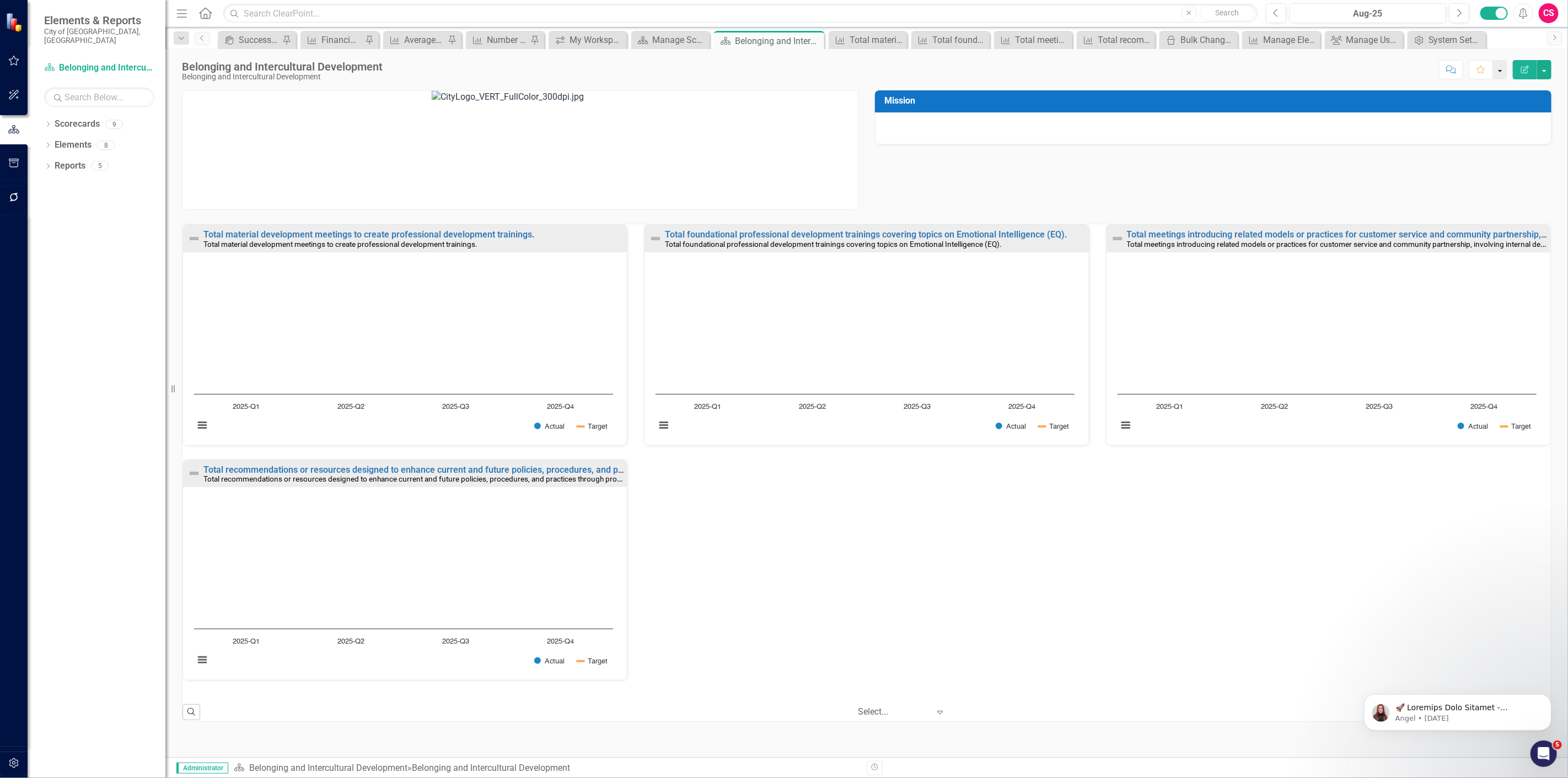
click at [1499, 65] on button "button" at bounding box center [1500, 70] width 15 height 19
click at [1463, 126] on link "Group Bulk Set Home Page" at bounding box center [1454, 130] width 106 height 20
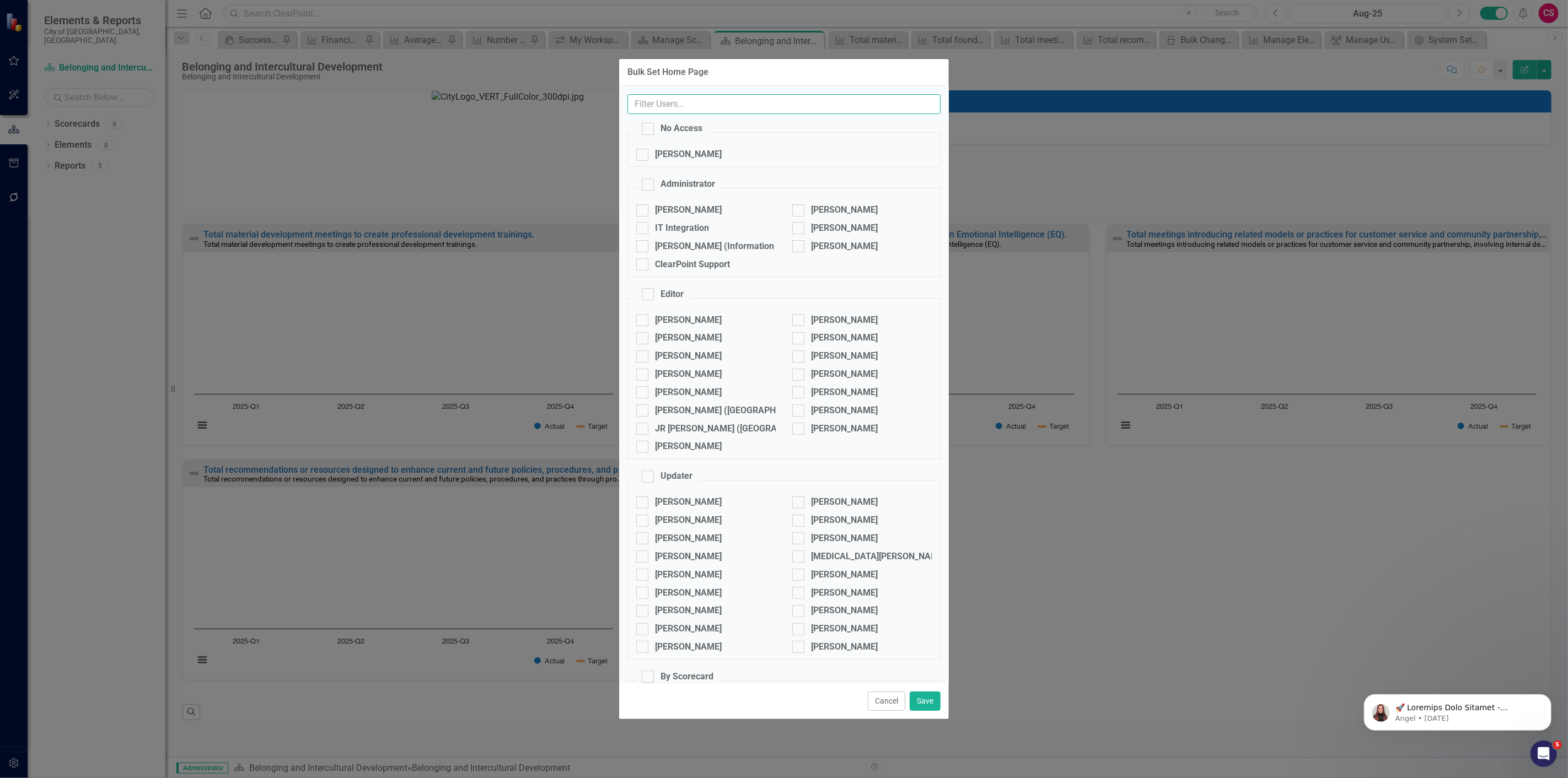
click at [665, 103] on input "text" at bounding box center [783, 104] width 313 height 20
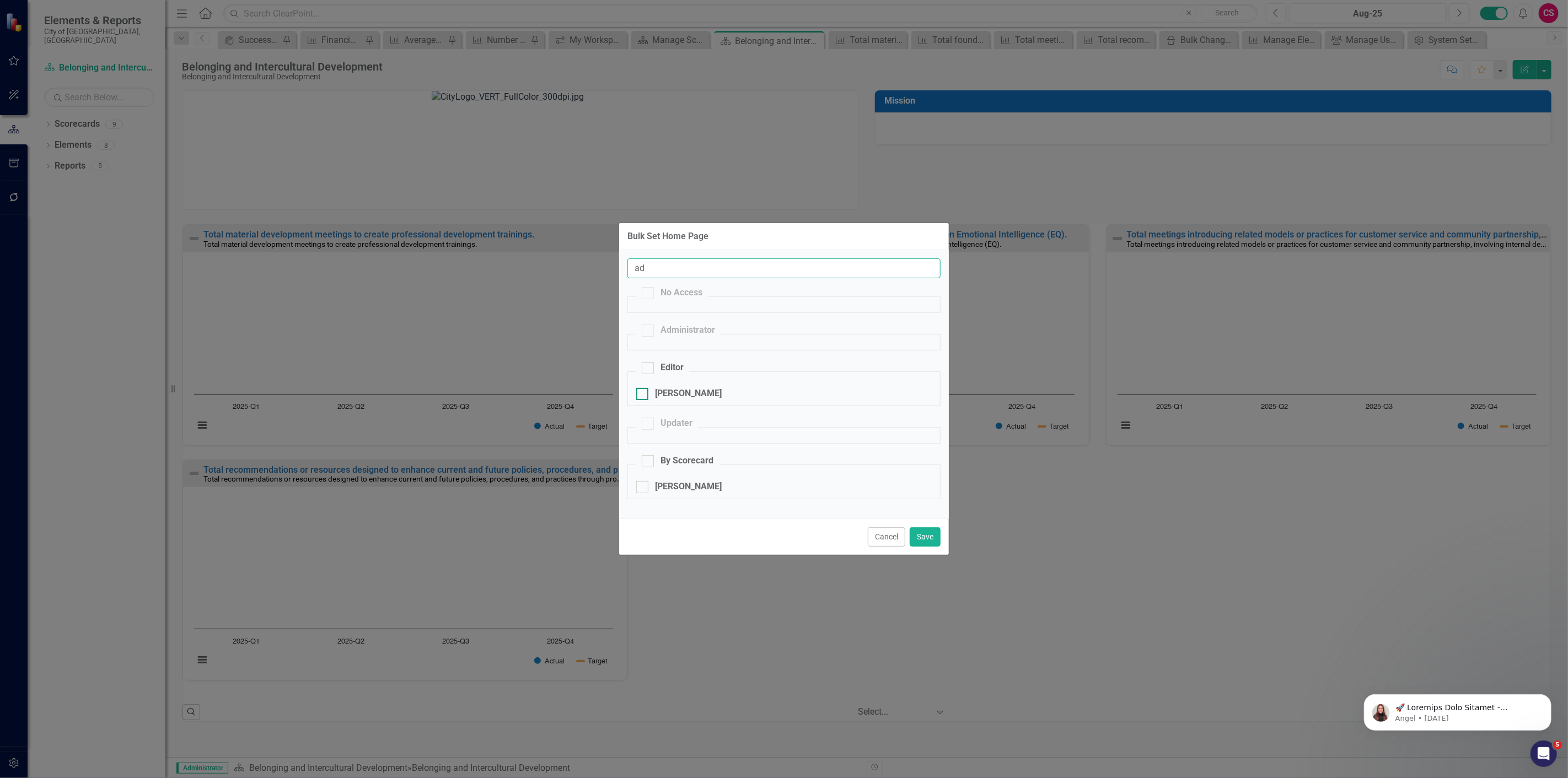
type input "ad"
click at [685, 390] on div "[PERSON_NAME]" at bounding box center [688, 394] width 67 height 12
click at [643, 390] on input "[PERSON_NAME]" at bounding box center [640, 391] width 7 height 7
checkbox input "true"
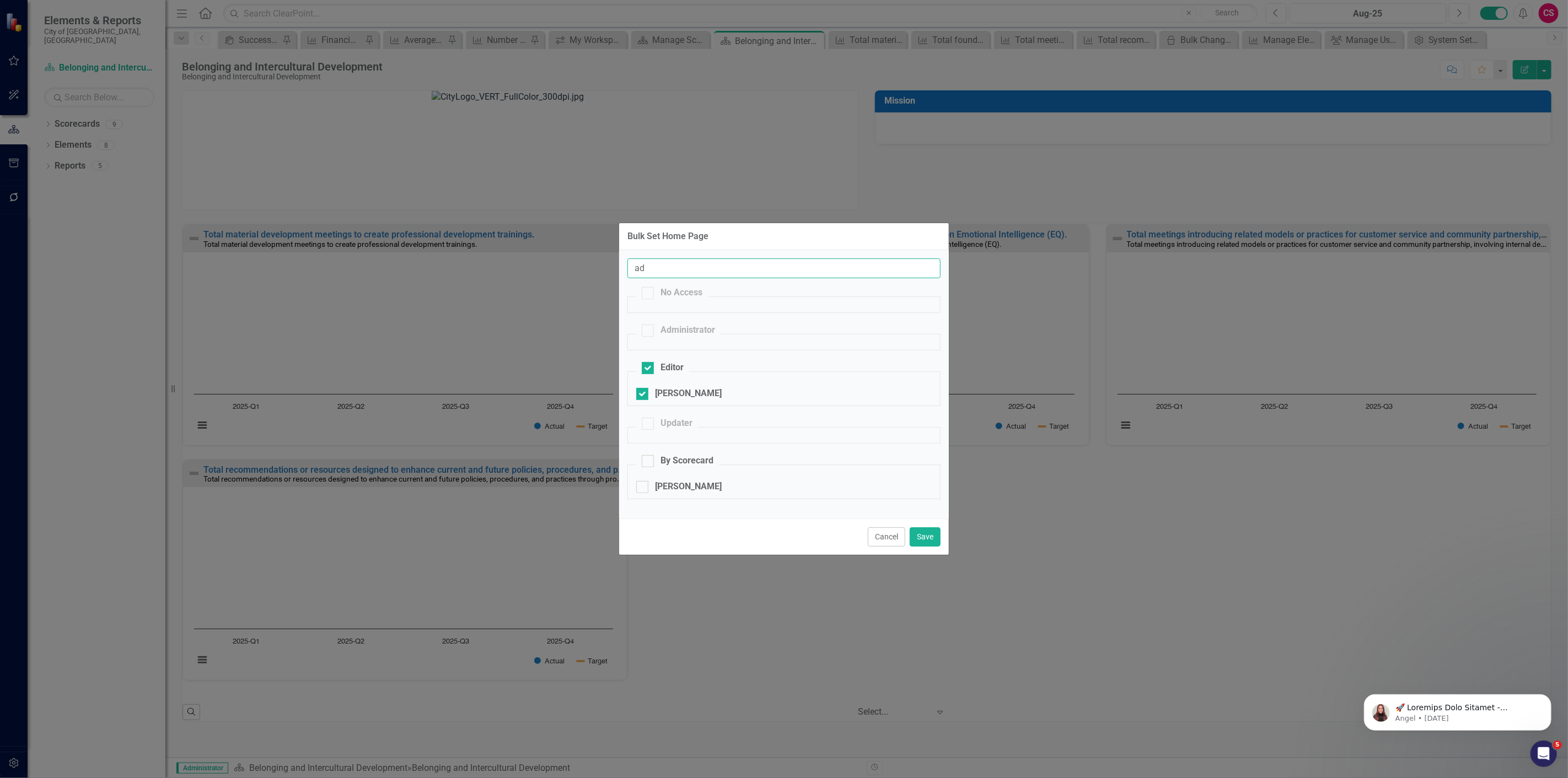
drag, startPoint x: 636, startPoint y: 267, endPoint x: 616, endPoint y: 263, distance: 20.4
click at [616, 263] on div "Bulk Set Home Page ad No Access Administrator Editor Adriana Falia Updater By S…" at bounding box center [784, 389] width 1568 height 778
type input "t"
checkbox input "true"
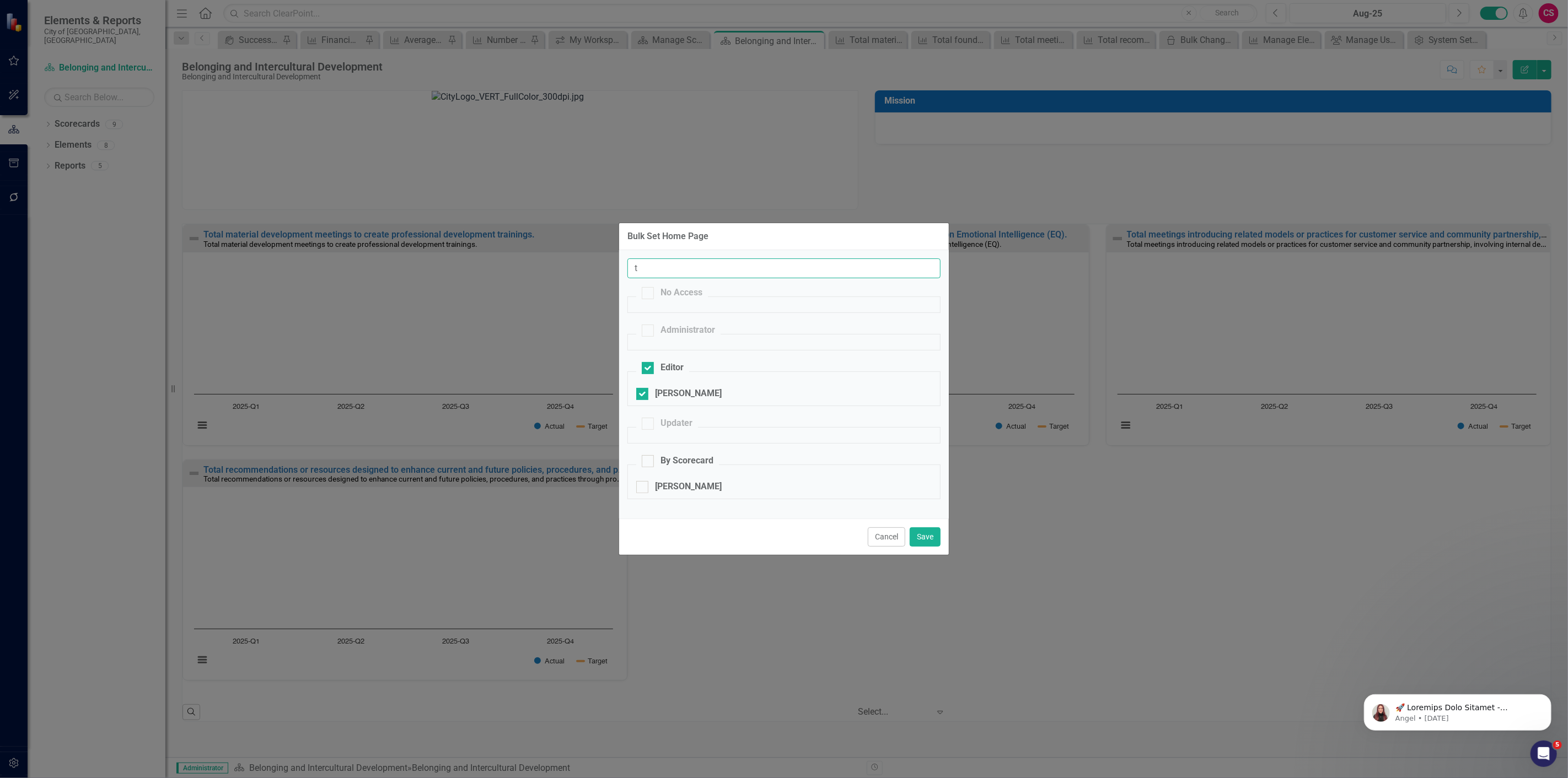
checkbox input "false"
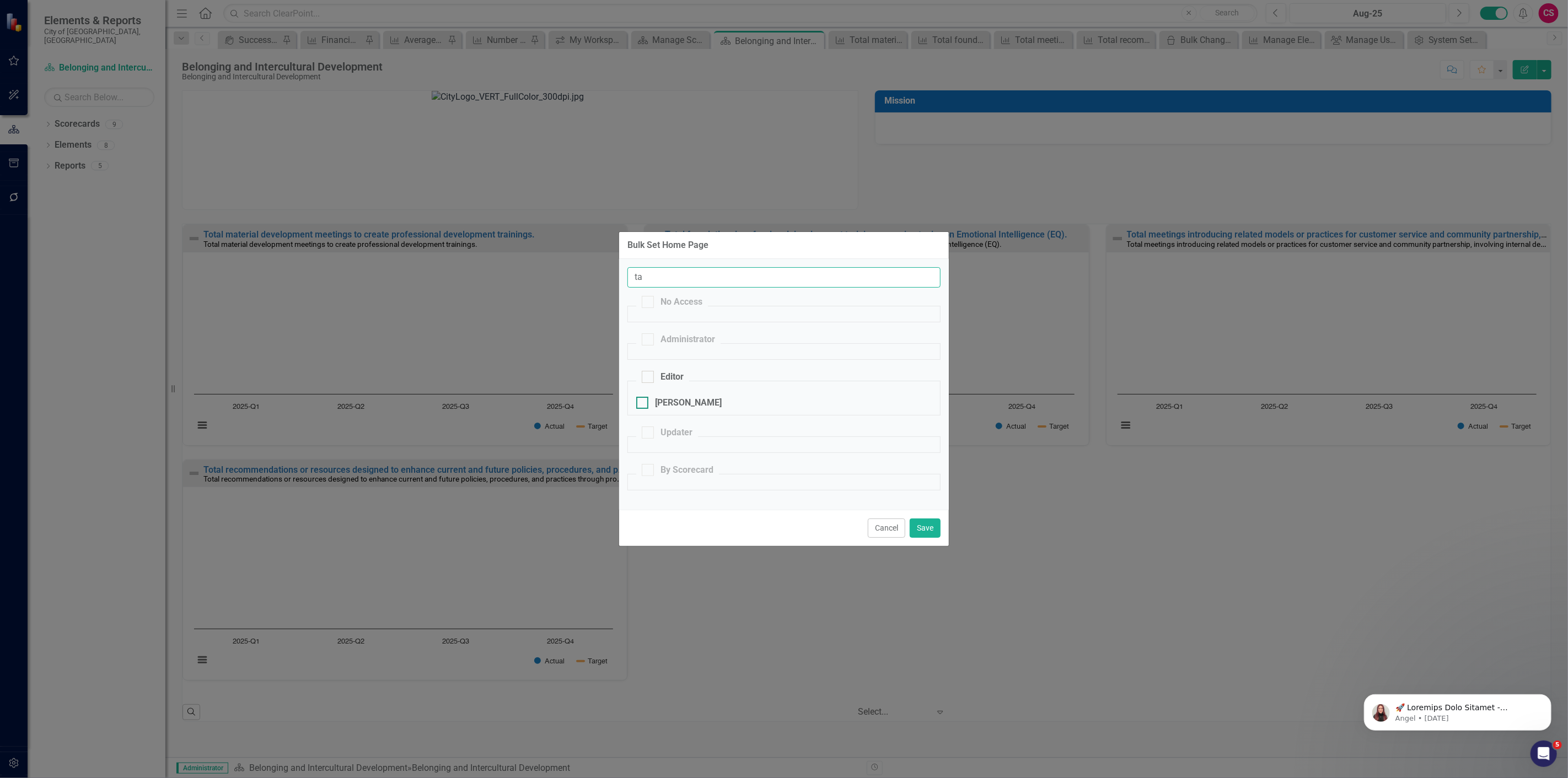
type input "ta"
click at [692, 401] on div "Taj Suleyman" at bounding box center [688, 403] width 67 height 12
click at [643, 401] on input "Taj Suleyman" at bounding box center [640, 400] width 7 height 7
checkbox input "true"
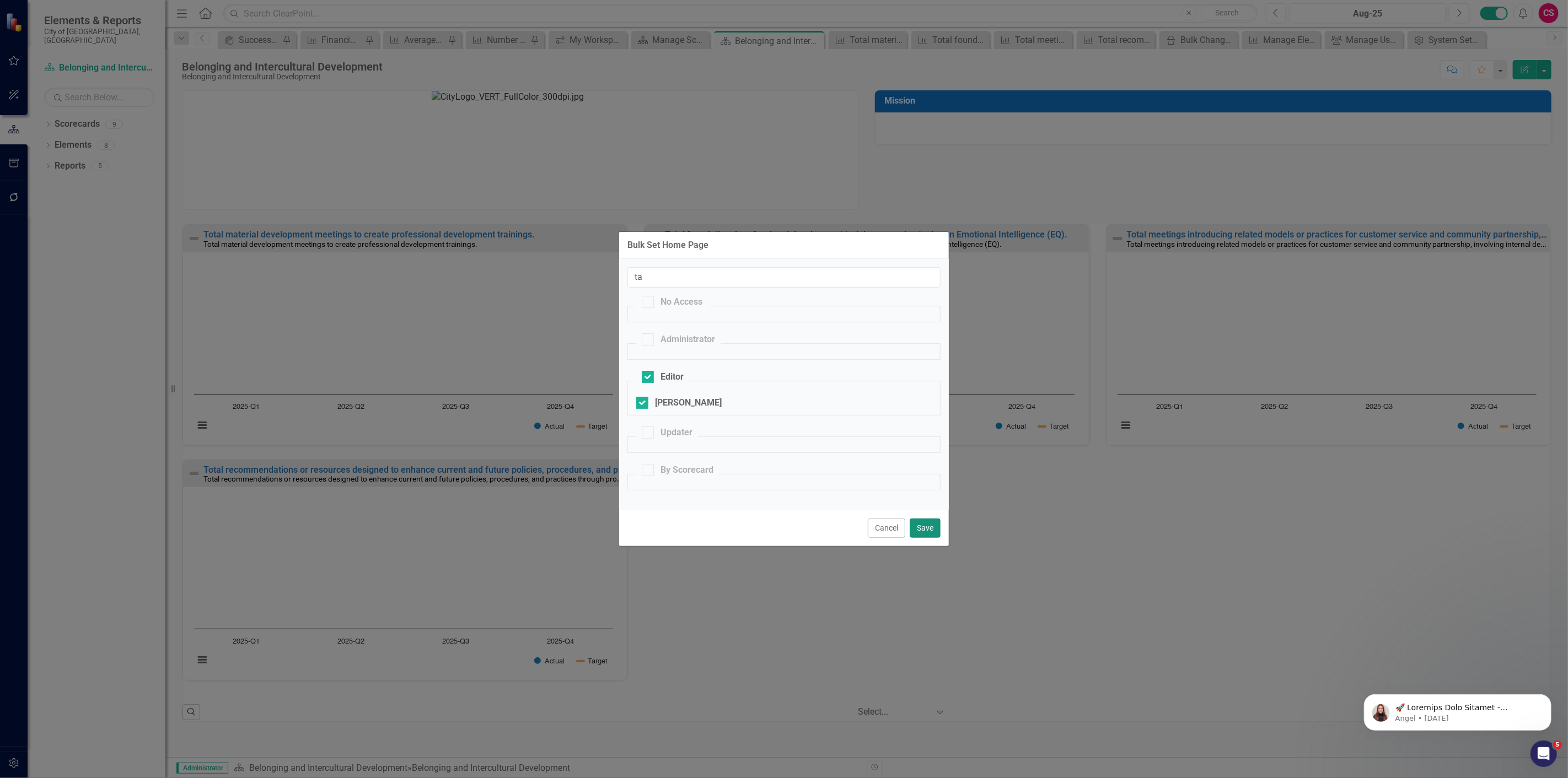
click at [928, 530] on button "Save" at bounding box center [925, 528] width 31 height 19
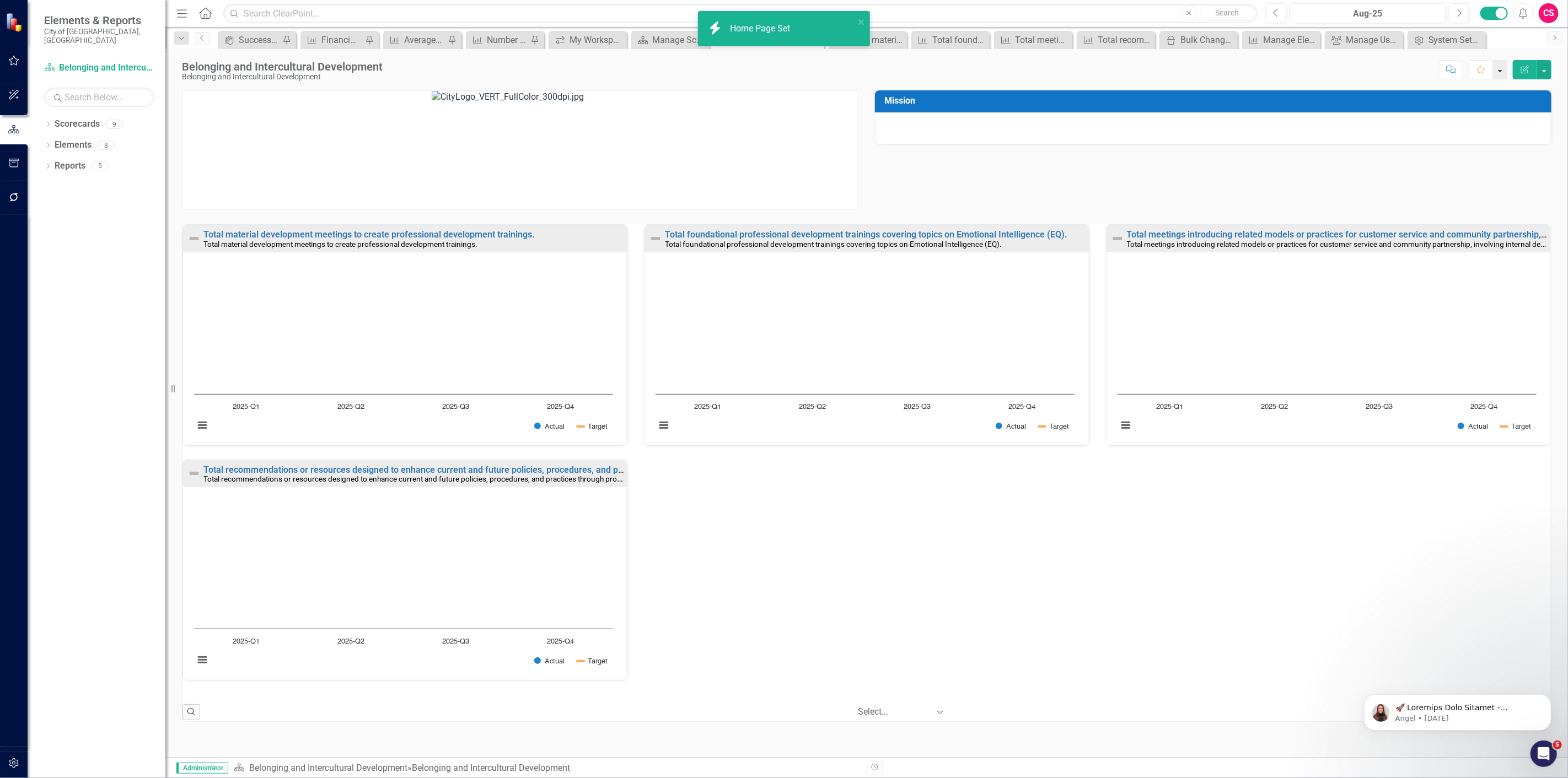
click at [1506, 68] on button "button" at bounding box center [1500, 70] width 15 height 19
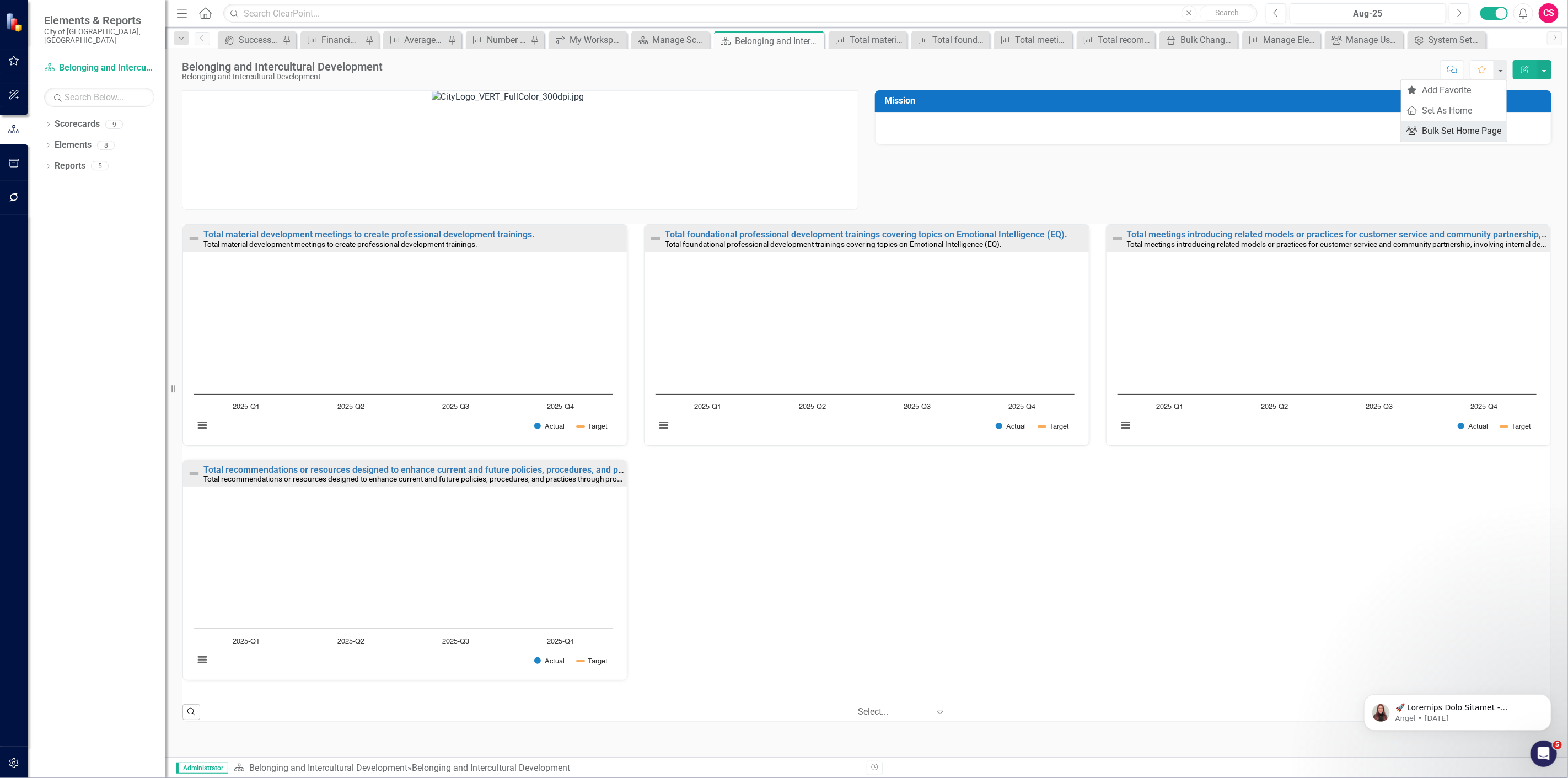
click at [1476, 122] on link "Group Bulk Set Home Page" at bounding box center [1454, 130] width 106 height 20
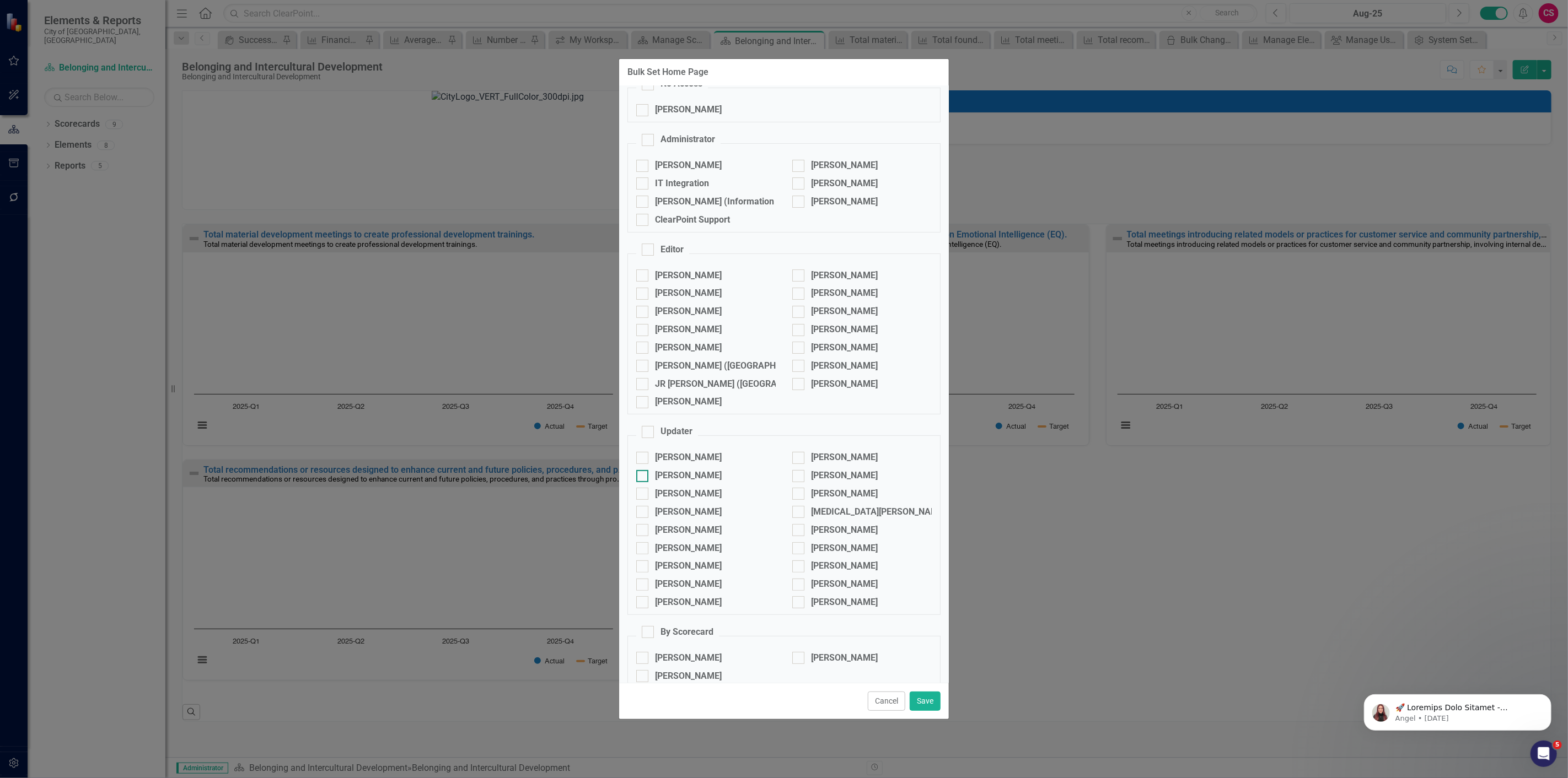
scroll to position [70, 0]
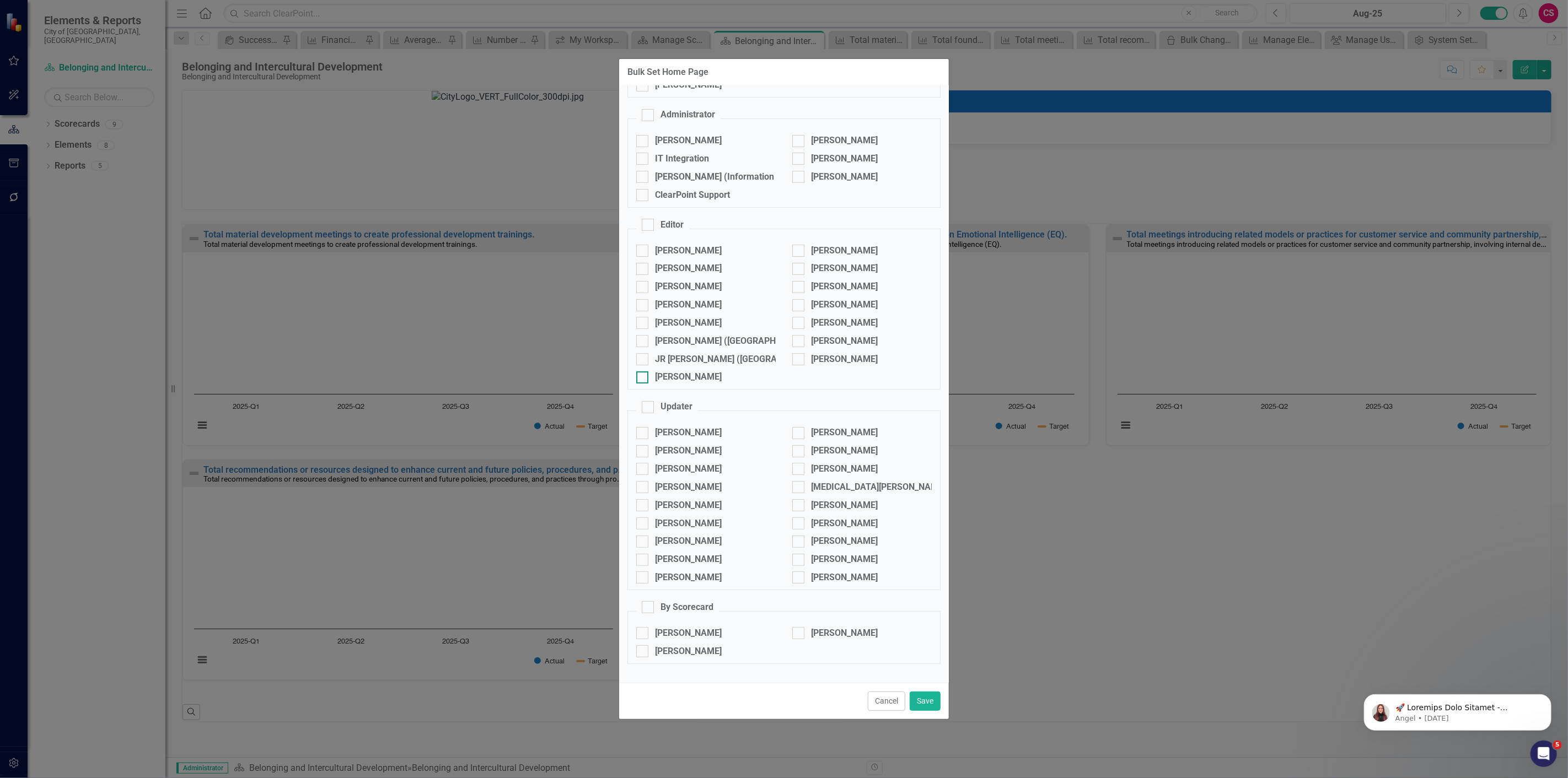
click at [684, 375] on div "Taj Suleyman" at bounding box center [688, 377] width 67 height 12
click at [643, 375] on input "Taj Suleyman" at bounding box center [640, 375] width 7 height 7
checkbox input "true"
drag, startPoint x: 833, startPoint y: 300, endPoint x: 896, endPoint y: 465, distance: 176.6
click at [833, 300] on div "[PERSON_NAME]" at bounding box center [844, 305] width 67 height 12
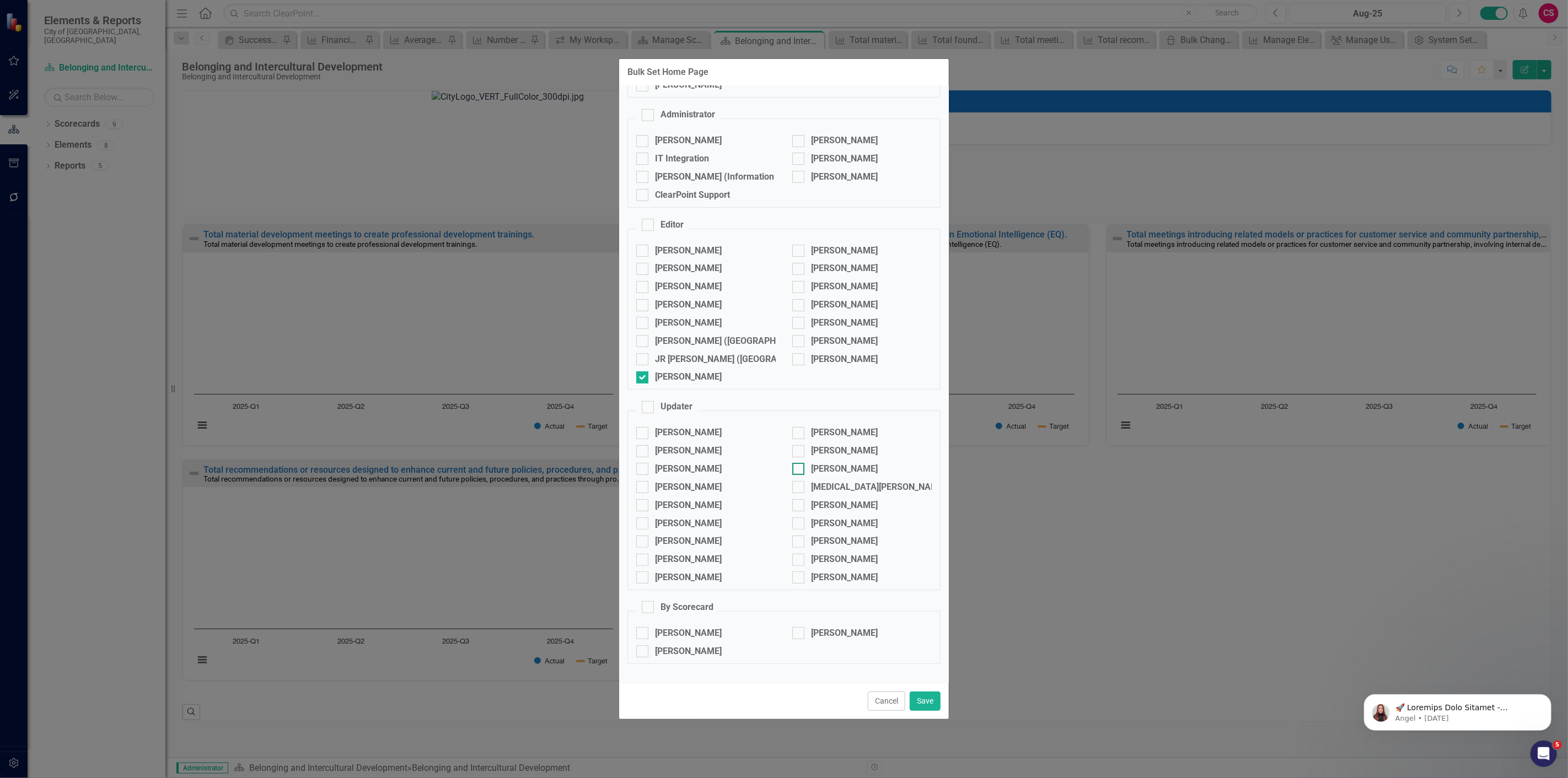
click at [799, 300] on input "[PERSON_NAME]" at bounding box center [796, 303] width 7 height 7
checkbox input "true"
click at [914, 702] on button "Save" at bounding box center [925, 701] width 31 height 19
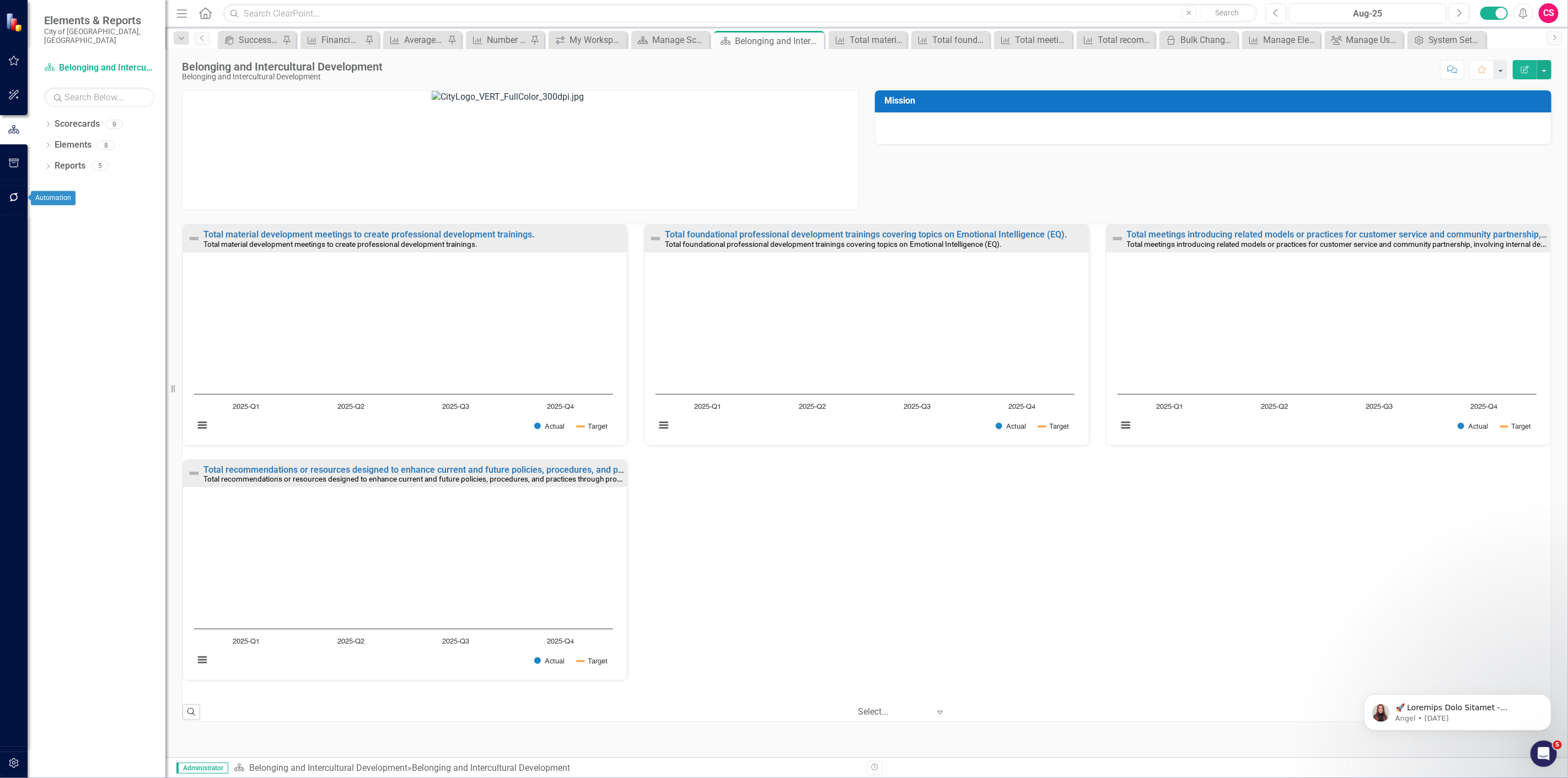
click at [22, 193] on button "button" at bounding box center [14, 198] width 25 height 23
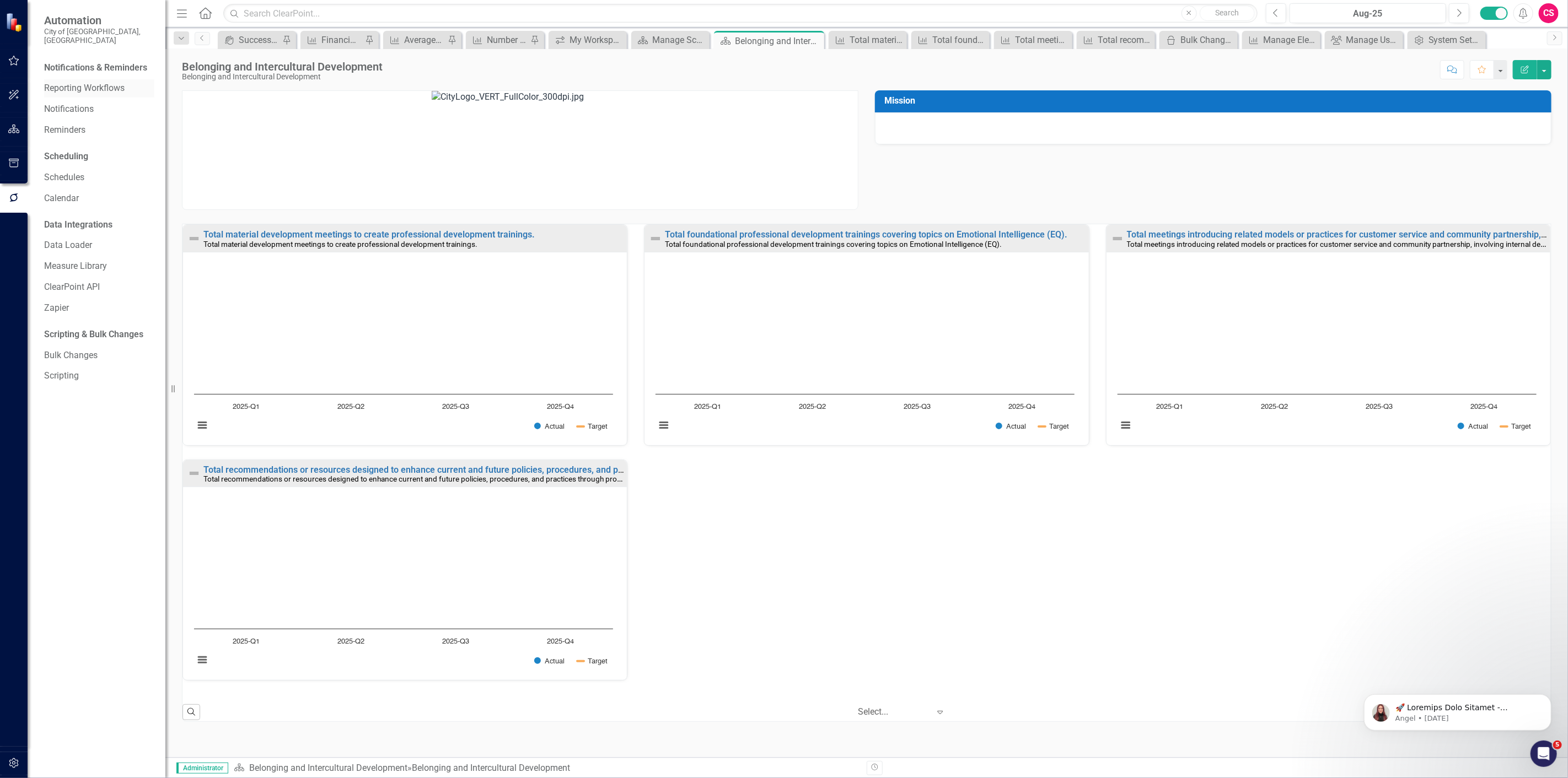
click at [107, 83] on link "Reporting Workflows" at bounding box center [99, 88] width 110 height 12
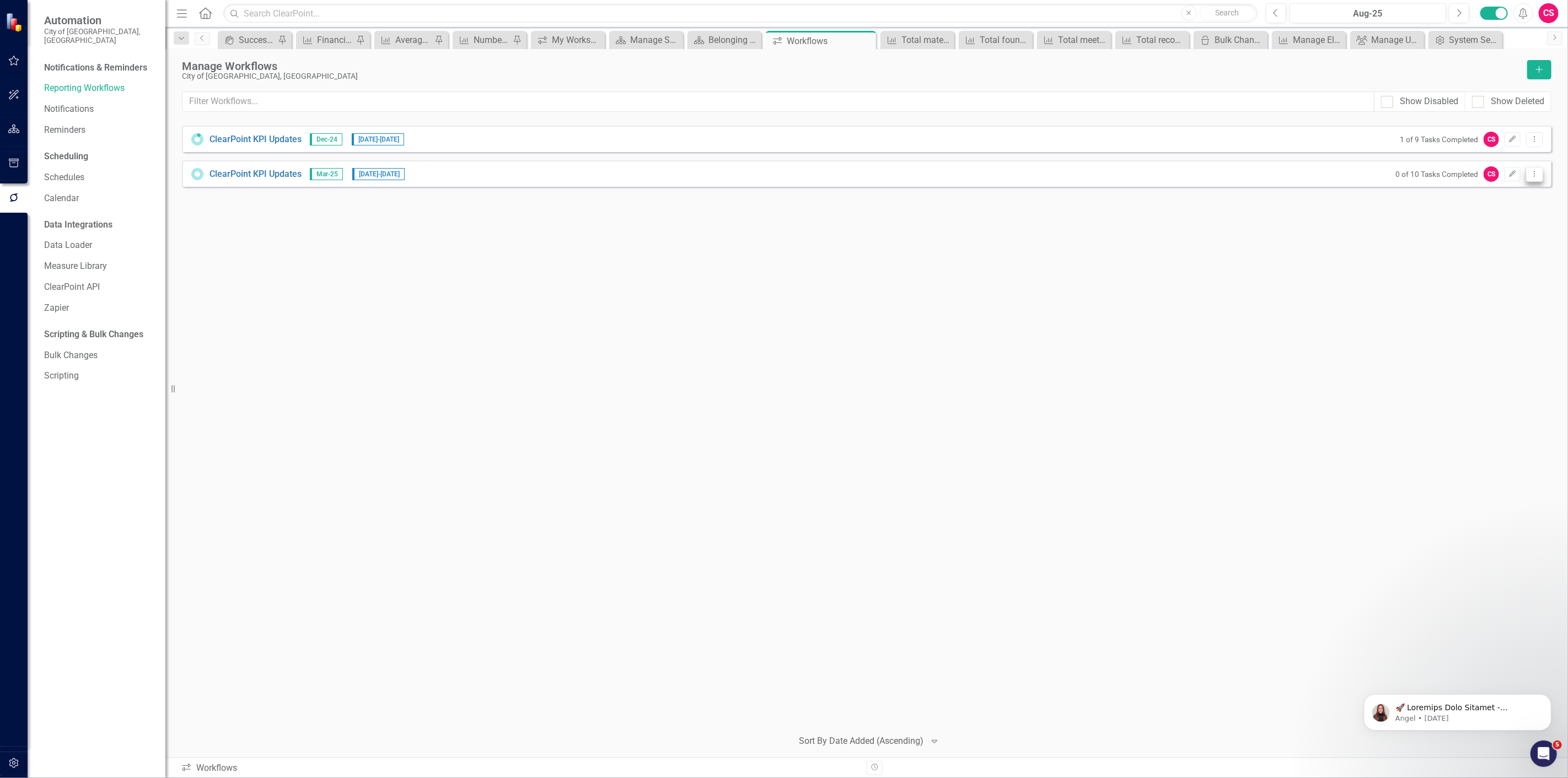
click at [1537, 171] on icon "Dropdown Menu" at bounding box center [1535, 174] width 10 height 7
click at [1507, 227] on link "Copy Duplicate Workflow" at bounding box center [1492, 232] width 102 height 20
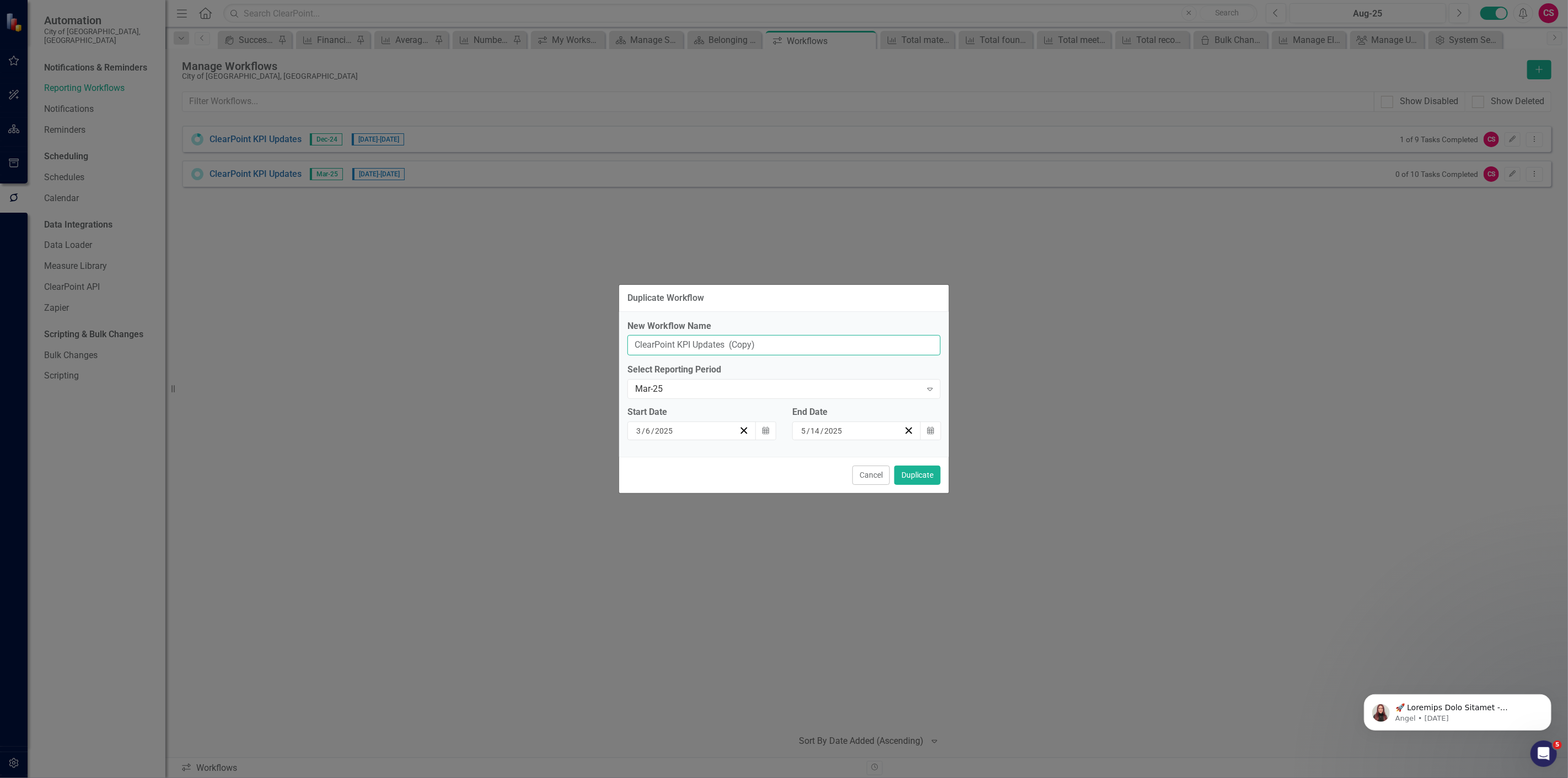
drag, startPoint x: 791, startPoint y: 340, endPoint x: 729, endPoint y: 344, distance: 62.1
click at [729, 344] on input "ClearPoint KPI Updates (Copy)" at bounding box center [783, 345] width 313 height 20
type input "ClearPoint KPI Updates"
click at [665, 382] on div "Mar-25 Expand" at bounding box center [783, 389] width 313 height 20
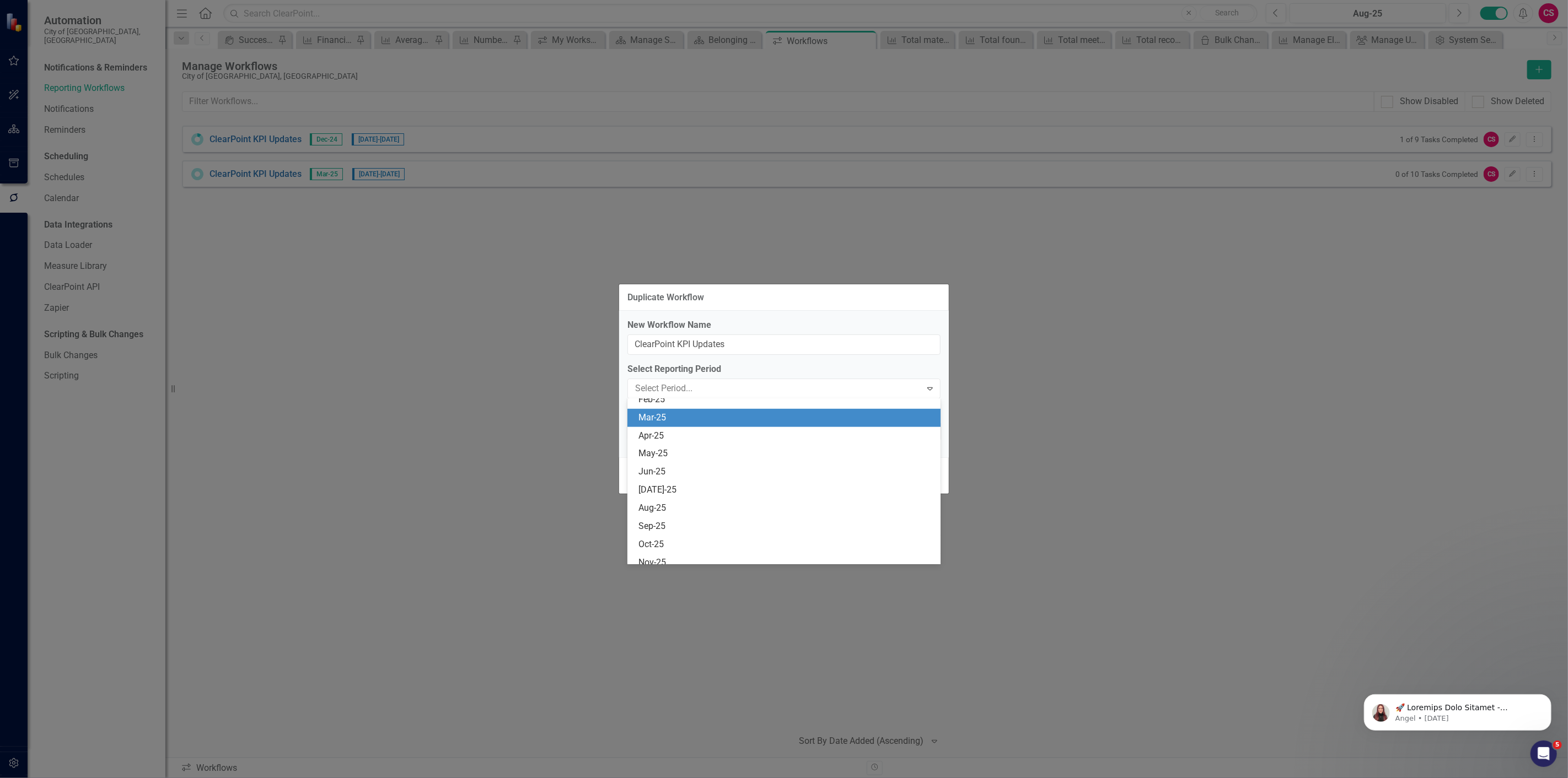
scroll to position [688, 0]
type input "se"
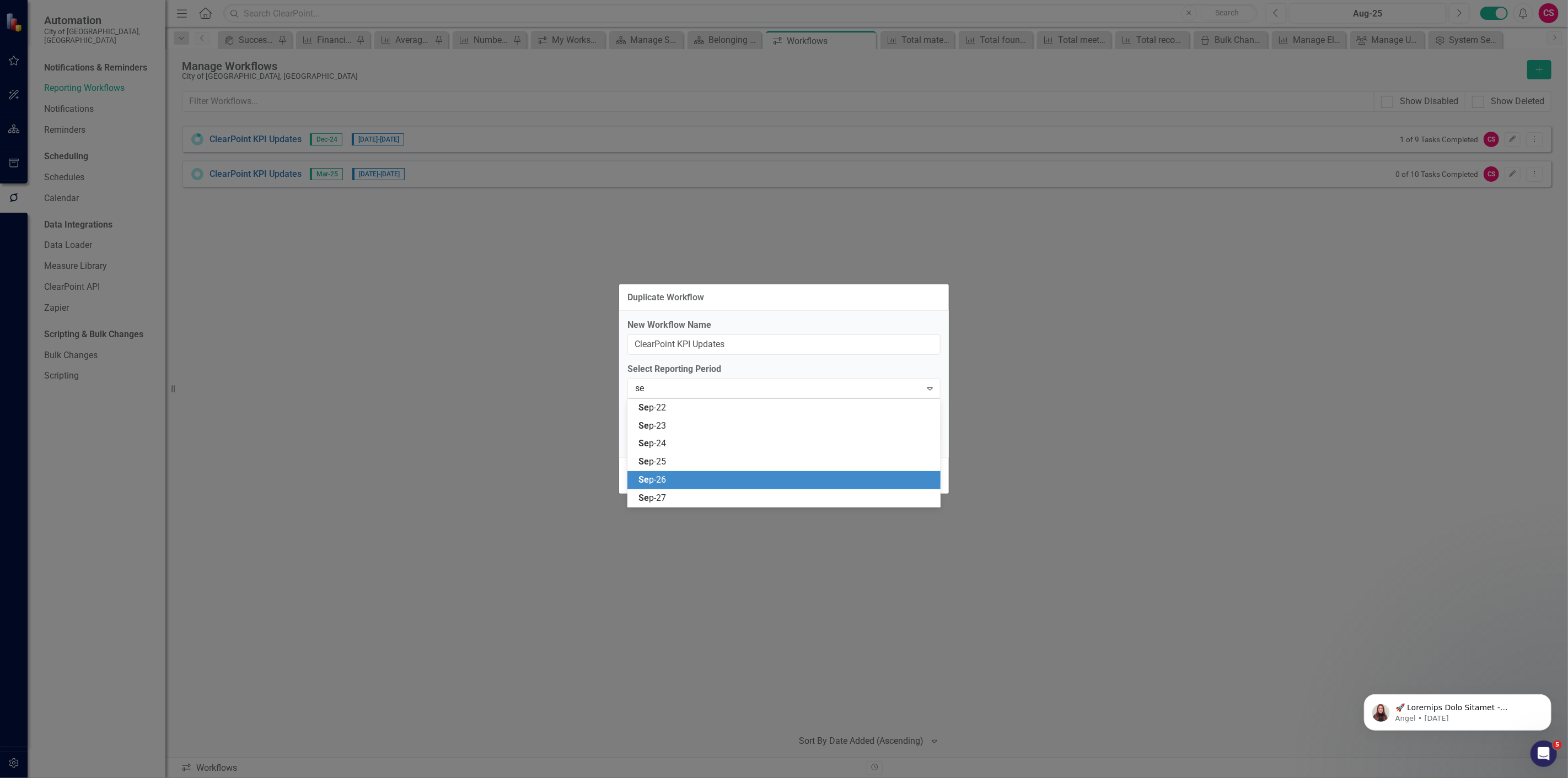
click at [671, 463] on div "Se p-25" at bounding box center [786, 462] width 296 height 12
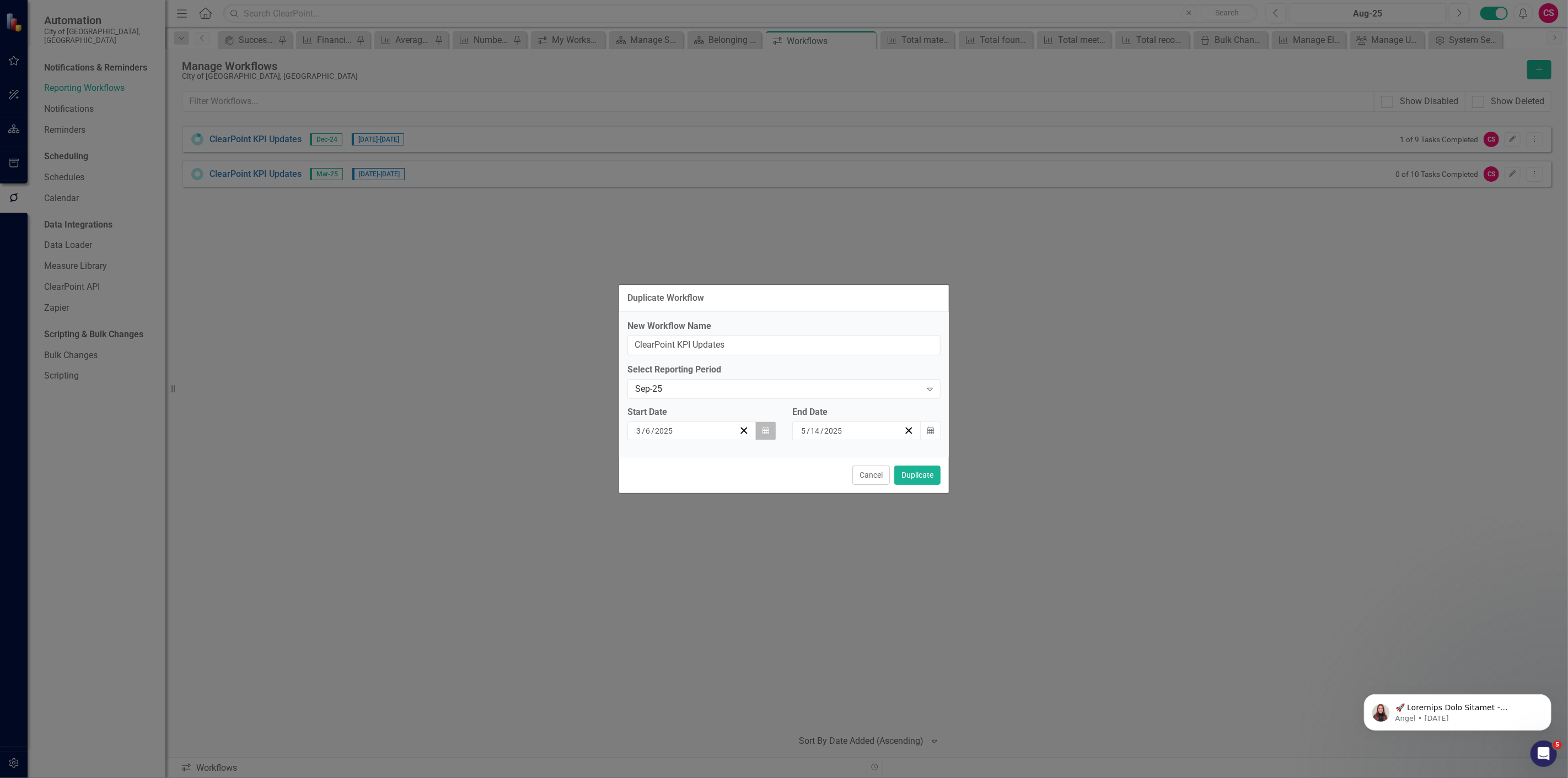
click at [761, 433] on button "Calendar" at bounding box center [766, 431] width 21 height 19
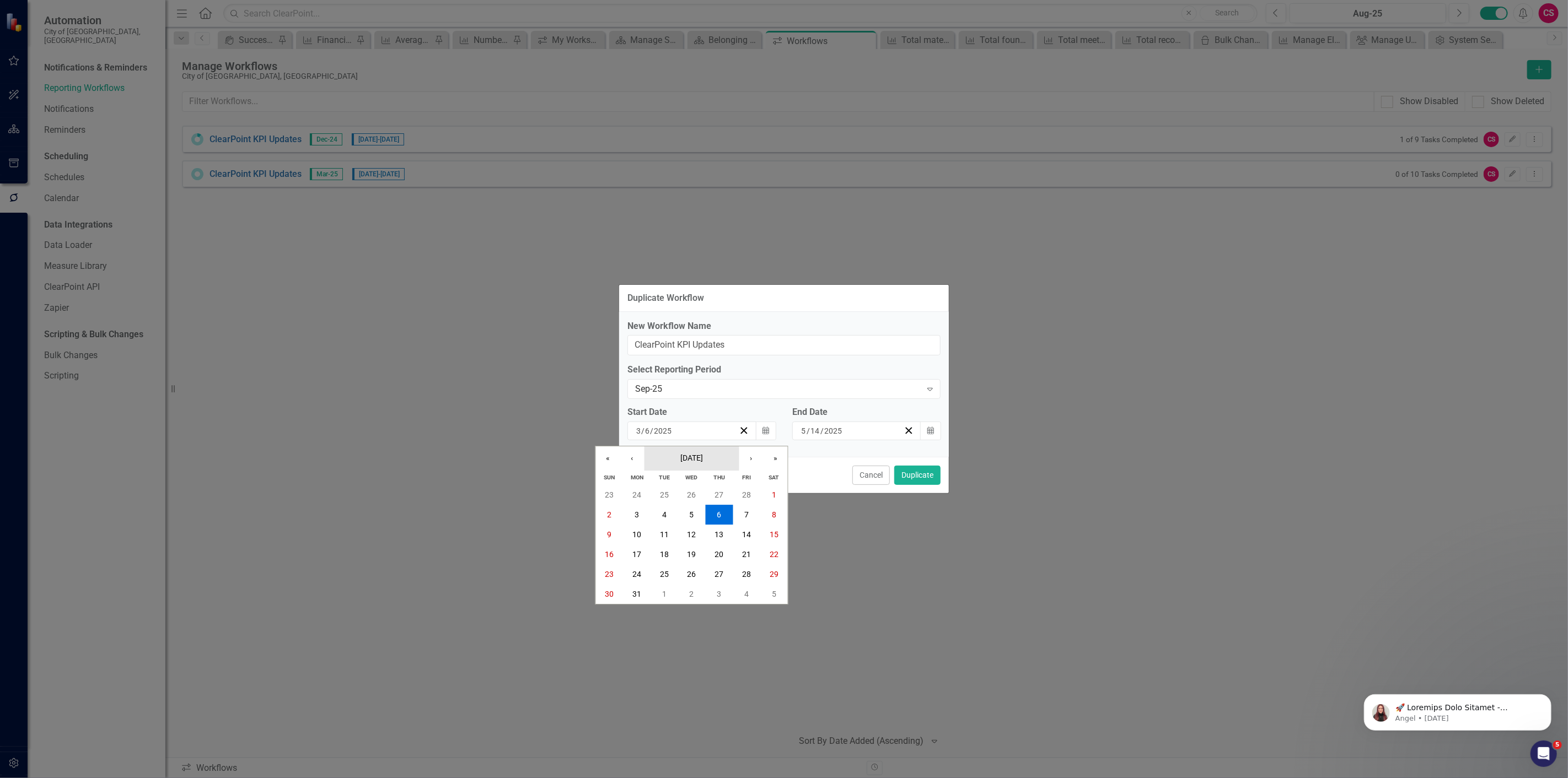
click at [724, 455] on button "March 2025" at bounding box center [692, 458] width 95 height 24
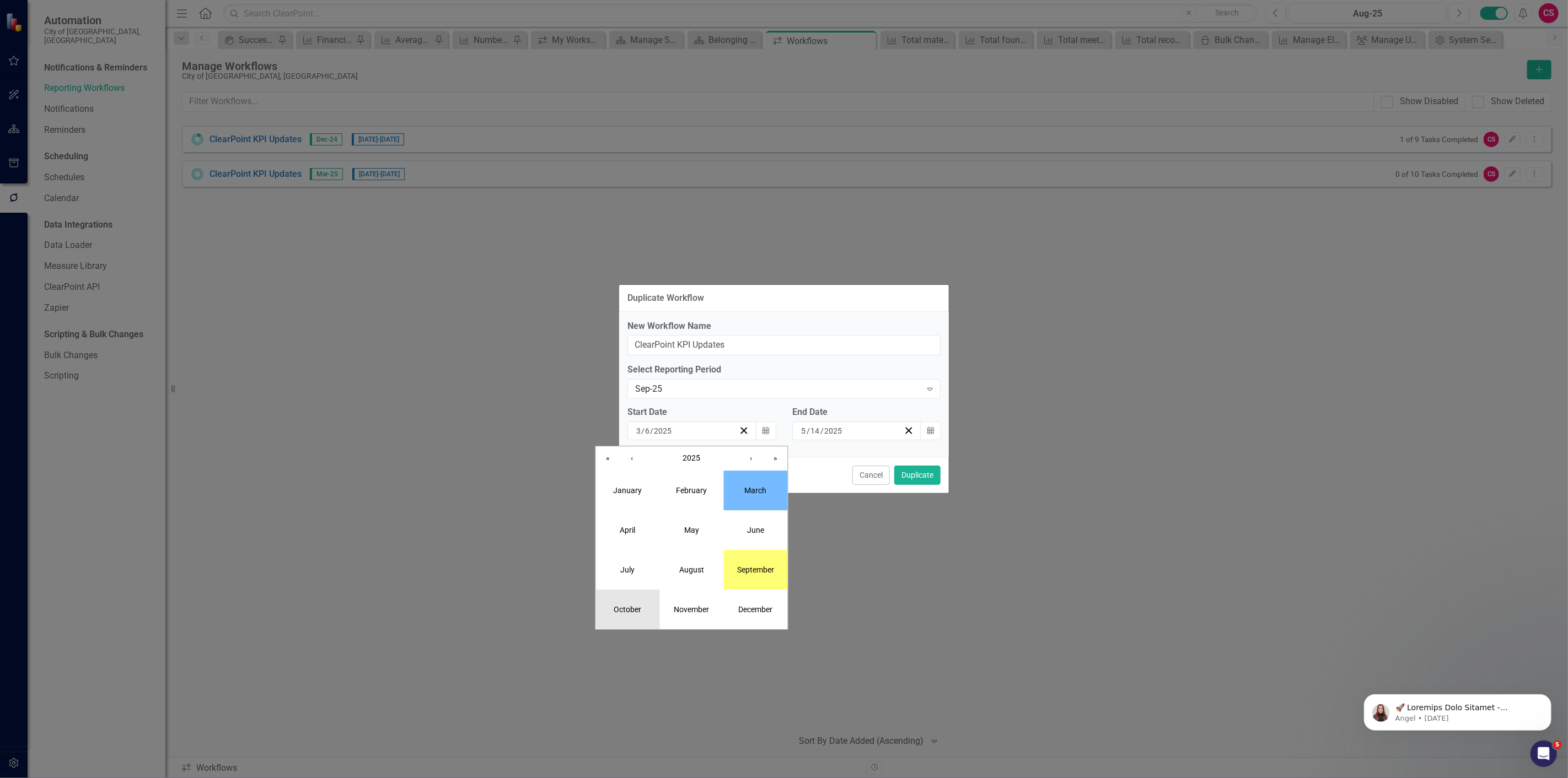
click at [627, 609] on abbr "October" at bounding box center [628, 610] width 28 height 9
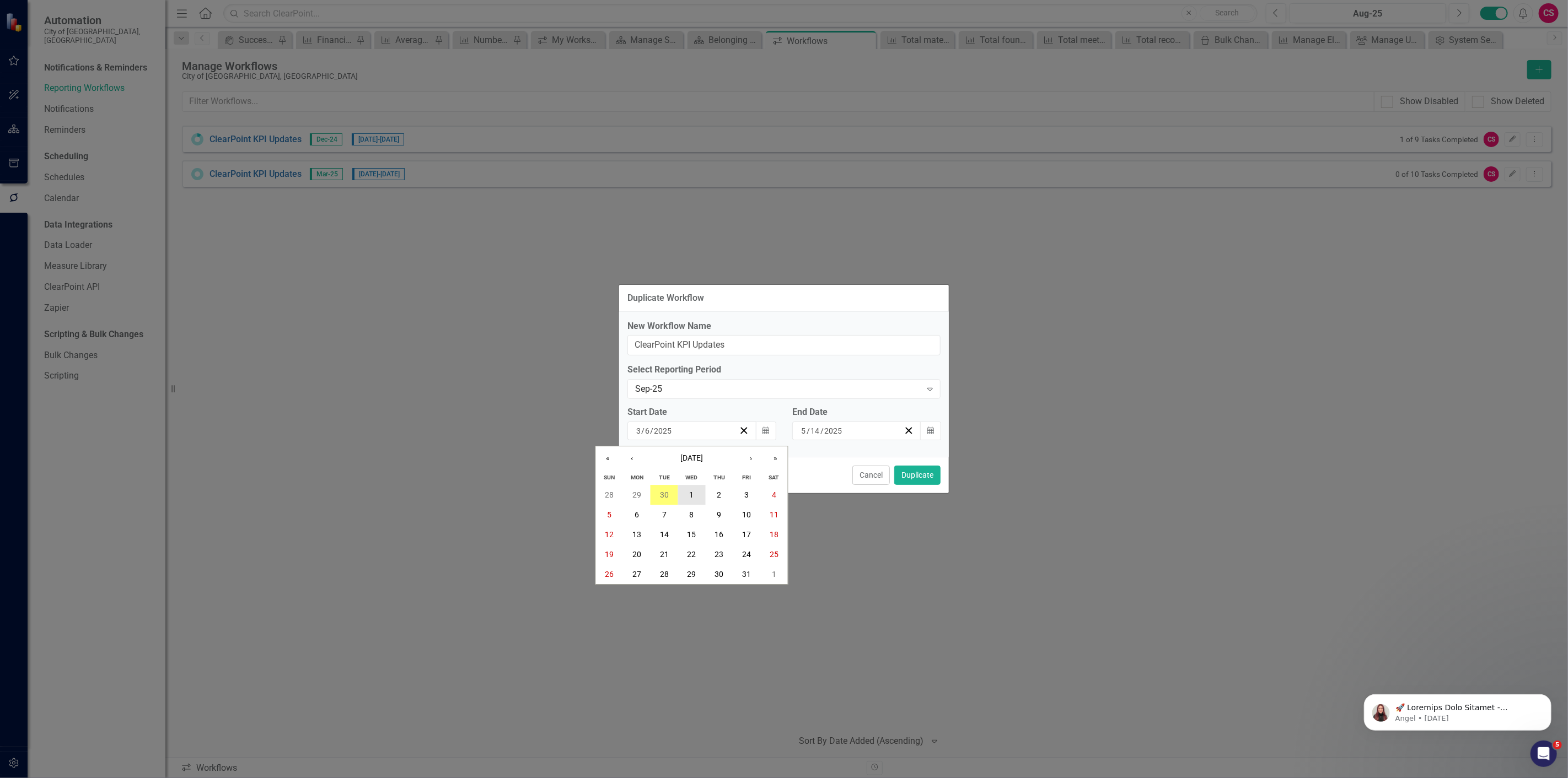
drag, startPoint x: 696, startPoint y: 494, endPoint x: 877, endPoint y: 471, distance: 182.5
click at [696, 494] on button "1" at bounding box center [692, 494] width 28 height 20
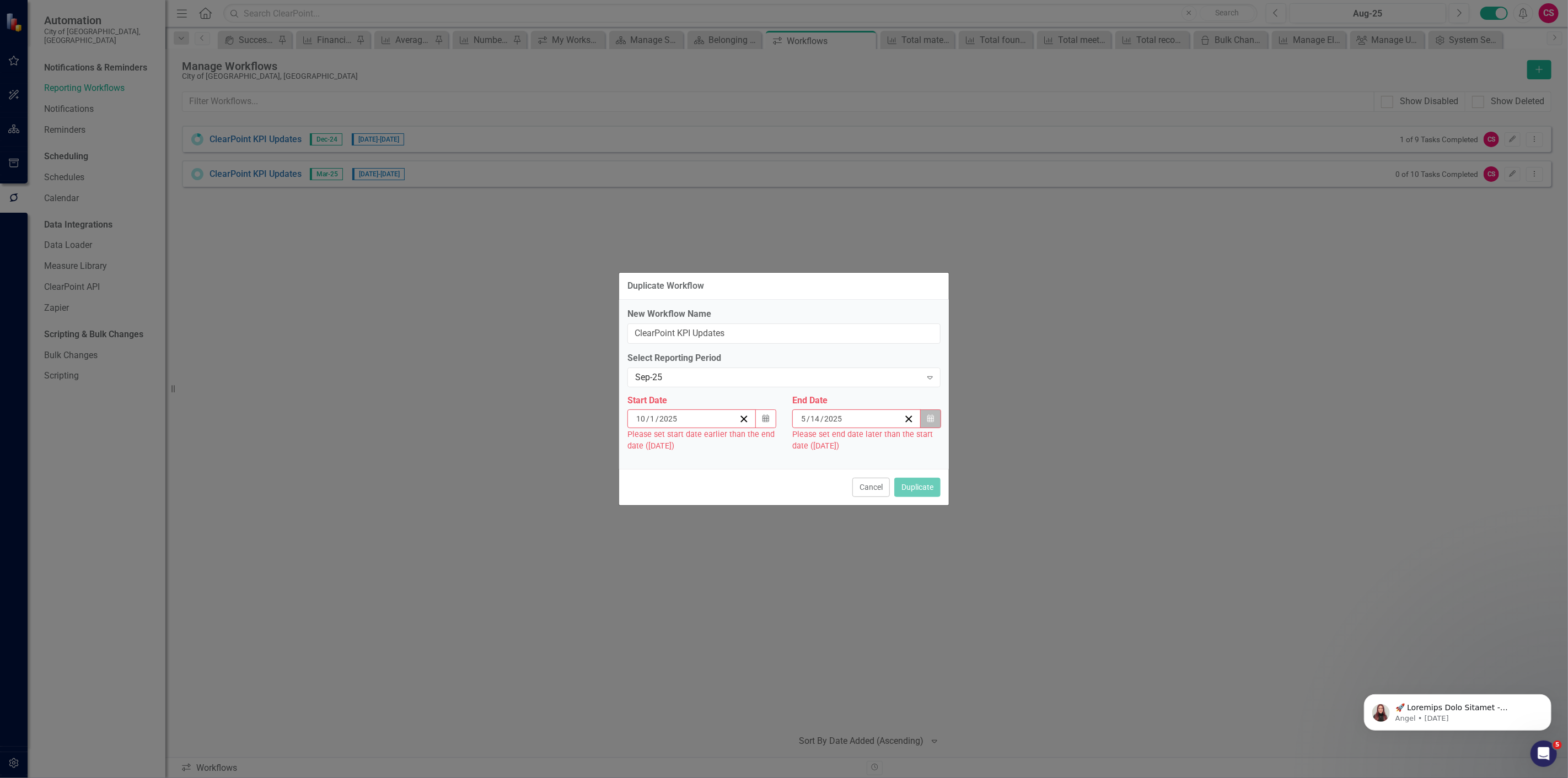
click at [930, 419] on icon "Calendar" at bounding box center [931, 418] width 7 height 8
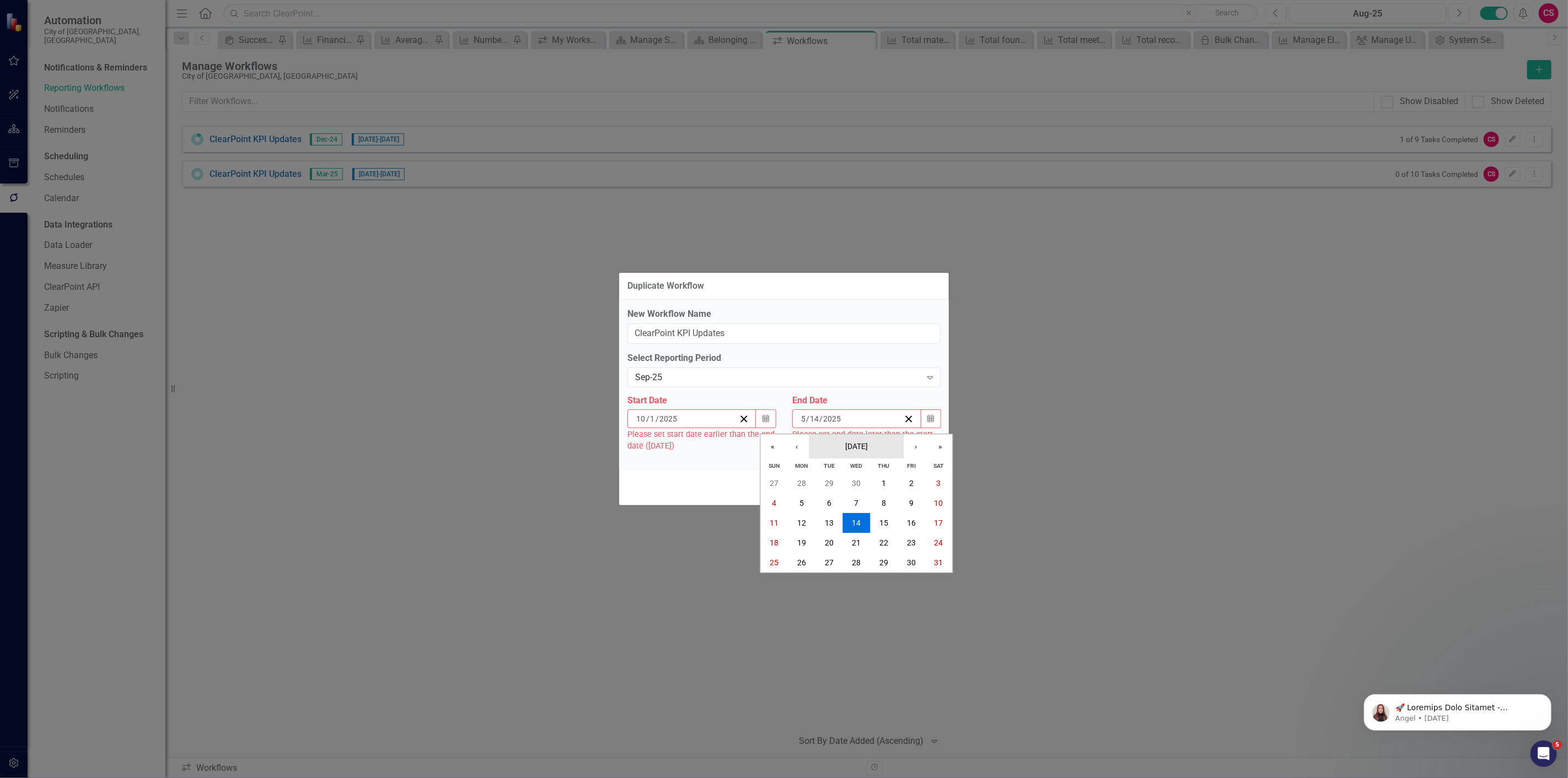
click at [863, 436] on button "May 2025" at bounding box center [857, 447] width 95 height 24
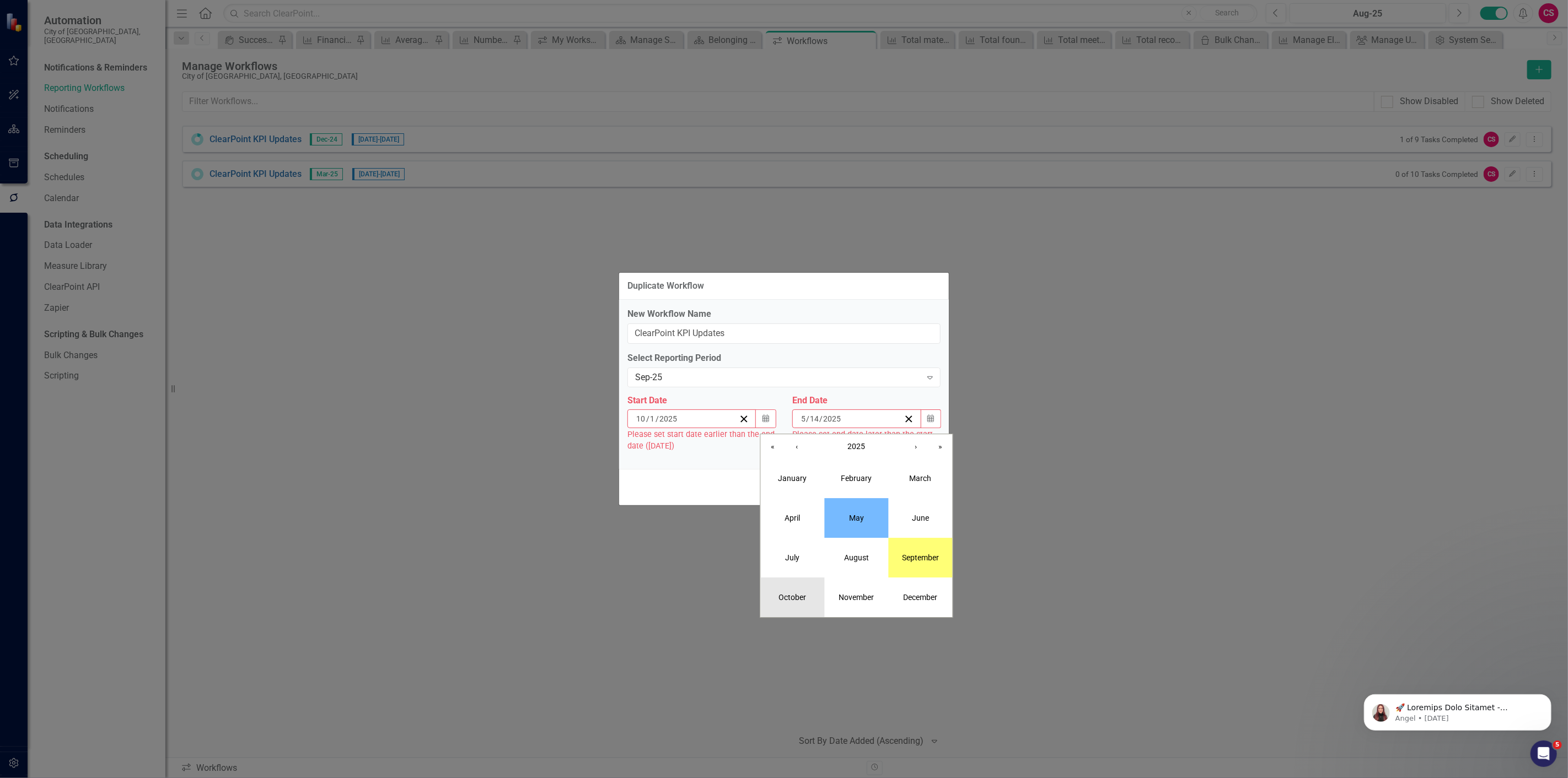
click at [810, 598] on button "October" at bounding box center [793, 598] width 64 height 40
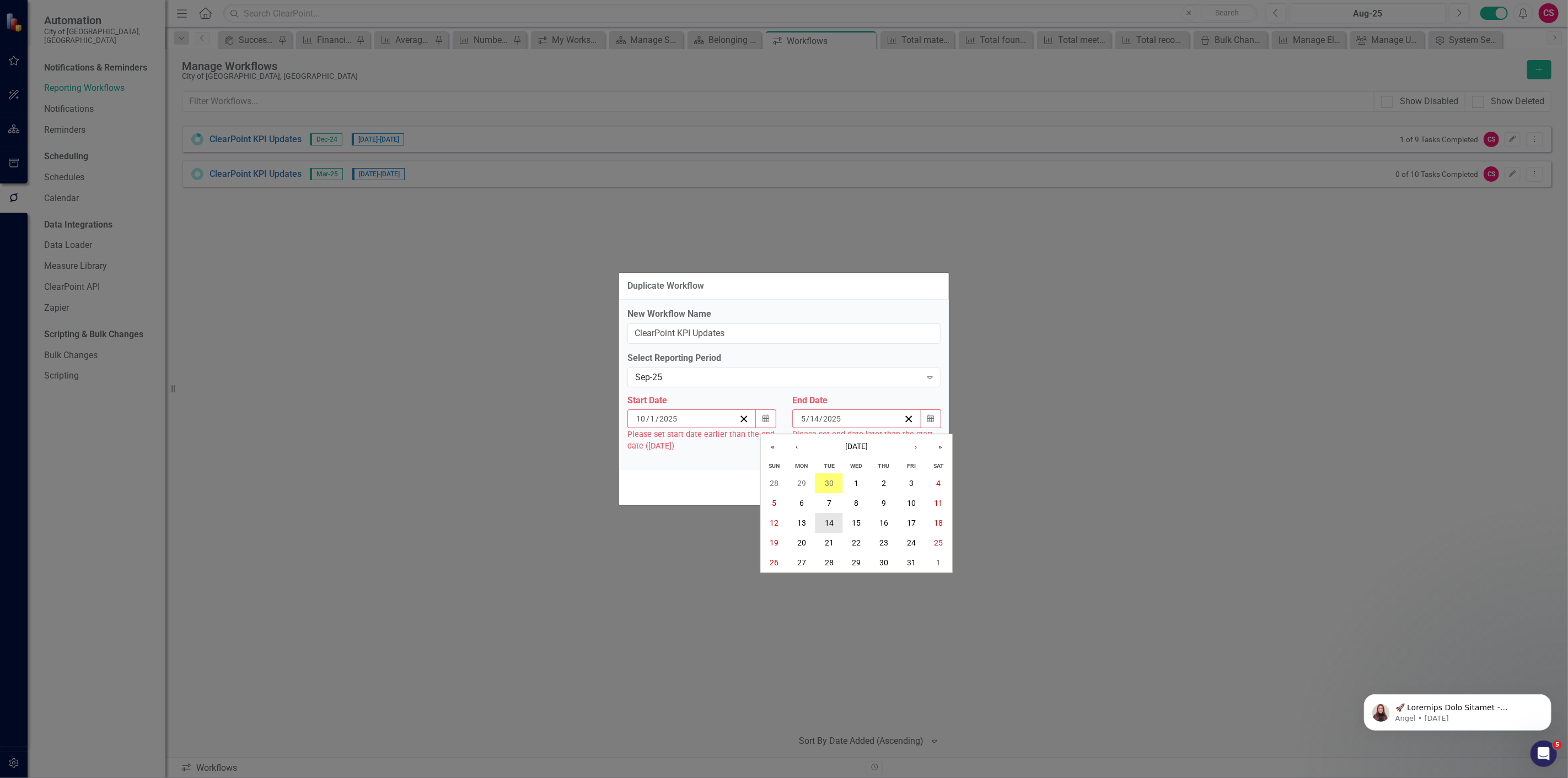
click at [837, 525] on button "14" at bounding box center [829, 523] width 28 height 20
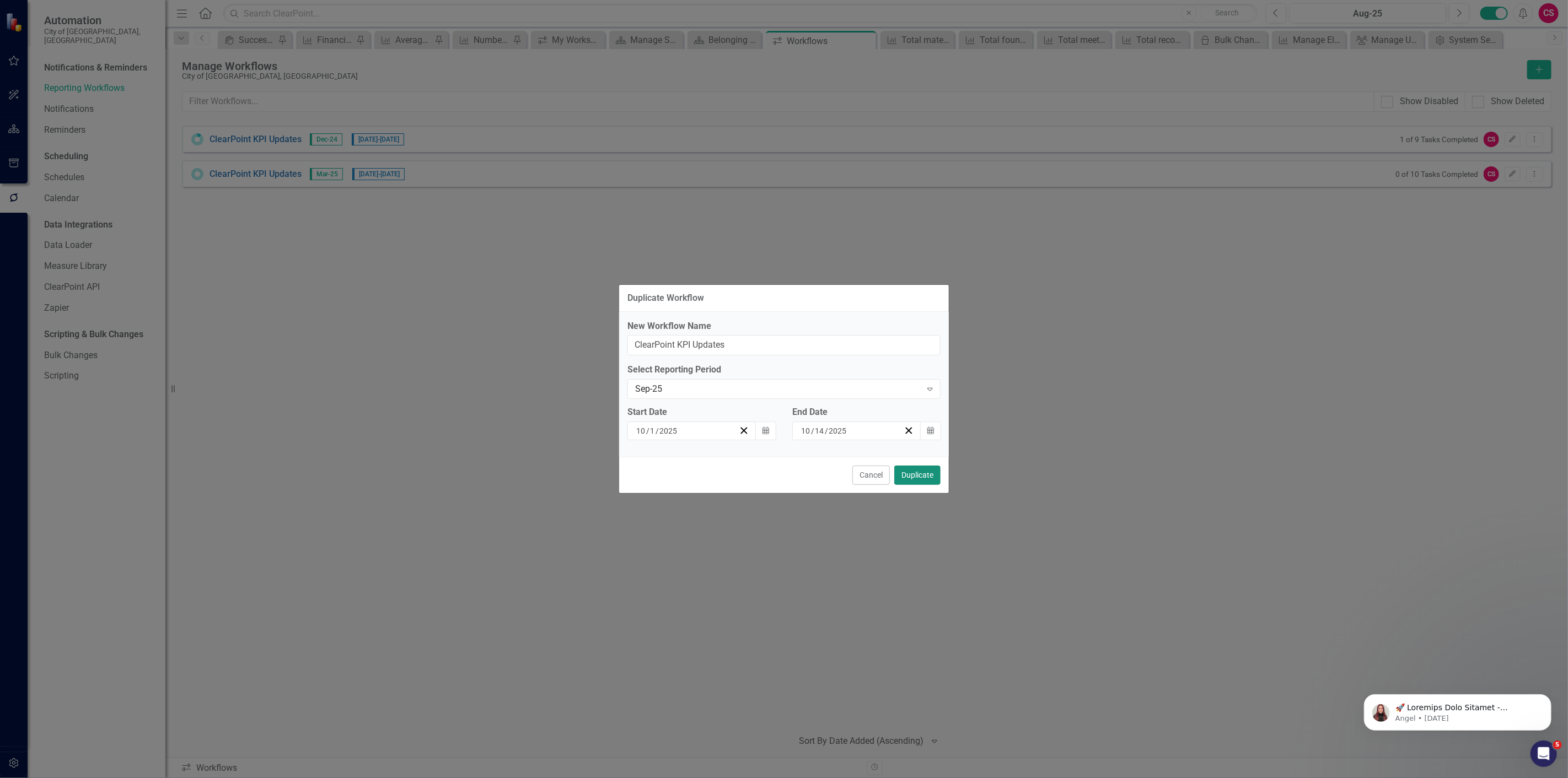
click at [928, 471] on button "Duplicate" at bounding box center [917, 475] width 46 height 19
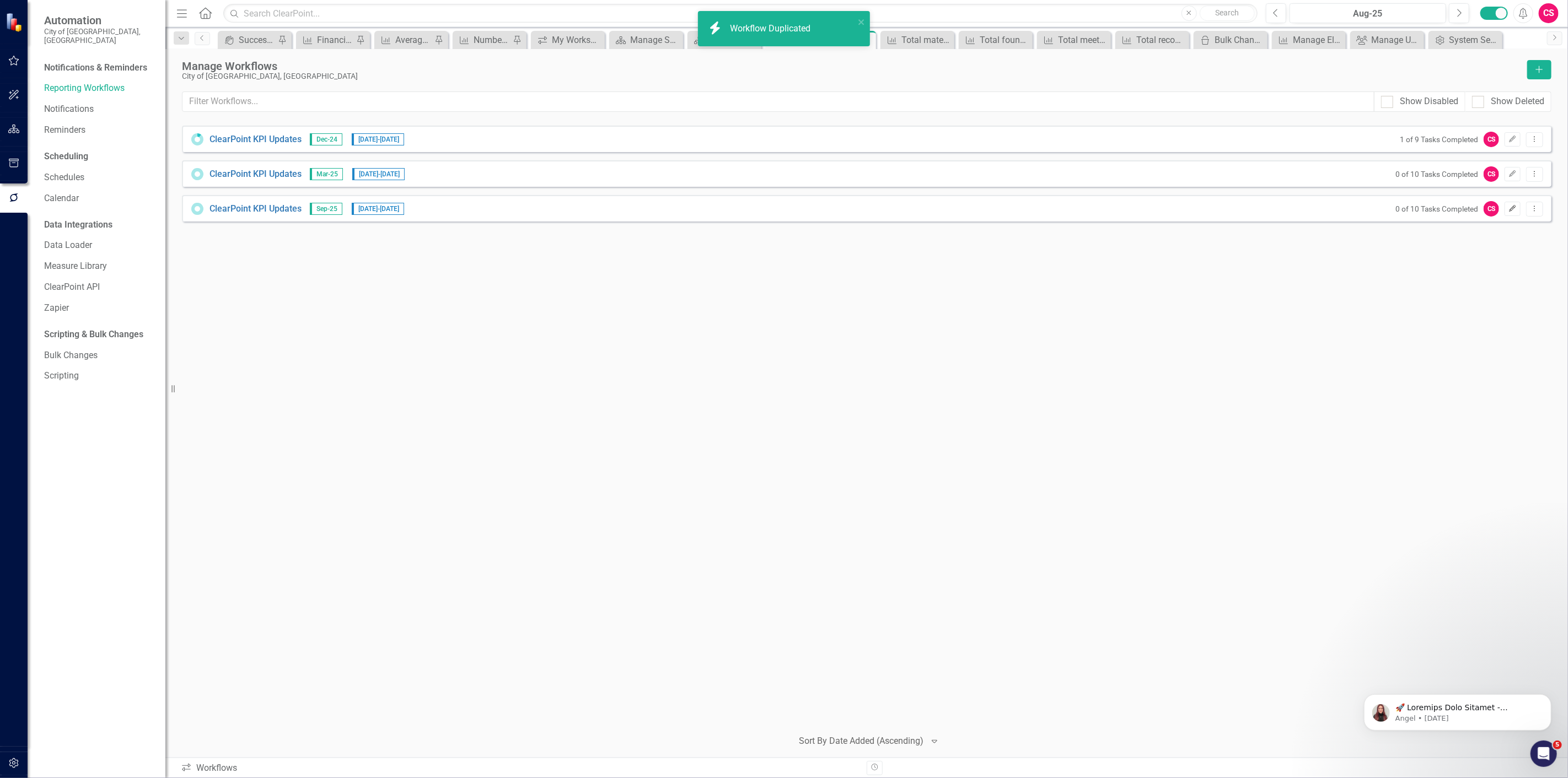
click at [1508, 211] on button "Edit" at bounding box center [1512, 209] width 16 height 15
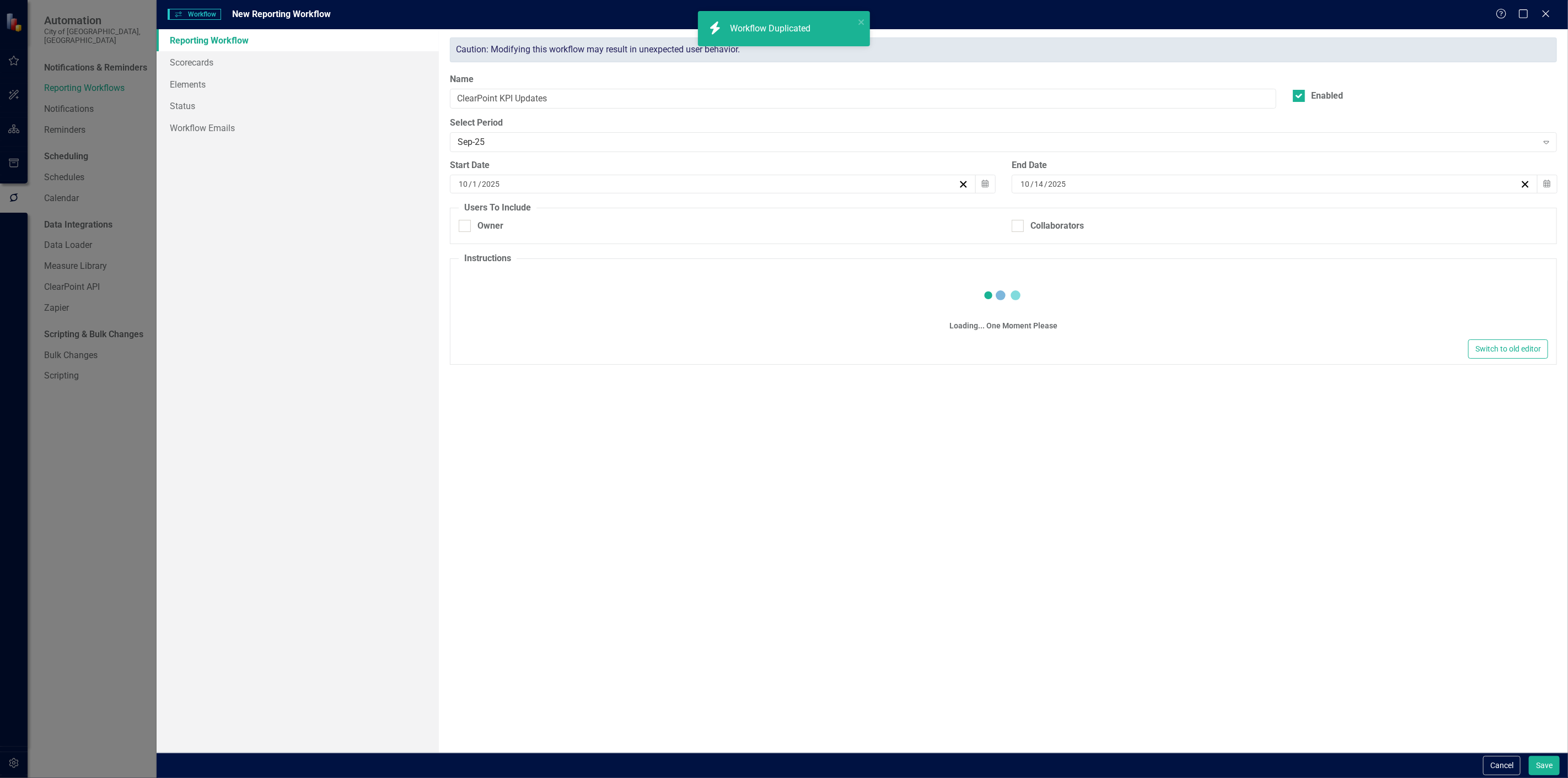
checkbox input "true"
click at [269, 63] on link "Scorecards" at bounding box center [298, 62] width 282 height 22
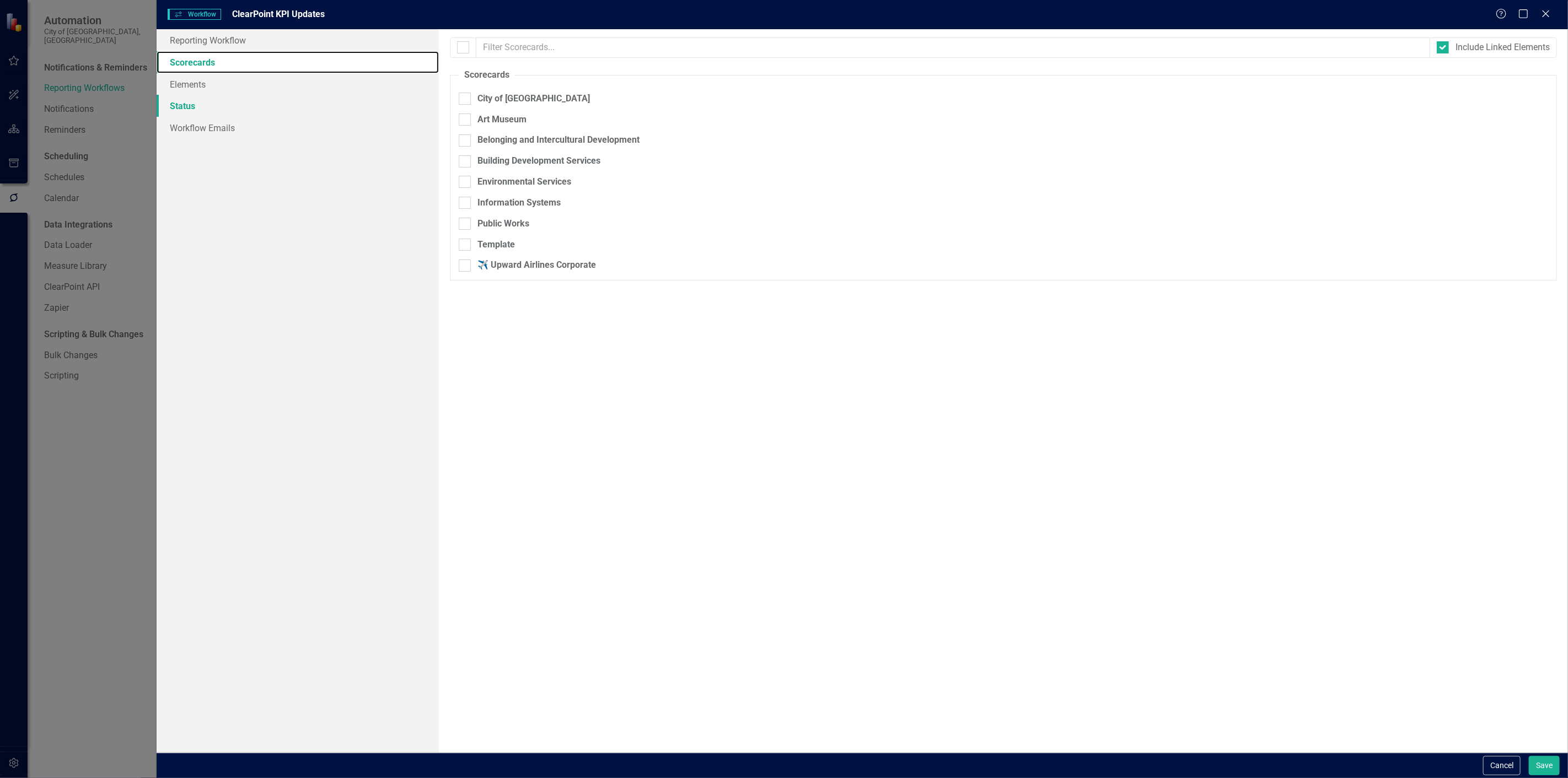
checkbox input "false"
checkbox input "true"
click at [488, 123] on div "Art Museum" at bounding box center [502, 120] width 49 height 12
click at [466, 121] on input "Art Museum" at bounding box center [462, 117] width 7 height 7
checkbox input "true"
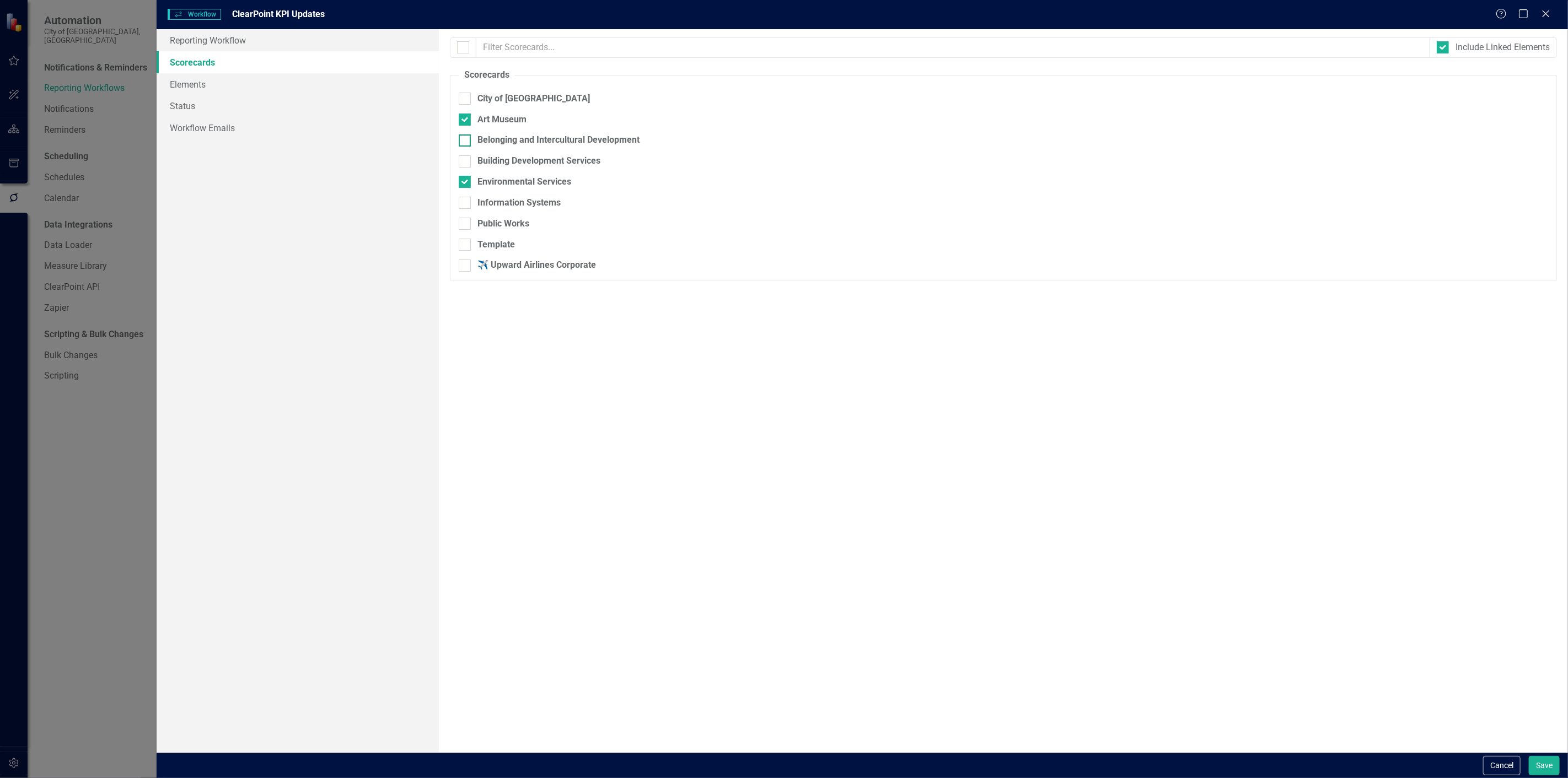
click at [482, 139] on div "Belonging and Intercultural Development" at bounding box center [559, 140] width 162 height 12
click at [466, 139] on input "Belonging and Intercultural Development" at bounding box center [462, 138] width 7 height 7
checkbox input "true"
drag, startPoint x: 480, startPoint y: 157, endPoint x: 485, endPoint y: 166, distance: 10.3
click at [480, 160] on div "Building Development Services" at bounding box center [538, 161] width 123 height 12
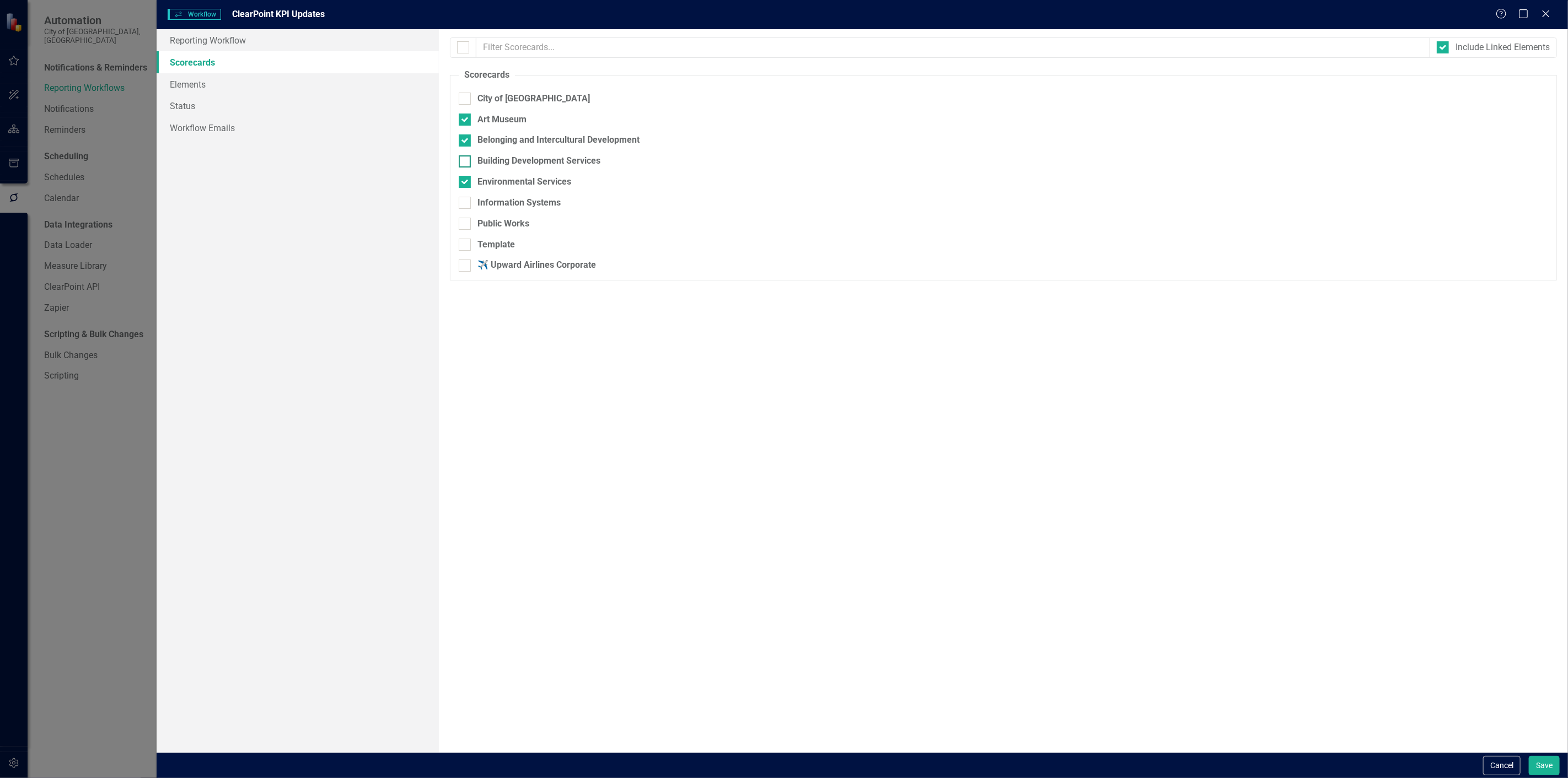
click at [466, 160] on input "Building Development Services" at bounding box center [462, 159] width 7 height 7
checkbox input "true"
click at [491, 200] on div "Information Systems" at bounding box center [519, 203] width 83 height 12
click at [466, 200] on input "Information Systems" at bounding box center [462, 200] width 7 height 7
checkbox input "true"
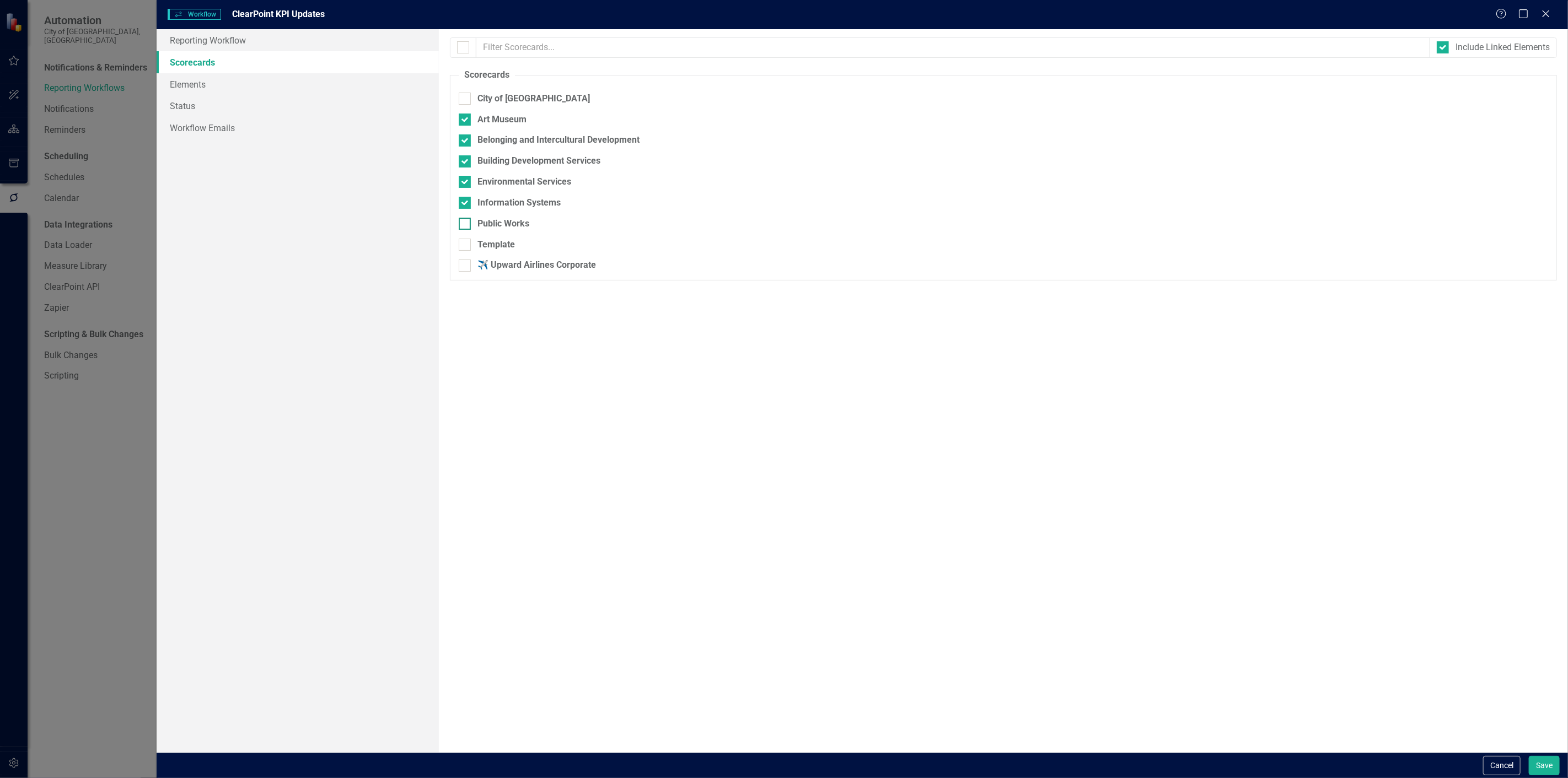
click at [484, 223] on div "Public Works" at bounding box center [503, 224] width 52 height 12
click at [466, 223] on input "Public Works" at bounding box center [462, 221] width 7 height 7
checkbox input "true"
click at [274, 80] on link "Elements" at bounding box center [298, 85] width 282 height 22
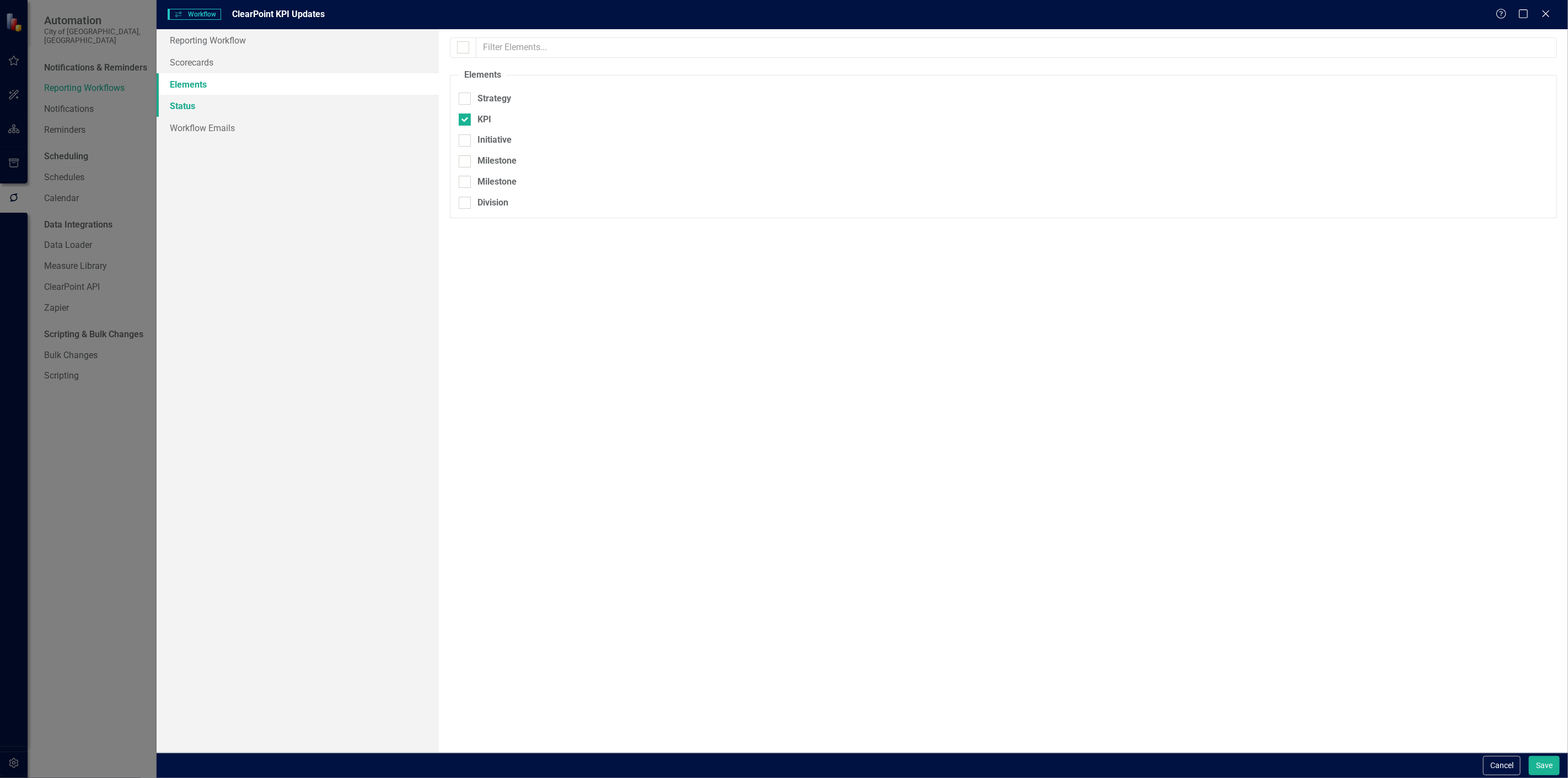
click at [334, 98] on link "Status" at bounding box center [298, 106] width 282 height 22
click at [350, 125] on link "Workflow Emails" at bounding box center [298, 128] width 282 height 22
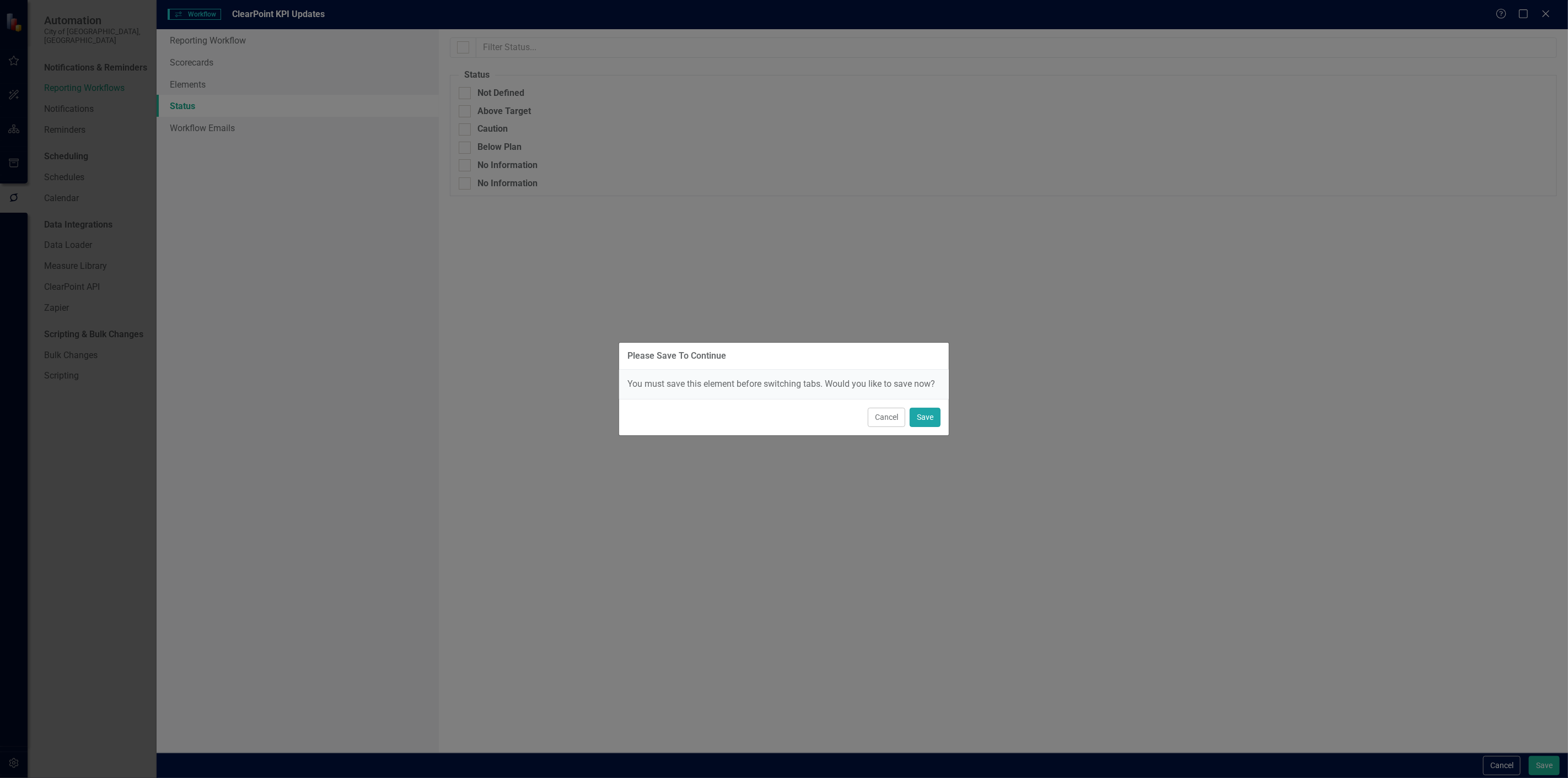
click at [929, 412] on button "Save" at bounding box center [925, 417] width 31 height 19
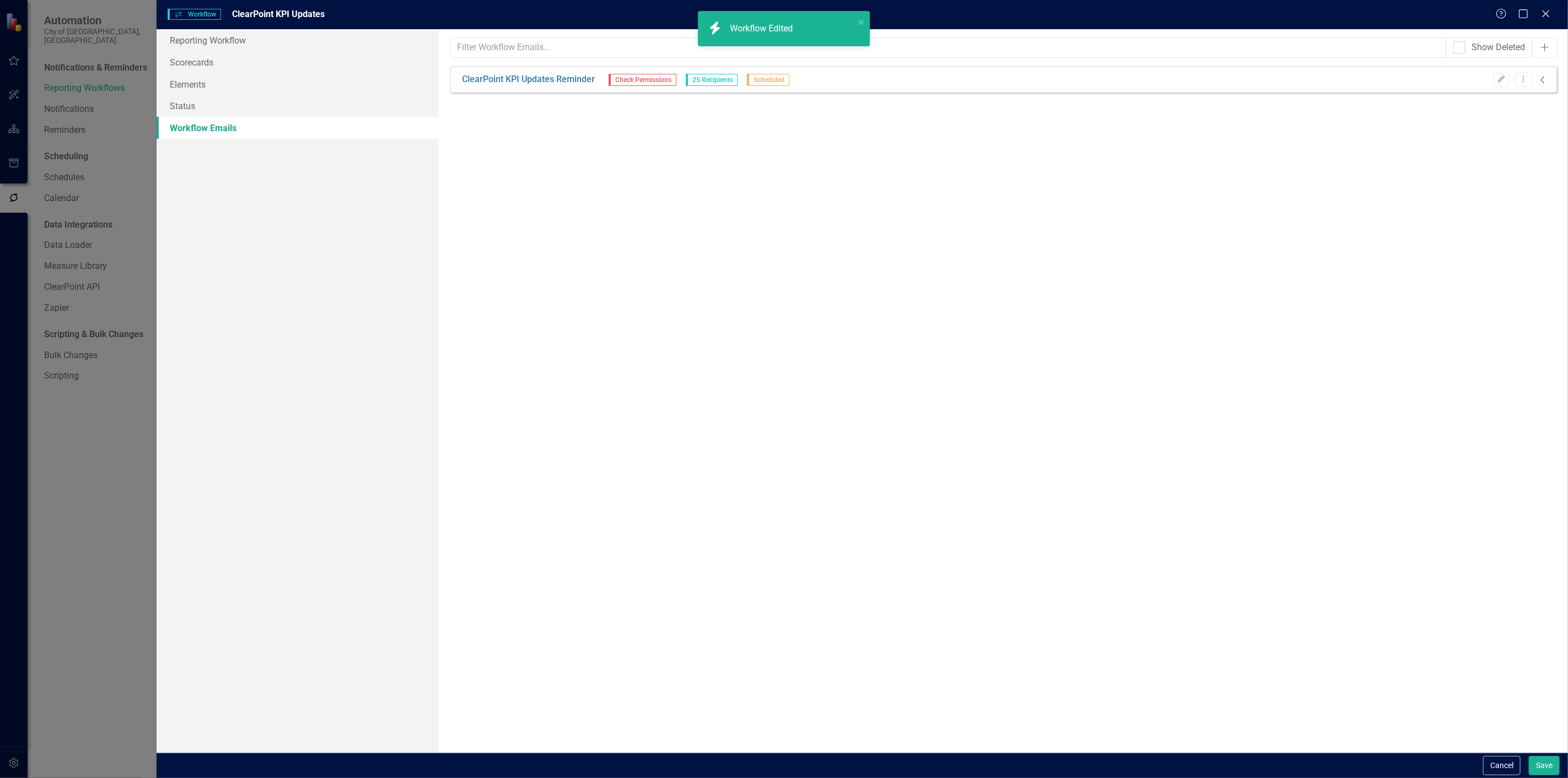
click at [1547, 77] on icon "Collapse" at bounding box center [1543, 80] width 11 height 9
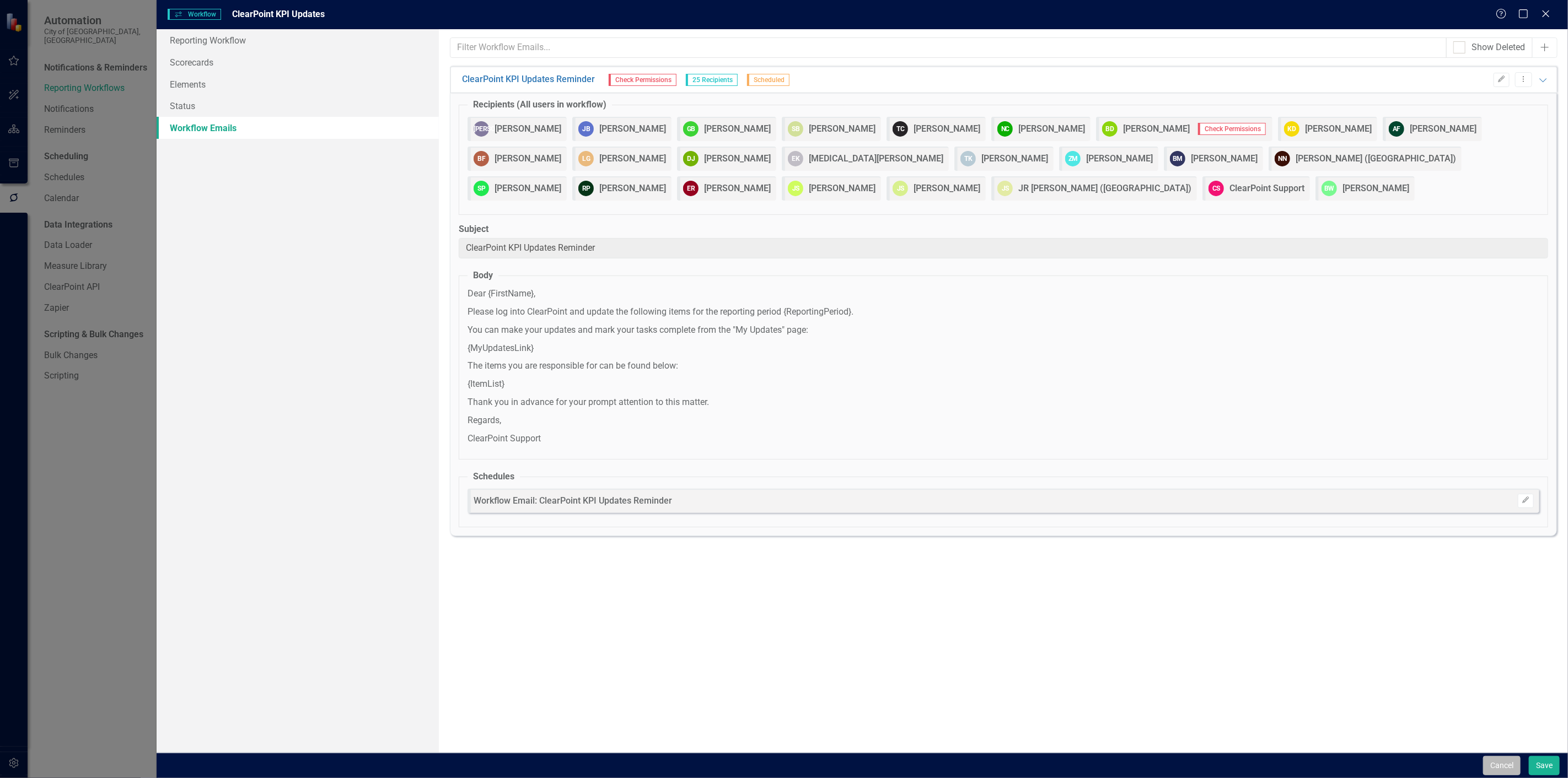
click at [1502, 767] on button "Cancel" at bounding box center [1502, 766] width 37 height 19
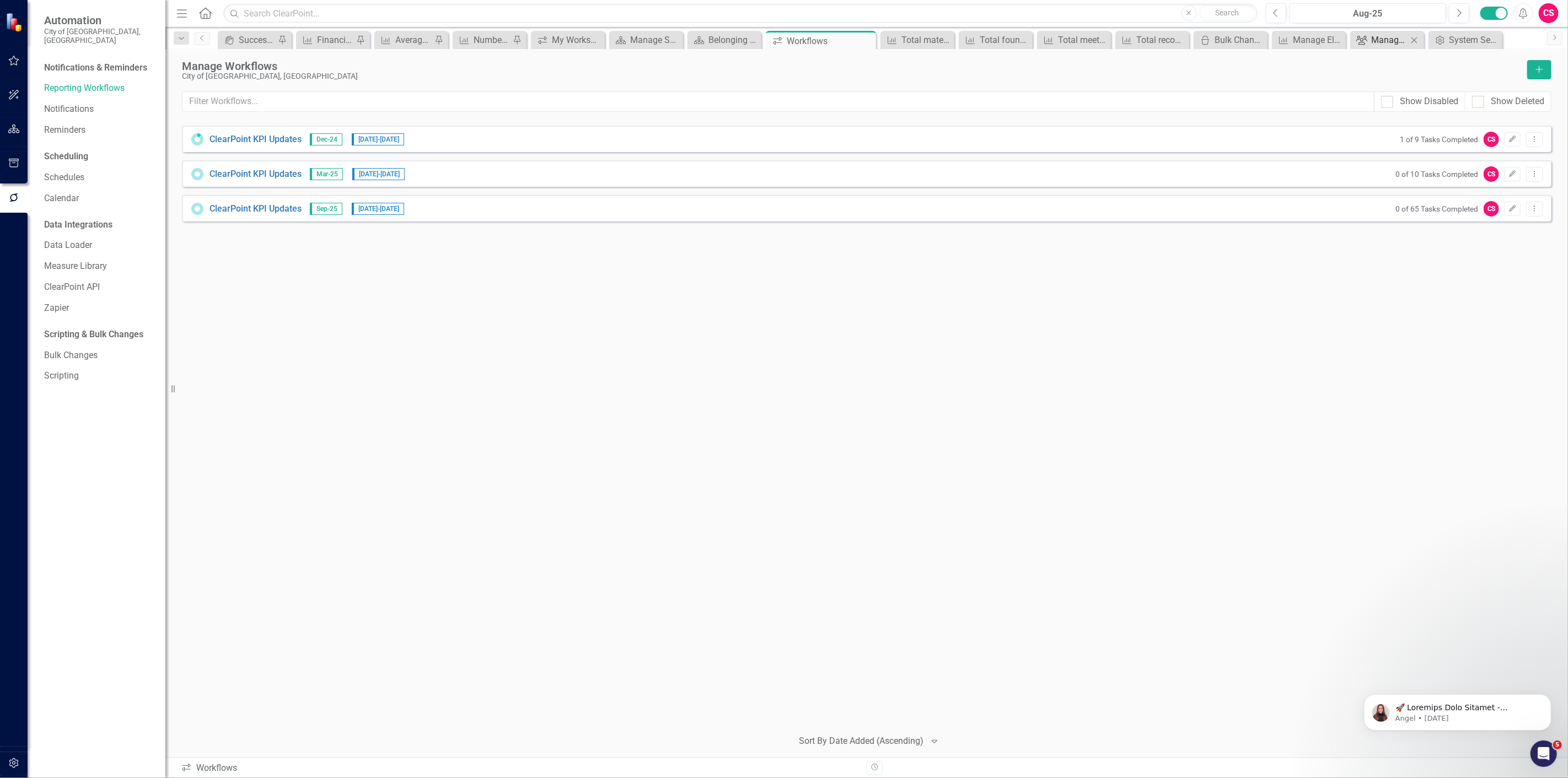
click at [1377, 44] on div "Manage Users" at bounding box center [1389, 40] width 36 height 14
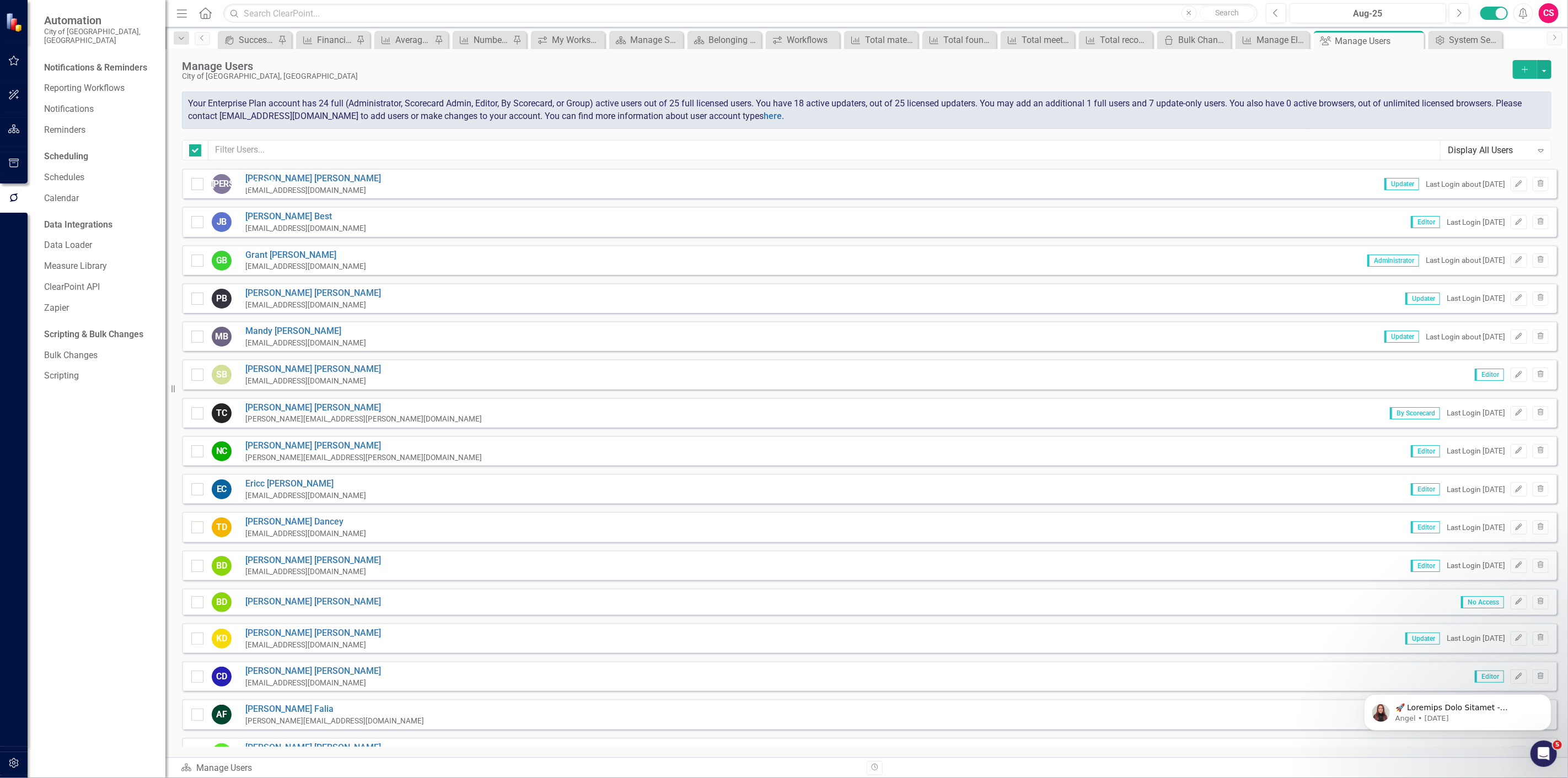
checkbox input "false"
click at [525, 149] on input "text" at bounding box center [824, 150] width 1232 height 20
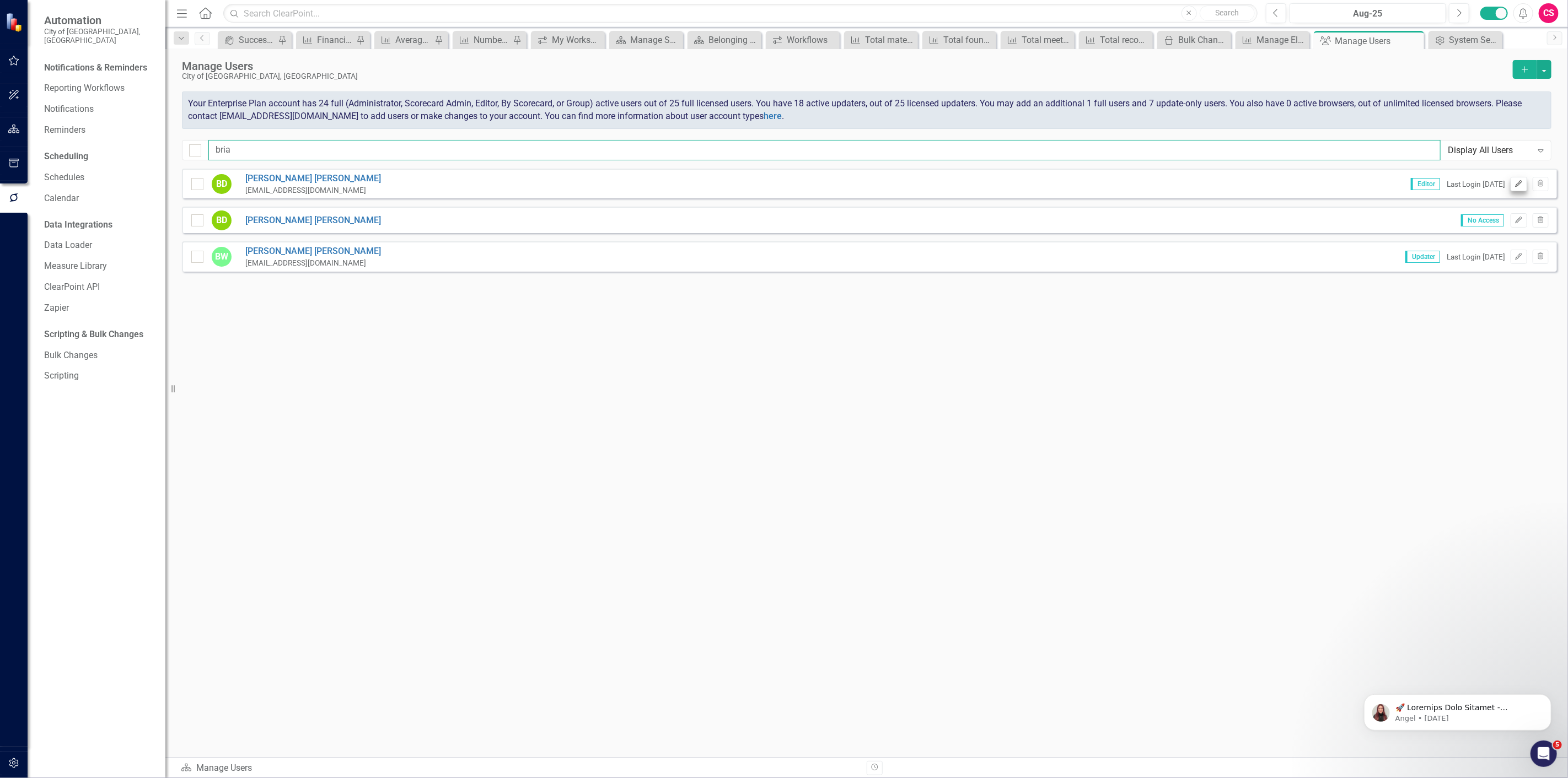
type input "bria"
click at [1523, 189] on button "Edit" at bounding box center [1518, 184] width 16 height 15
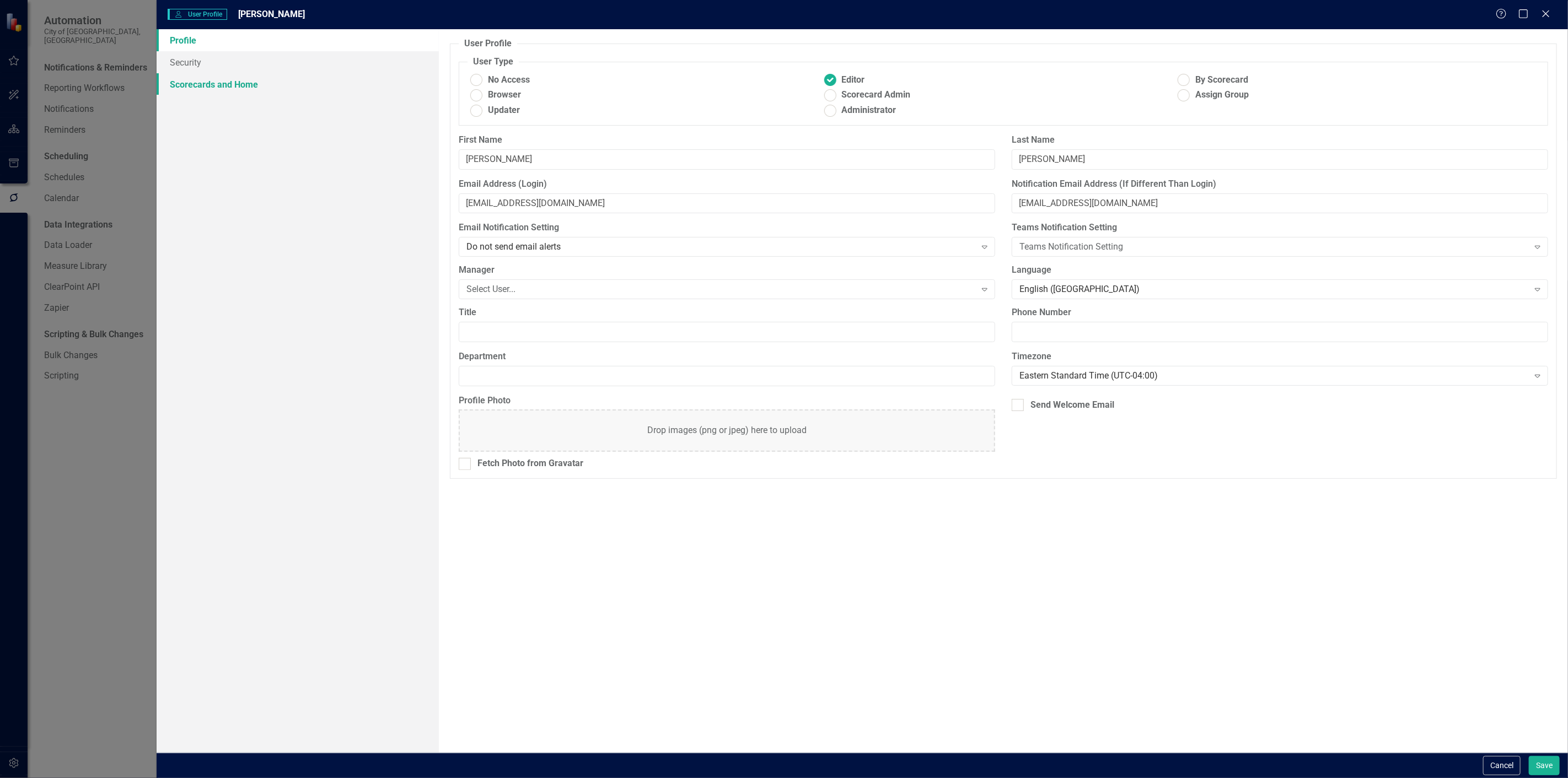
click at [312, 83] on link "Scorecards and Home" at bounding box center [298, 85] width 282 height 22
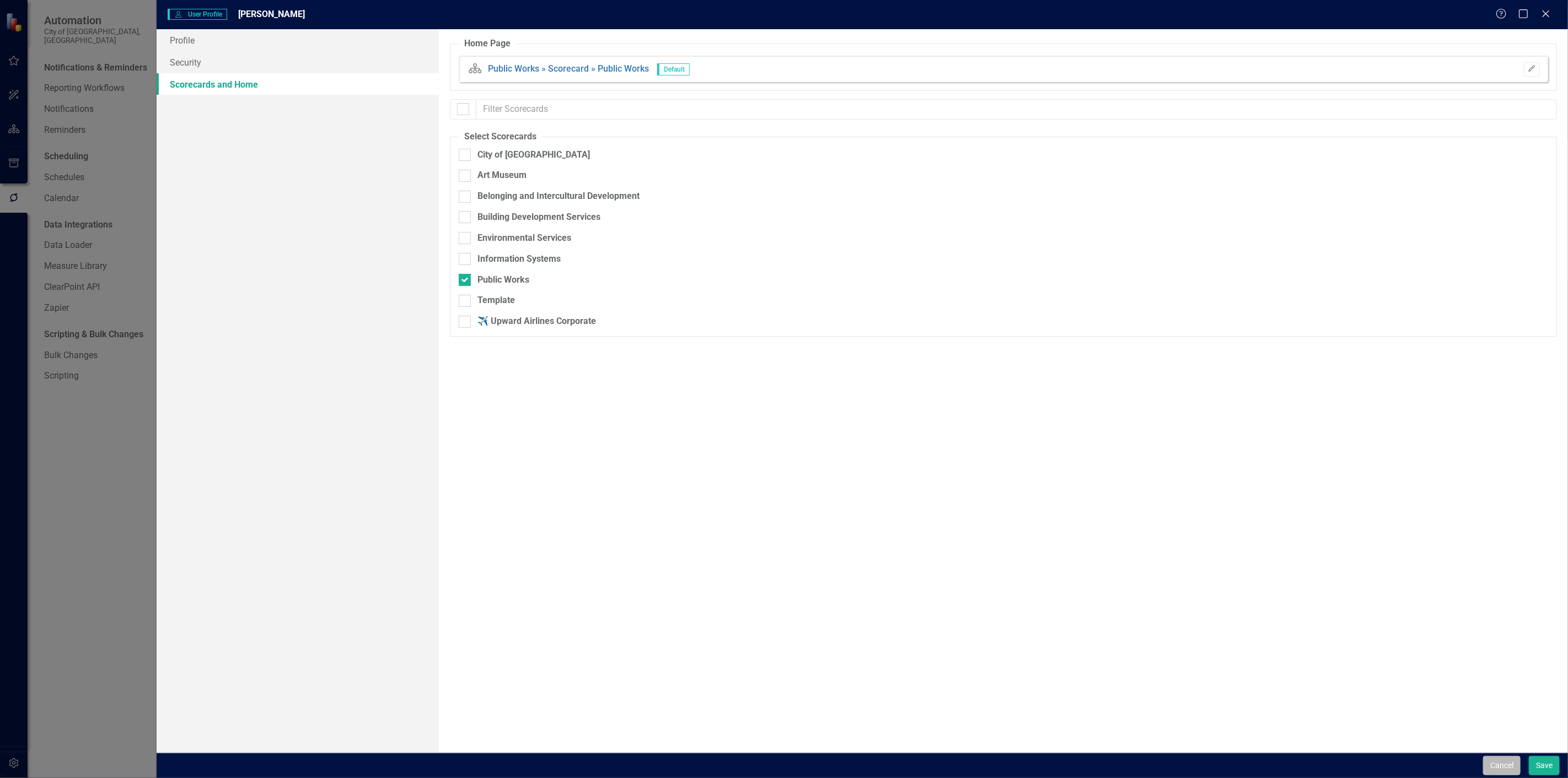
click at [1489, 769] on button "Cancel" at bounding box center [1502, 766] width 37 height 19
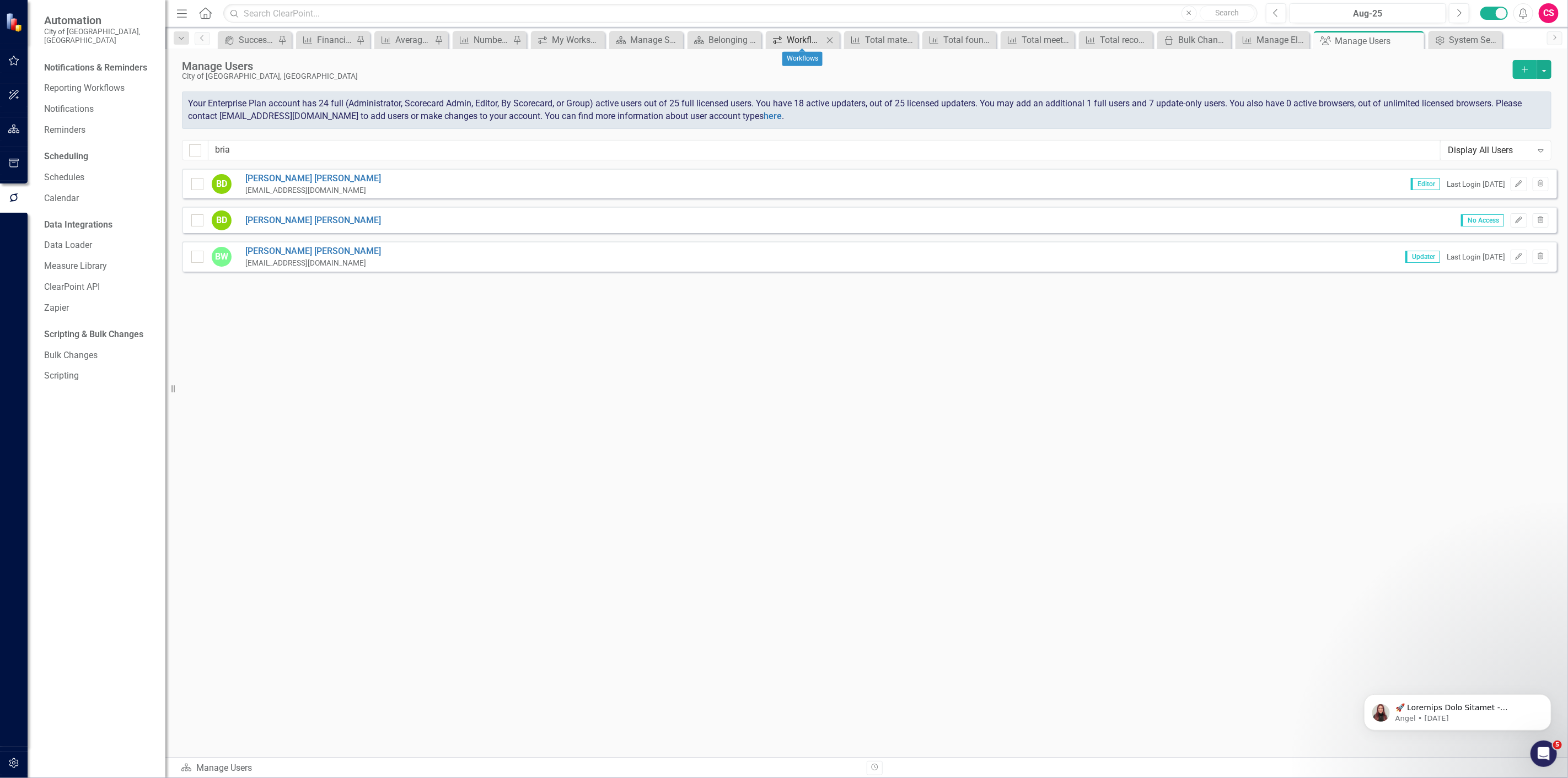
click at [782, 36] on icon "Workflows" at bounding box center [778, 40] width 11 height 9
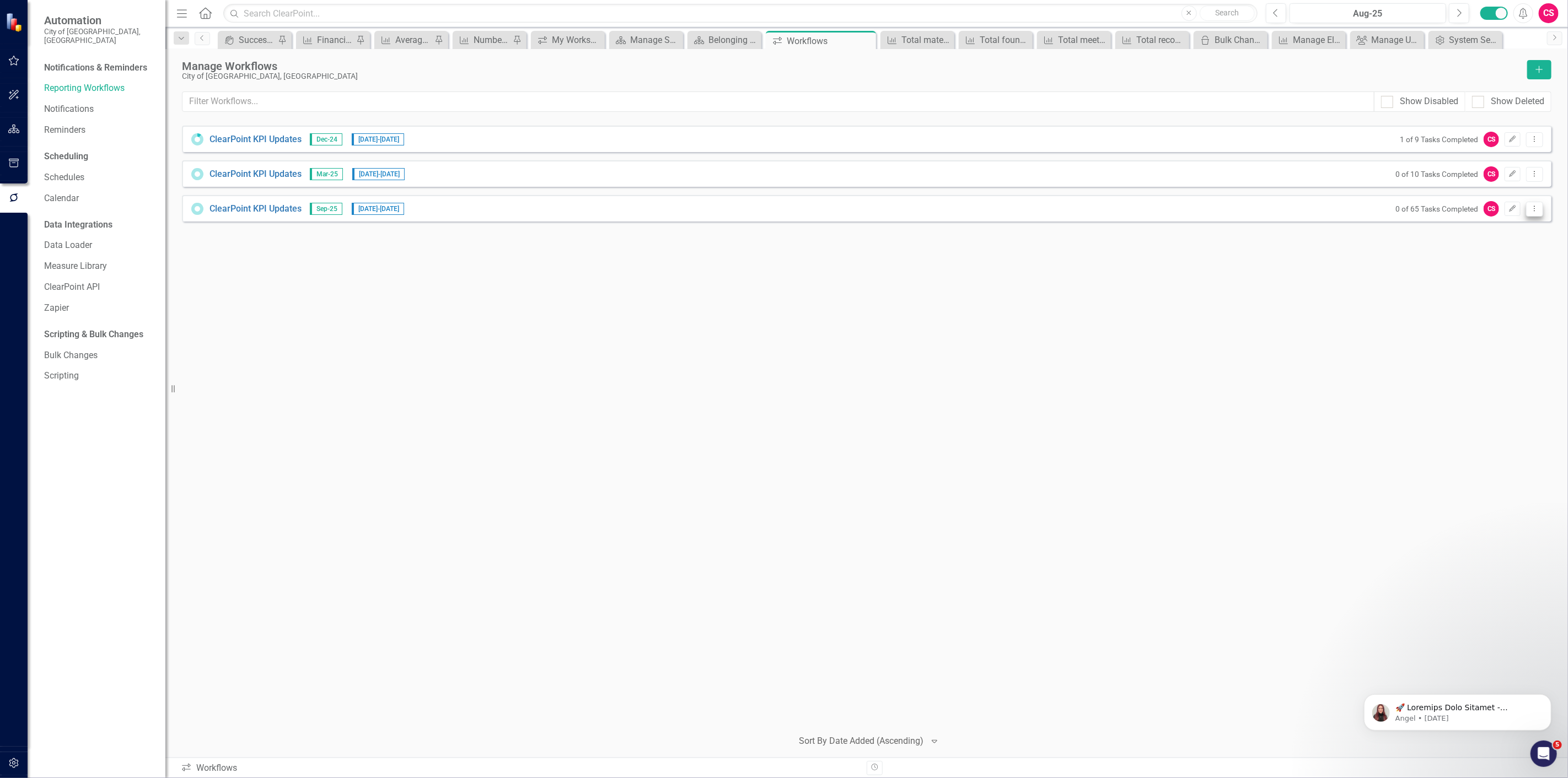
click at [1536, 211] on icon "Dropdown Menu" at bounding box center [1535, 209] width 10 height 7
click at [1520, 232] on link "Preview Preview Workflow" at bounding box center [1492, 226] width 102 height 20
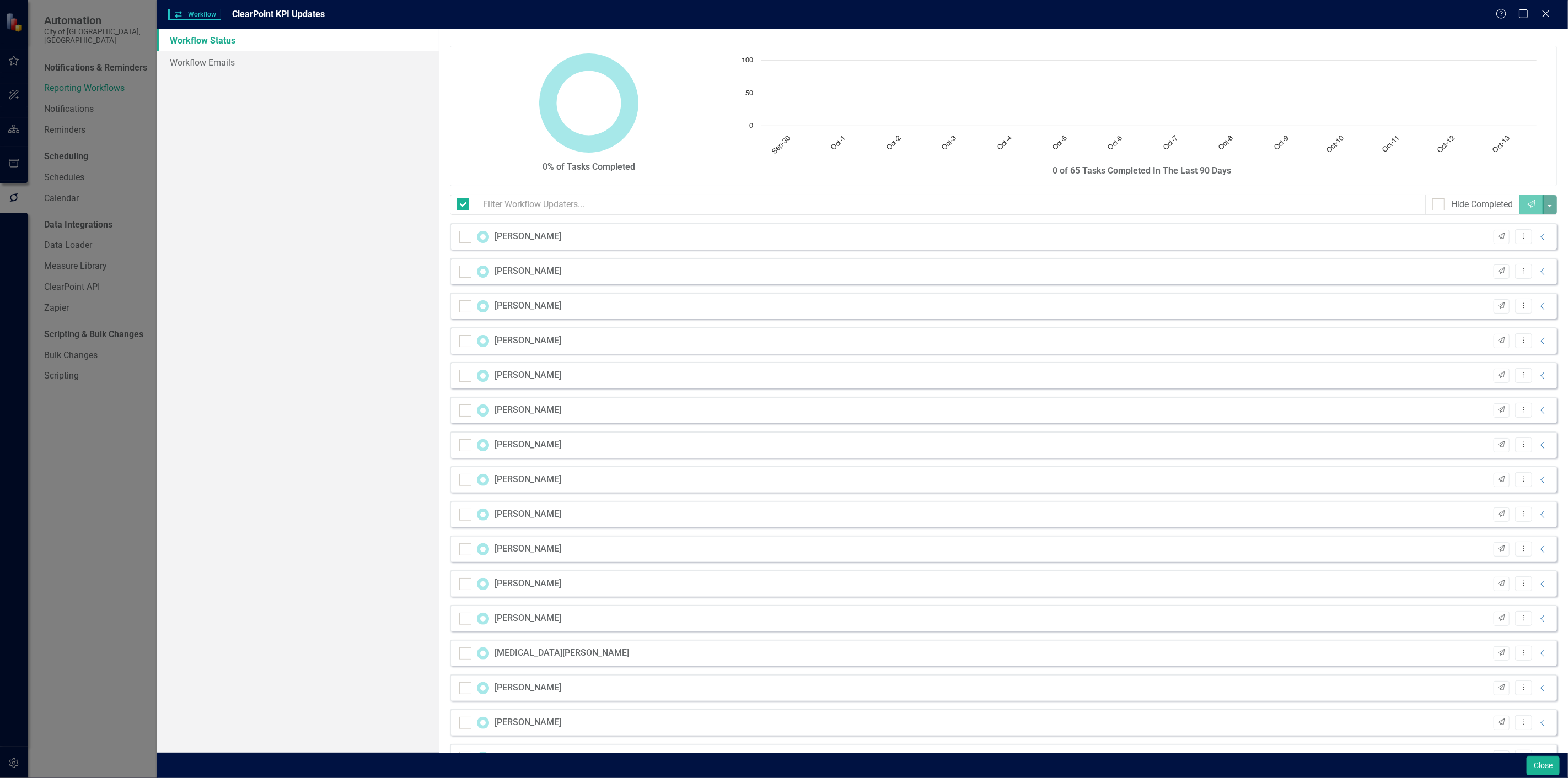
checkbox input "false"
click at [767, 207] on input "text" at bounding box center [951, 205] width 949 height 20
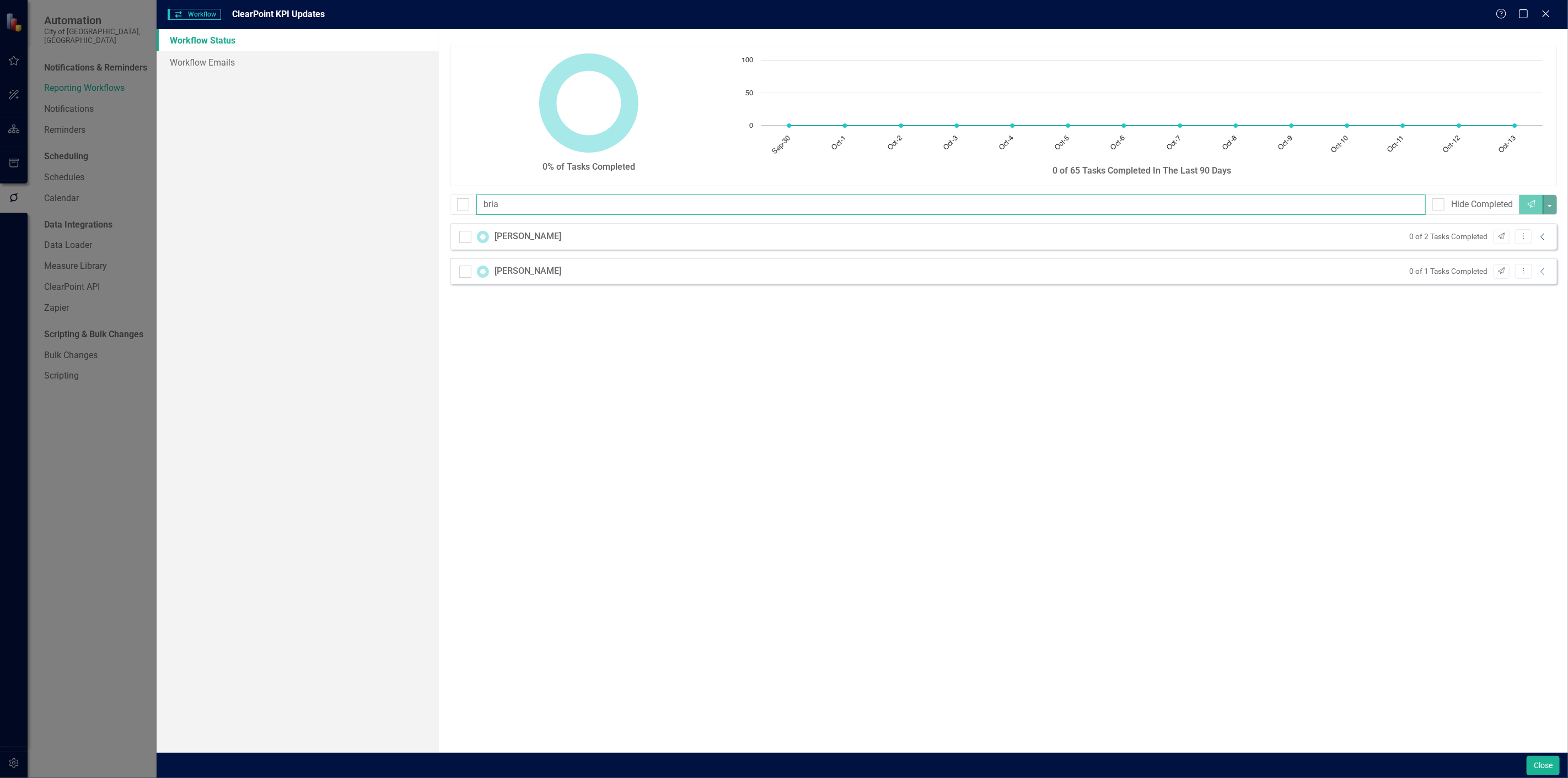
type input "bria"
click at [1542, 234] on icon "Collapse" at bounding box center [1543, 236] width 11 height 9
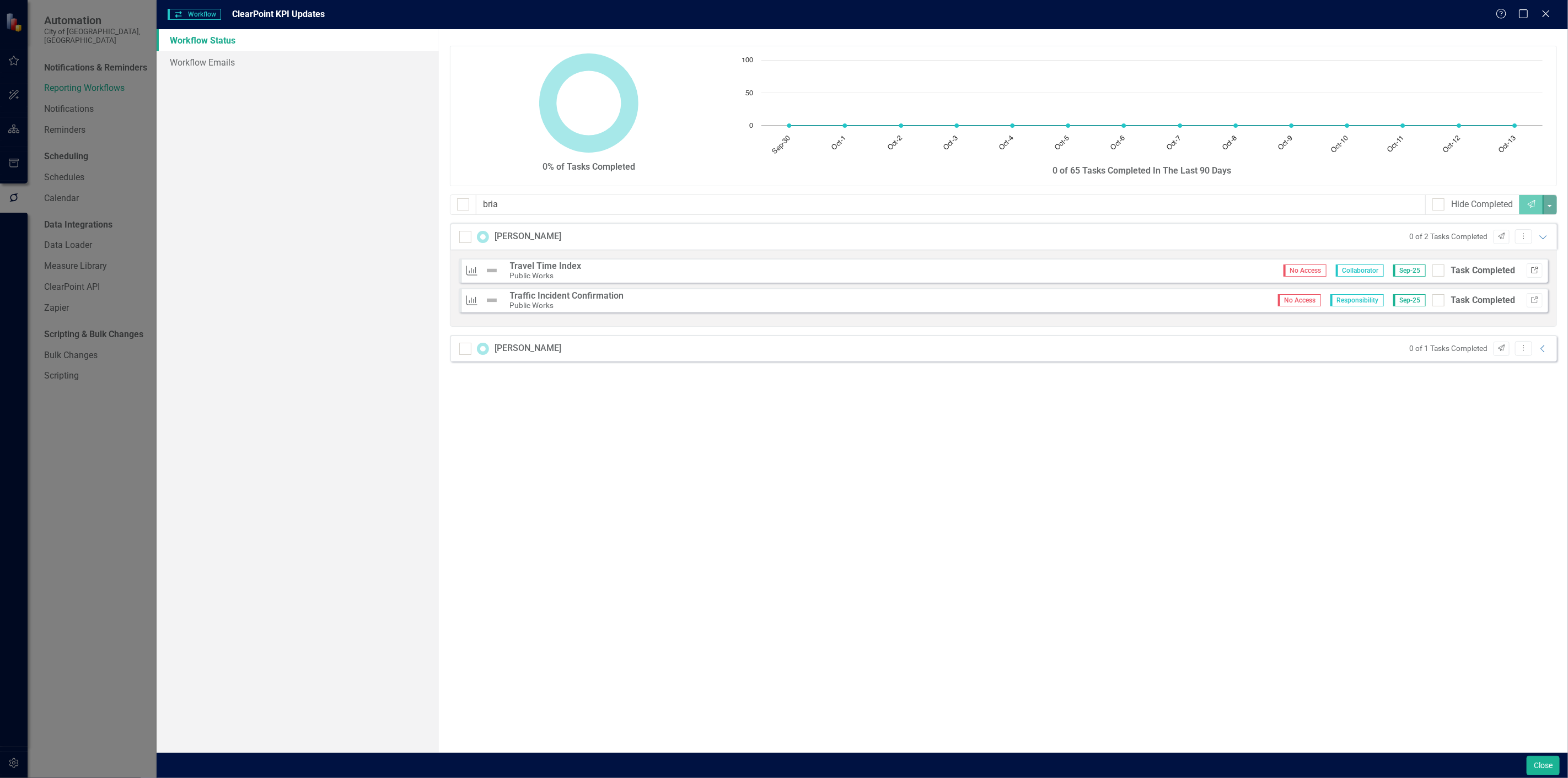
click at [1533, 273] on icon "Link" at bounding box center [1535, 270] width 8 height 7
click at [1533, 304] on button "Link" at bounding box center [1534, 300] width 16 height 15
click at [1540, 768] on button "Close" at bounding box center [1543, 766] width 33 height 19
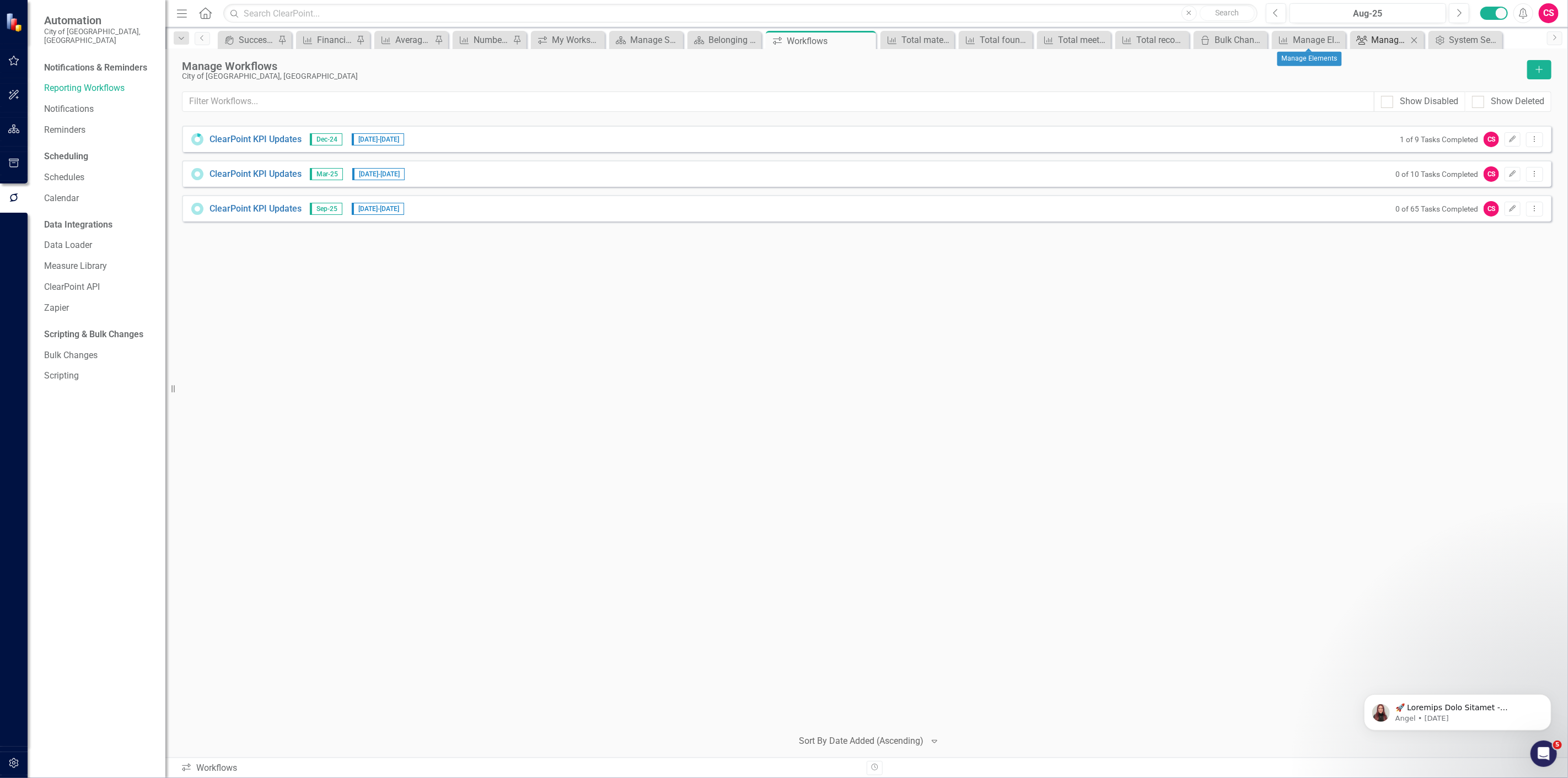
click at [1374, 35] on div "Manage Users" at bounding box center [1389, 40] width 36 height 14
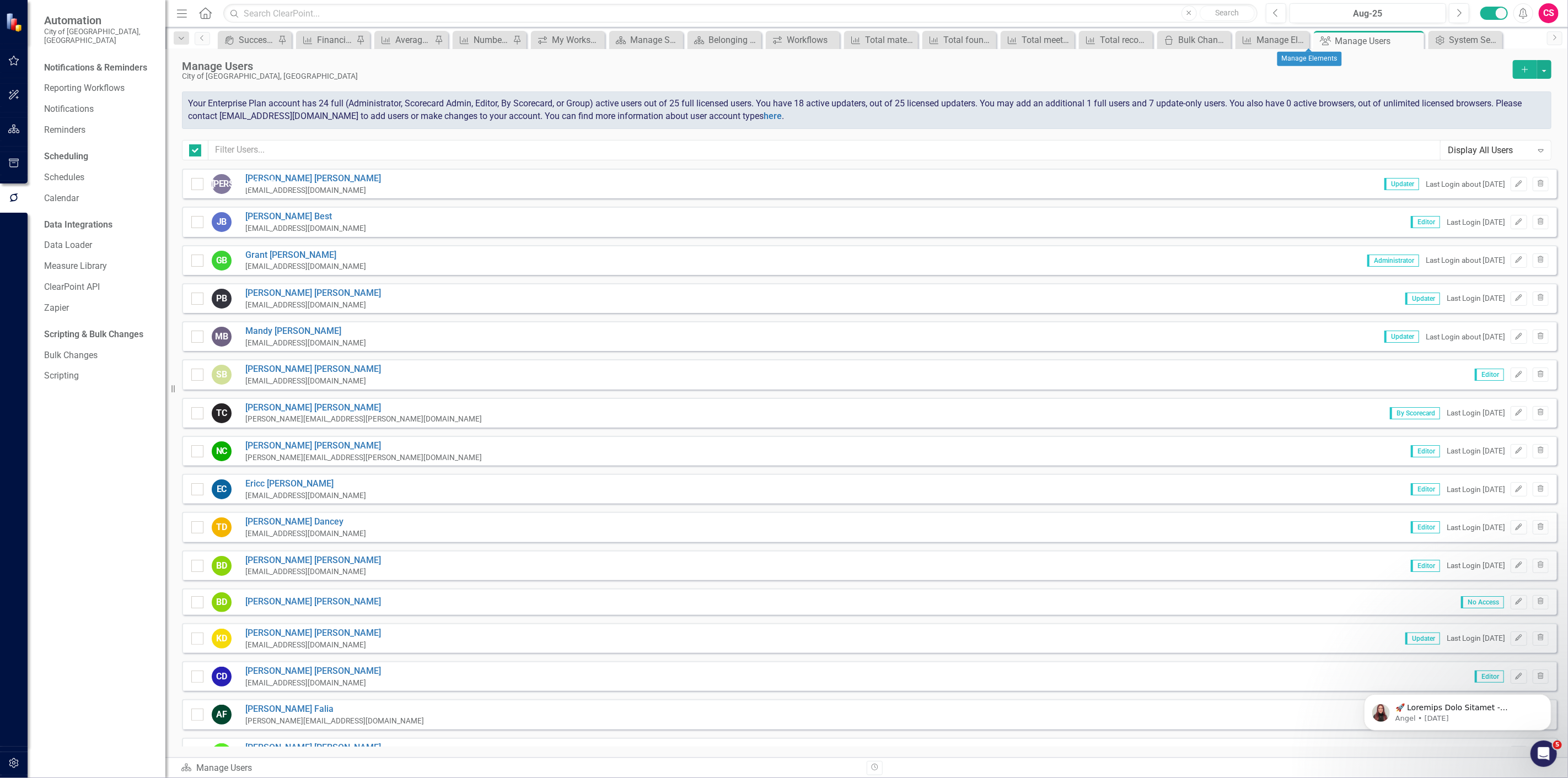
checkbox input "false"
click at [640, 155] on input "text" at bounding box center [824, 150] width 1232 height 20
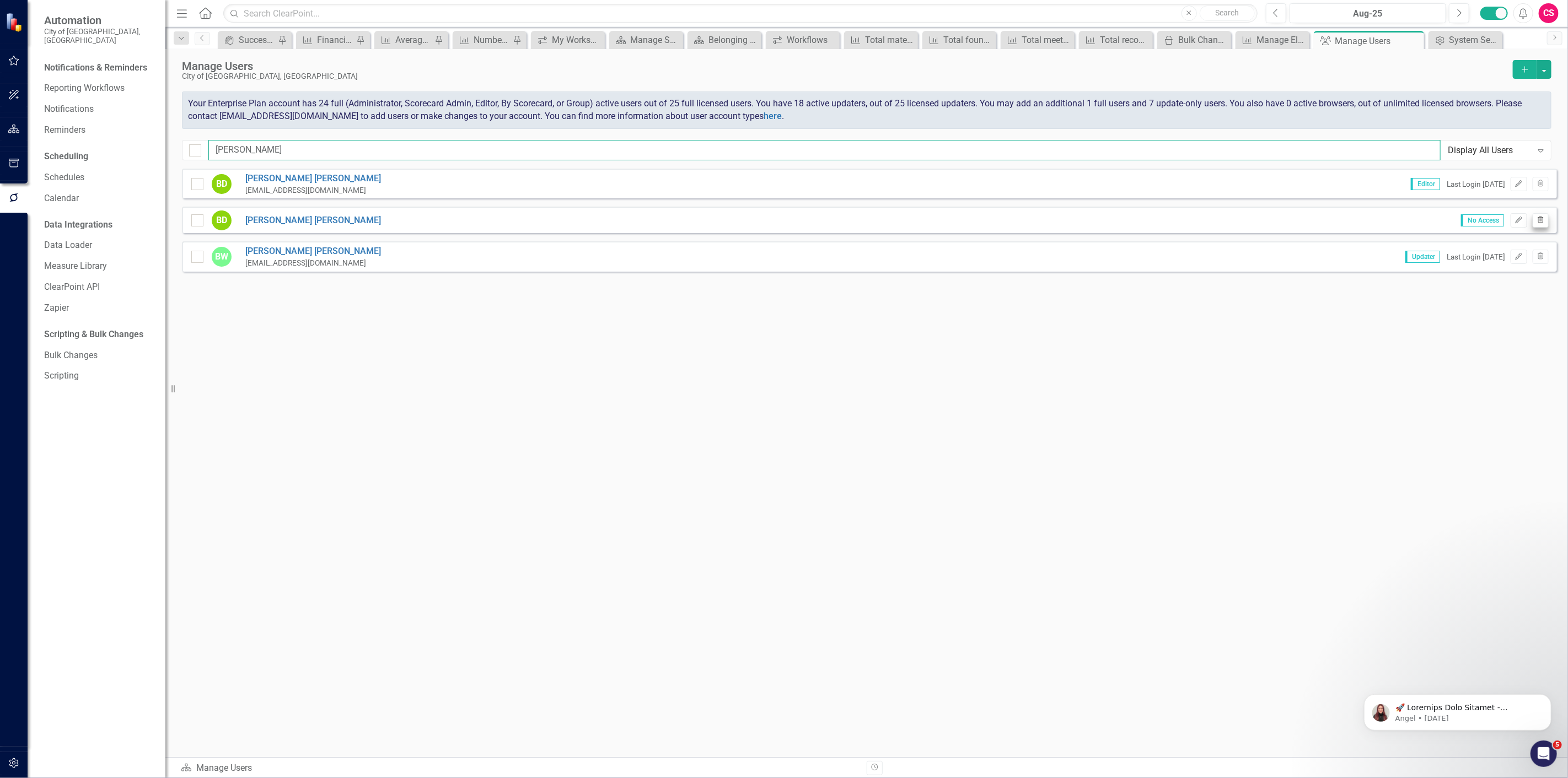
type input "brian"
click at [1537, 214] on button "Trash" at bounding box center [1540, 221] width 16 height 15
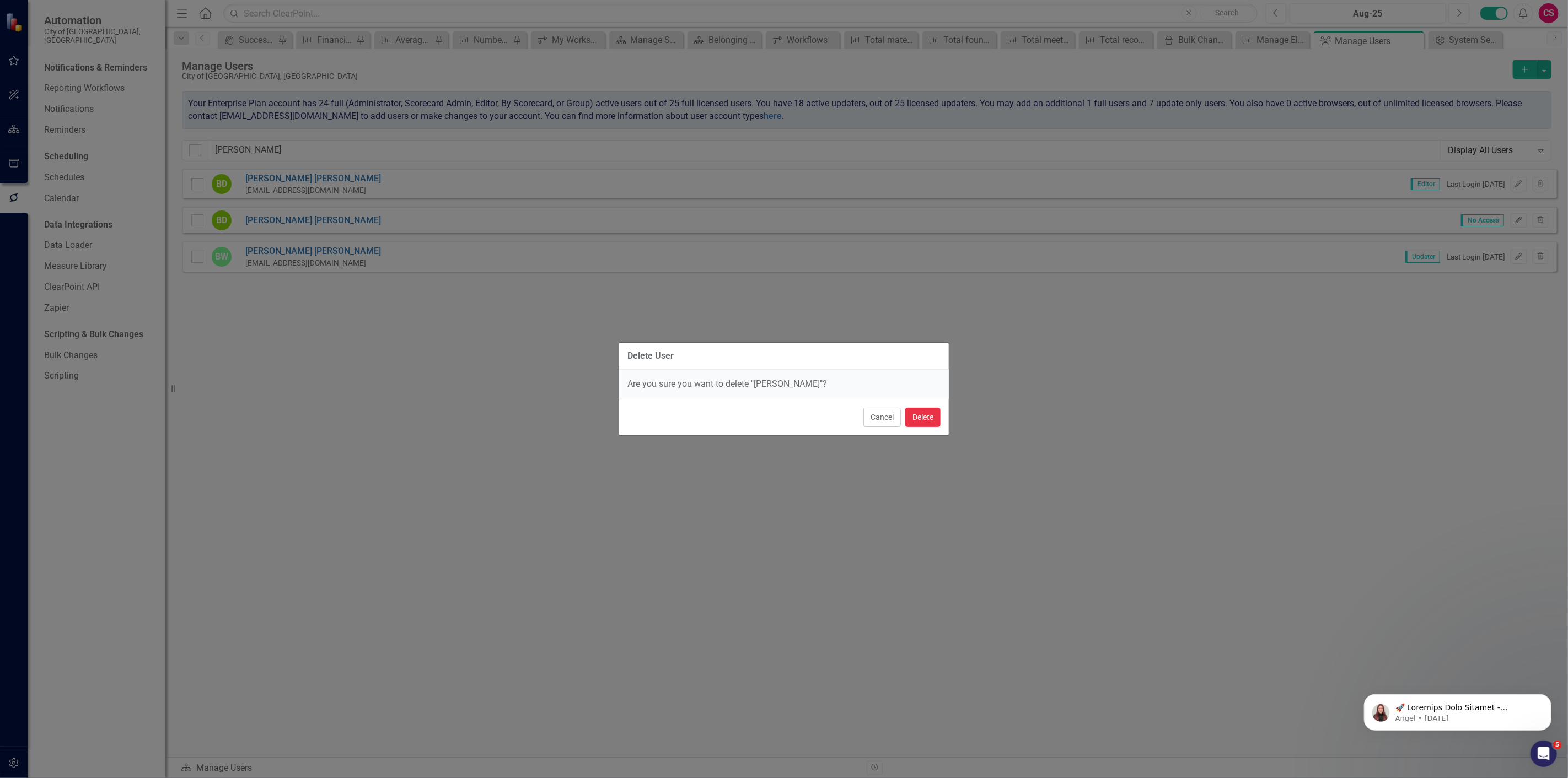
click at [921, 420] on button "Delete" at bounding box center [923, 417] width 35 height 19
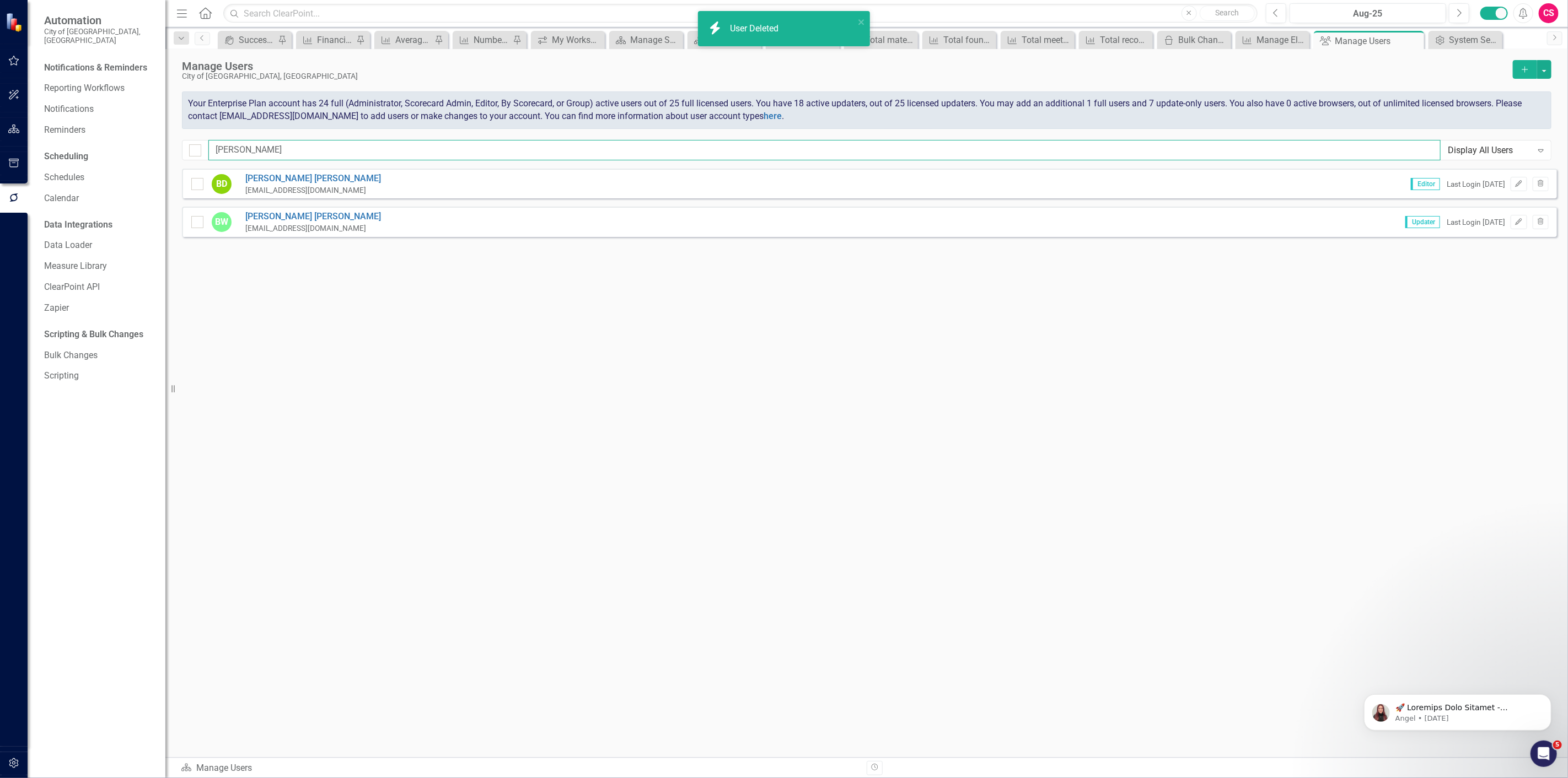
drag, startPoint x: 337, startPoint y: 147, endPoint x: 167, endPoint y: 133, distance: 170.6
click at [167, 133] on div "Automation City of Springfield, MO Notifications & Reminders Reporting Workflow…" at bounding box center [784, 389] width 1568 height 778
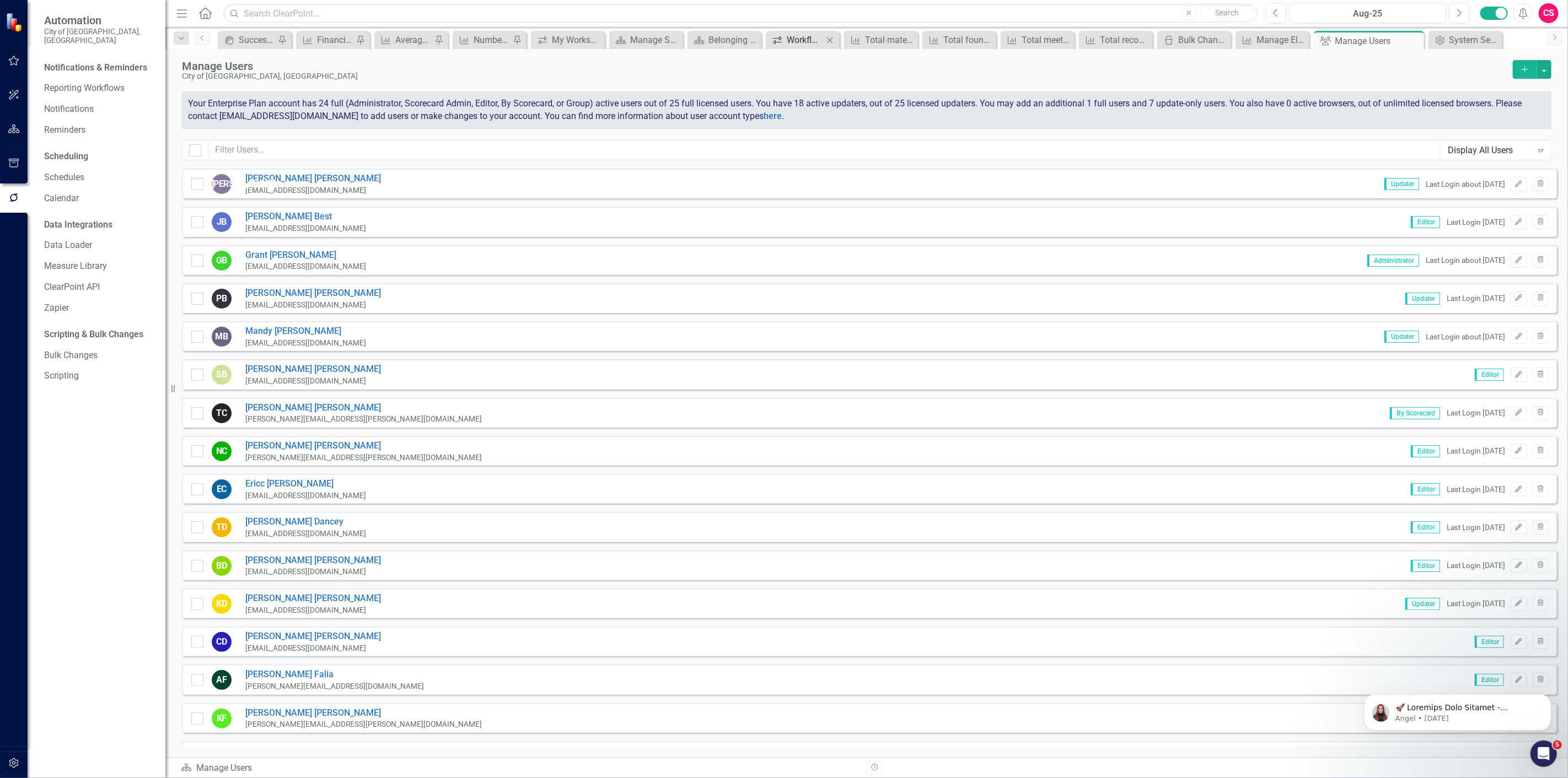
click at [800, 39] on div "Workflows" at bounding box center [805, 40] width 36 height 14
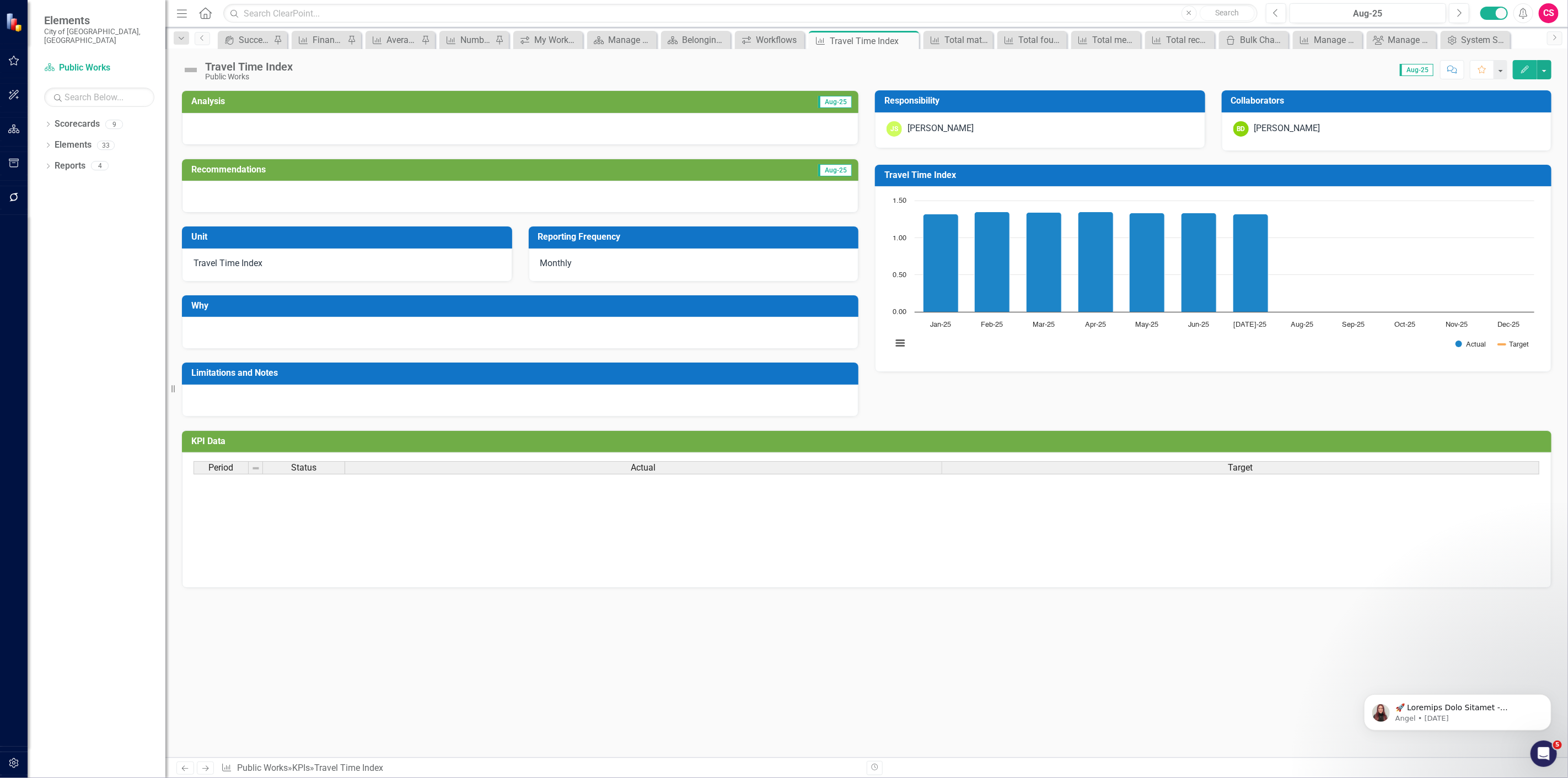
click at [1279, 130] on div "[PERSON_NAME]" at bounding box center [1287, 128] width 66 height 12
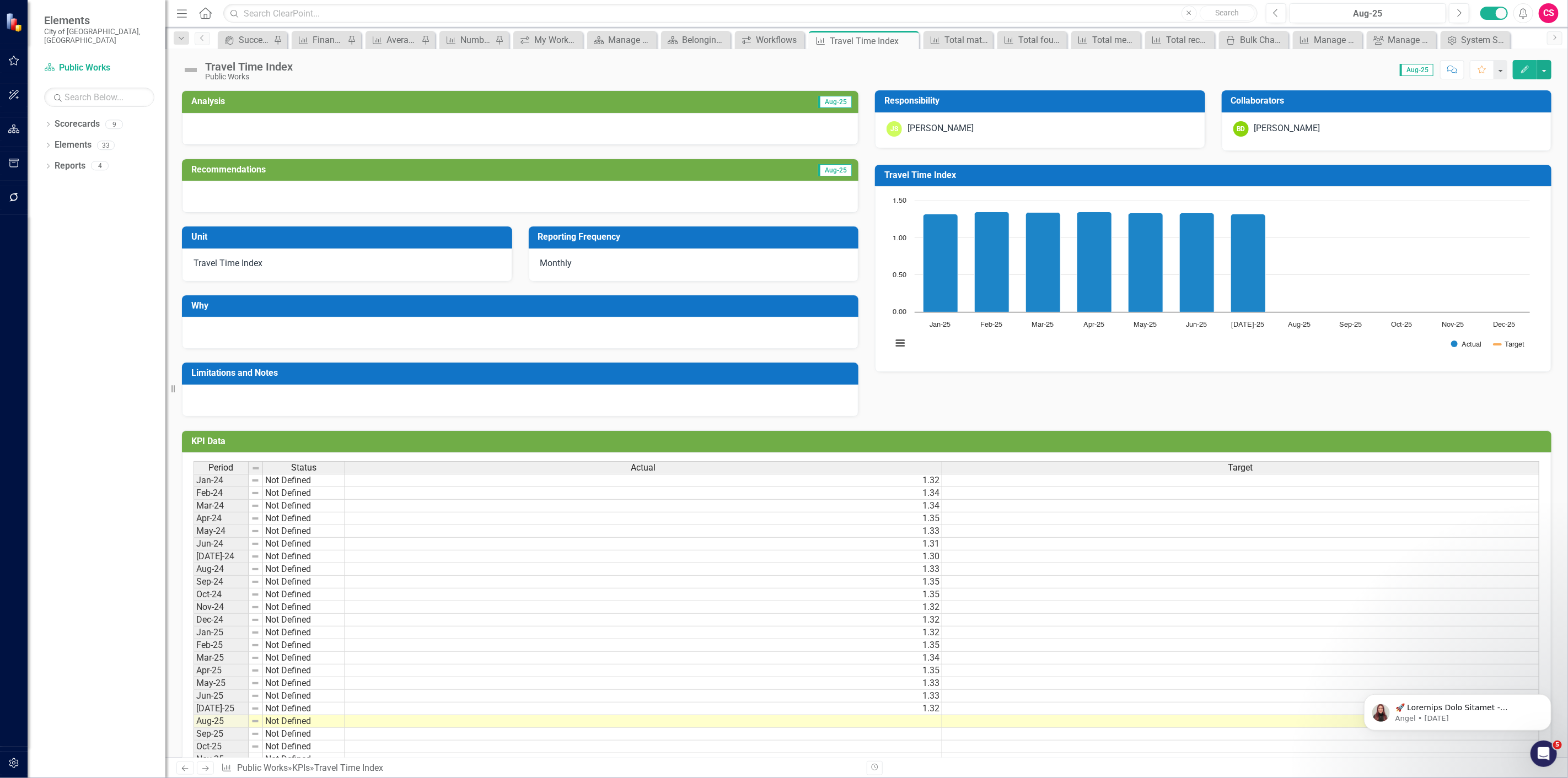
click at [1279, 130] on div "[PERSON_NAME]" at bounding box center [1287, 128] width 66 height 12
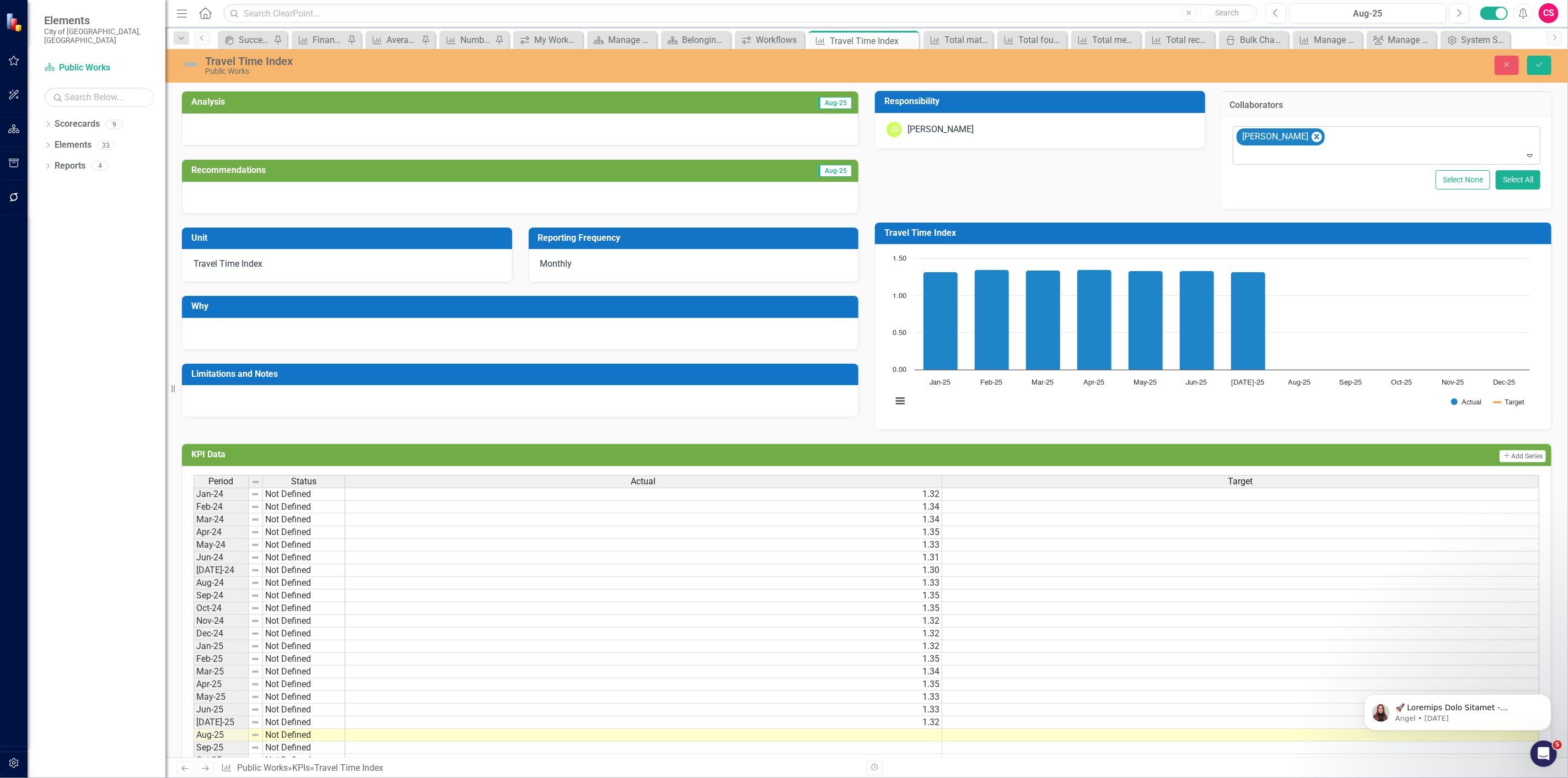
click at [1311, 152] on div at bounding box center [1388, 155] width 303 height 15
type input "[PERSON_NAME]"
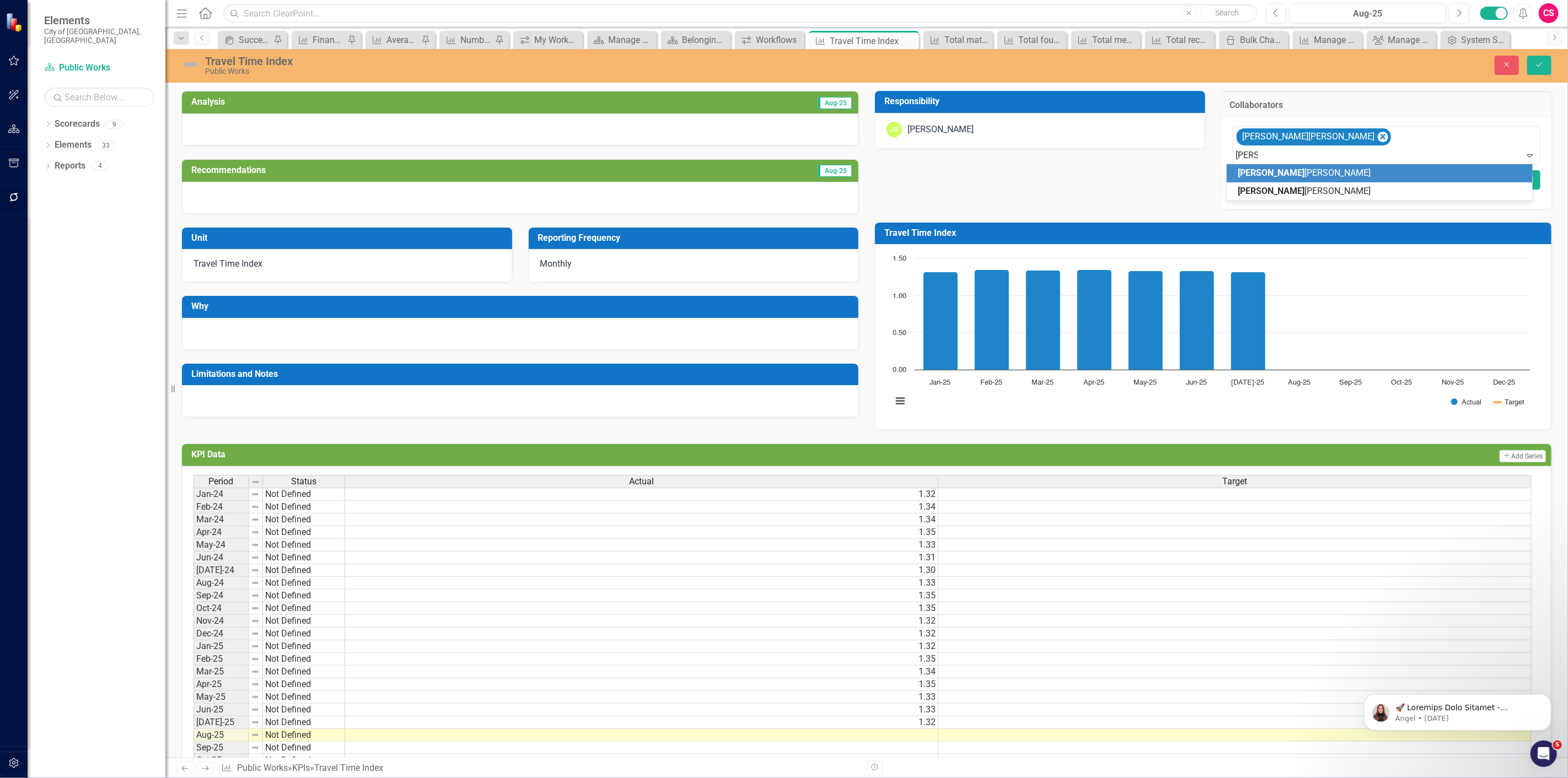
click at [1301, 173] on div "[PERSON_NAME]" at bounding box center [1382, 173] width 289 height 12
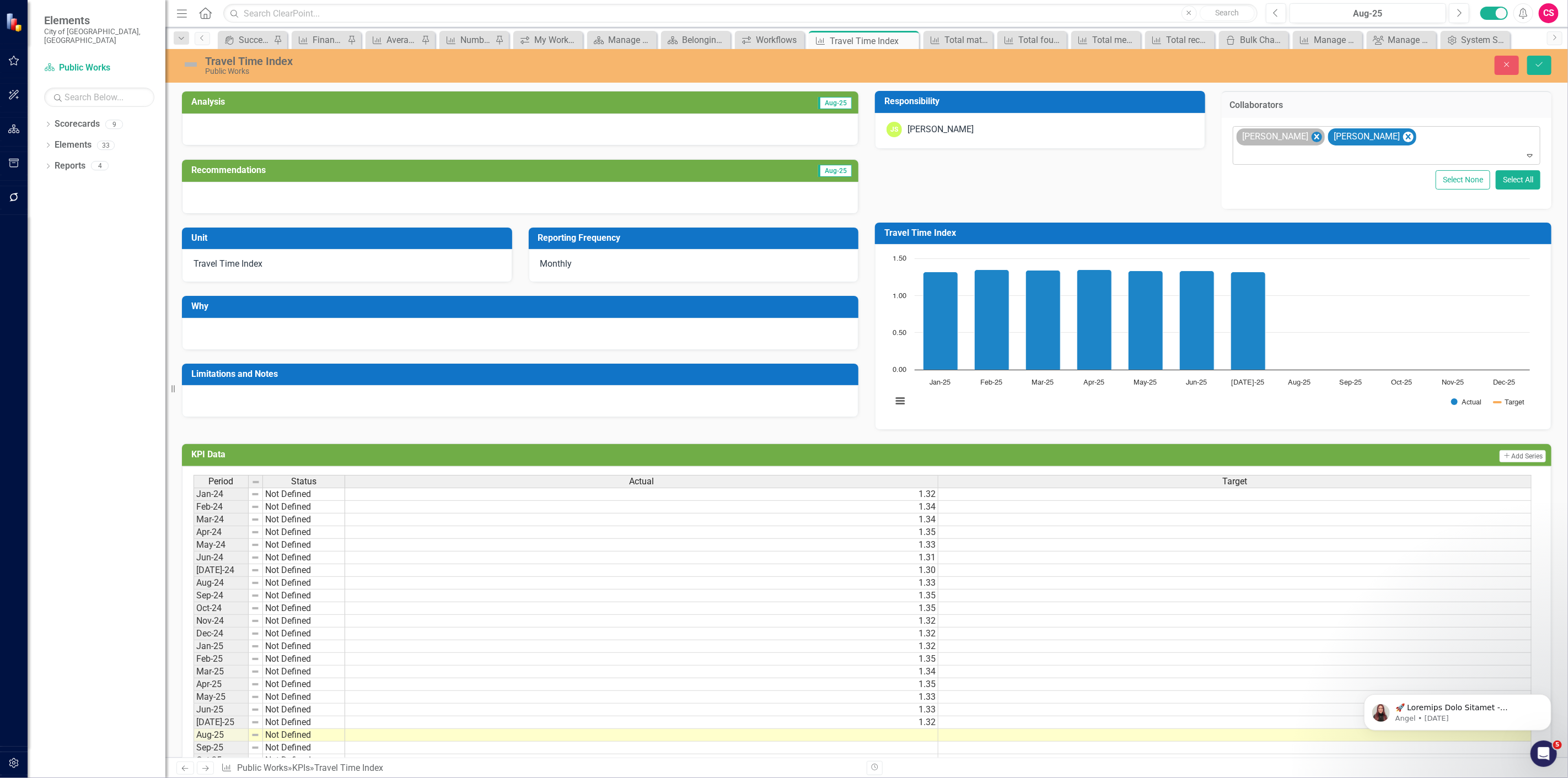
click at [1311, 141] on icon "Remove Brian Doubrava" at bounding box center [1316, 137] width 10 height 14
click at [1544, 64] on icon "Save" at bounding box center [1540, 64] width 10 height 8
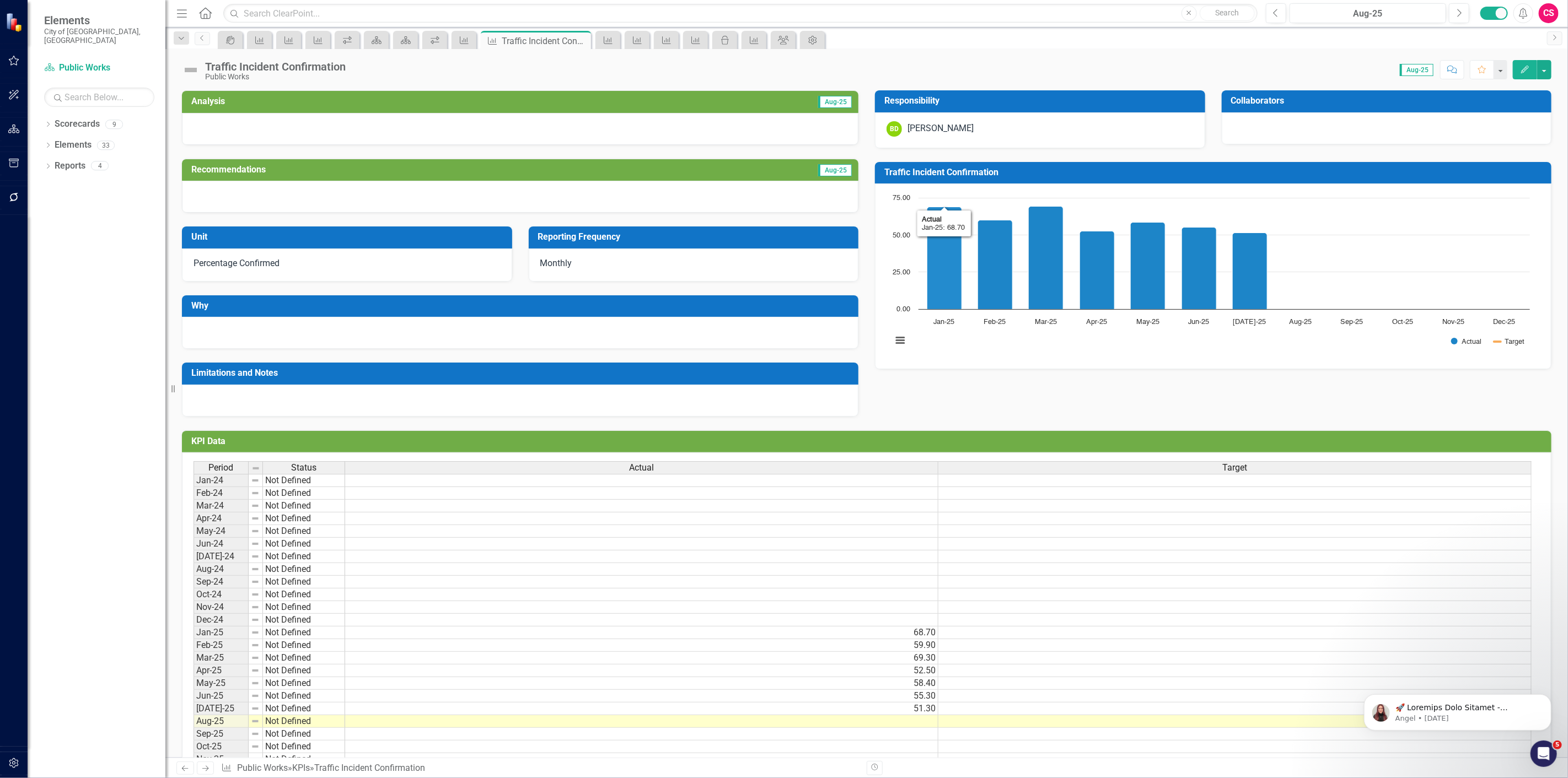
click at [1127, 152] on div "Traffic Incident Confirmation Chart Combination chart with 2 data series. Traff…" at bounding box center [1213, 259] width 693 height 221
click at [1109, 124] on div "BD Brian Doubrava" at bounding box center [1040, 129] width 307 height 15
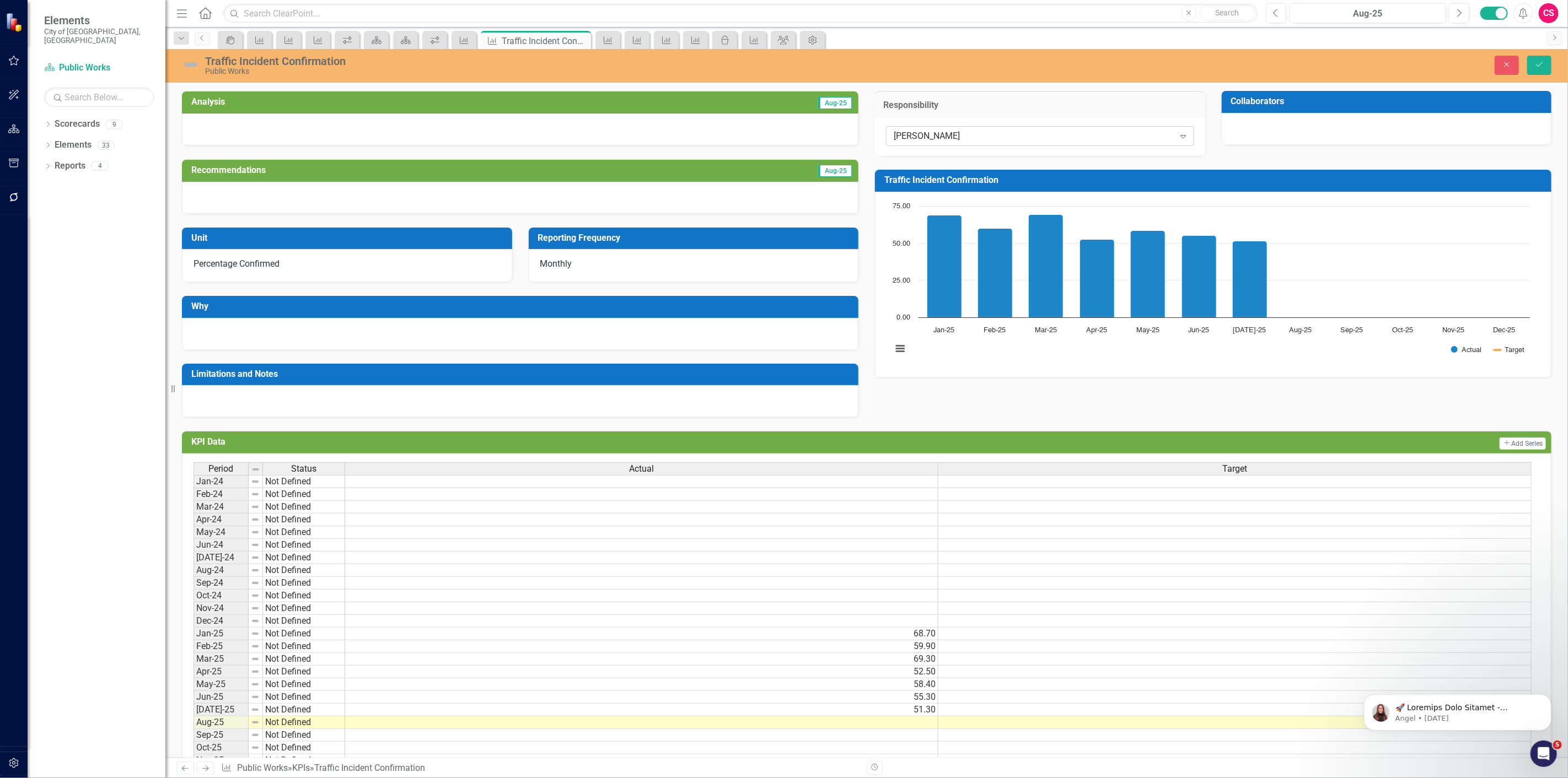
click at [993, 141] on div "Brian Doubrava" at bounding box center [1034, 137] width 280 height 12
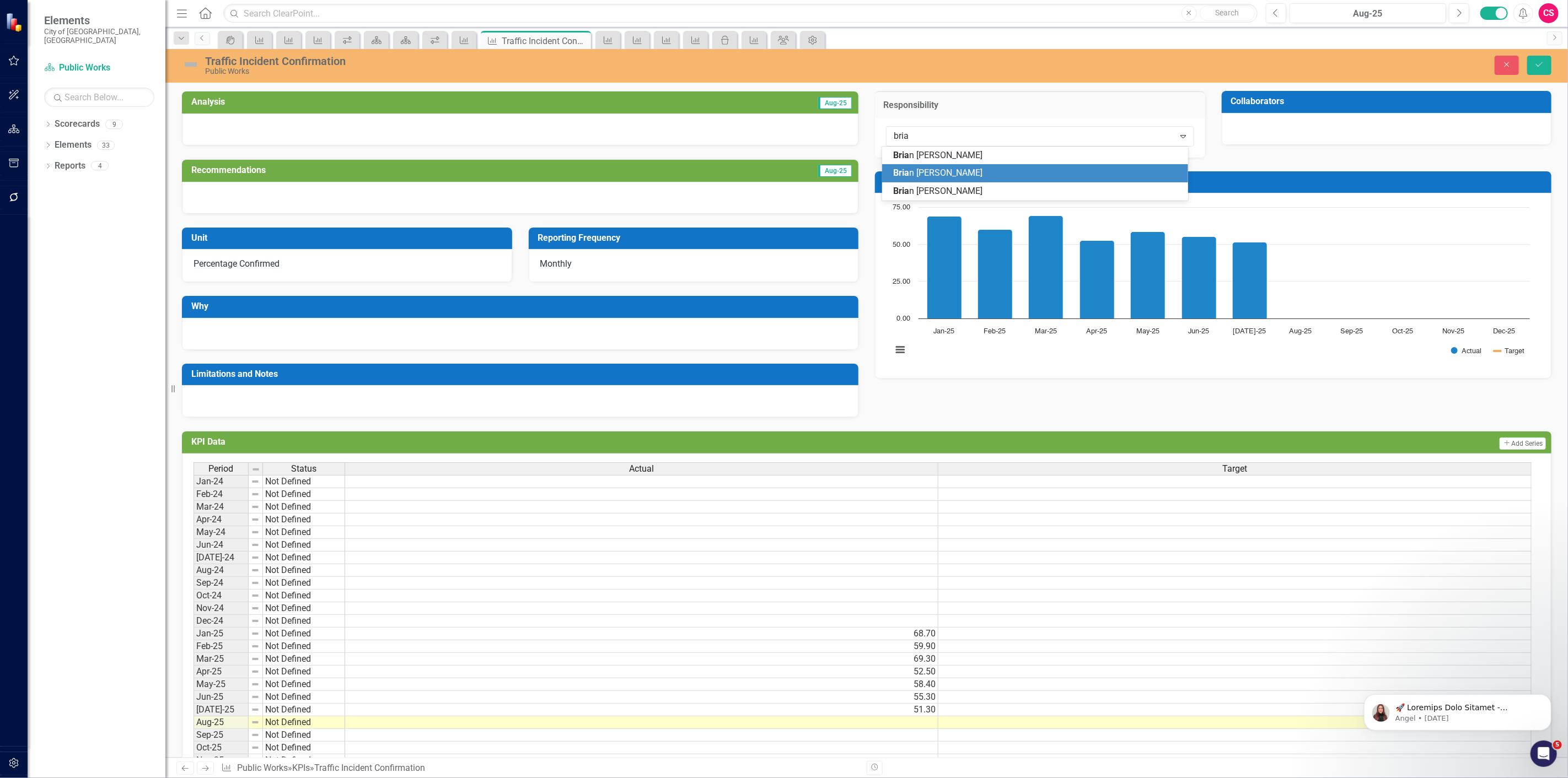
type input "brian"
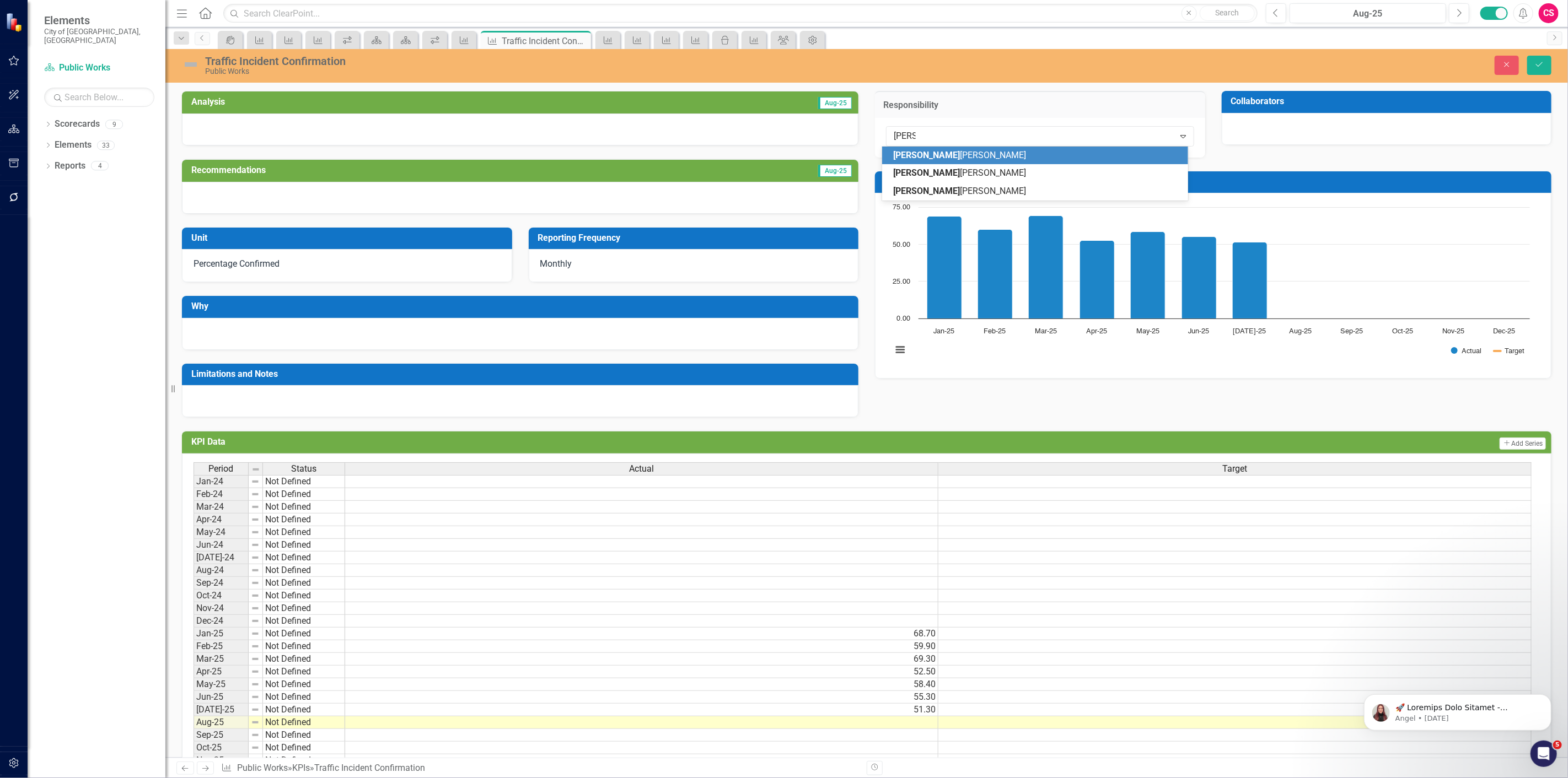
drag, startPoint x: 973, startPoint y: 159, endPoint x: 1253, endPoint y: 144, distance: 280.4
click at [973, 159] on div "Brian Doubrava" at bounding box center [1037, 155] width 289 height 12
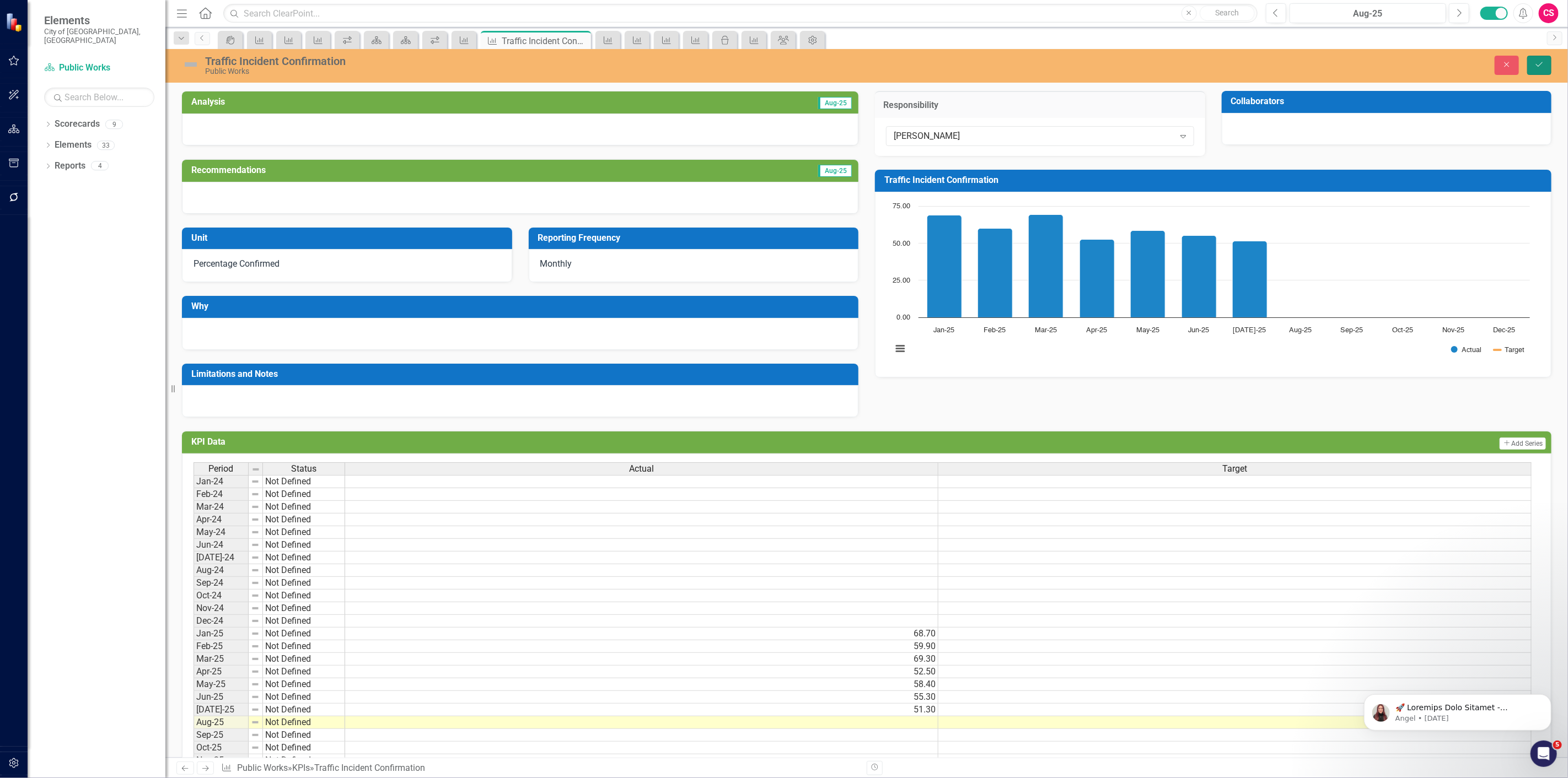
click at [1538, 66] on icon "submit" at bounding box center [1540, 64] width 7 height 4
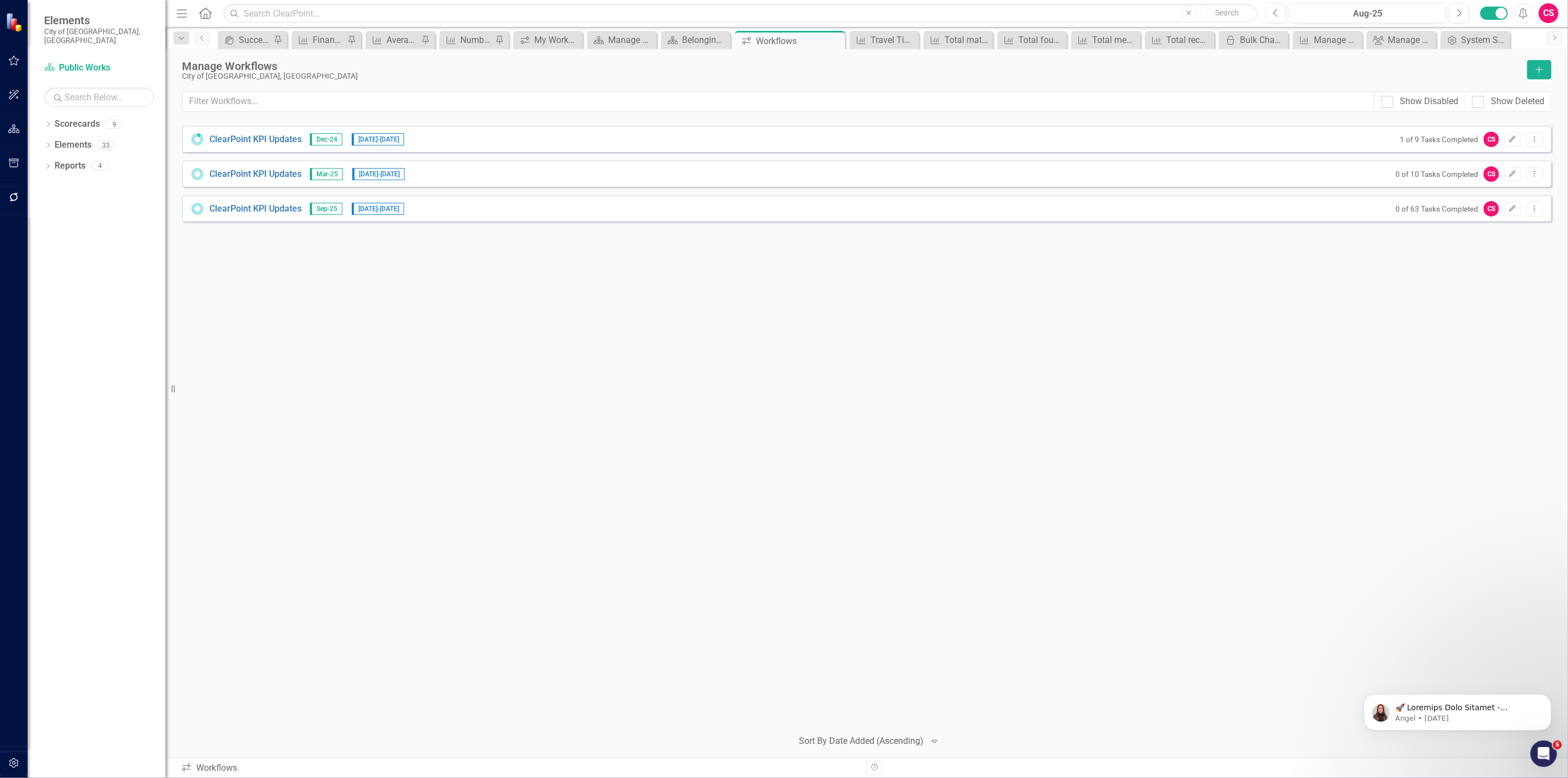
click at [1542, 212] on button "Dropdown Menu" at bounding box center [1535, 209] width 17 height 15
click at [1512, 228] on link "Preview Preview Workflow" at bounding box center [1492, 226] width 102 height 20
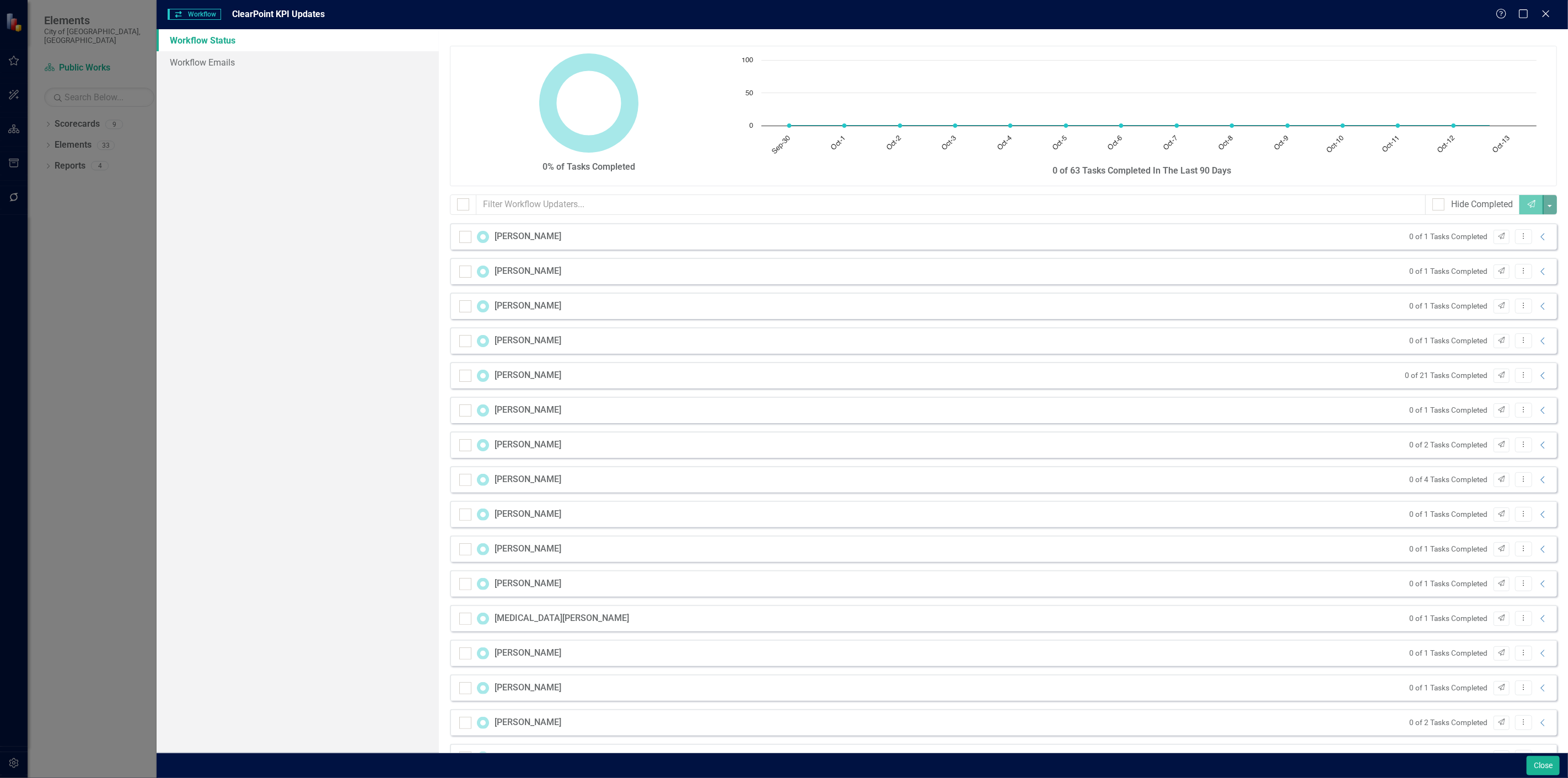
checkbox input "false"
click at [1542, 756] on button "Close" at bounding box center [1543, 766] width 33 height 19
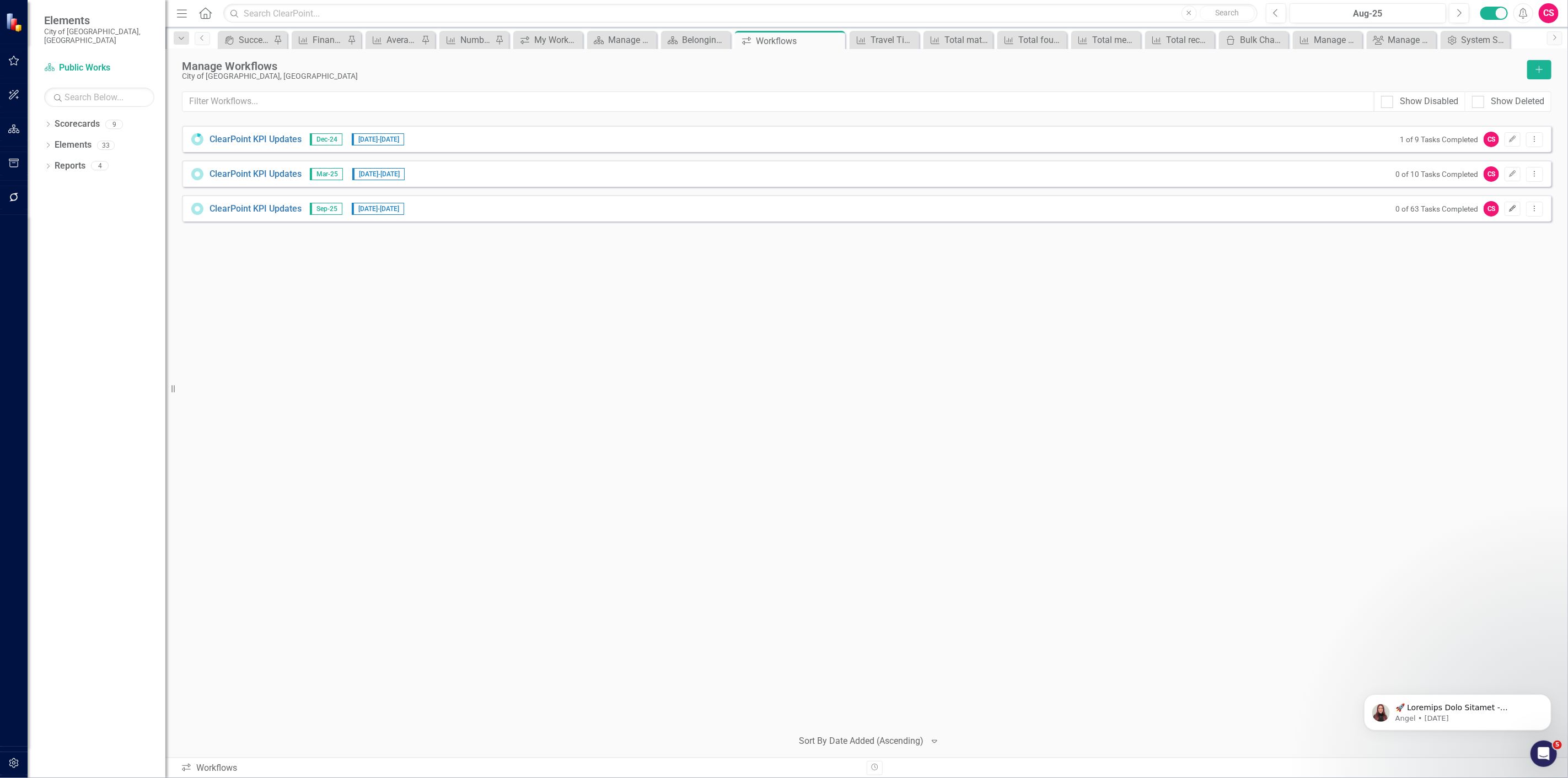
click at [1509, 214] on button "Edit" at bounding box center [1512, 209] width 16 height 15
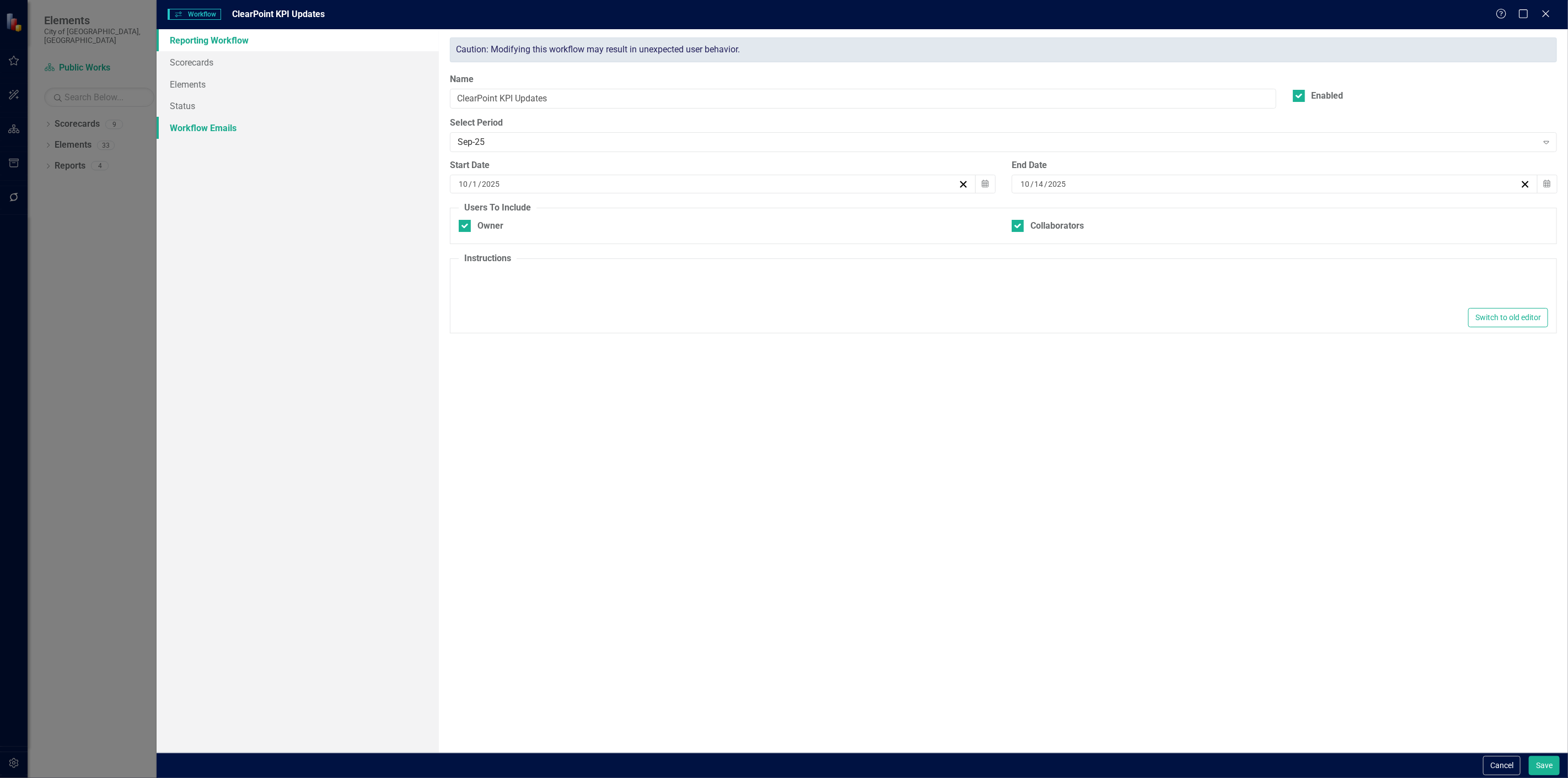
click at [287, 126] on link "Workflow Emails" at bounding box center [298, 128] width 282 height 22
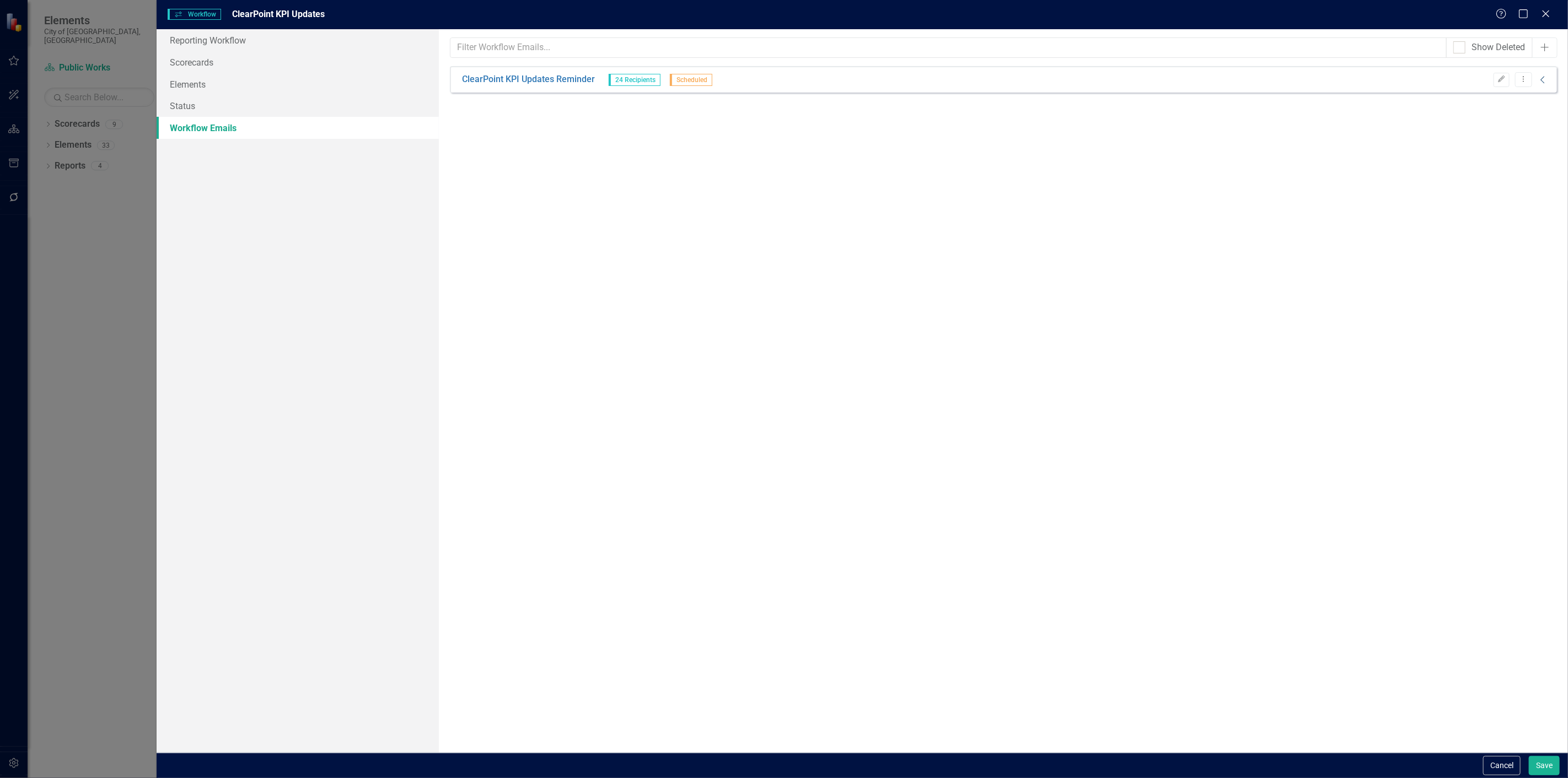
click at [1542, 78] on icon "Collapse" at bounding box center [1543, 80] width 11 height 9
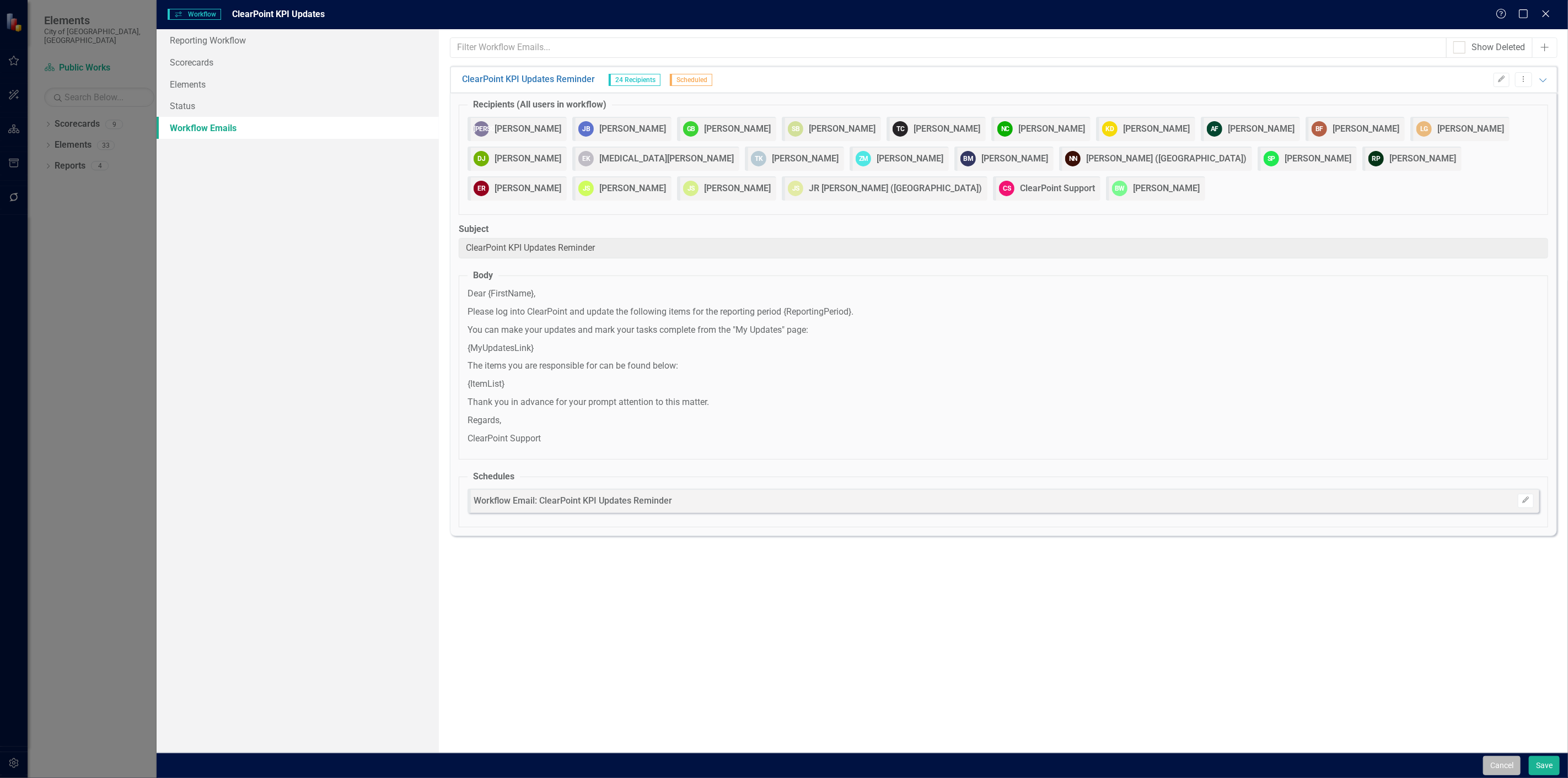
click at [1508, 759] on button "Cancel" at bounding box center [1502, 766] width 37 height 19
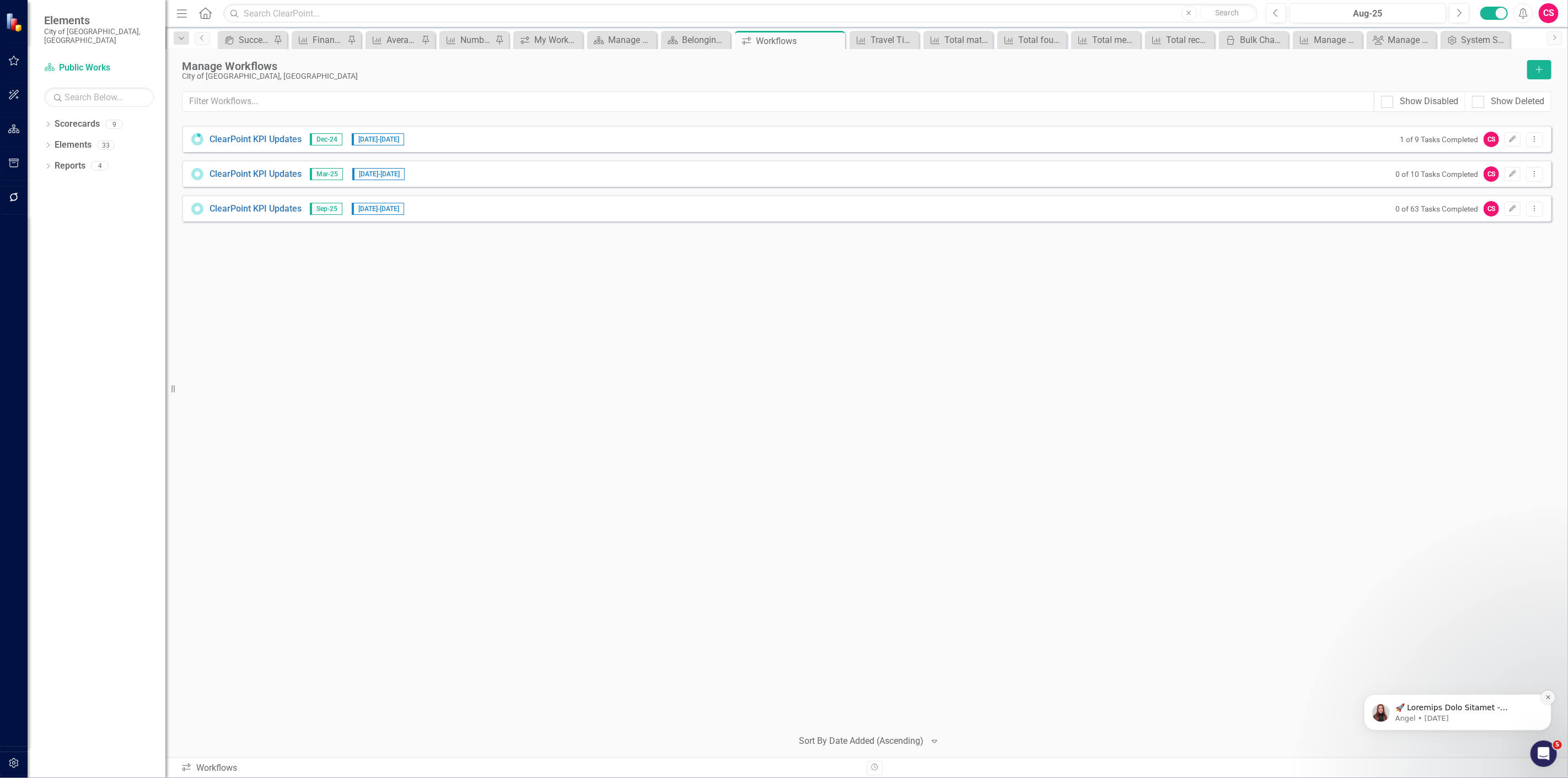
click at [1542, 704] on button "Dismiss notification" at bounding box center [1547, 697] width 15 height 15
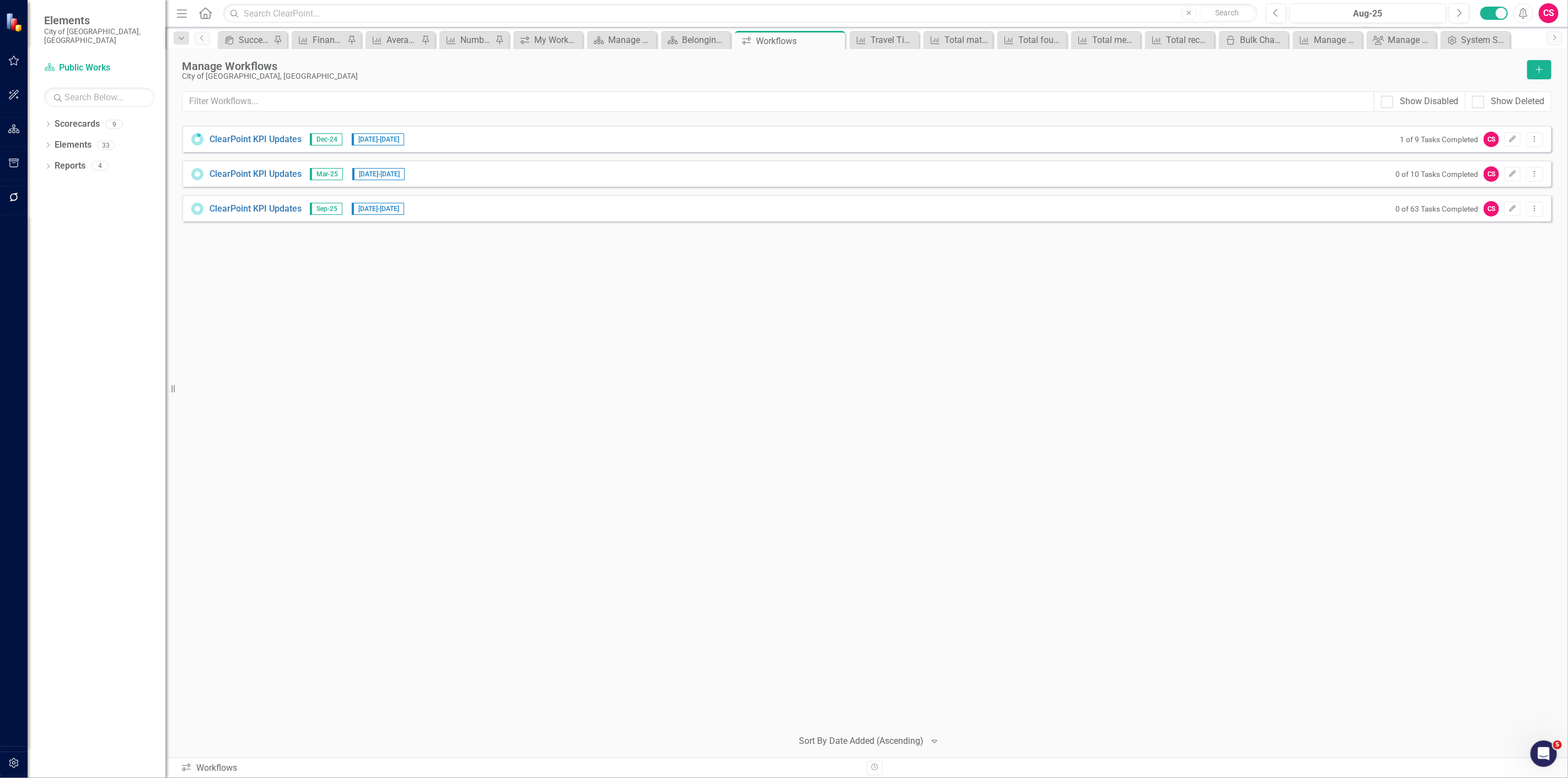
click at [1191, 494] on div "ClearPoint KPI Updates Dec-24 [DATE] - [DATE] 1 of 9 Tasks Completed CS Edit Dr…" at bounding box center [867, 422] width 1370 height 594
